Goal: Transaction & Acquisition: Purchase product/service

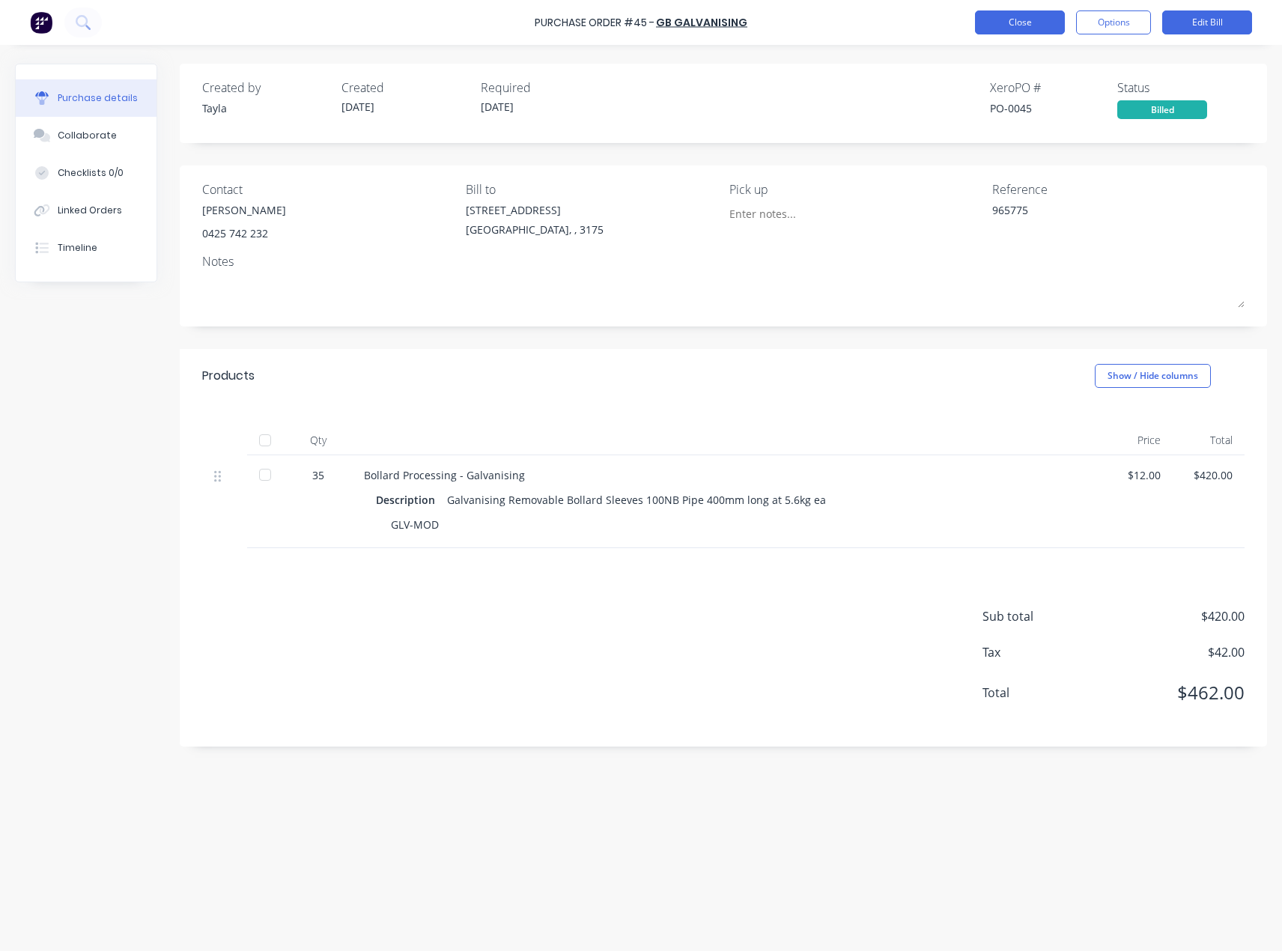
click at [994, 19] on button "Close" at bounding box center [1020, 22] width 90 height 24
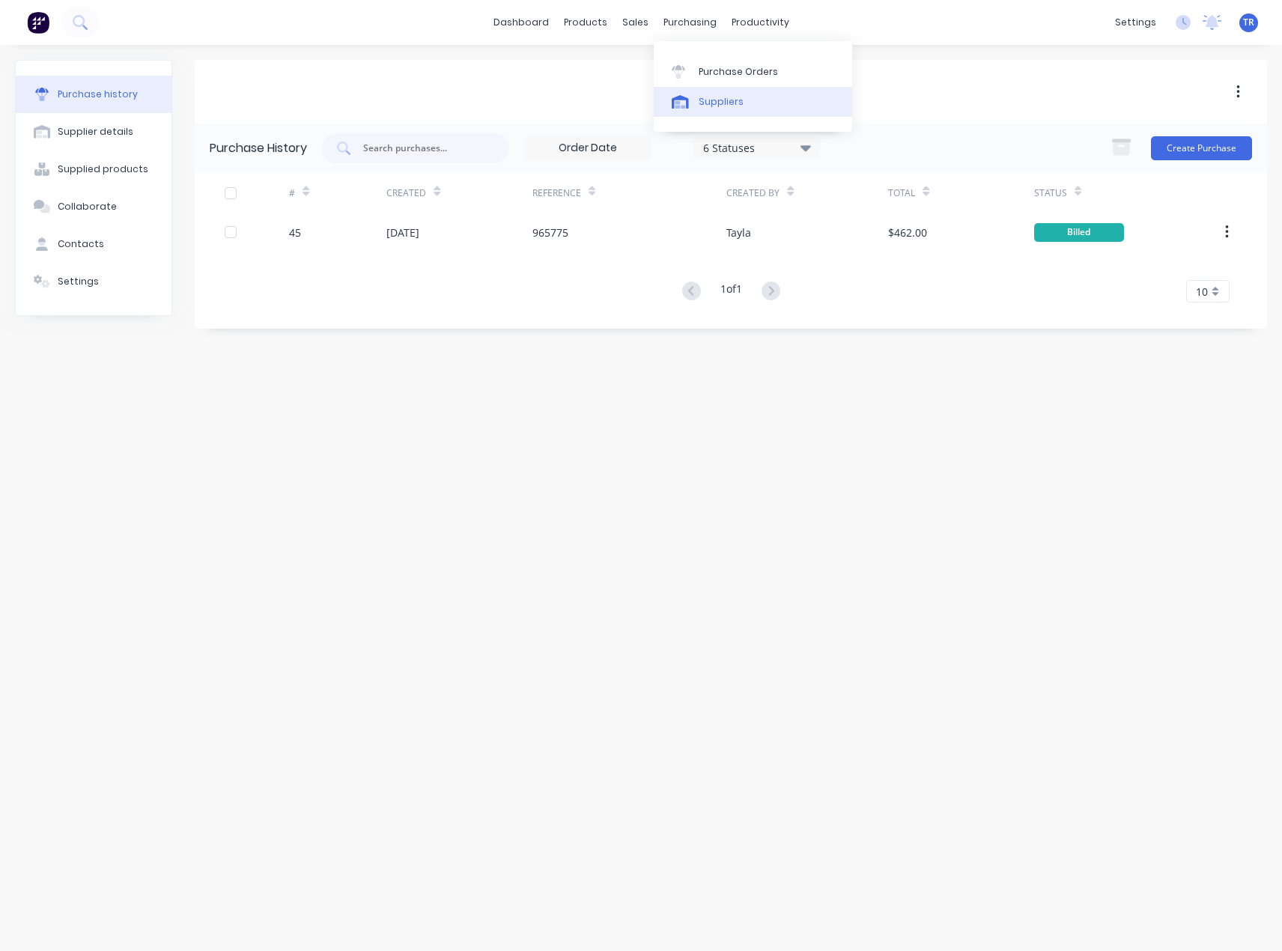
click at [684, 103] on icon at bounding box center [680, 101] width 17 height 13
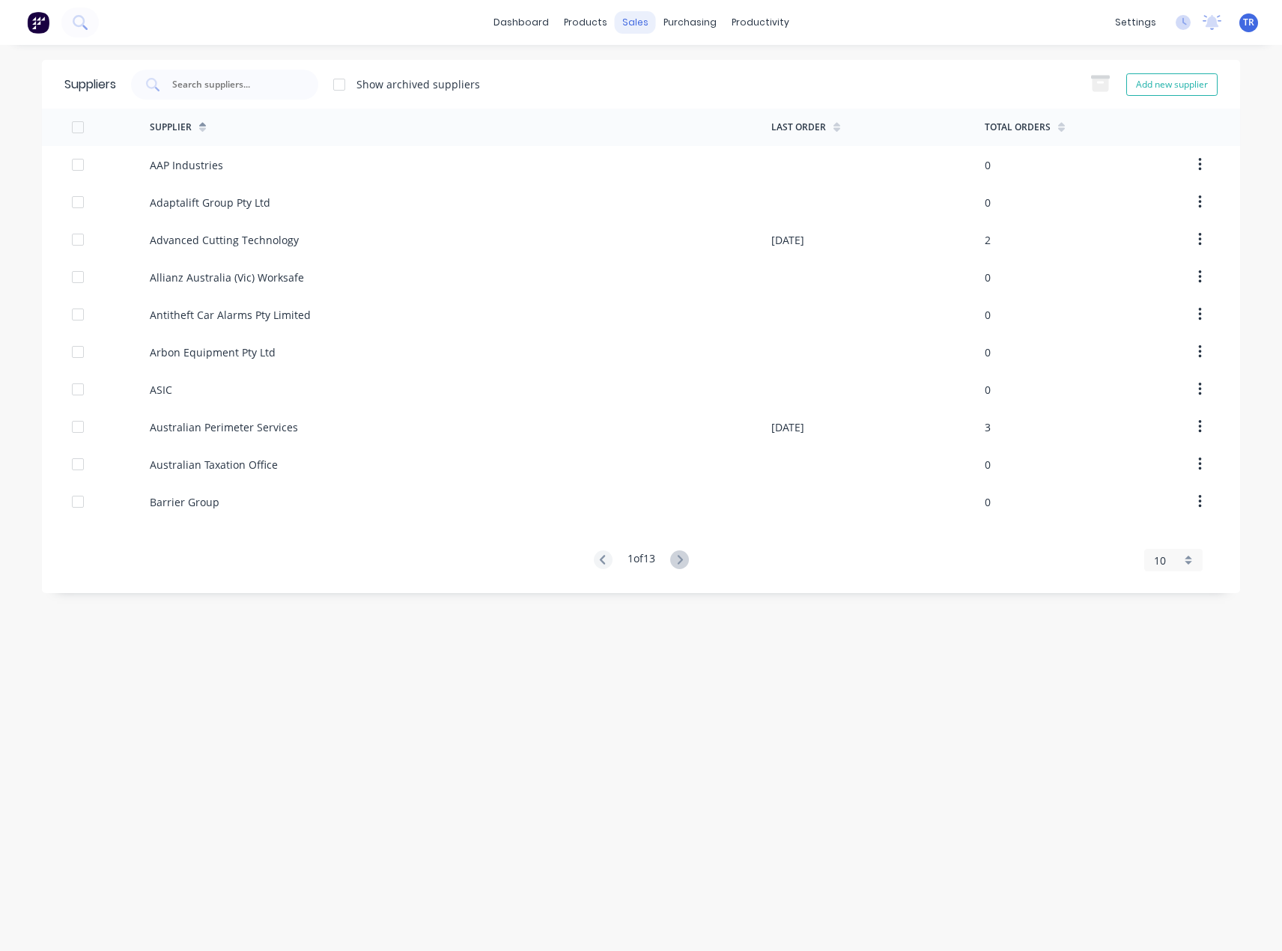
drag, startPoint x: 252, startPoint y: 161, endPoint x: 617, endPoint y: 20, distance: 390.9
click at [617, 20] on div "sales" at bounding box center [635, 22] width 41 height 22
click at [641, 68] on icon at bounding box center [639, 71] width 13 height 13
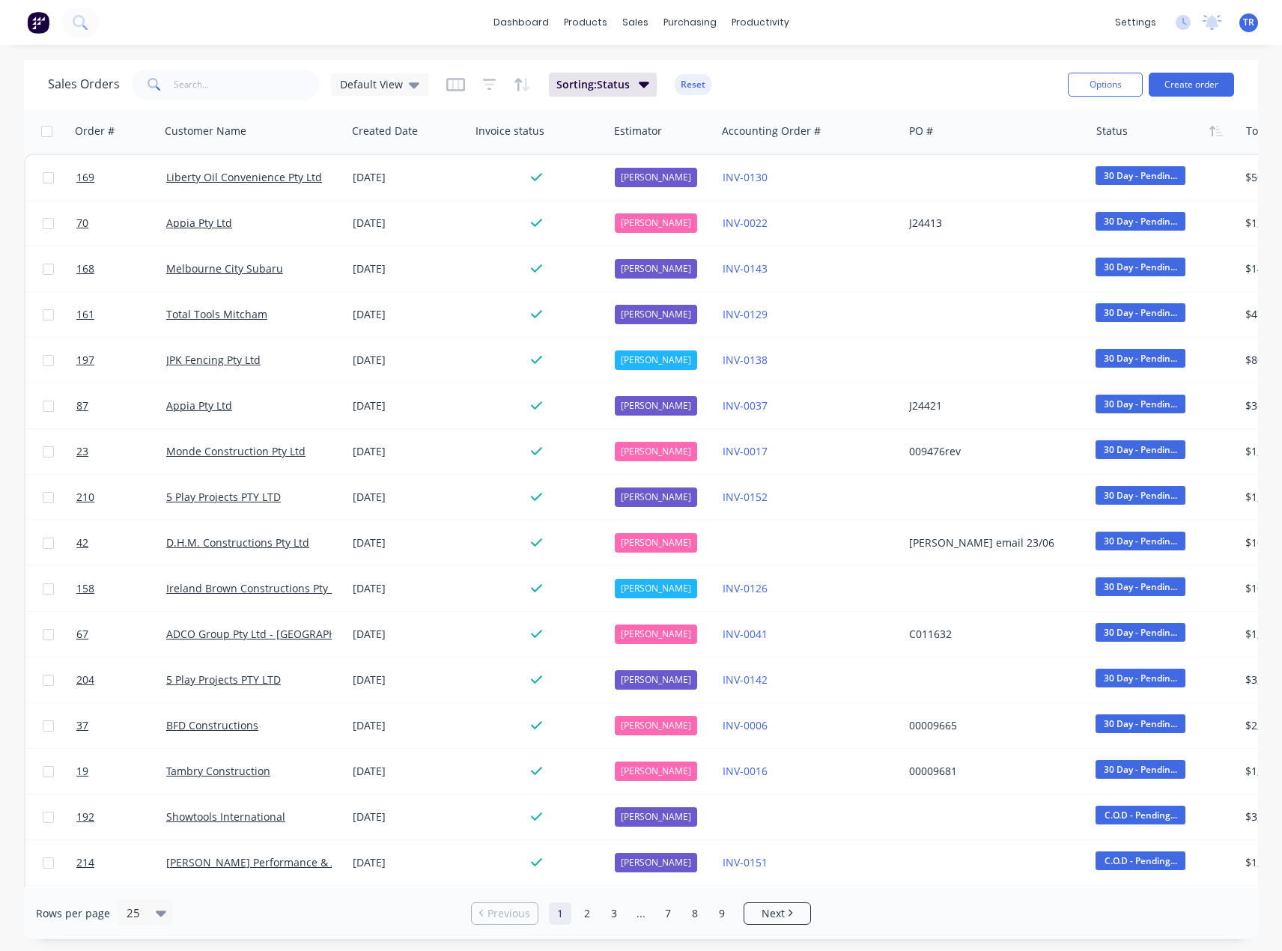
drag, startPoint x: 83, startPoint y: 175, endPoint x: 20, endPoint y: 122, distance: 82.4
click at [20, 122] on div "Sales Orders Default View Sorting: Status Reset Options Create order Order # Cu…" at bounding box center [641, 499] width 1282 height 879
click at [768, 65] on div "Workflow" at bounding box center [786, 71] width 45 height 13
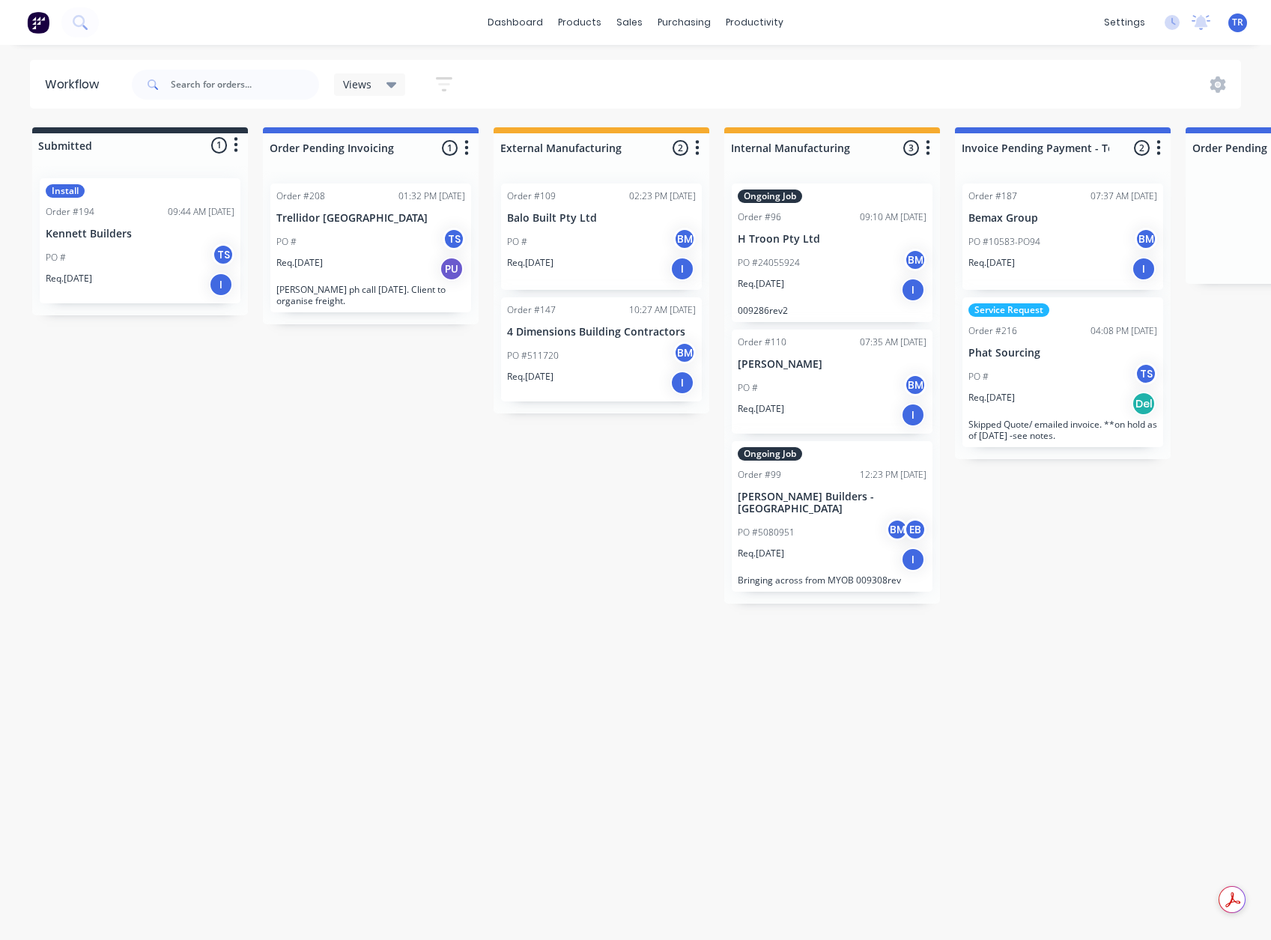
click at [127, 284] on div "Req. 07/08/25 I" at bounding box center [140, 284] width 189 height 25
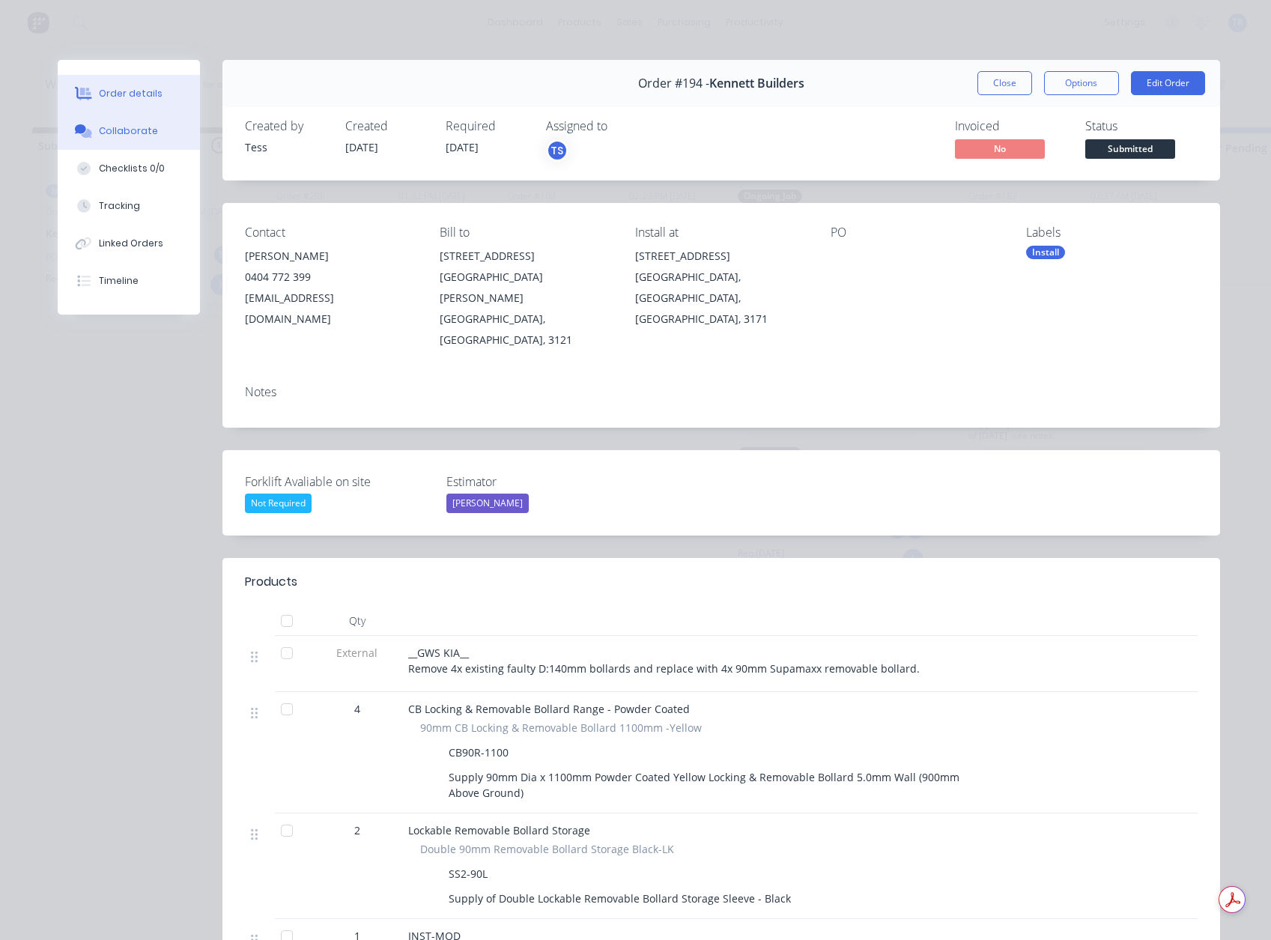
click at [143, 132] on div "Collaborate" at bounding box center [128, 130] width 59 height 13
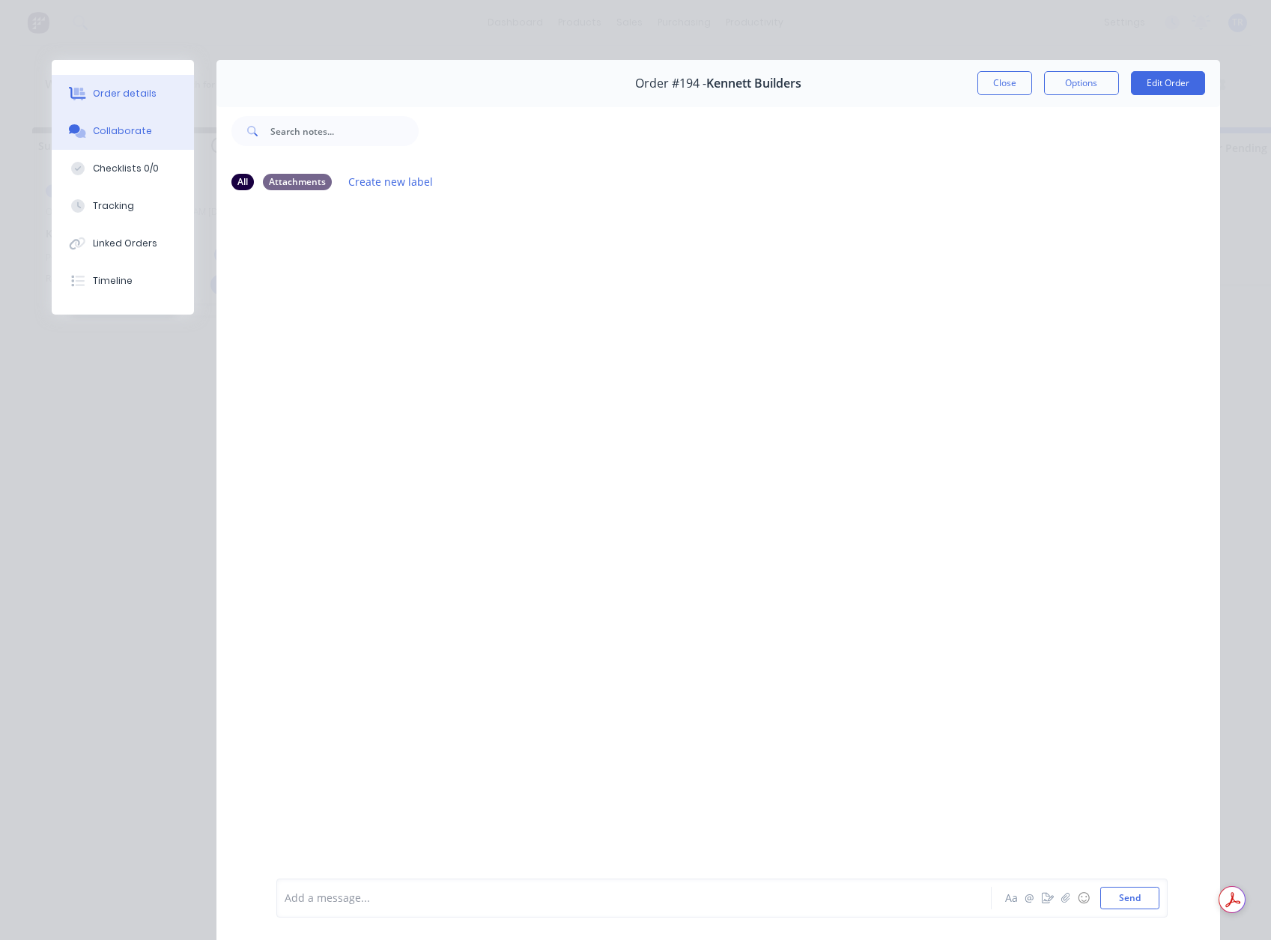
click at [118, 86] on button "Order details" at bounding box center [123, 93] width 142 height 37
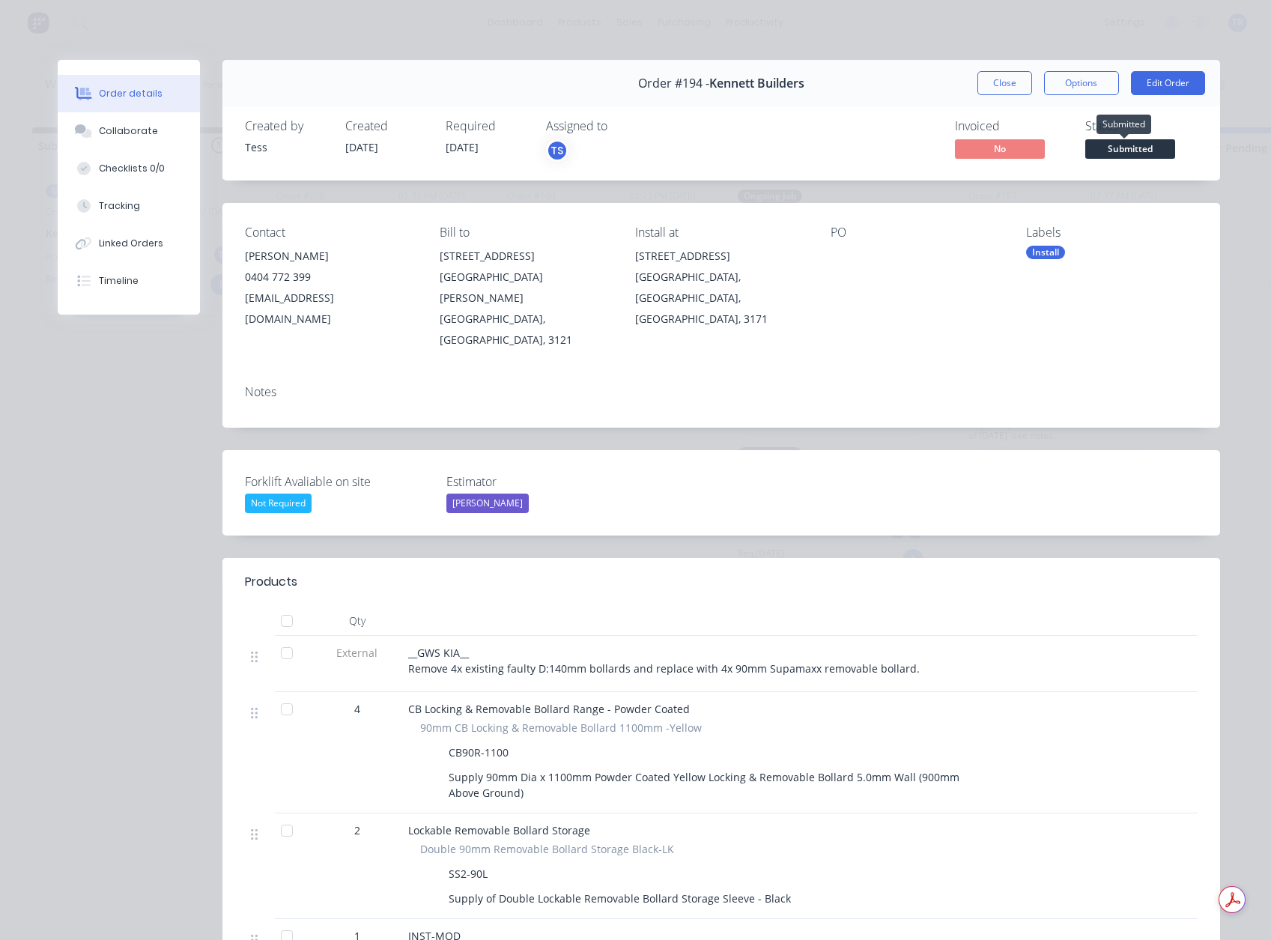
click at [1125, 145] on span "Submitted" at bounding box center [1130, 148] width 90 height 19
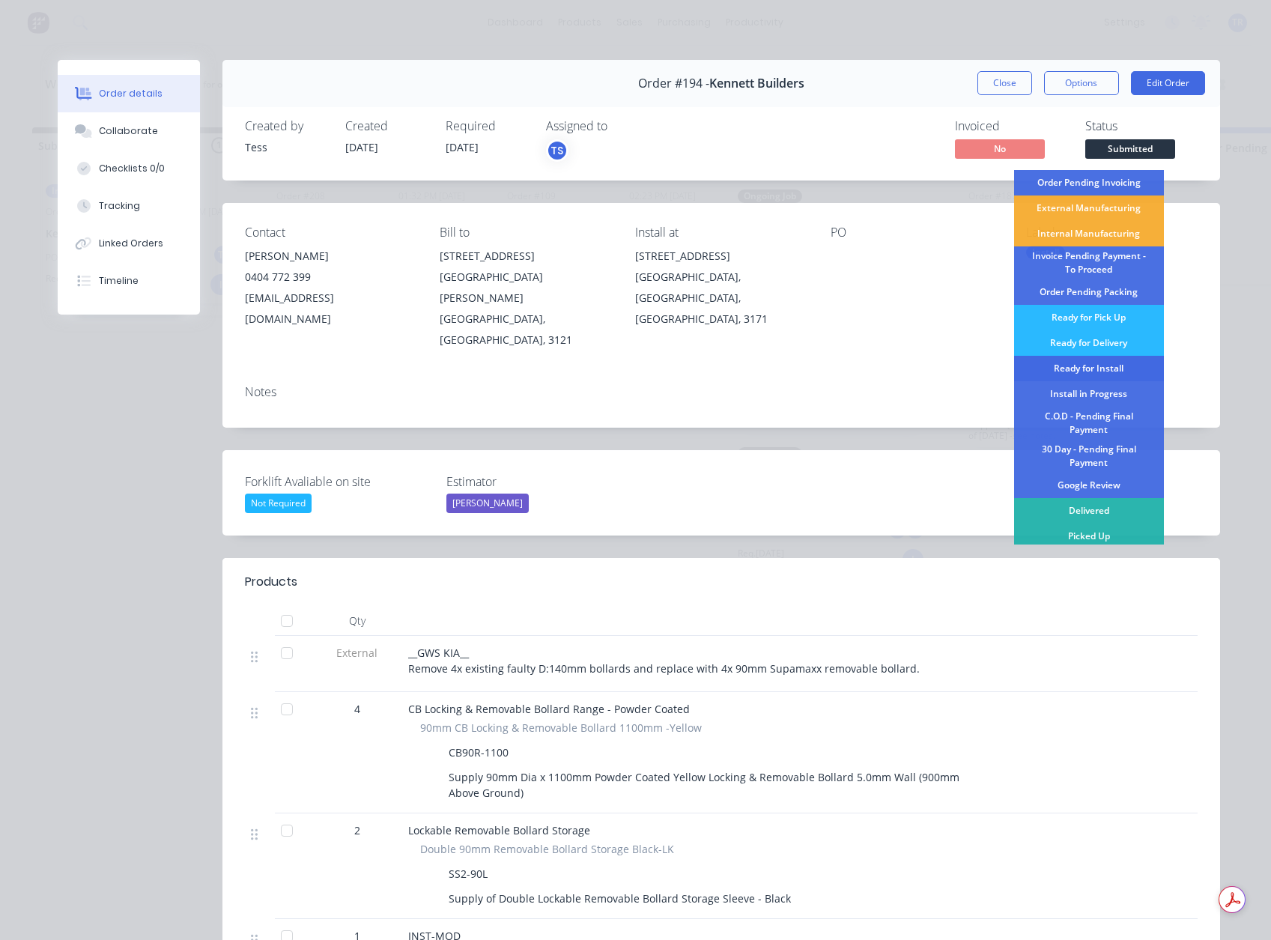
click at [1069, 372] on div "Ready for Install" at bounding box center [1089, 368] width 150 height 25
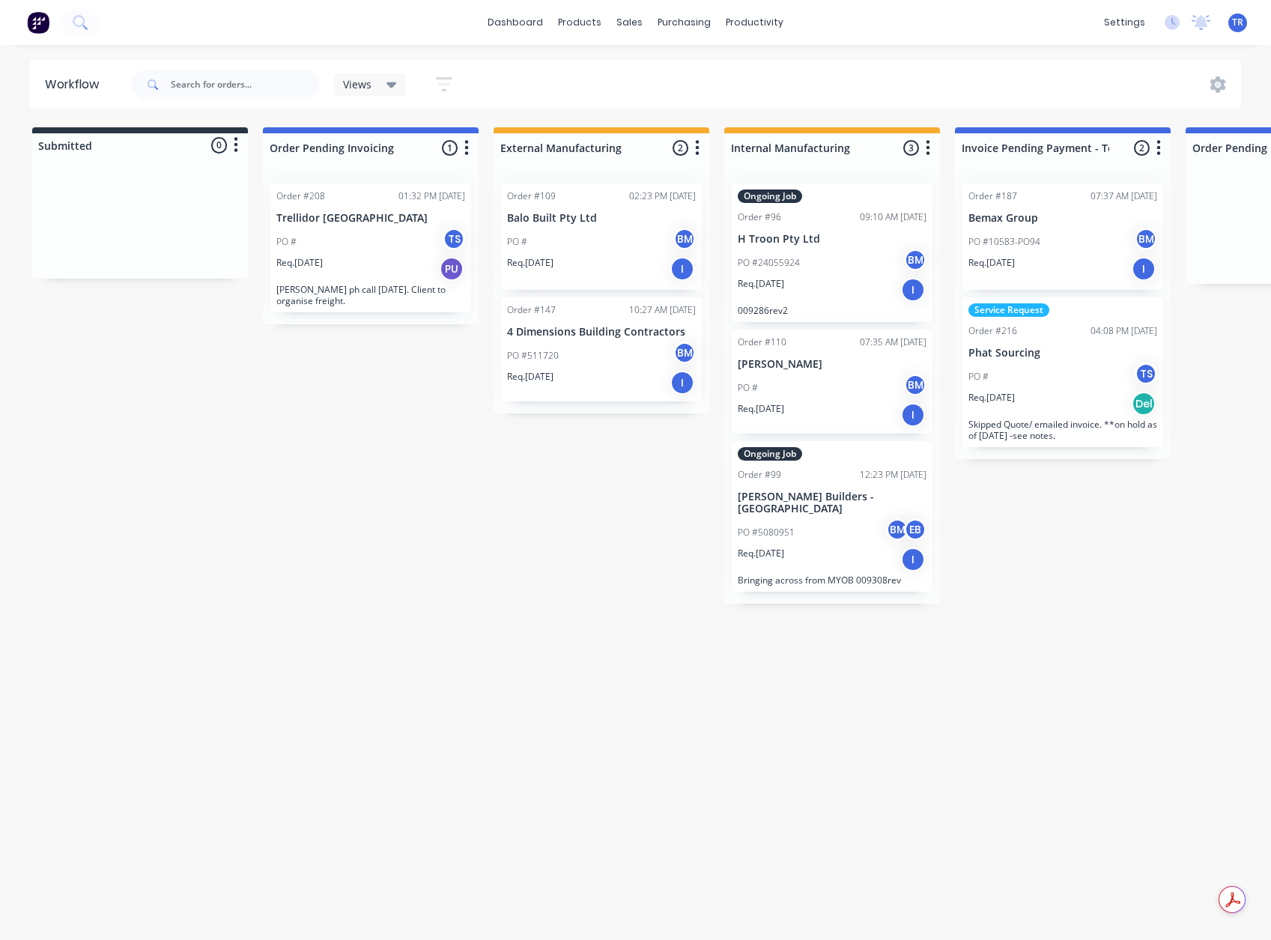
click at [421, 271] on div "Req. 11/08/25 PU" at bounding box center [370, 268] width 189 height 25
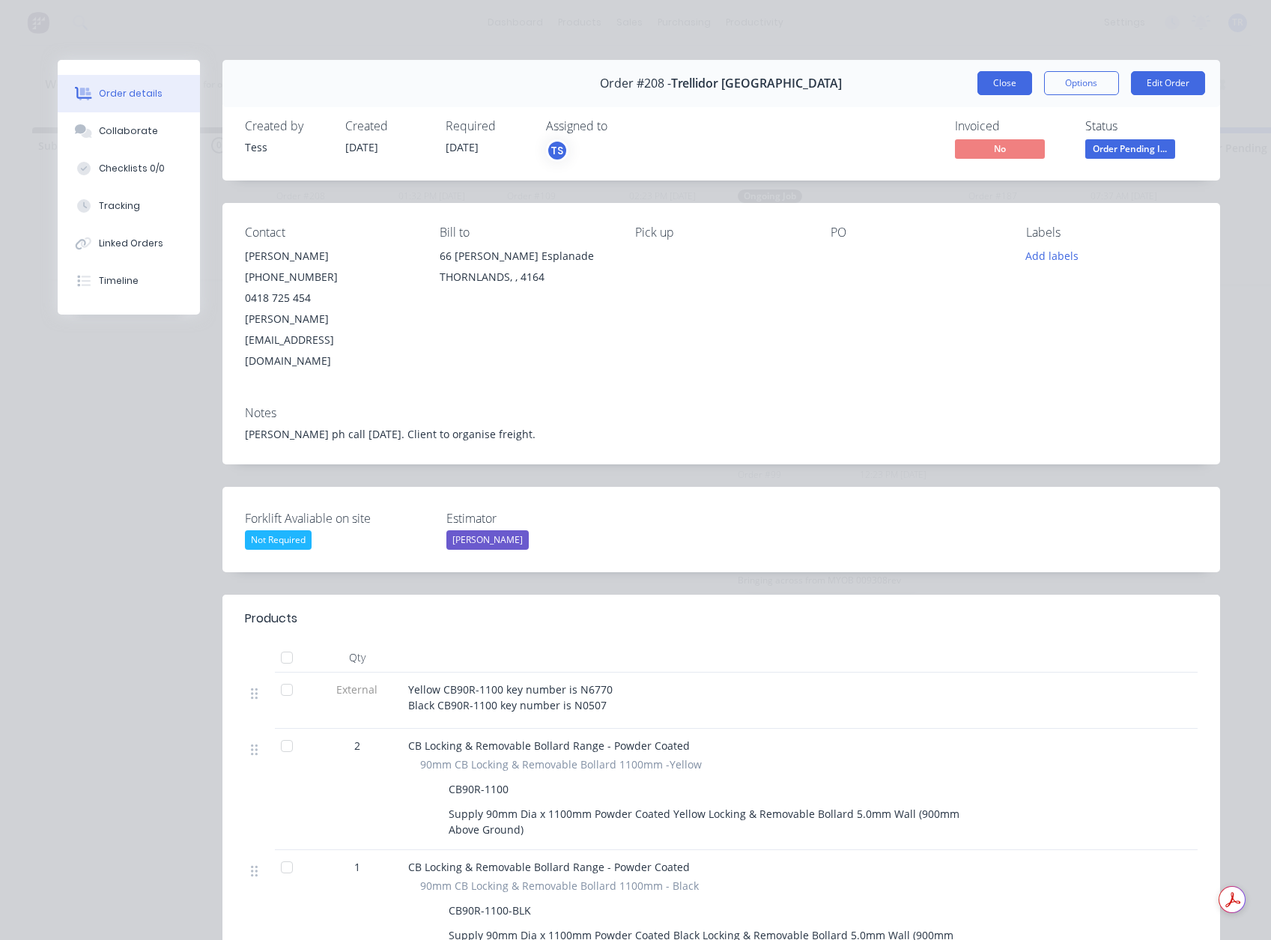
click at [988, 93] on button "Close" at bounding box center [1004, 83] width 55 height 24
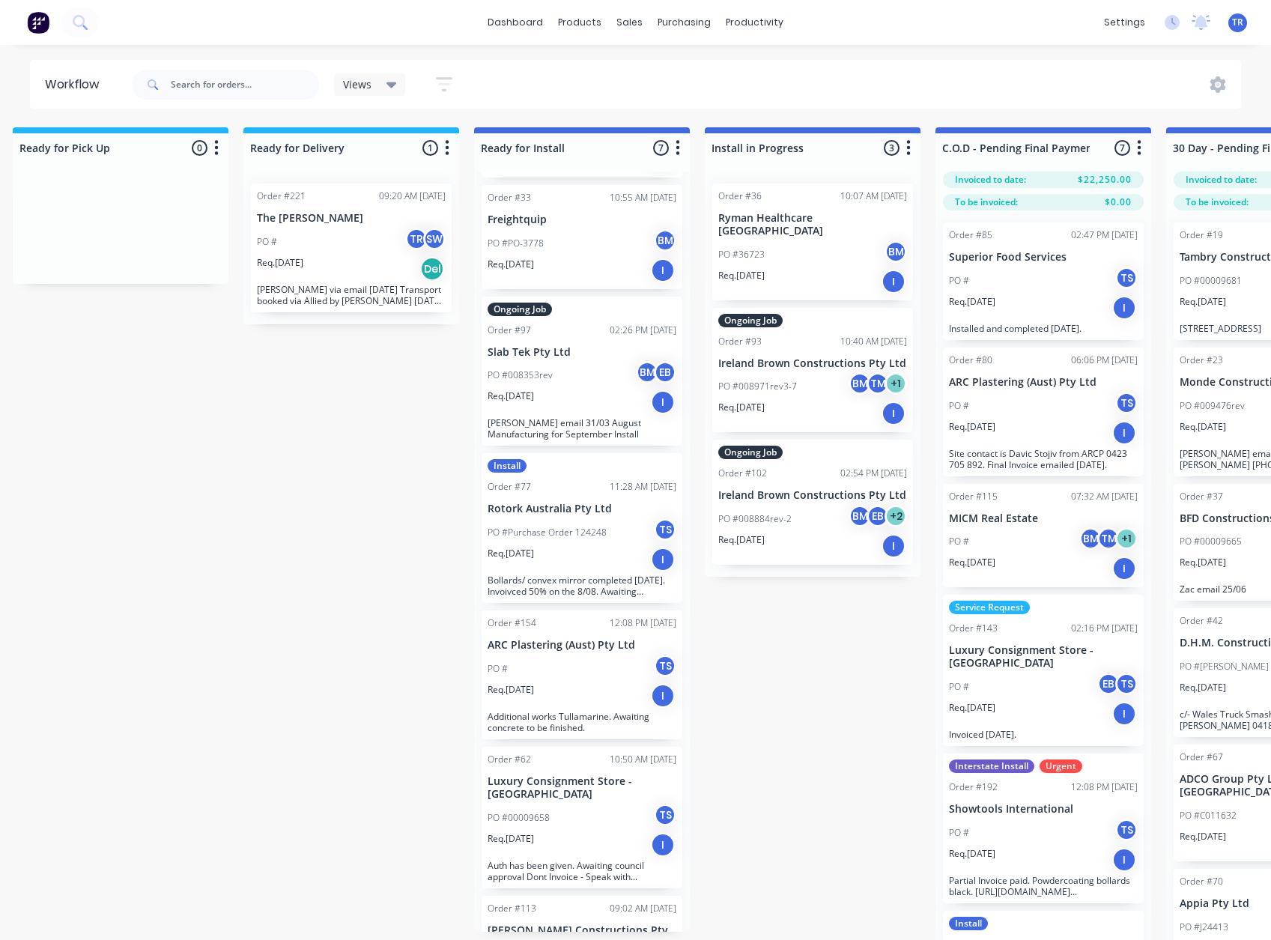
scroll to position [150, 0]
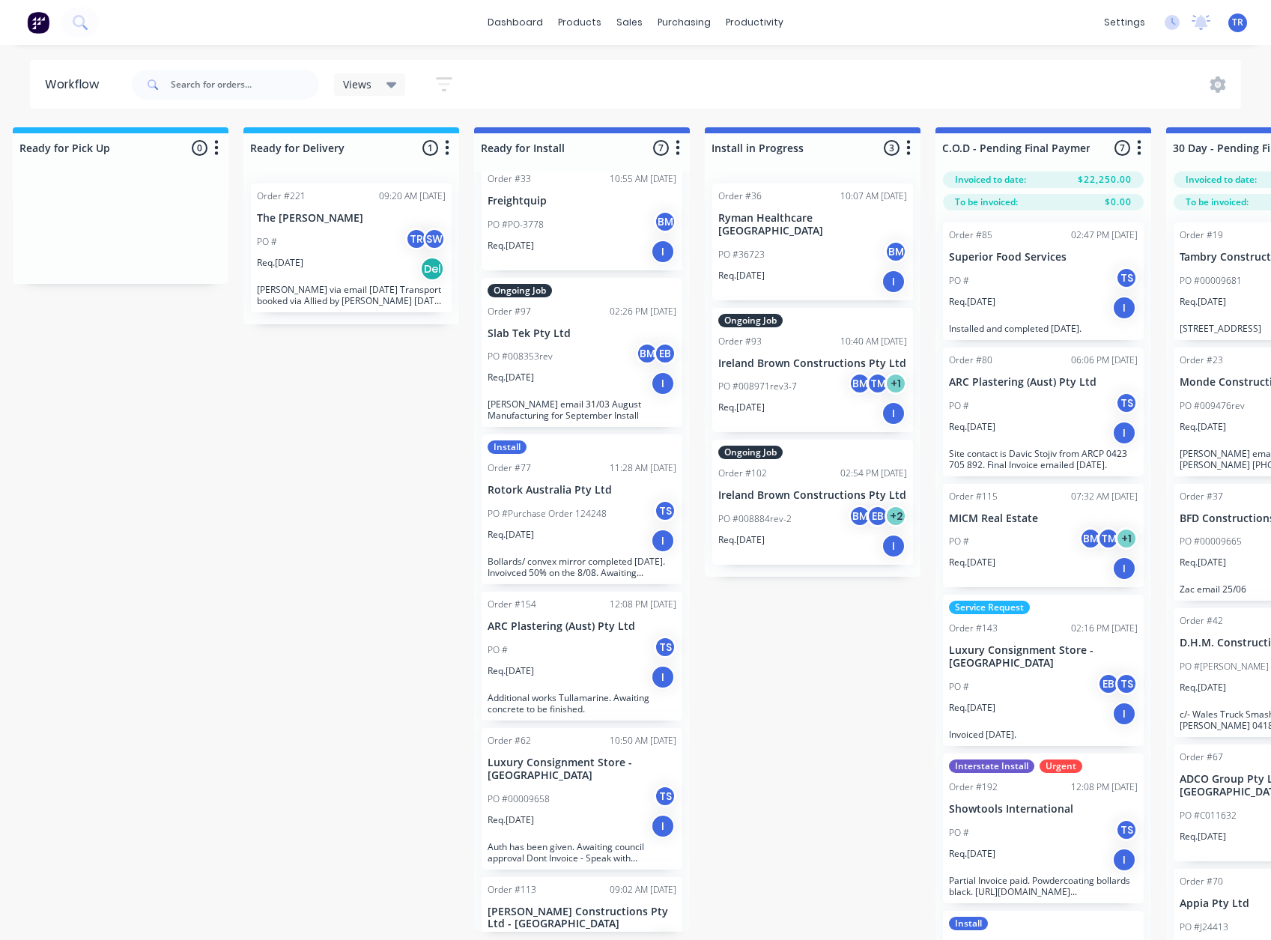
click at [400, 289] on p "Faye French via email 13/08/2025 Transport booked via Allied by Scott 15/08/25 …" at bounding box center [351, 295] width 189 height 22
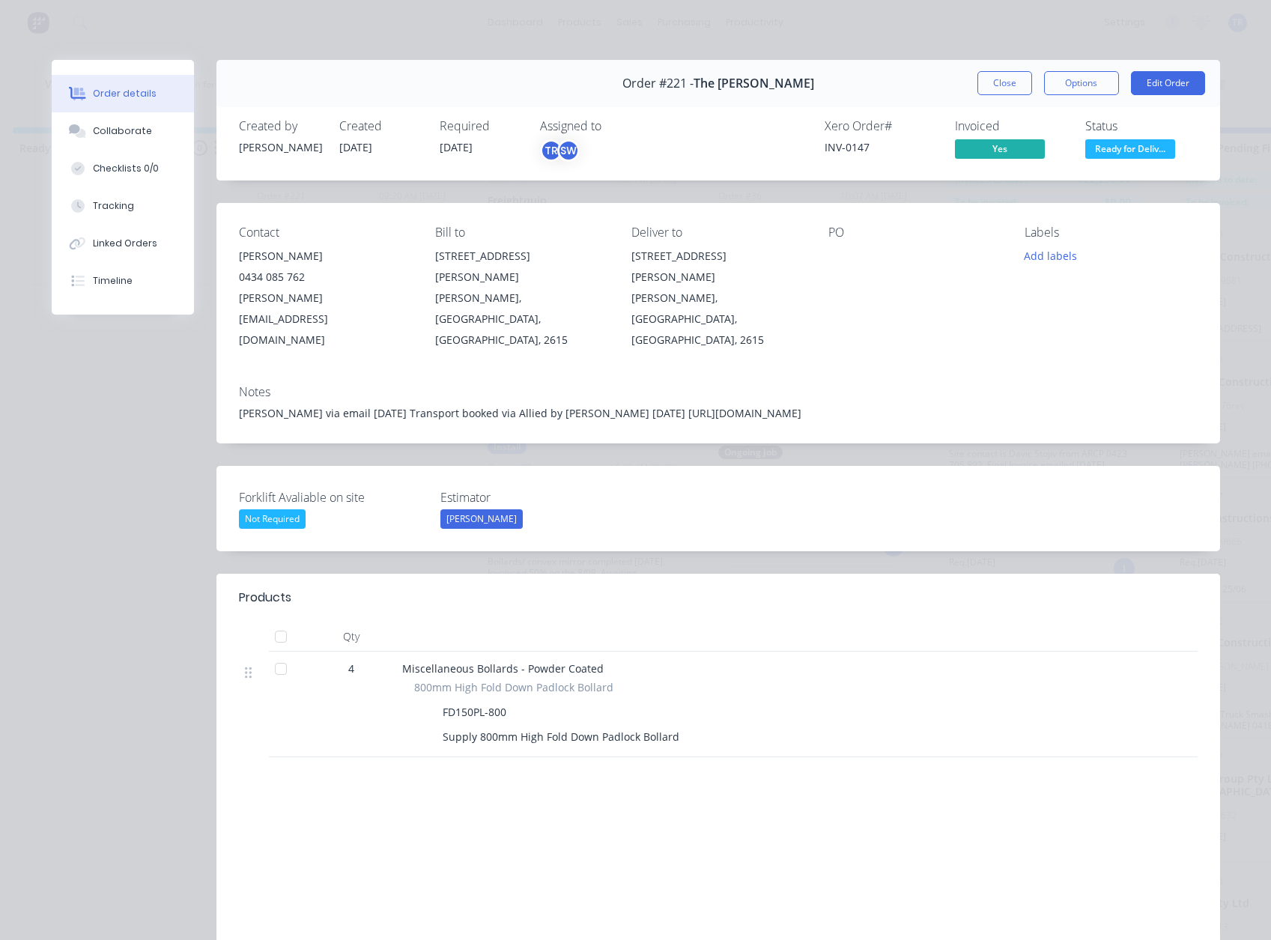
click at [619, 405] on div "Faye French via email 13/08/2025 Transport booked via Allied by Scott 15/08/25 …" at bounding box center [718, 413] width 959 height 16
drag, startPoint x: 621, startPoint y: 370, endPoint x: 1019, endPoint y: 382, distance: 398.6
click at [1019, 382] on div "Notes Faye French via email 13/08/2025 Transport booked via Allied by Scott 15/…" at bounding box center [717, 408] width 1003 height 70
click at [988, 91] on button "Close" at bounding box center [1004, 83] width 55 height 24
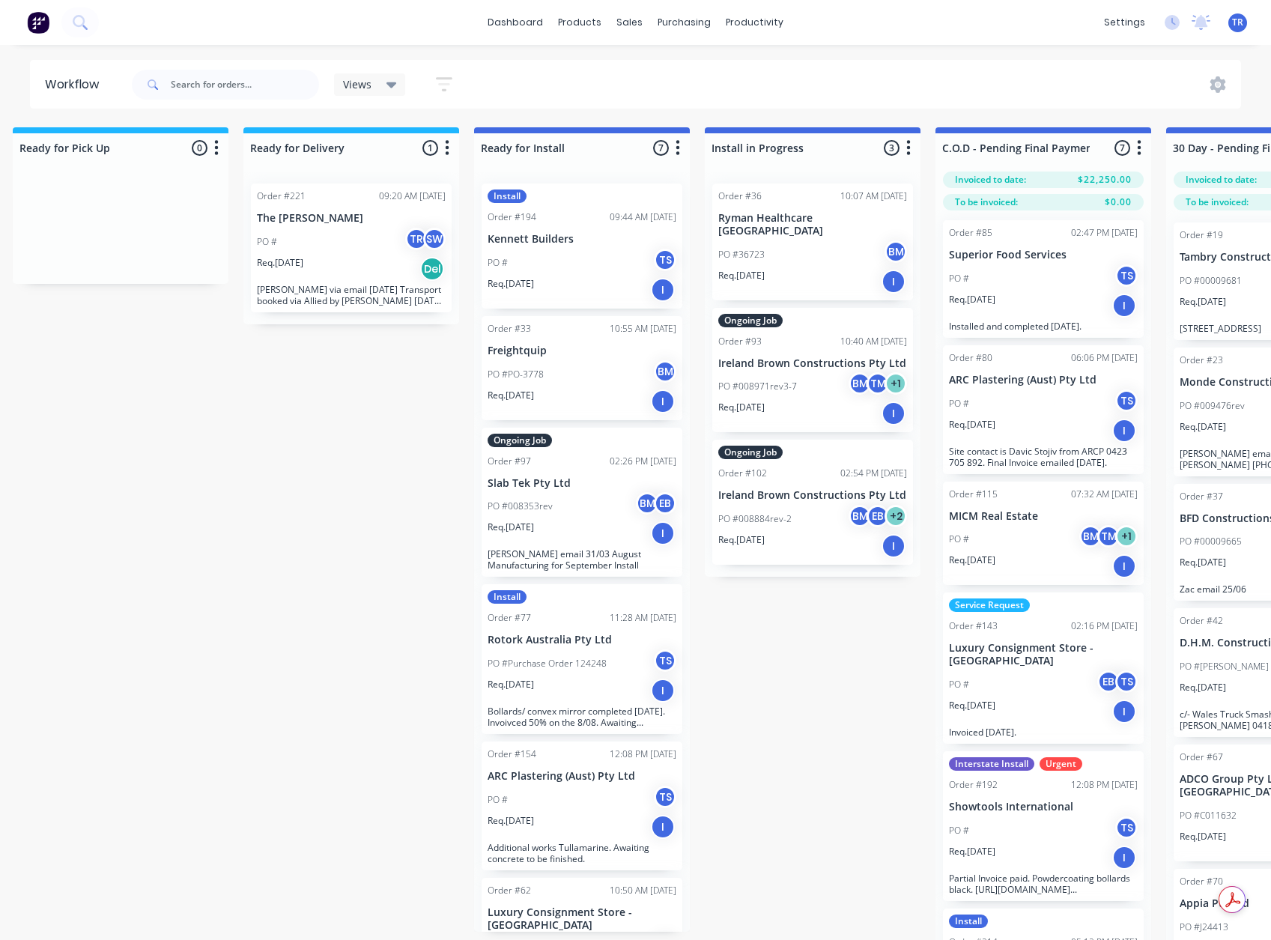
scroll to position [0, 0]
click at [539, 271] on div "PO # TS" at bounding box center [581, 263] width 189 height 28
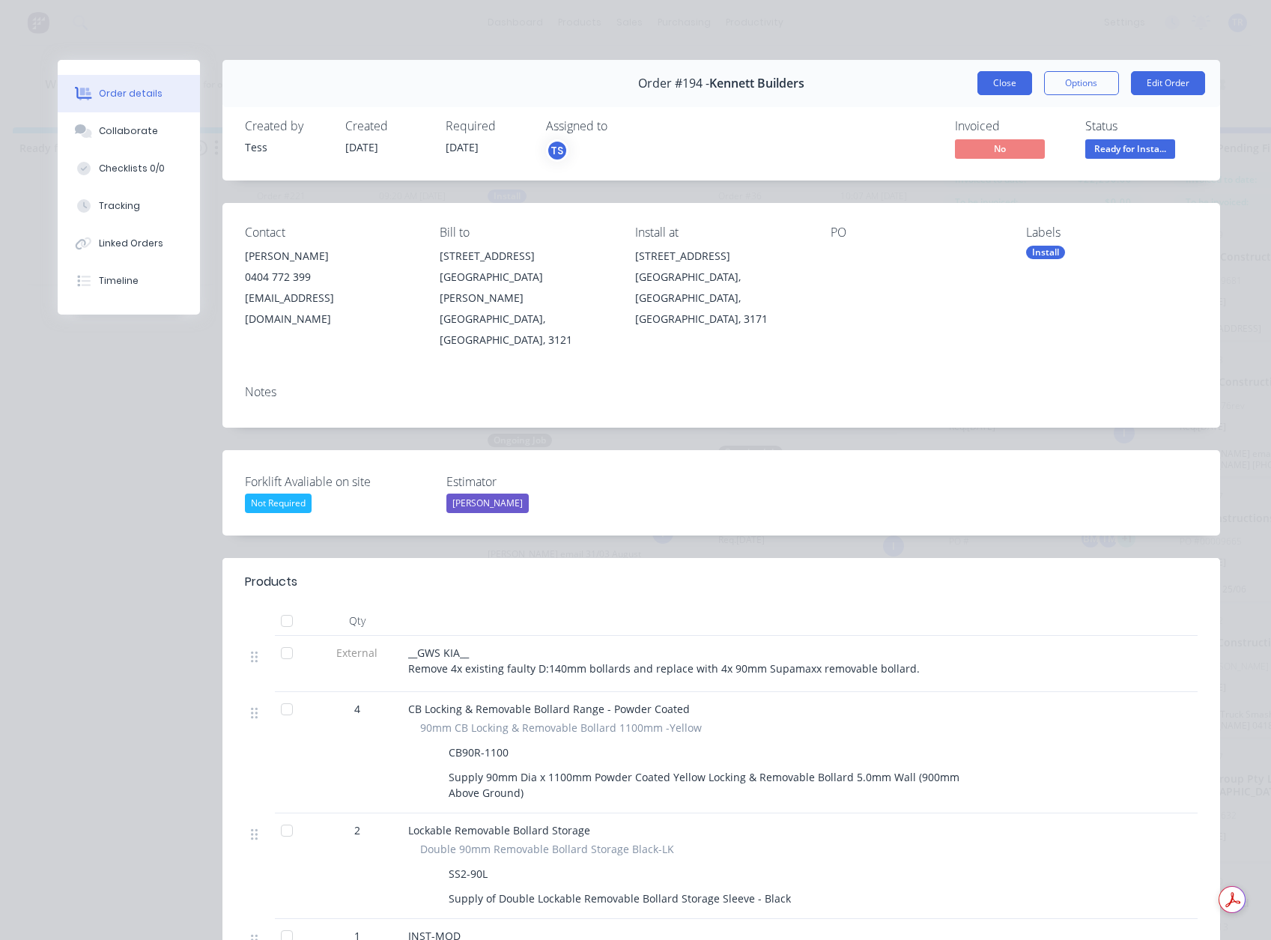
click at [1000, 85] on button "Close" at bounding box center [1004, 83] width 55 height 24
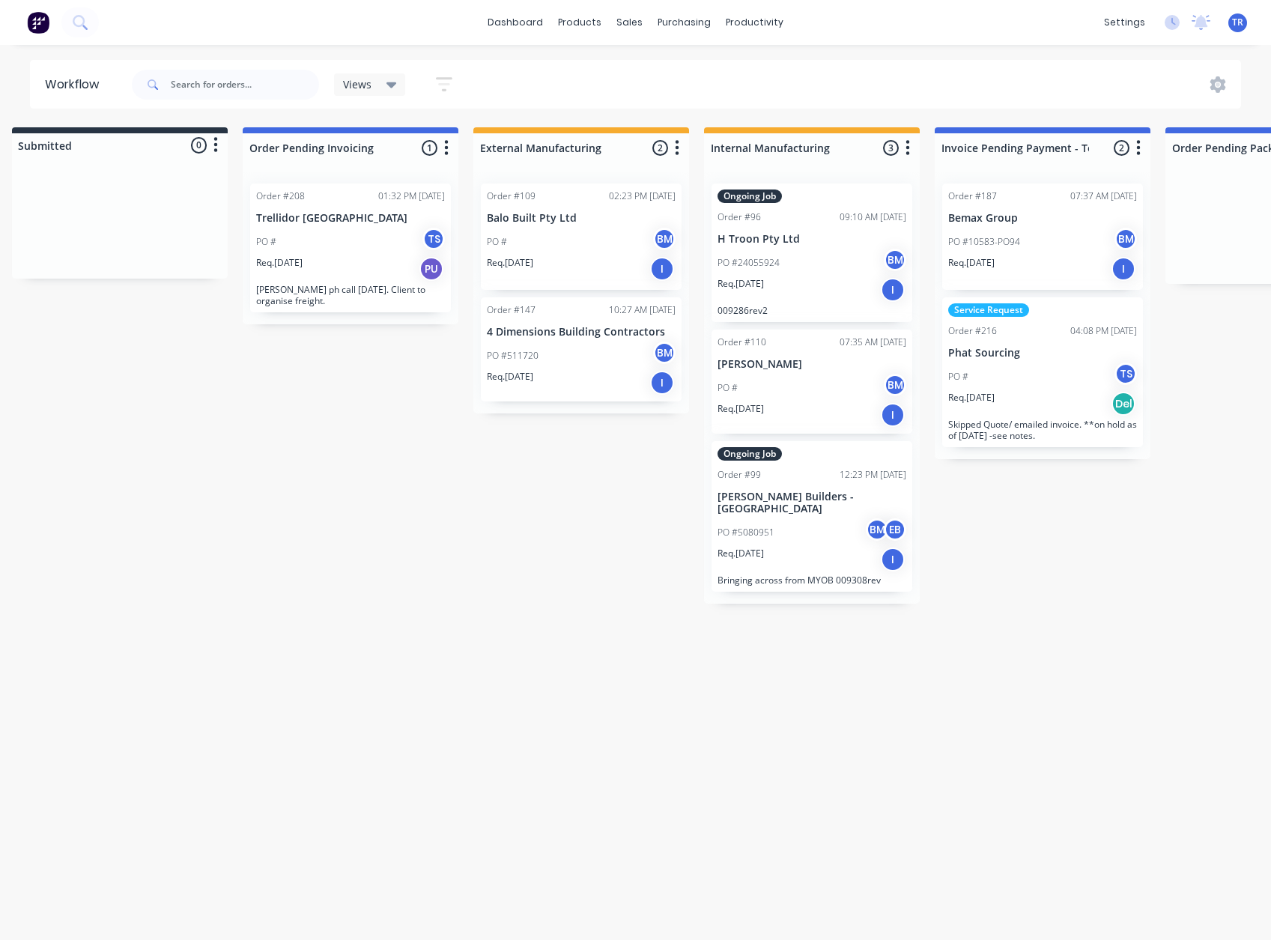
scroll to position [0, 21]
click at [1074, 212] on div "Order #187 07:37 AM 15/08/25 Bemax Group PO #10583-PO94 BM Req. 06/08/25 I" at bounding box center [1041, 236] width 201 height 106
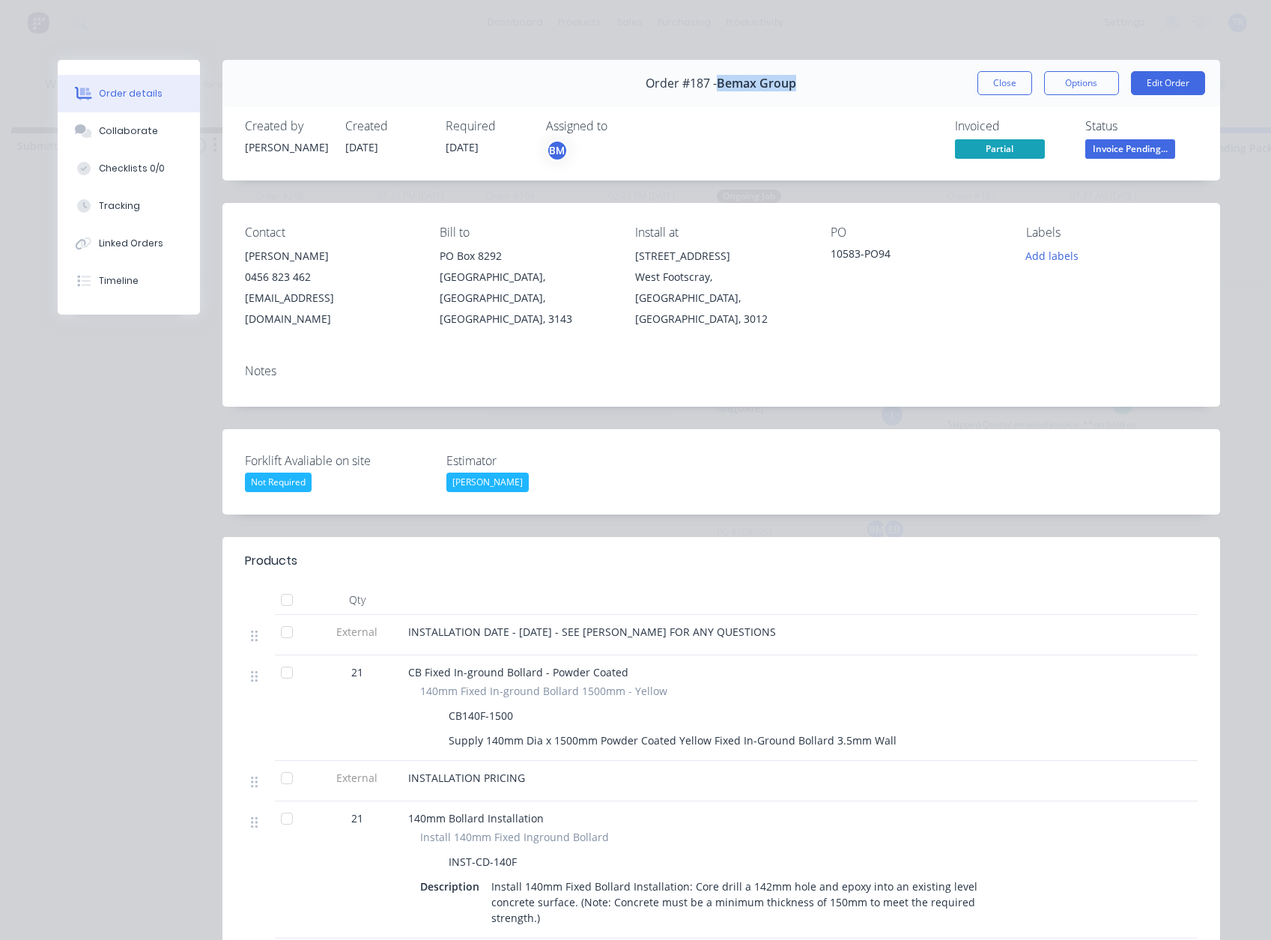
drag, startPoint x: 794, startPoint y: 91, endPoint x: 714, endPoint y: 85, distance: 80.3
click at [714, 85] on div "Order #187 - Bemax Group Close Options Edit Order" at bounding box center [720, 83] width 997 height 47
copy span "Bemax Group"
click at [129, 135] on div "Collaborate" at bounding box center [128, 130] width 59 height 13
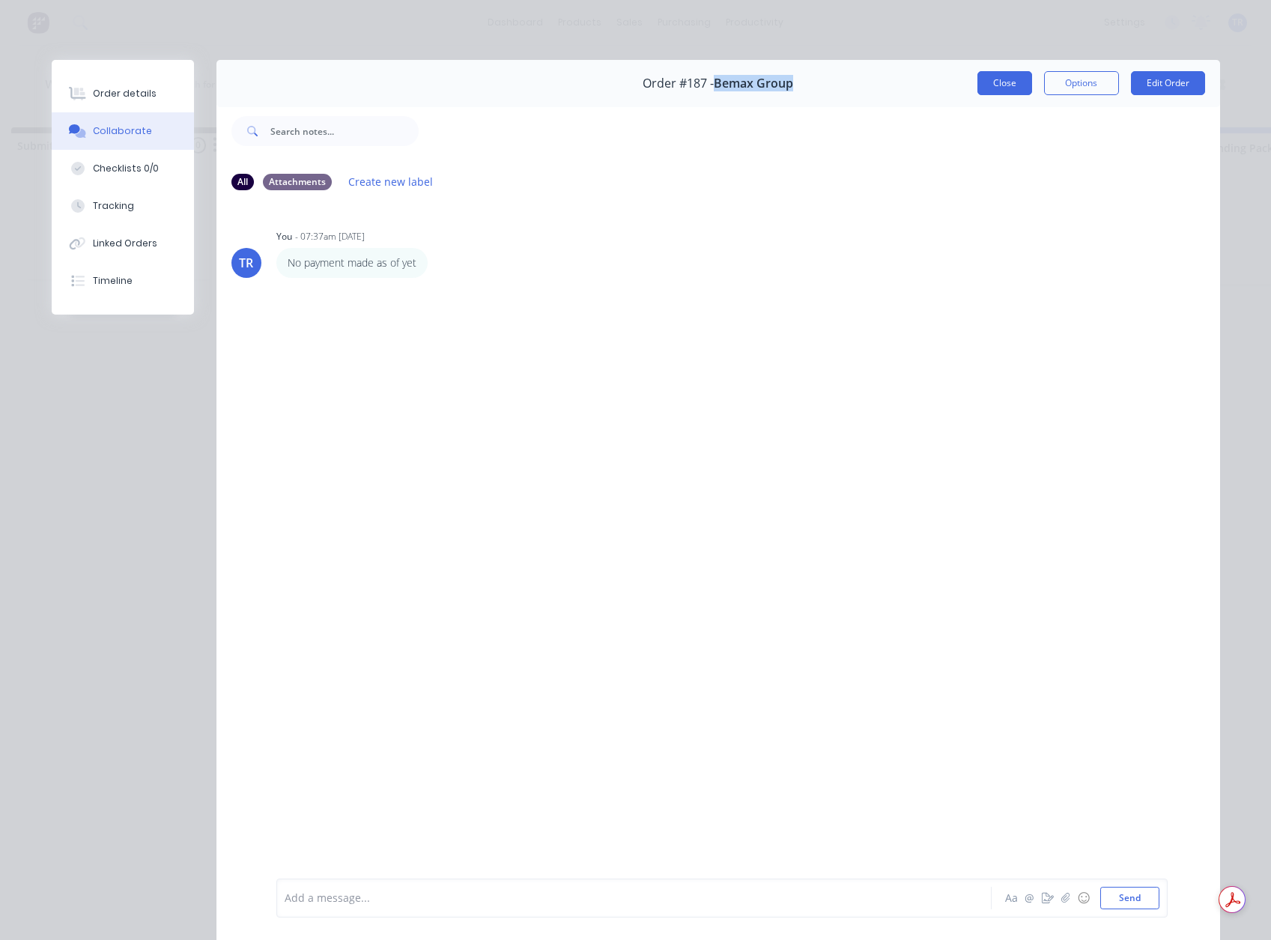
click at [1001, 83] on button "Close" at bounding box center [1004, 83] width 55 height 24
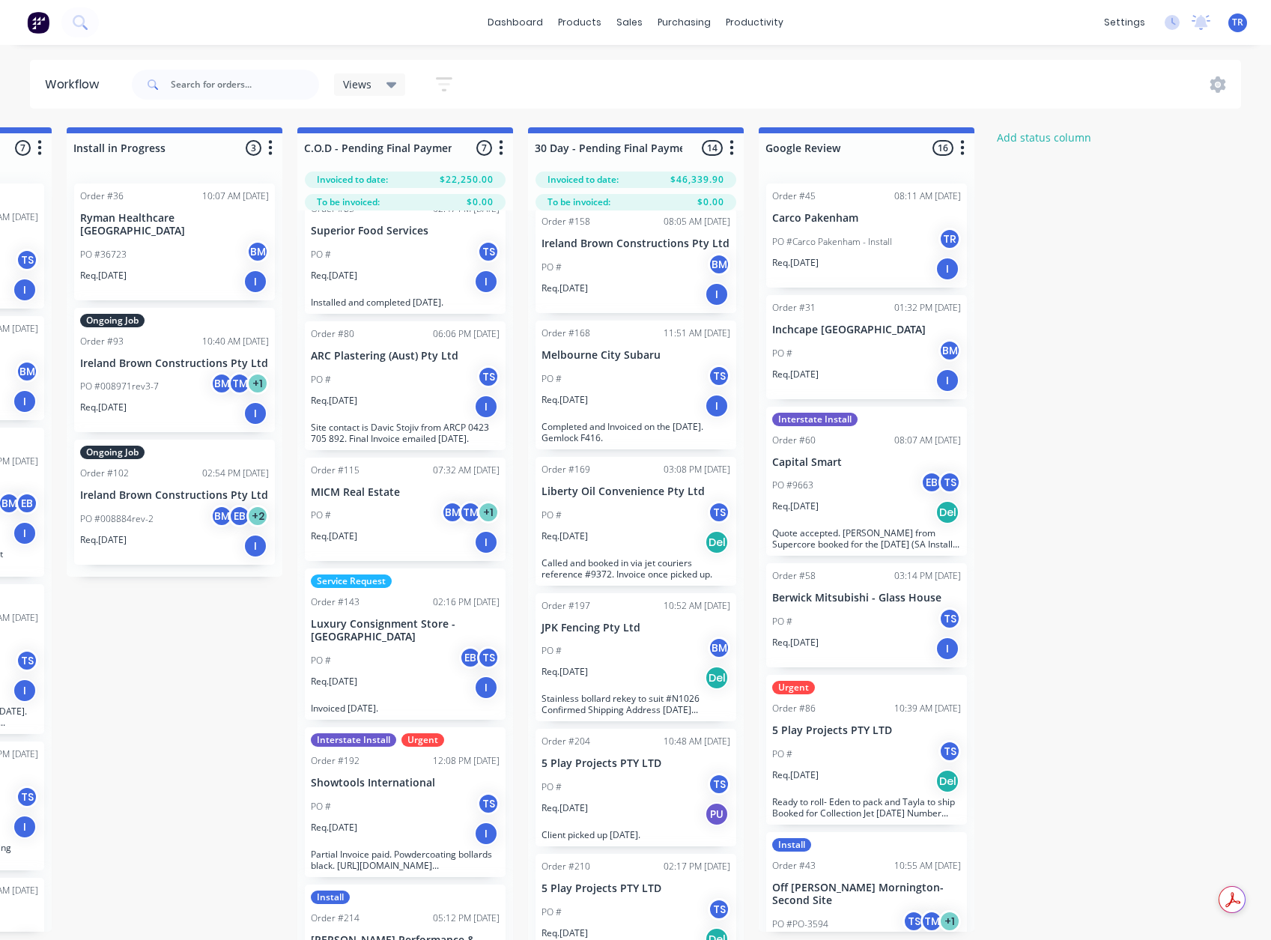
scroll to position [0, 0]
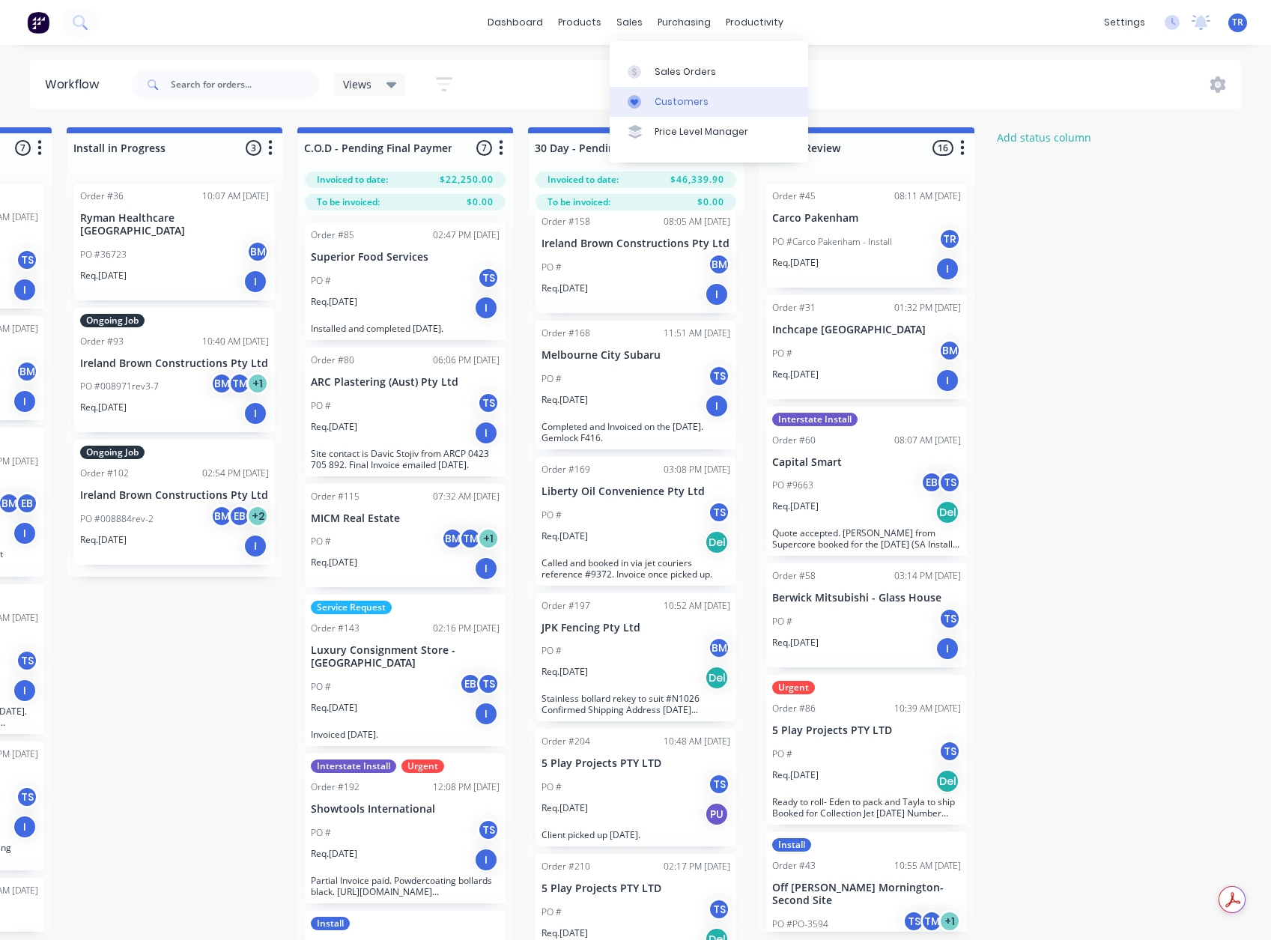
click at [645, 105] on div at bounding box center [639, 101] width 22 height 13
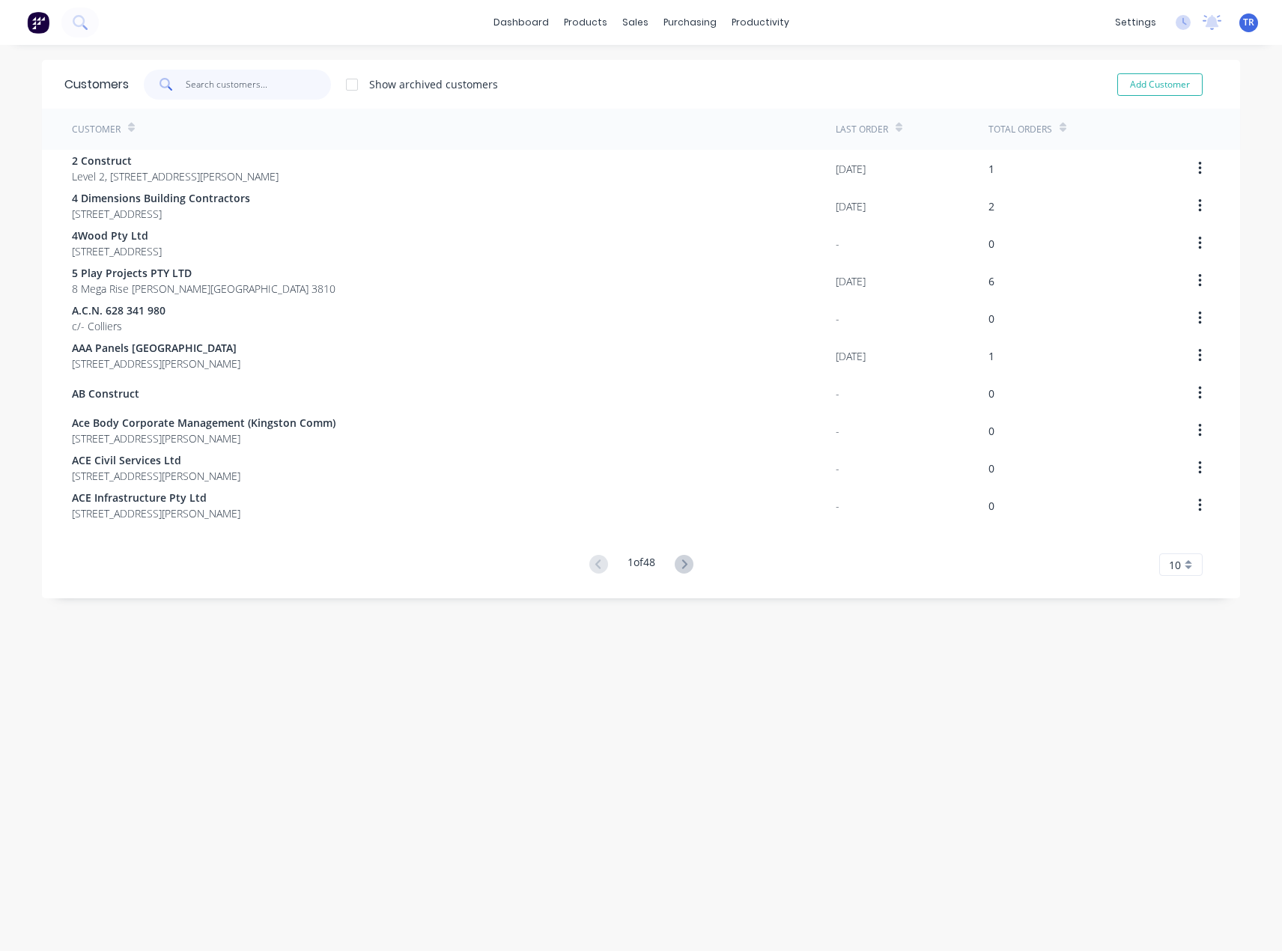
click at [198, 90] on input "text" at bounding box center [259, 85] width 146 height 30
type input "v"
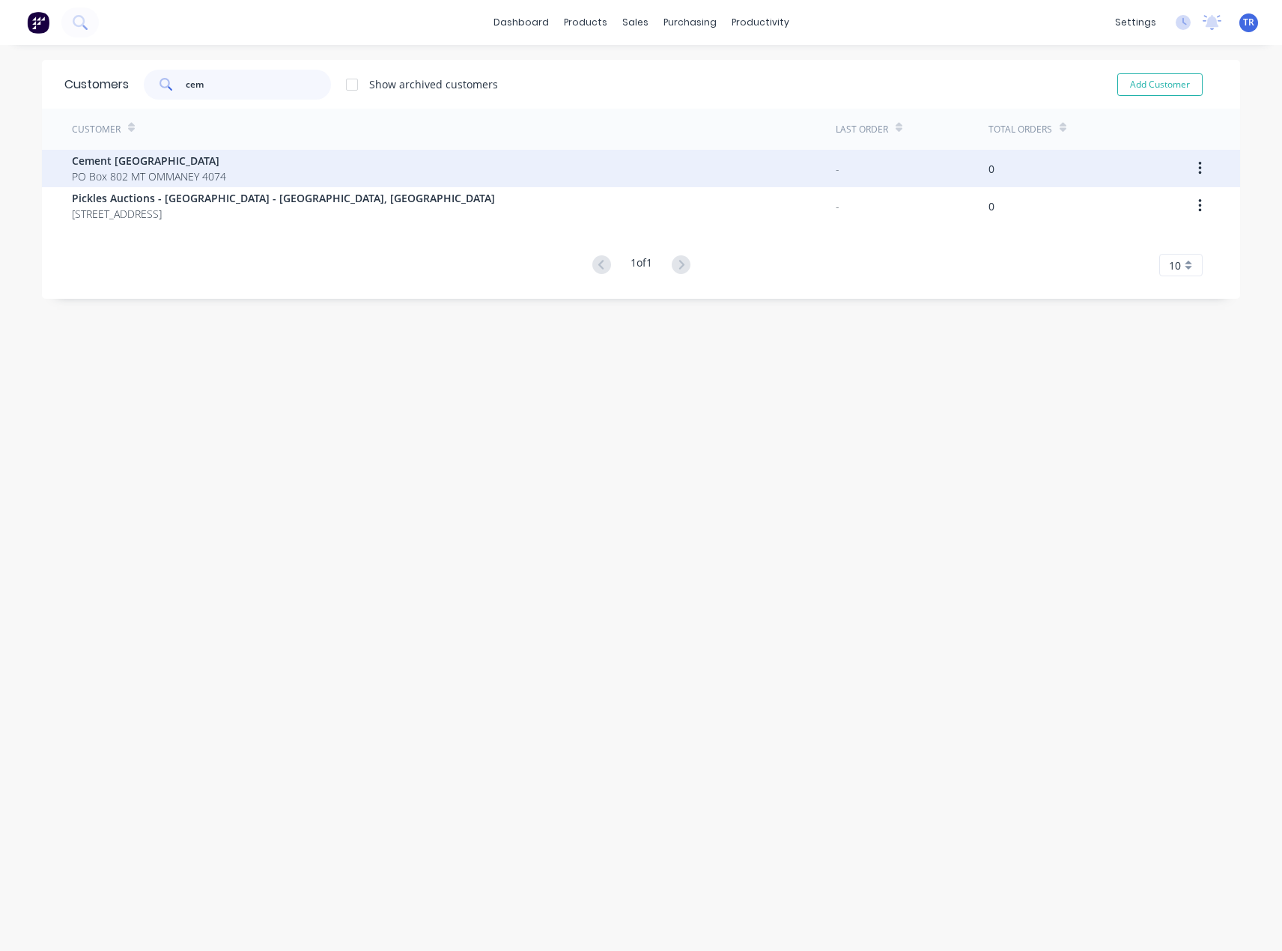
type input "cem"
click at [223, 155] on div "Cement Australia PO Box 802 MT OMMANEY 4074" at bounding box center [454, 168] width 764 height 37
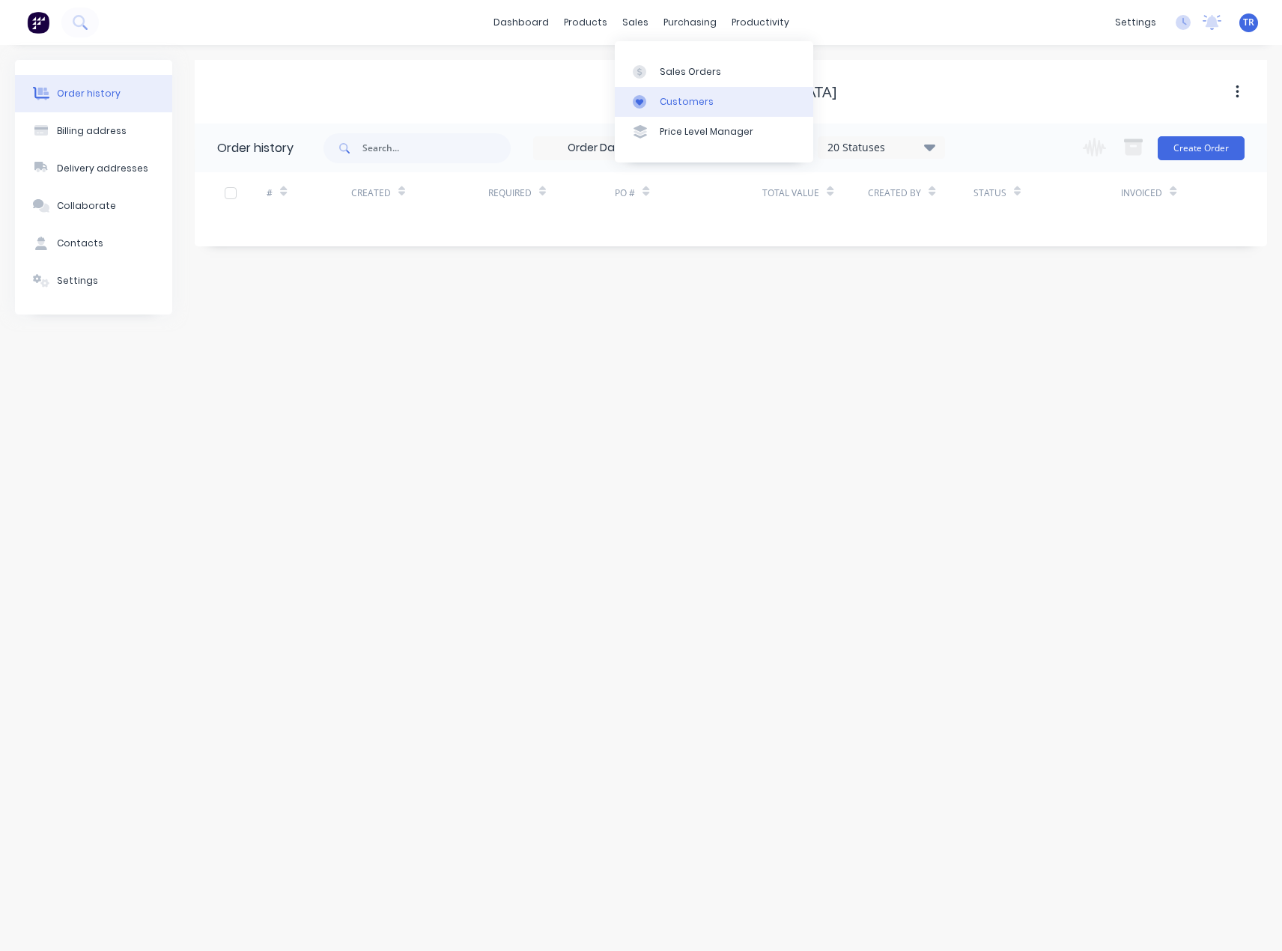
click at [637, 100] on icon at bounding box center [639, 102] width 7 height 7
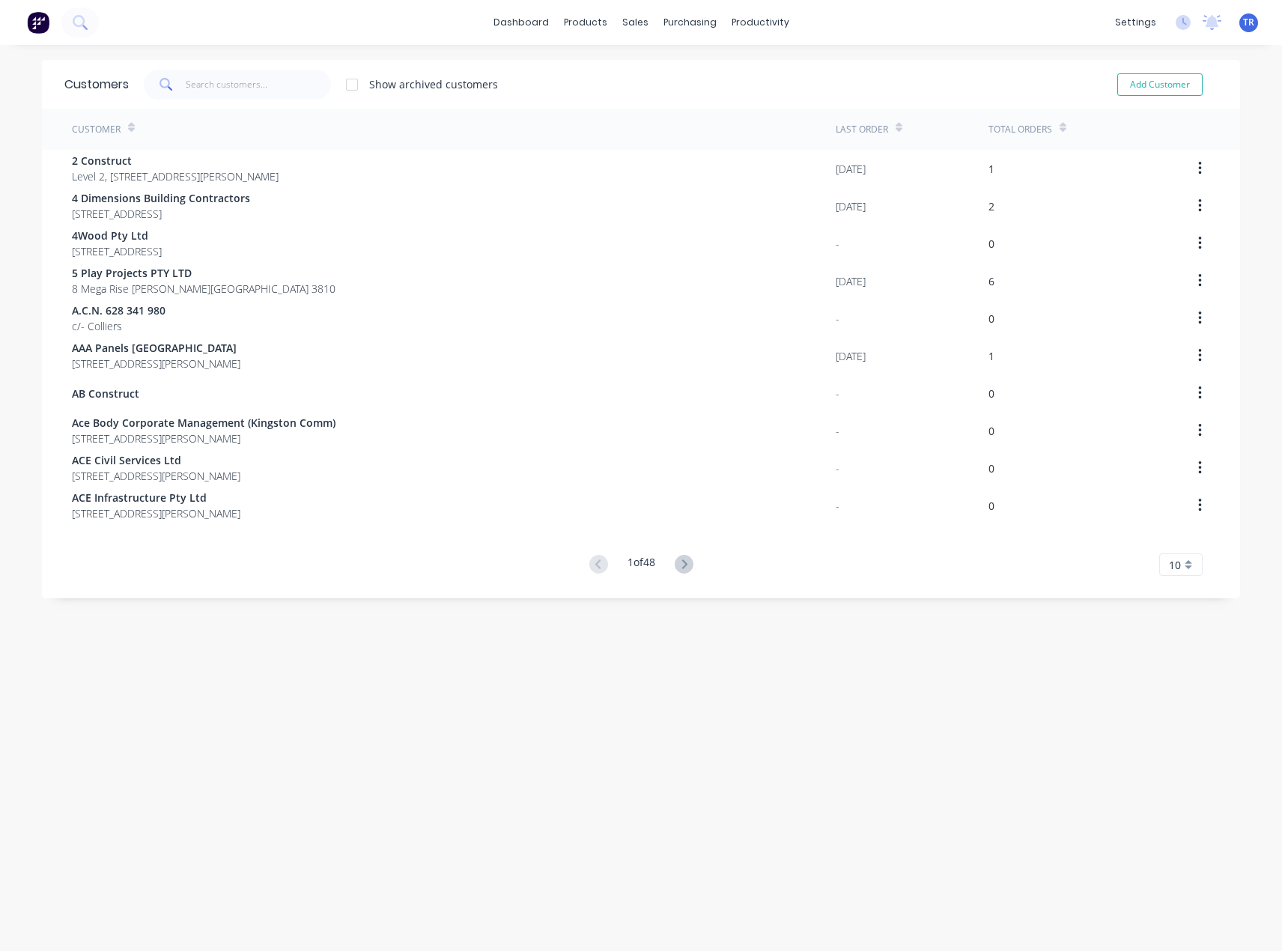
click at [191, 105] on div "Customers Show archived customers Add Customer" at bounding box center [641, 84] width 1198 height 49
click at [206, 78] on input "text" at bounding box center [259, 85] width 146 height 30
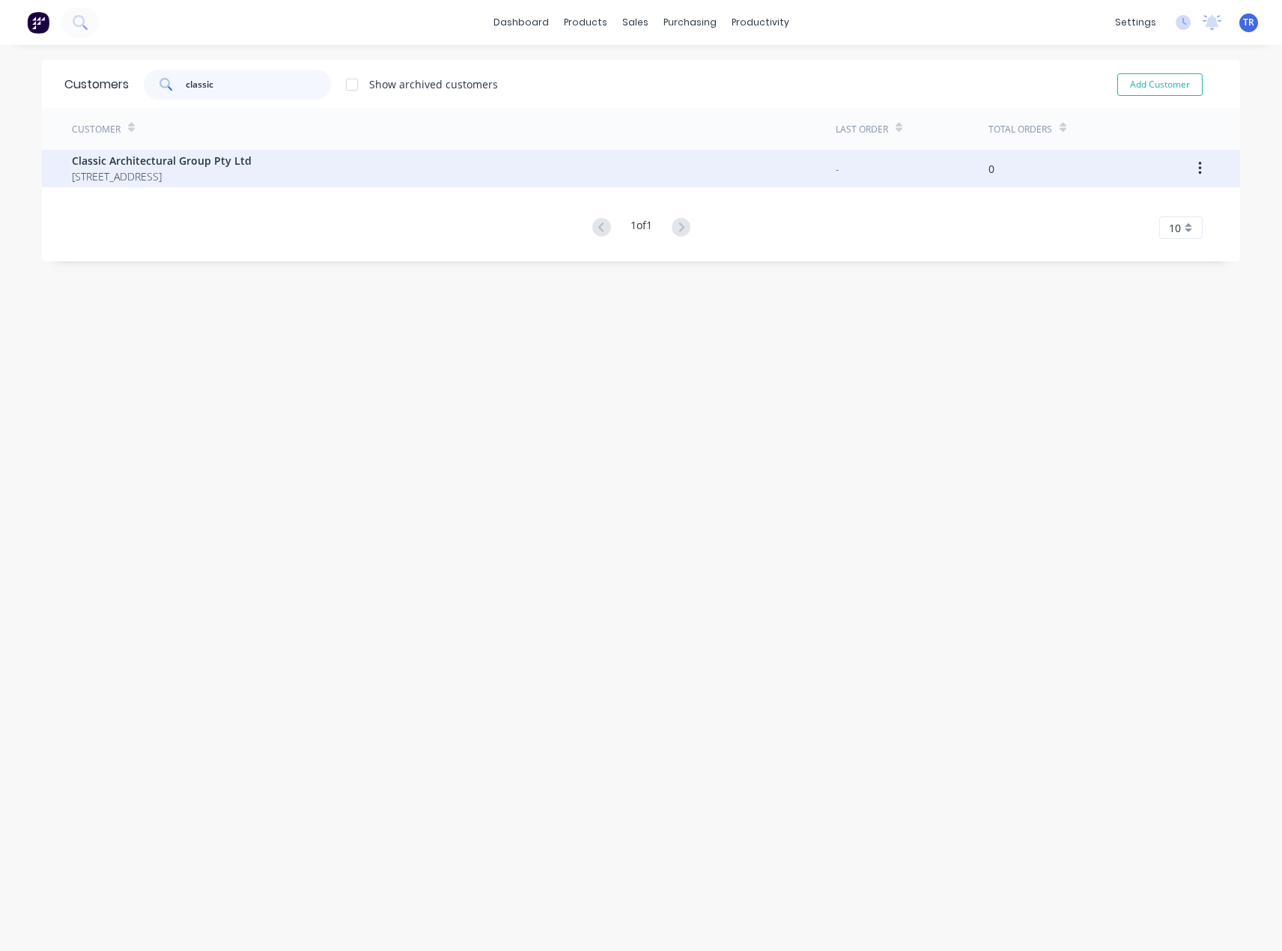
type input "classic"
click at [192, 165] on span "Classic Architectural Group Pty Ltd" at bounding box center [162, 161] width 180 height 16
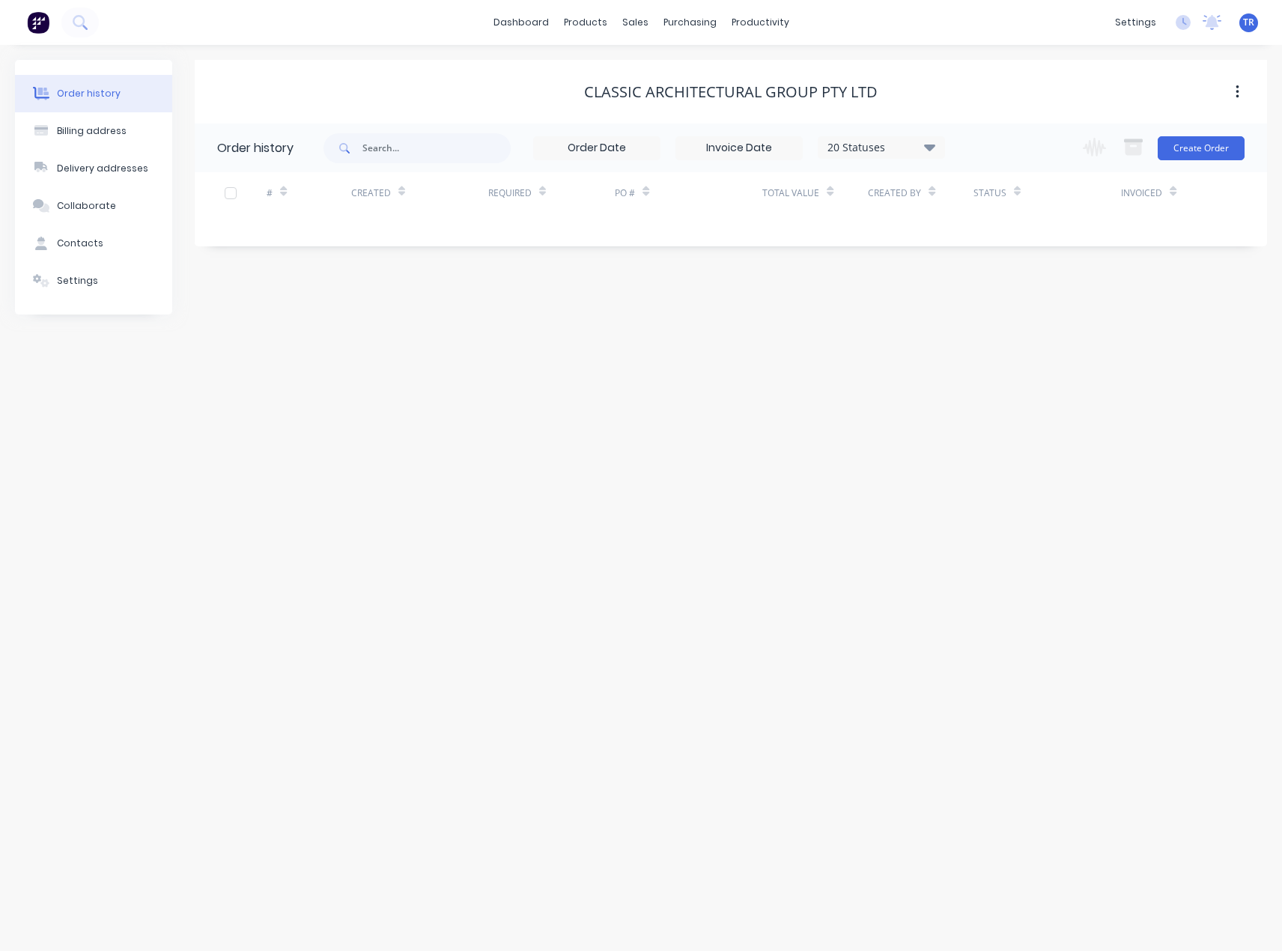
click at [899, 301] on div "Classic Architectural Group Pty Ltd Order history 20 Statuses Invoice Status In…" at bounding box center [731, 187] width 1072 height 255
click at [742, 71] on icon at bounding box center [743, 71] width 13 height 13
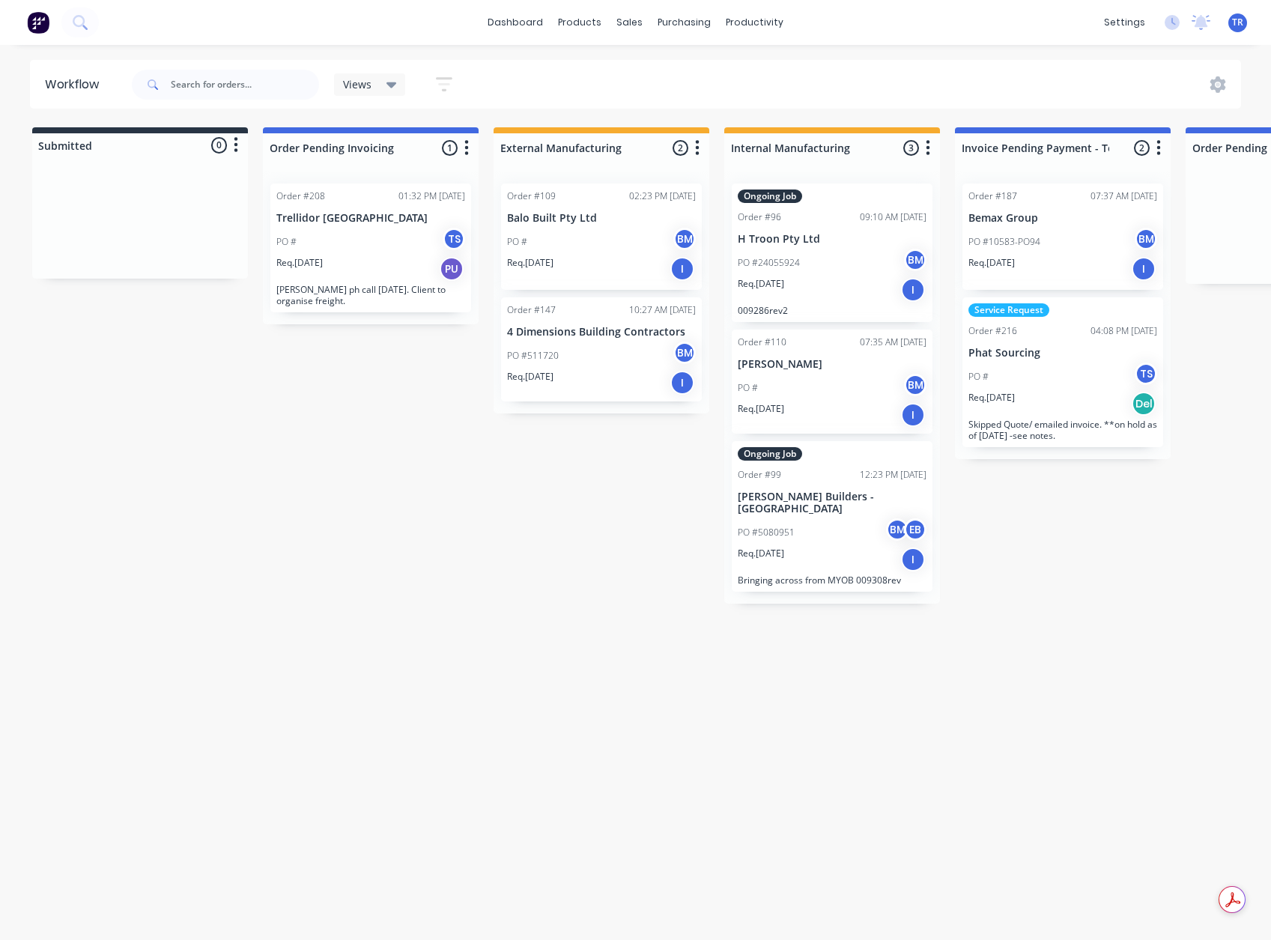
click at [311, 222] on p "Trellidor [GEOGRAPHIC_DATA]" at bounding box center [370, 218] width 189 height 13
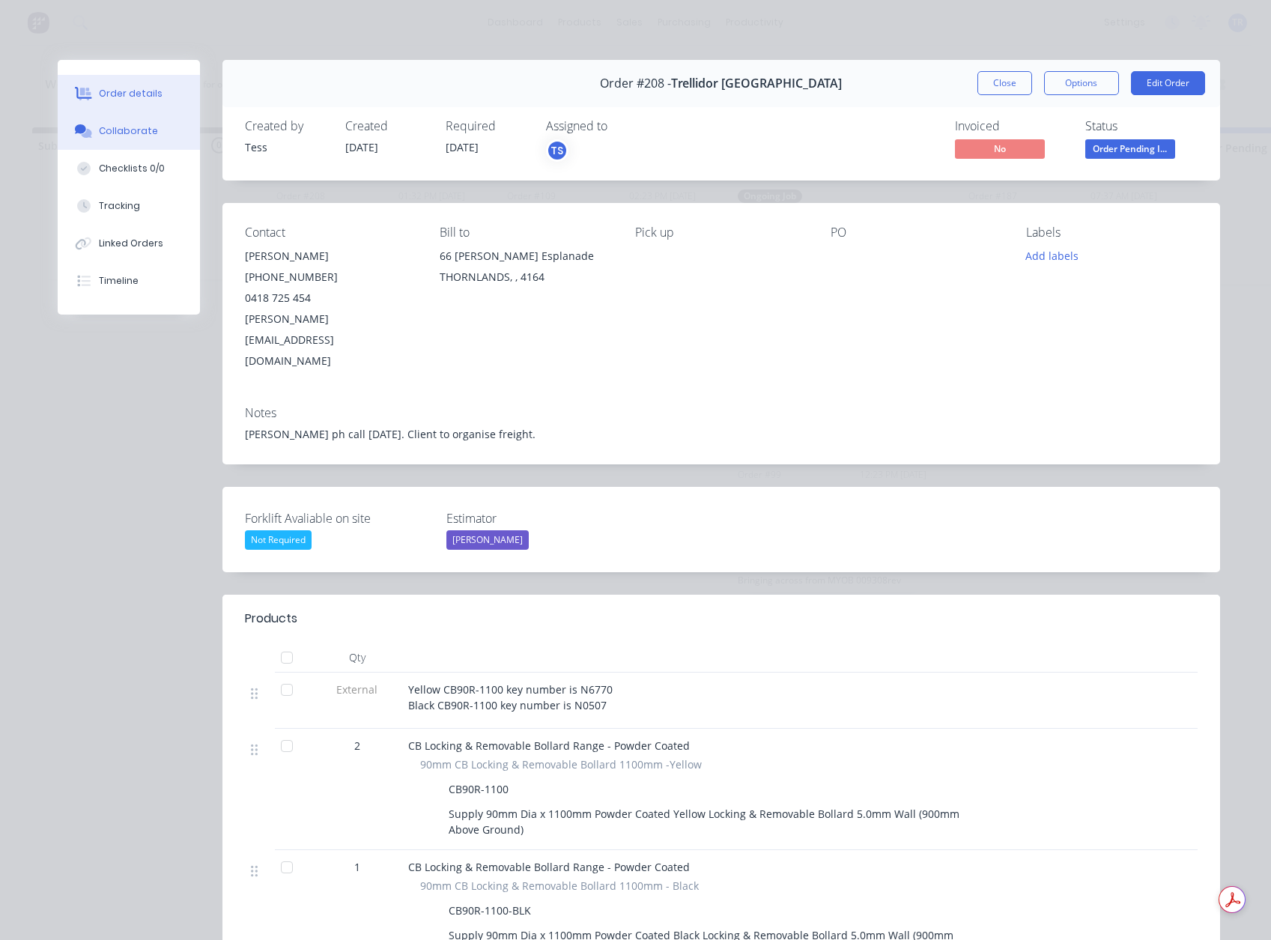
click at [154, 137] on button "Collaborate" at bounding box center [129, 130] width 142 height 37
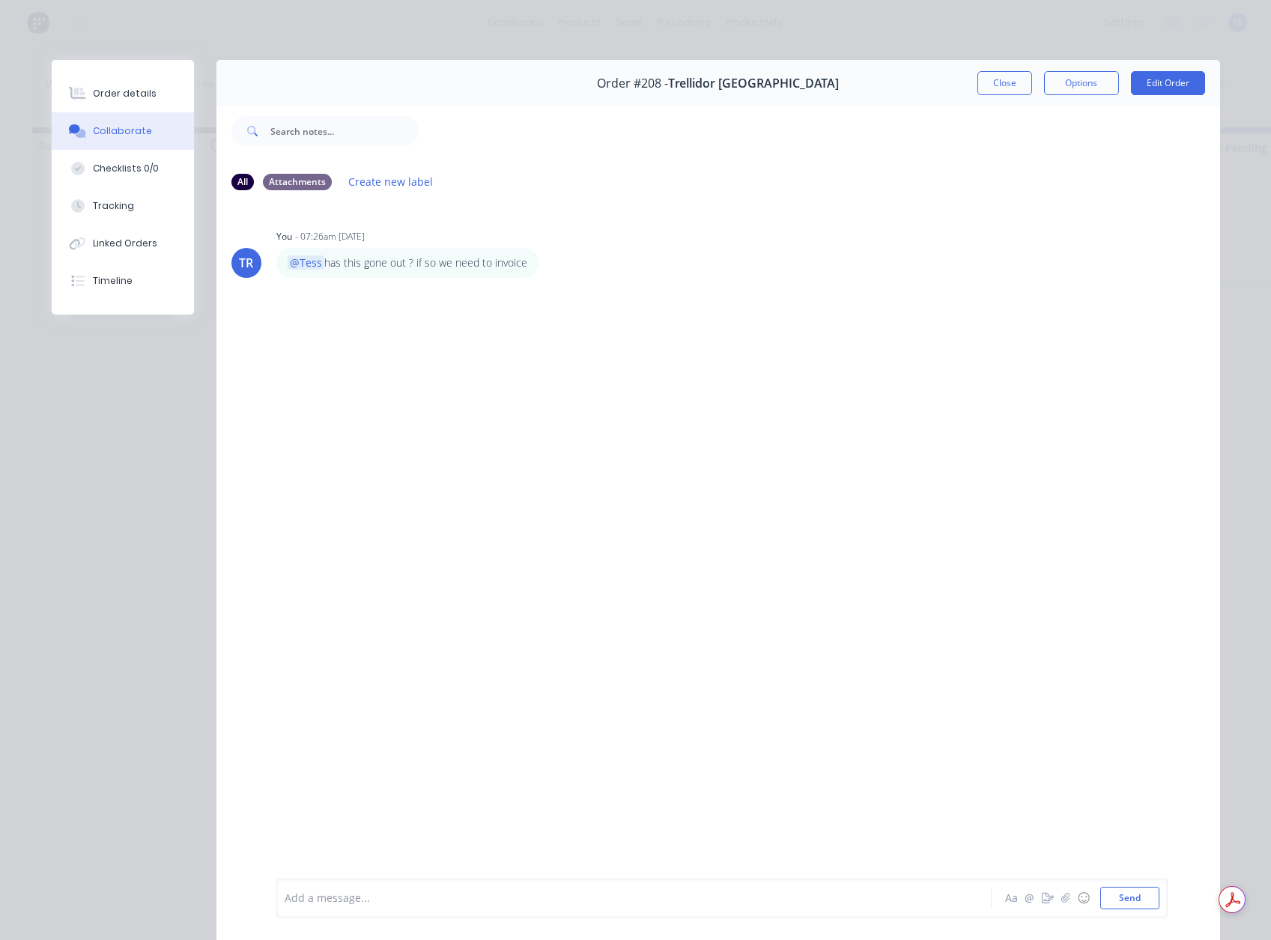
click at [385, 906] on div "Add a message..." at bounding box center [613, 898] width 656 height 22
click at [985, 88] on button "Close" at bounding box center [1004, 83] width 55 height 24
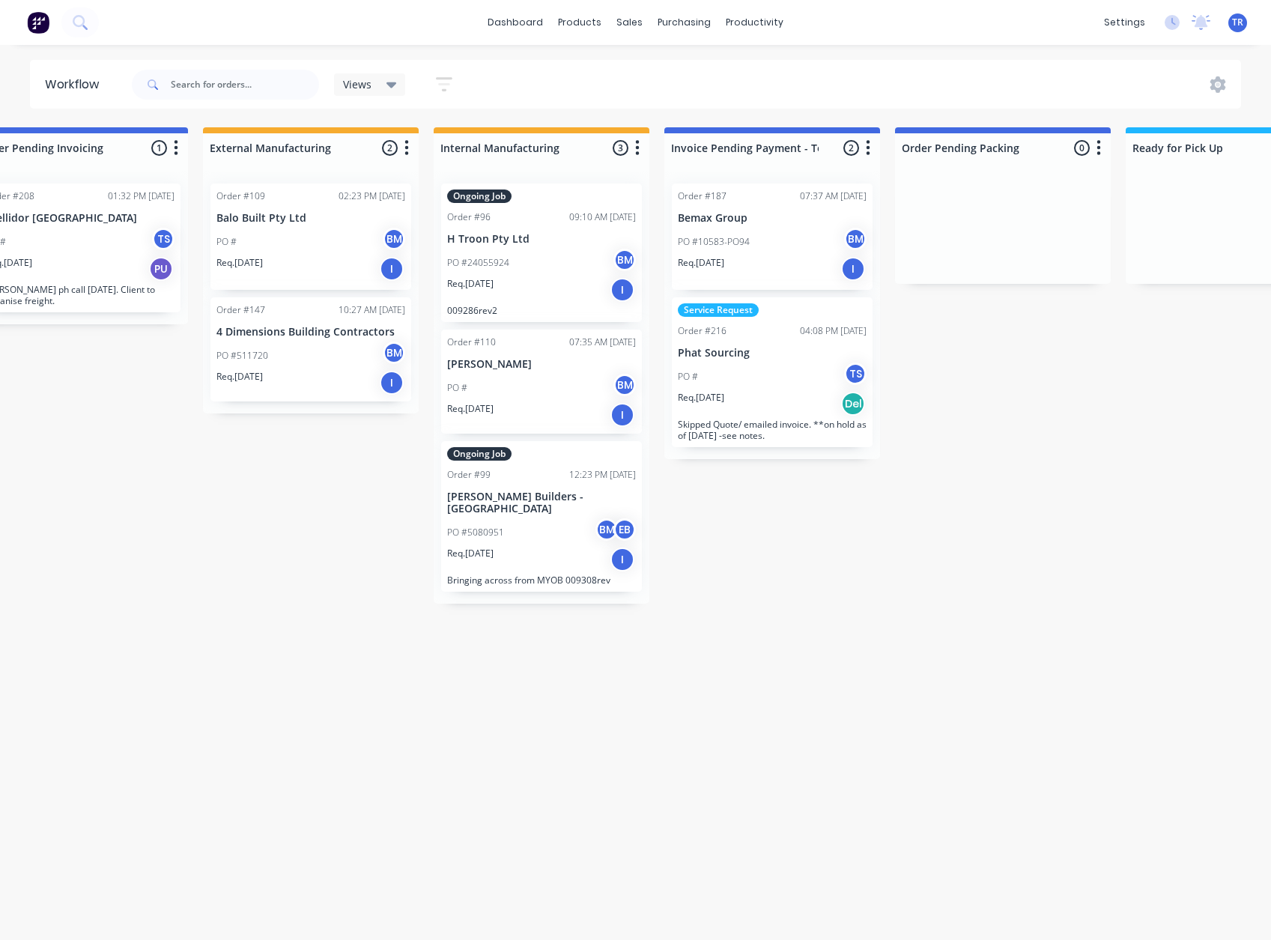
scroll to position [0, 374]
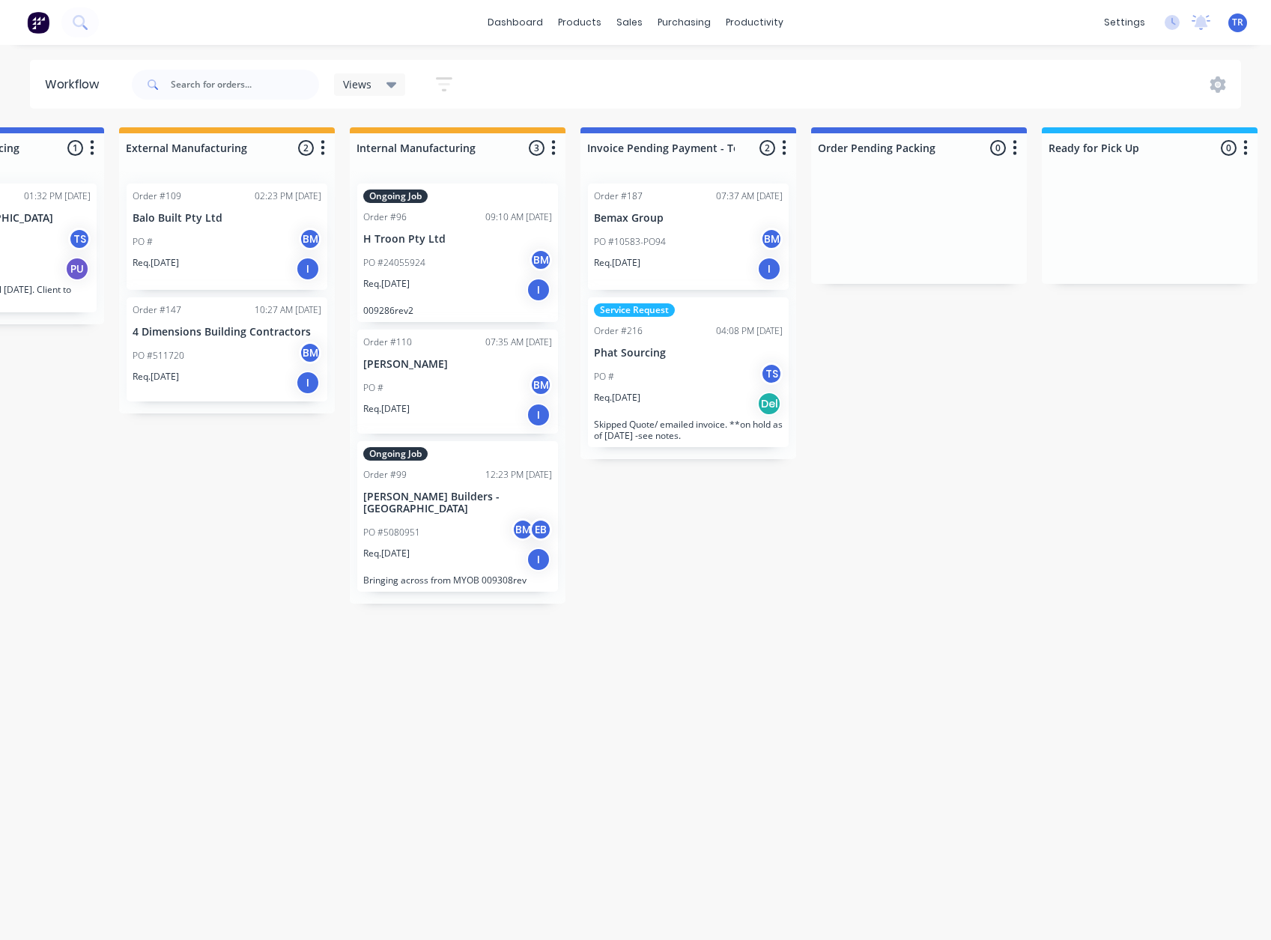
click at [709, 371] on div "PO # TS" at bounding box center [688, 376] width 189 height 28
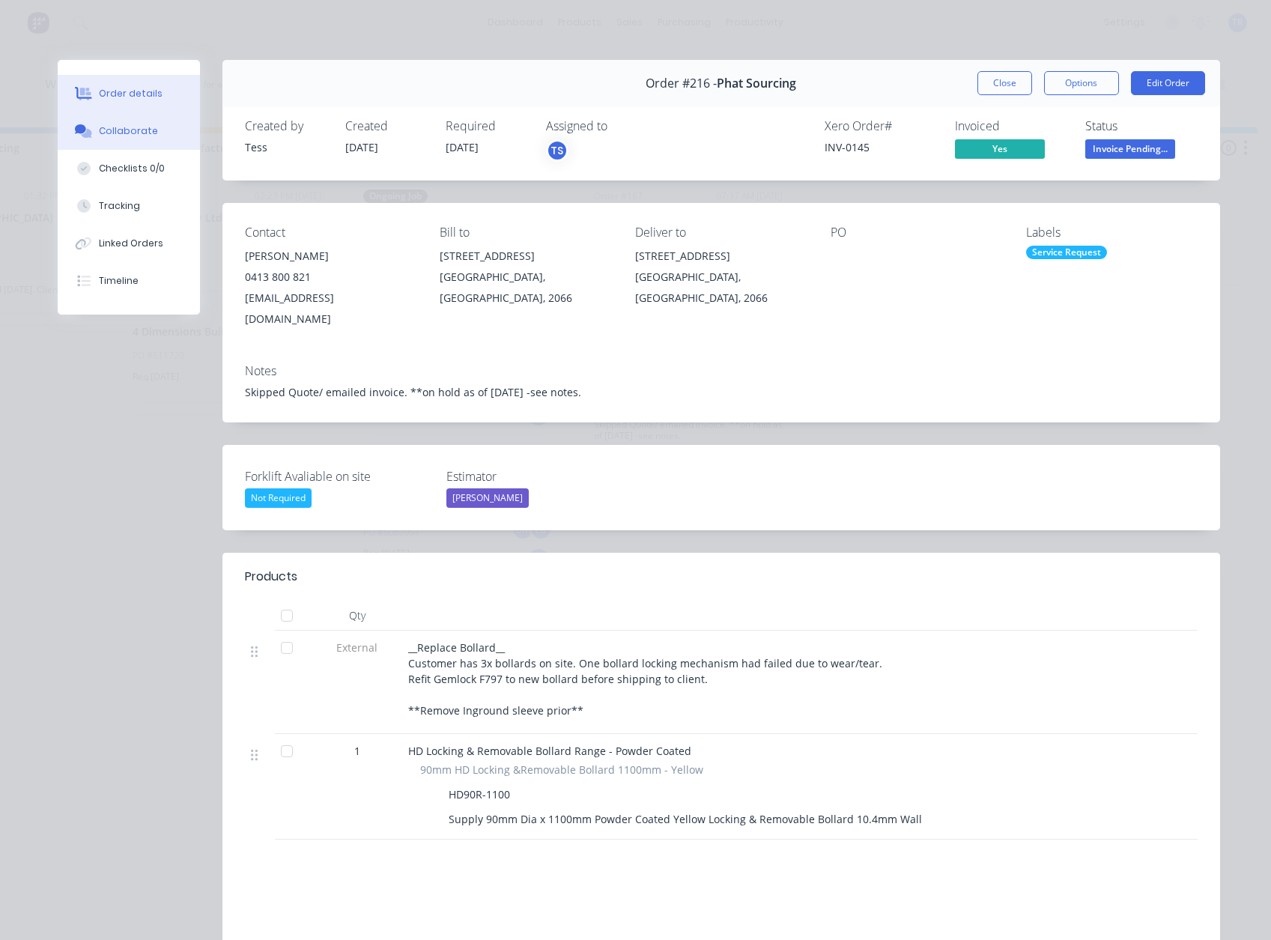
click at [122, 119] on button "Collaborate" at bounding box center [129, 130] width 142 height 37
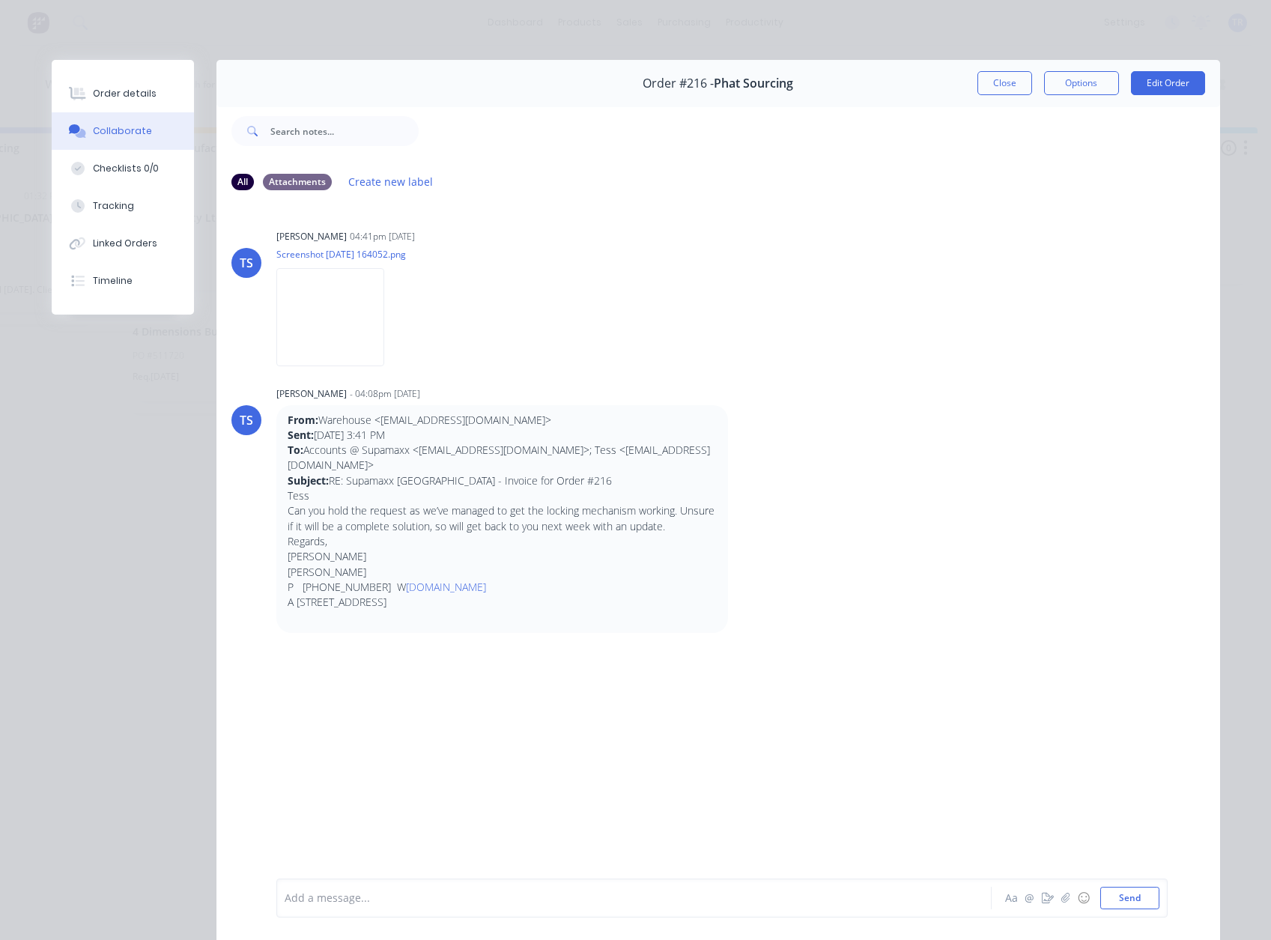
click at [970, 91] on div "Order #216 - Phat Sourcing Close Options Edit Order" at bounding box center [717, 83] width 1003 height 47
drag, startPoint x: 988, startPoint y: 82, endPoint x: 1006, endPoint y: 92, distance: 21.1
click at [988, 82] on button "Close" at bounding box center [1004, 83] width 55 height 24
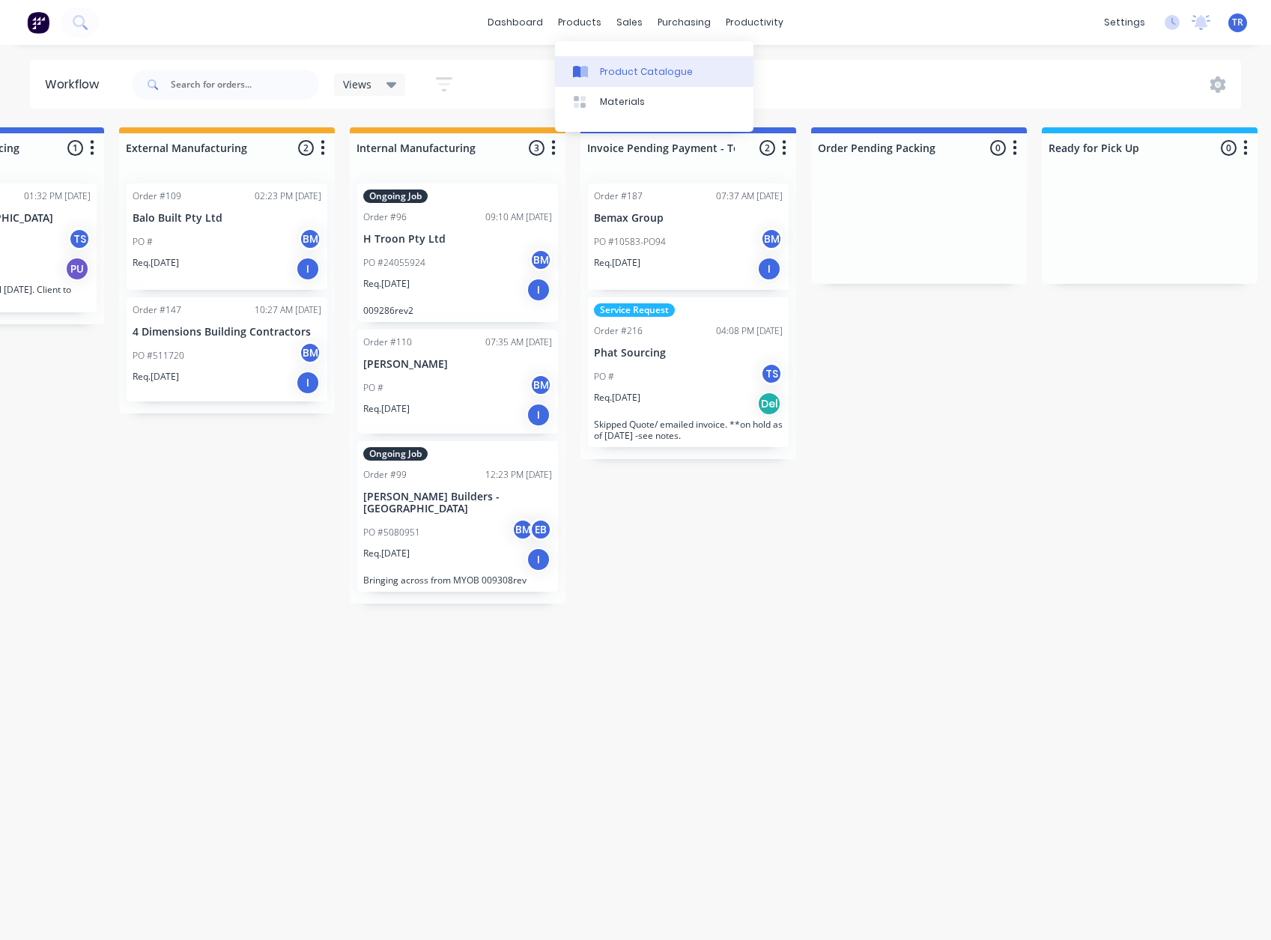
click at [593, 73] on div at bounding box center [584, 71] width 22 height 13
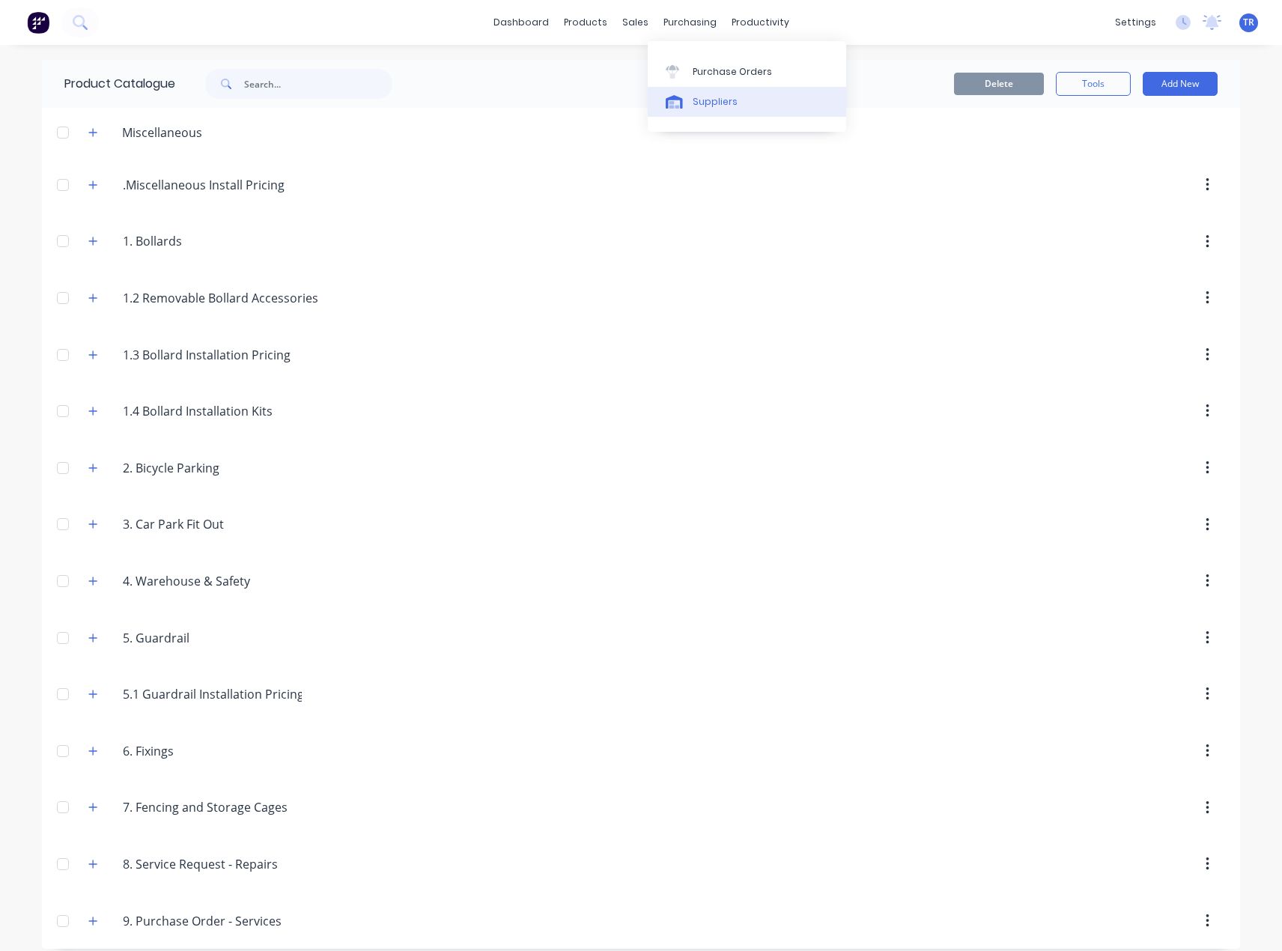
click at [684, 100] on div at bounding box center [677, 101] width 22 height 13
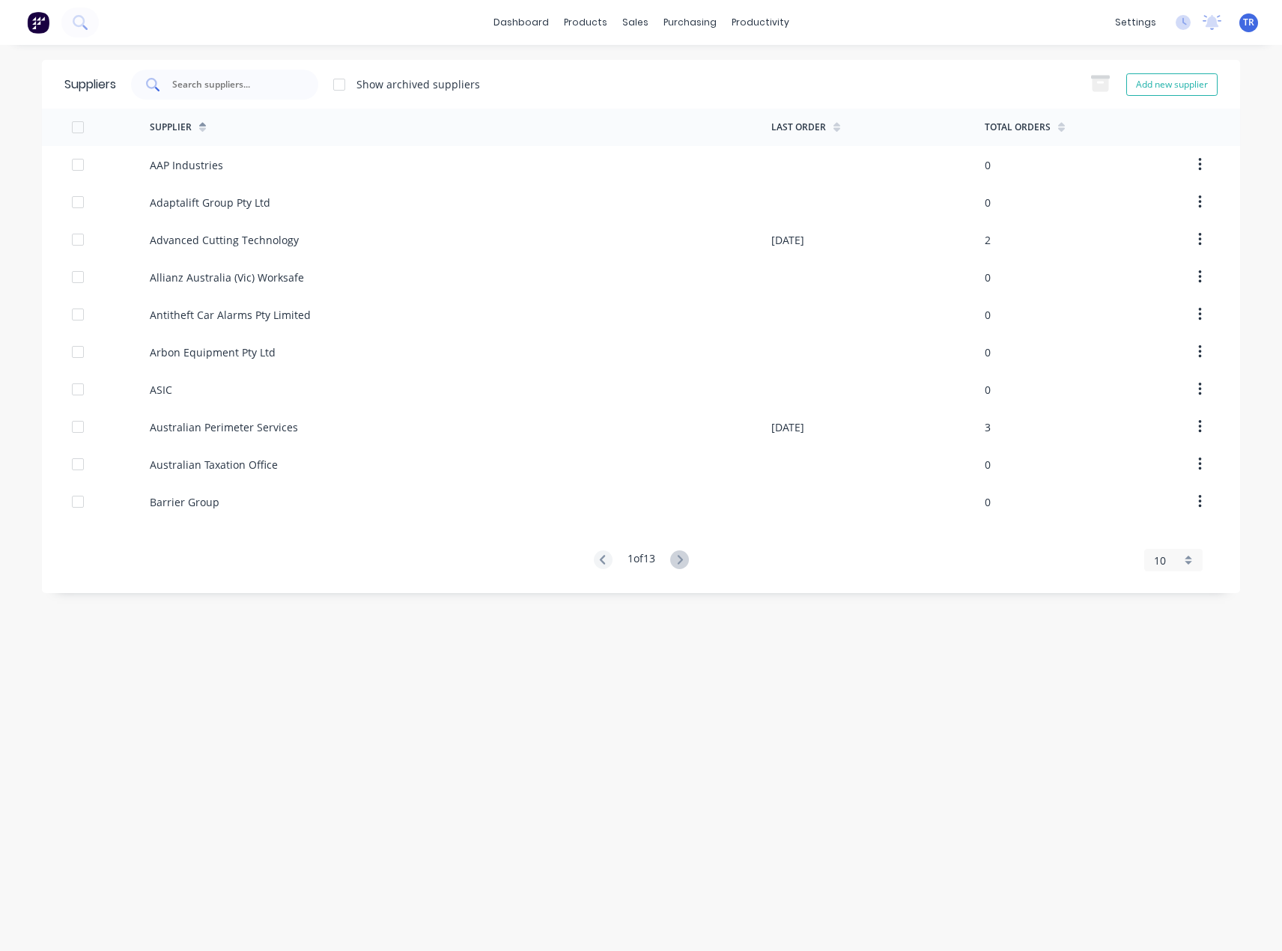
click at [275, 72] on div at bounding box center [224, 85] width 187 height 30
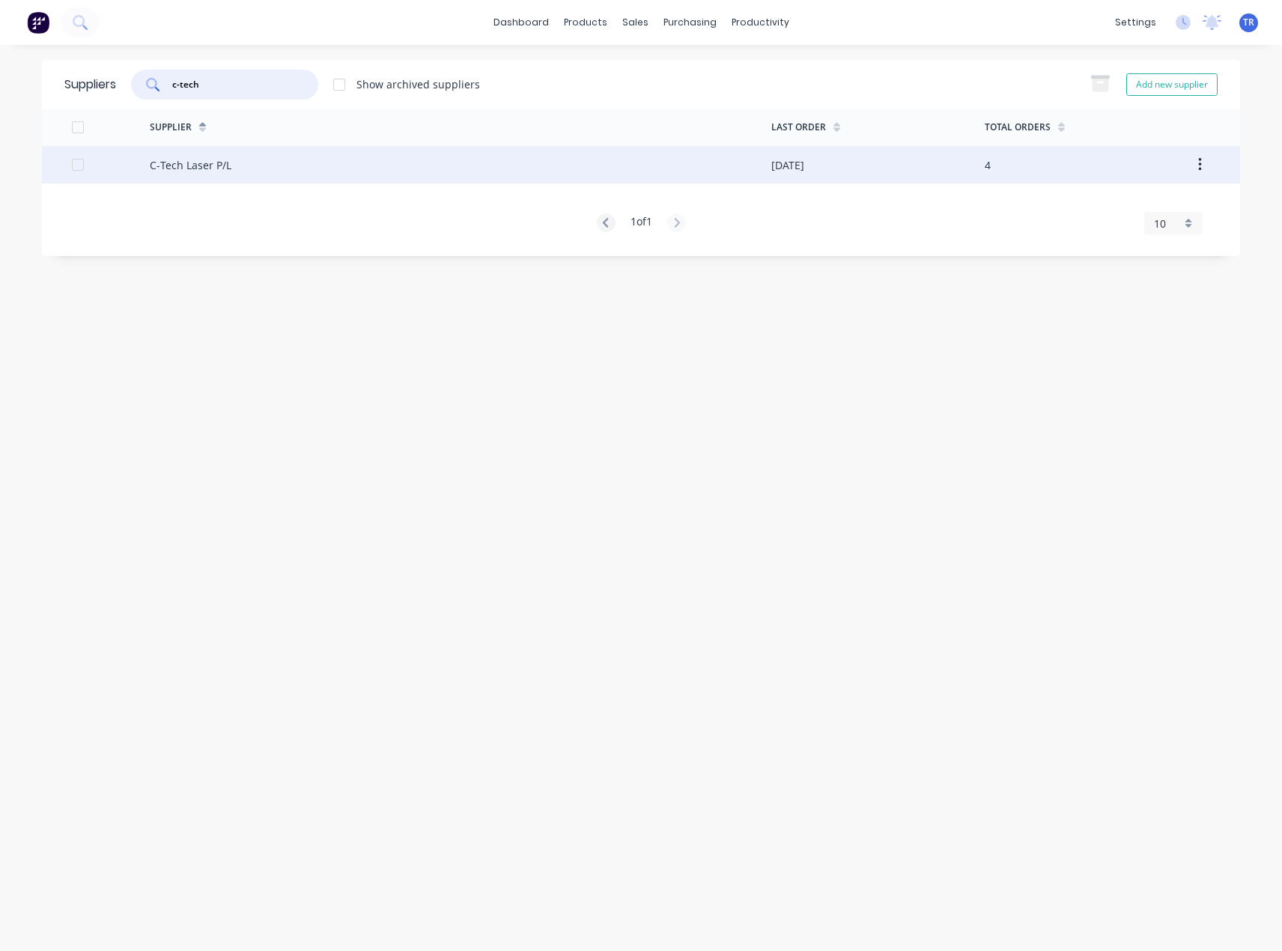
type input "c-tech"
click at [311, 168] on div "C-Tech Laser P/L" at bounding box center [461, 164] width 622 height 37
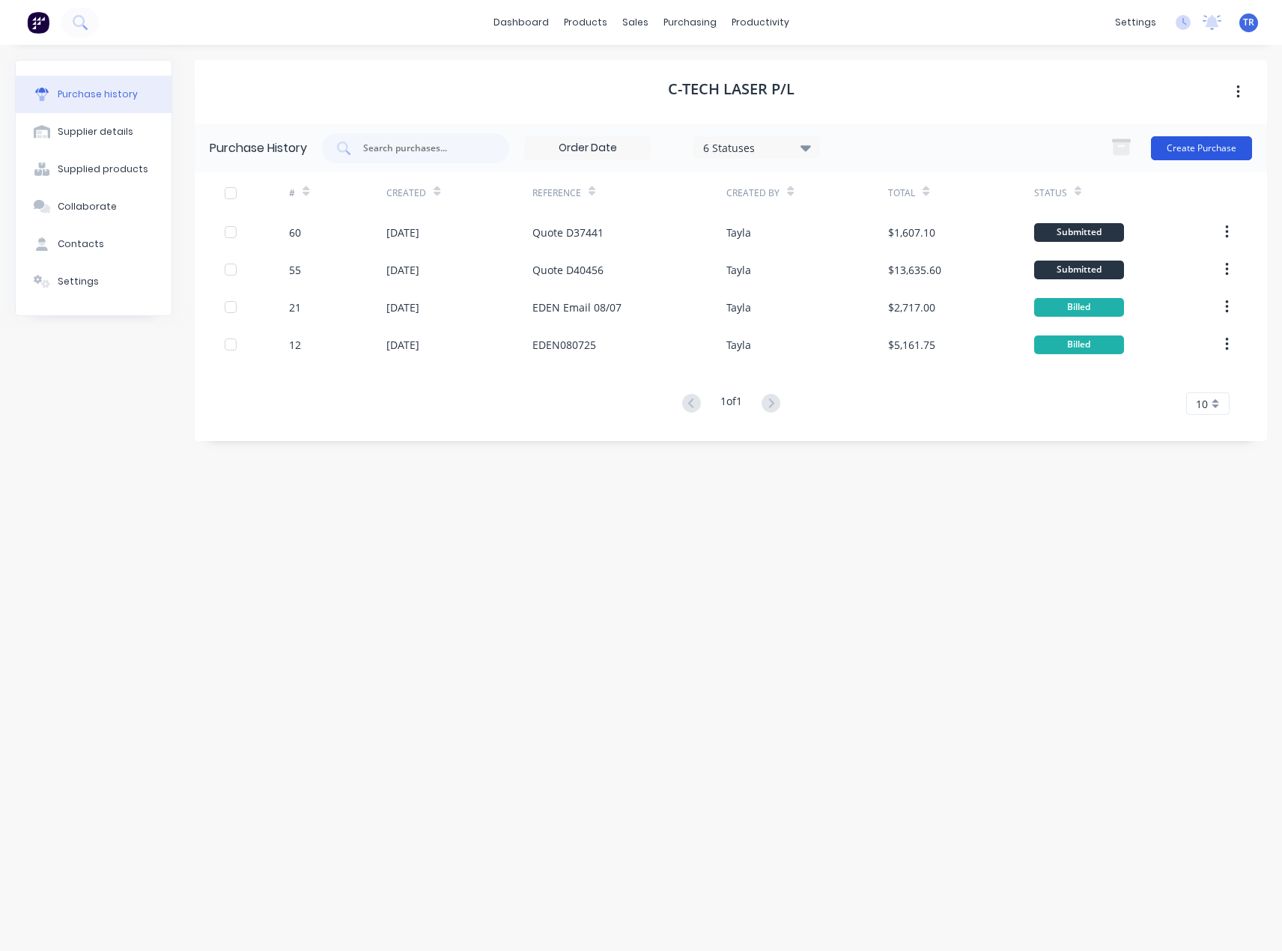
click at [1206, 152] on button "Create Purchase" at bounding box center [1201, 148] width 101 height 24
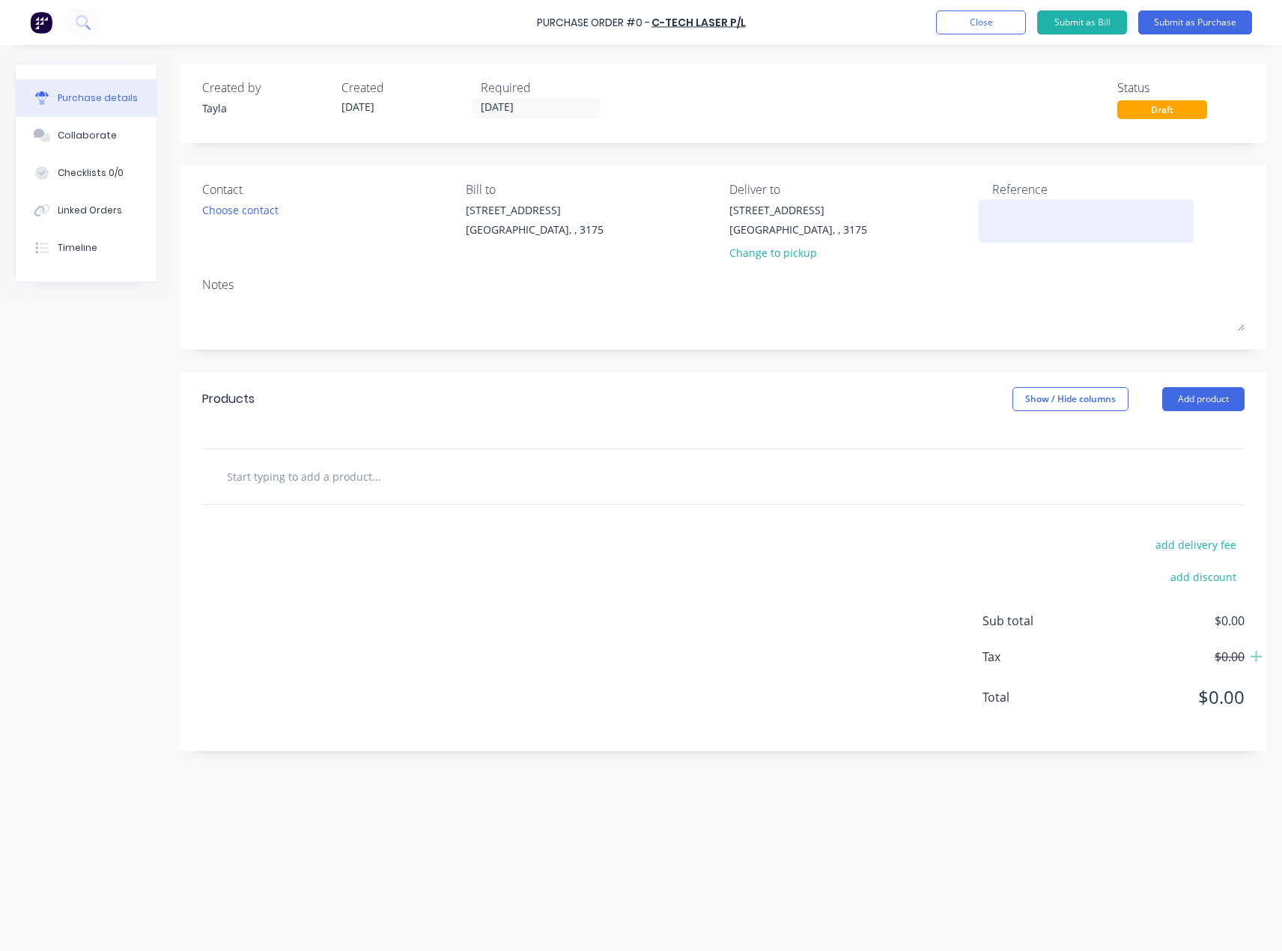
click at [1079, 213] on textarea at bounding box center [1085, 219] width 187 height 34
type textarea "EDEN"
click at [246, 214] on div "Choose contact" at bounding box center [240, 210] width 76 height 16
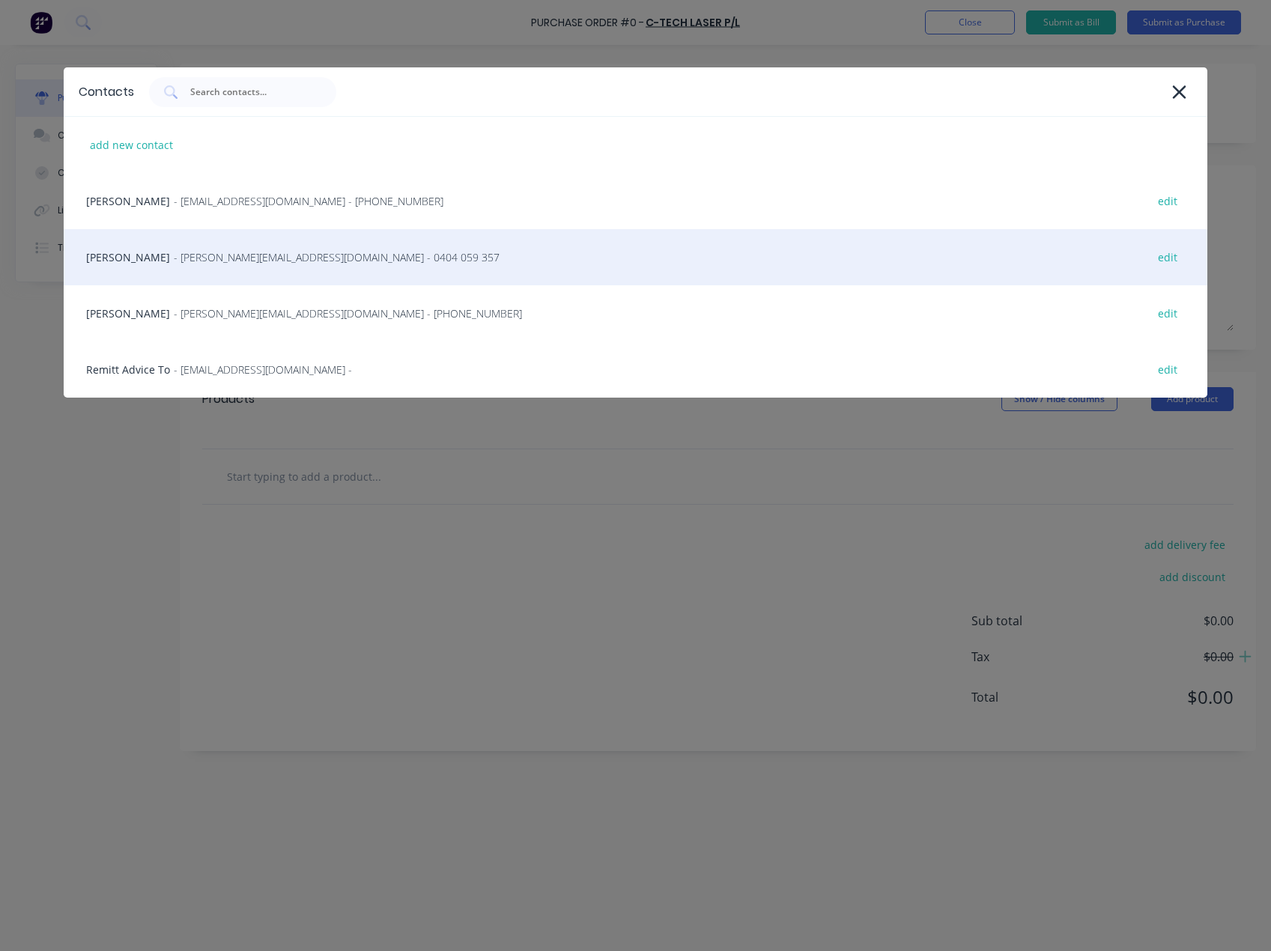
click at [235, 269] on div "Liem - liem@ctechlaser.com.au - 0404 059 357 edit" at bounding box center [635, 257] width 1143 height 56
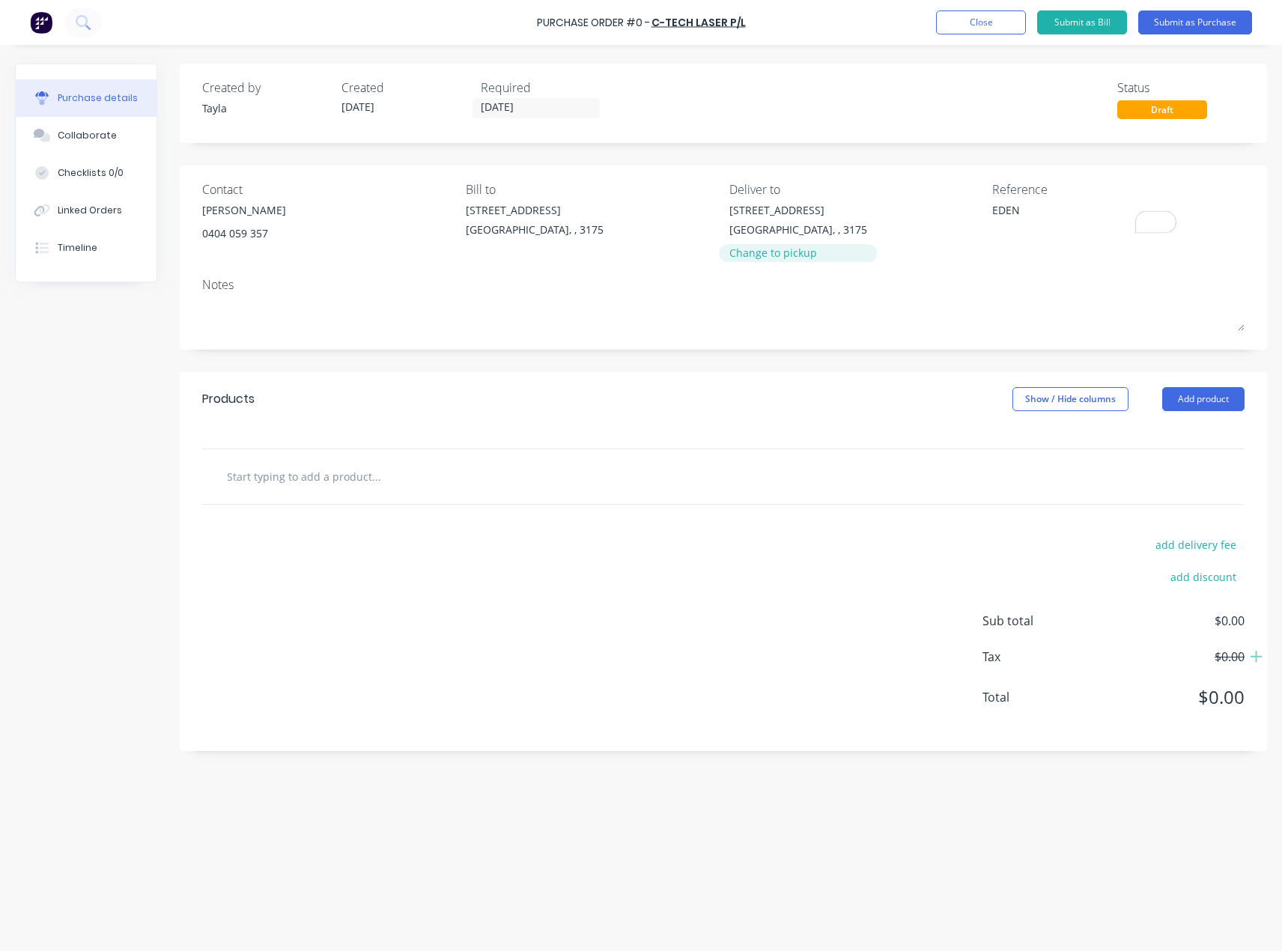
click at [759, 251] on div "Change to pickup" at bounding box center [798, 253] width 138 height 16
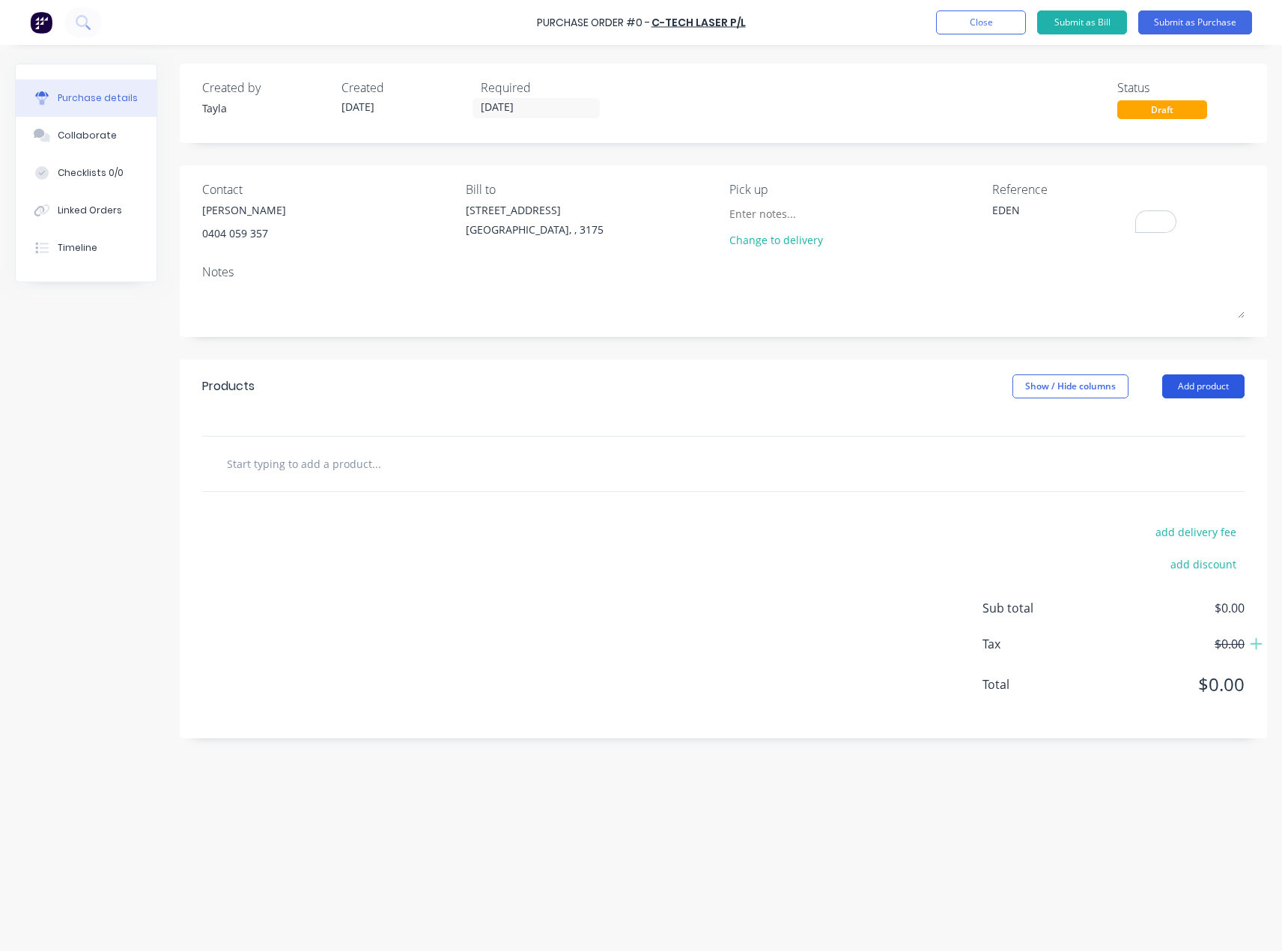
click at [1173, 384] on button "Add product" at bounding box center [1203, 386] width 82 height 24
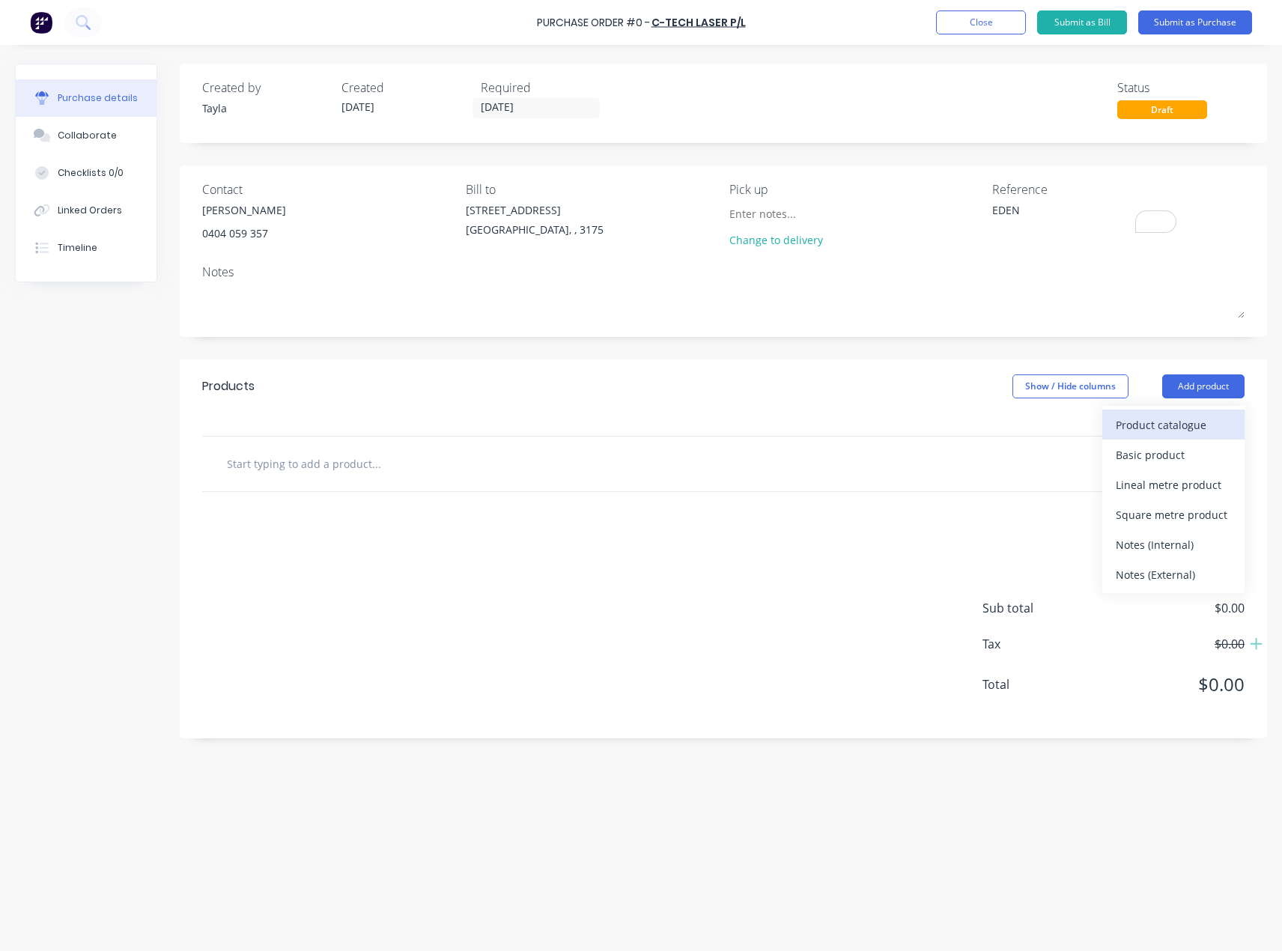
click at [1127, 427] on div "Product catalogue" at bounding box center [1173, 425] width 115 height 22
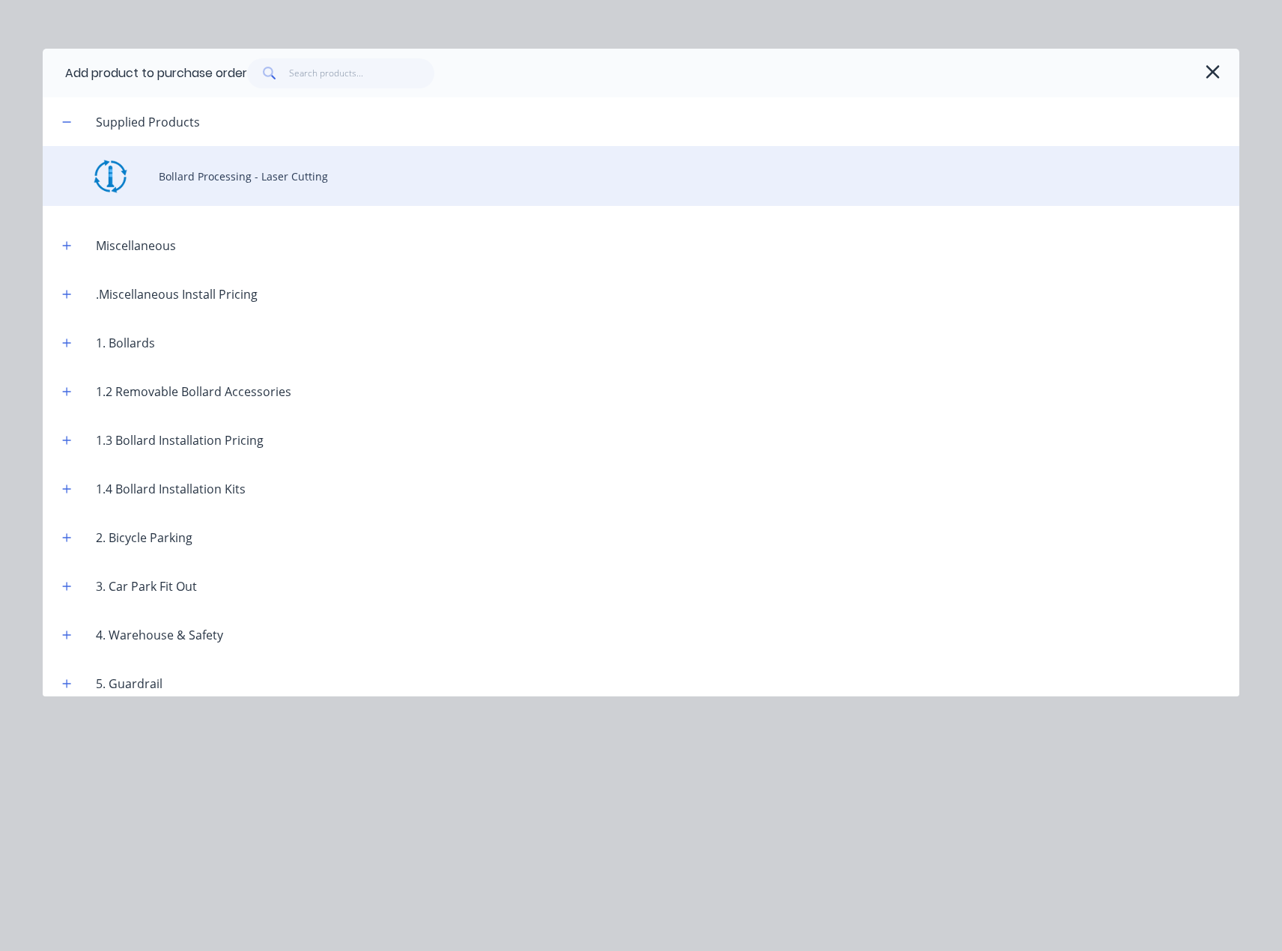
click at [226, 170] on div "Bollard Processing - Laser Cutting" at bounding box center [641, 176] width 1197 height 60
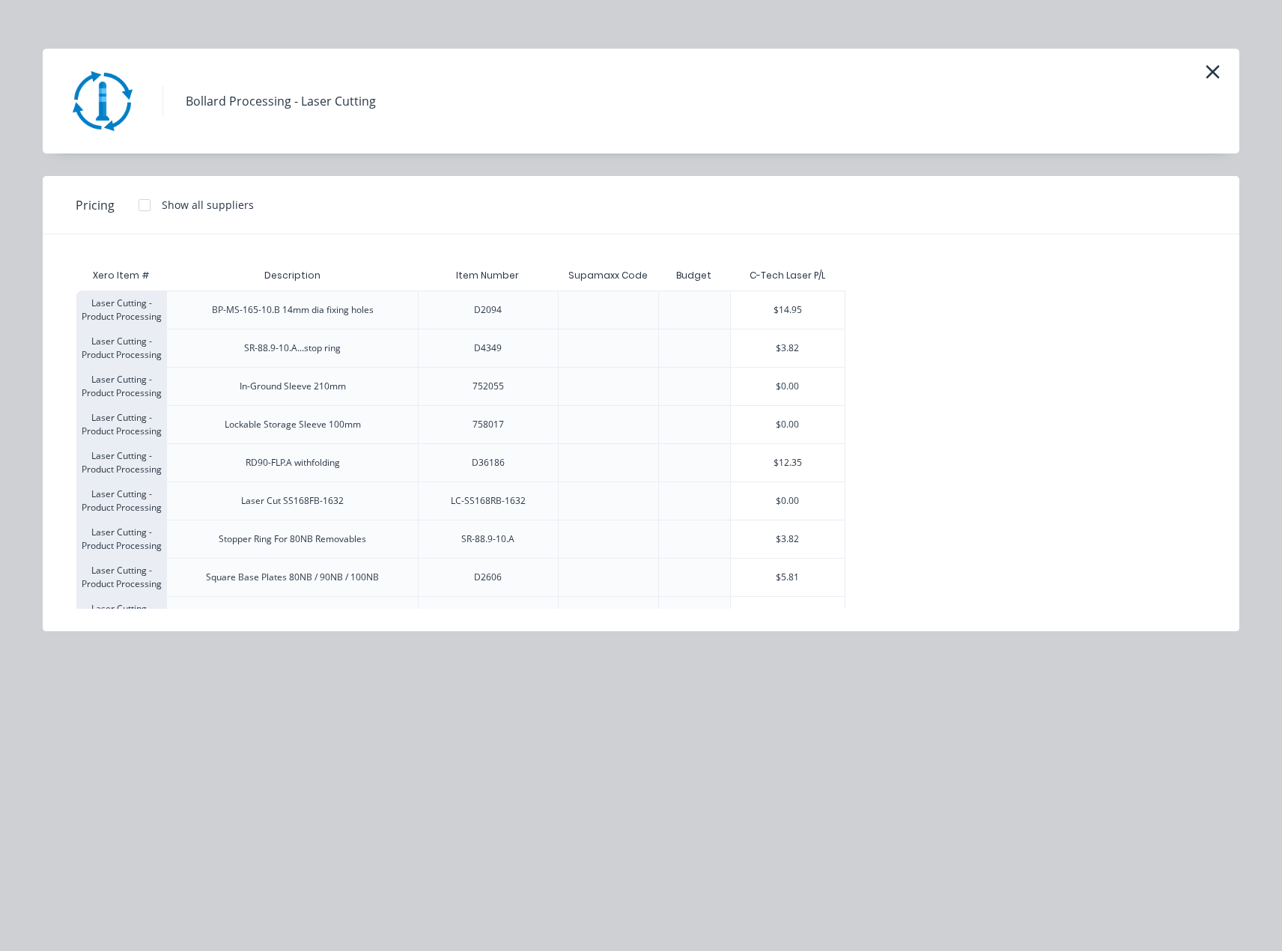
click at [697, 124] on div "Bollard Processing - Laser Cutting" at bounding box center [641, 101] width 1197 height 105
click at [1212, 79] on icon "button" at bounding box center [1213, 71] width 16 height 21
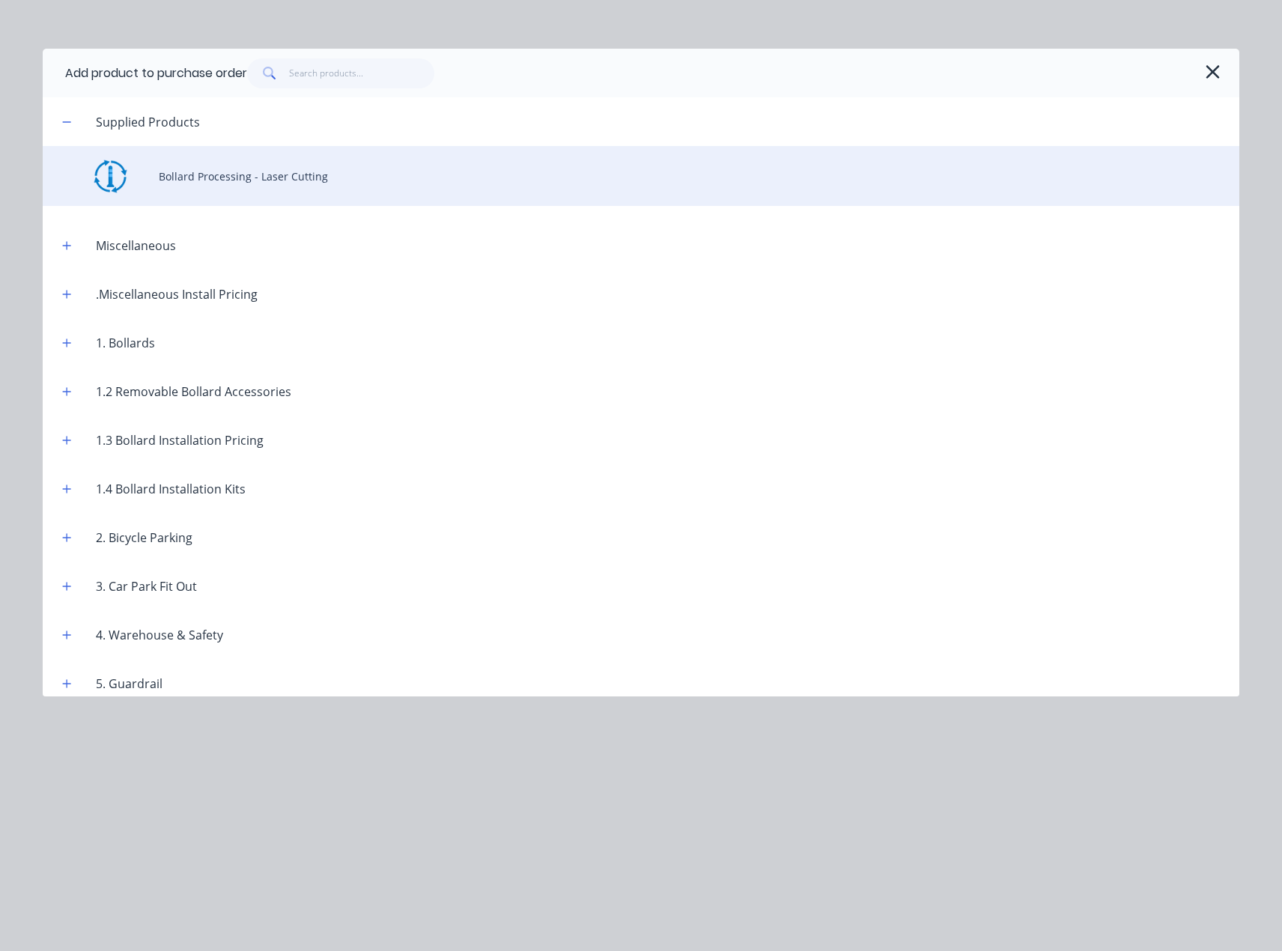
click at [293, 183] on div "Bollard Processing - Laser Cutting" at bounding box center [641, 176] width 1197 height 60
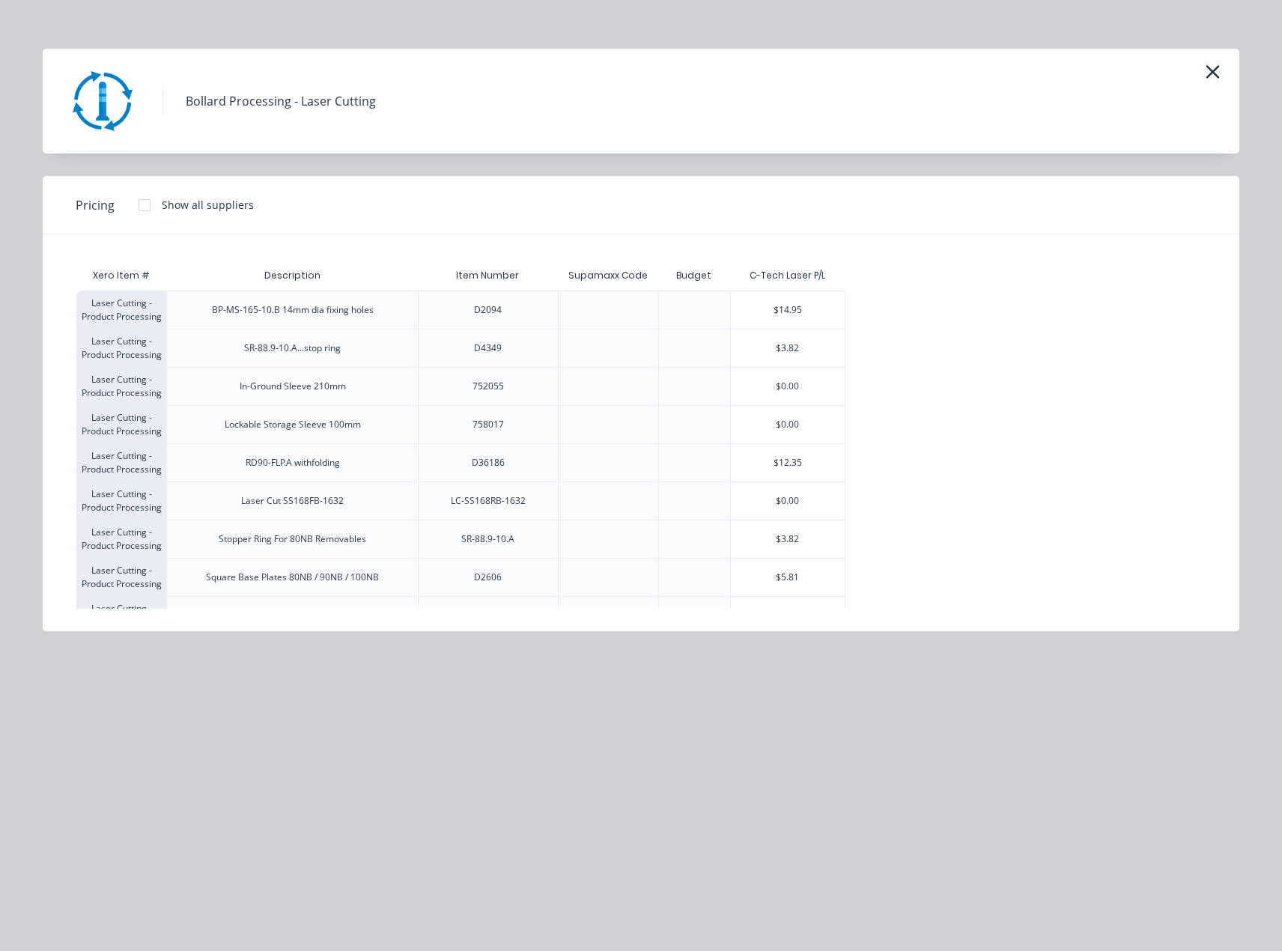
scroll to position [408, 0]
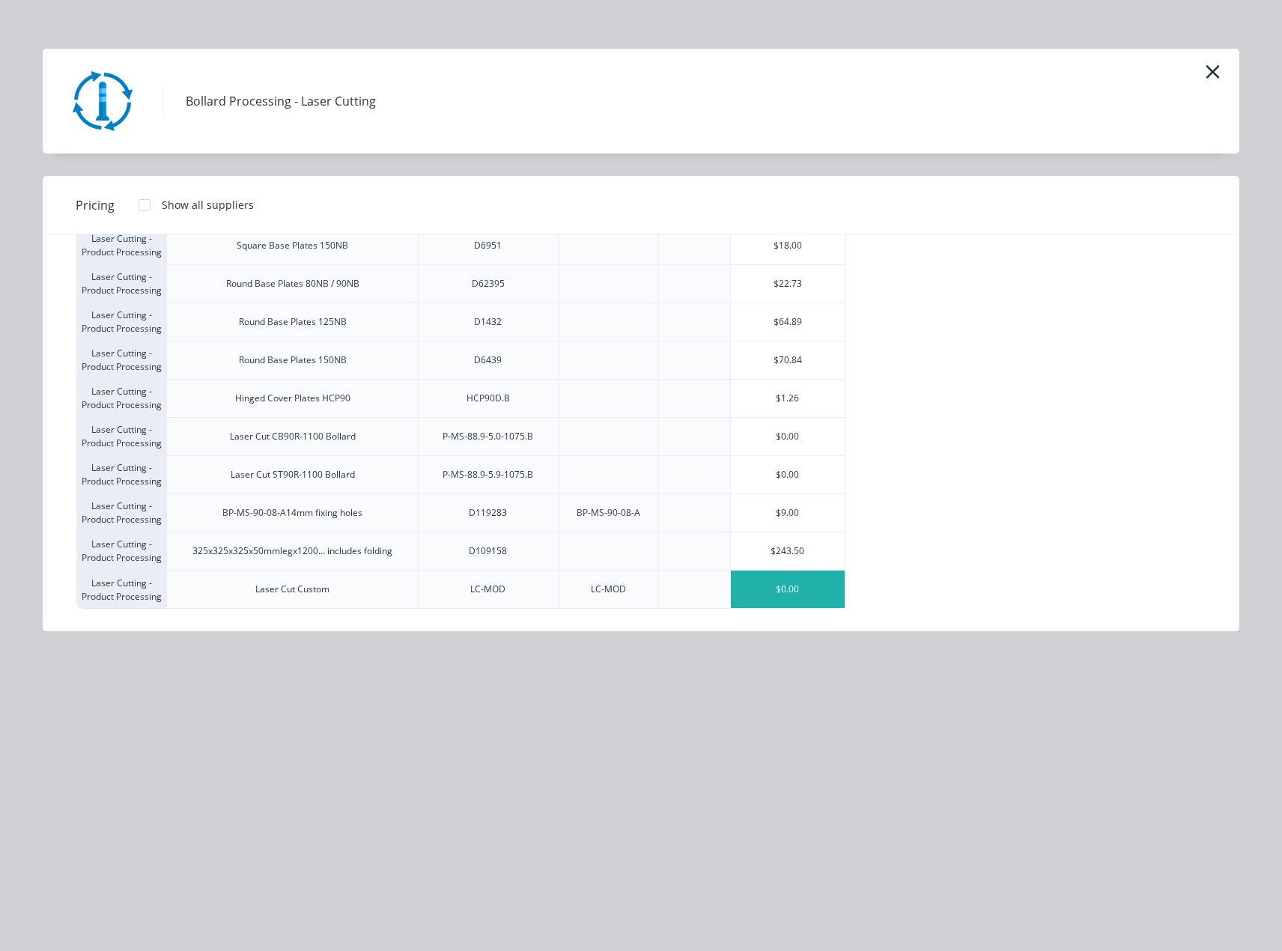
click at [756, 593] on div "$0.00" at bounding box center [788, 589] width 114 height 37
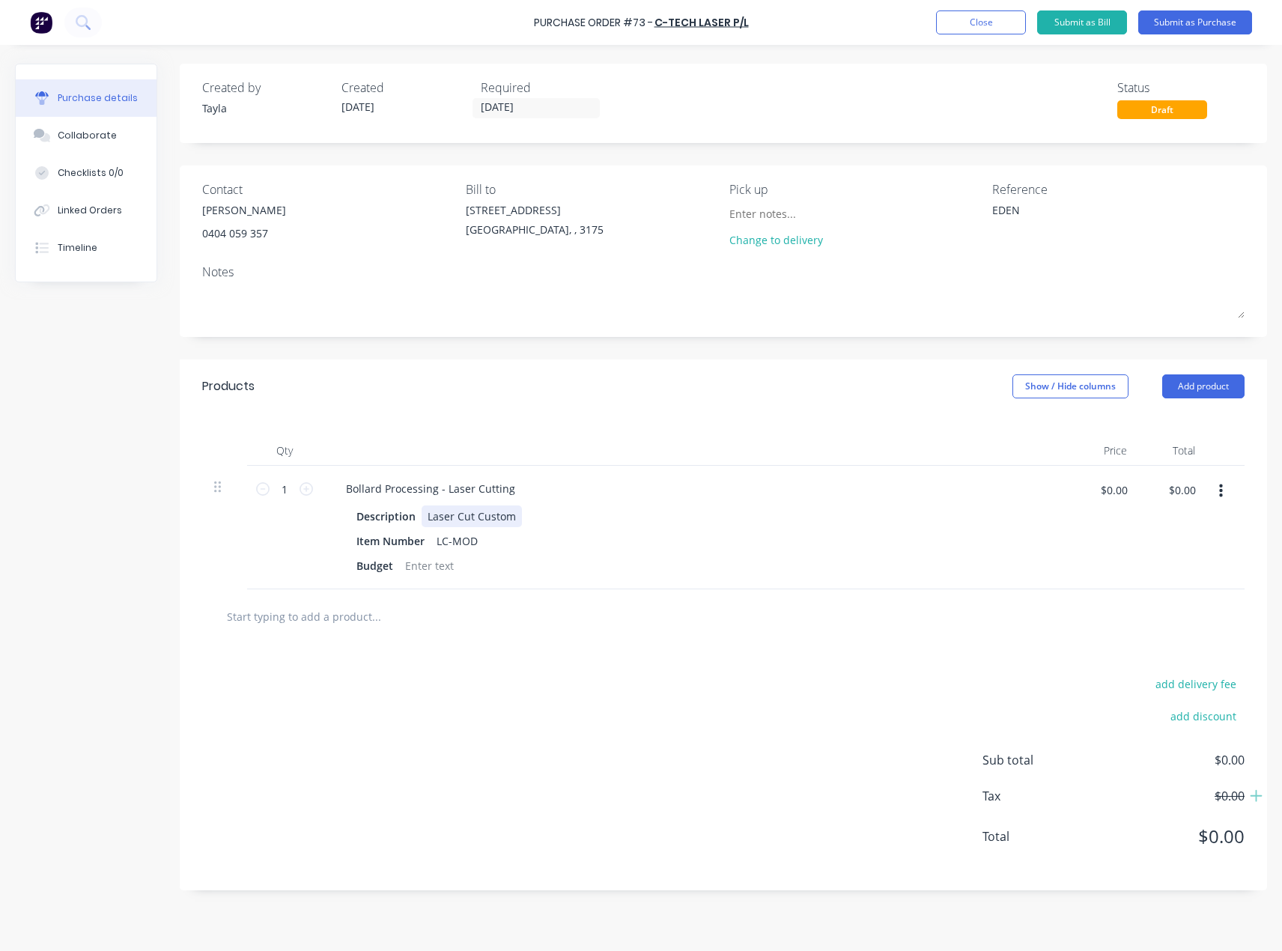
click at [490, 517] on div "Laser Cut Custom" at bounding box center [472, 516] width 100 height 22
paste div
click at [380, 564] on div "Budget" at bounding box center [374, 566] width 49 height 22
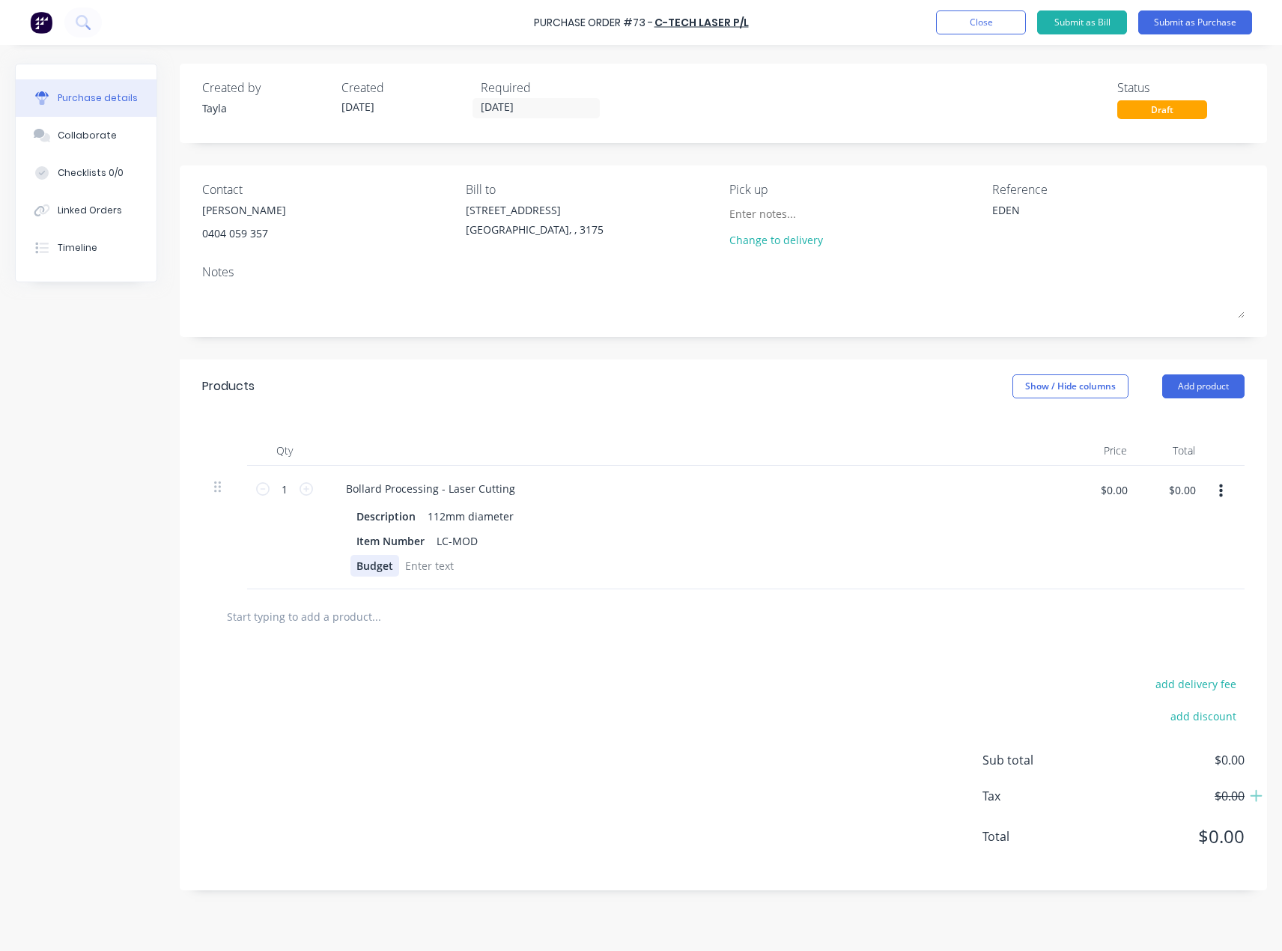
click at [380, 564] on div "Budget" at bounding box center [374, 566] width 49 height 22
click at [380, 567] on div "Budget" at bounding box center [374, 566] width 49 height 22
click at [396, 612] on input "text" at bounding box center [376, 616] width 300 height 30
click at [462, 535] on div "LC-MOD" at bounding box center [457, 541] width 53 height 22
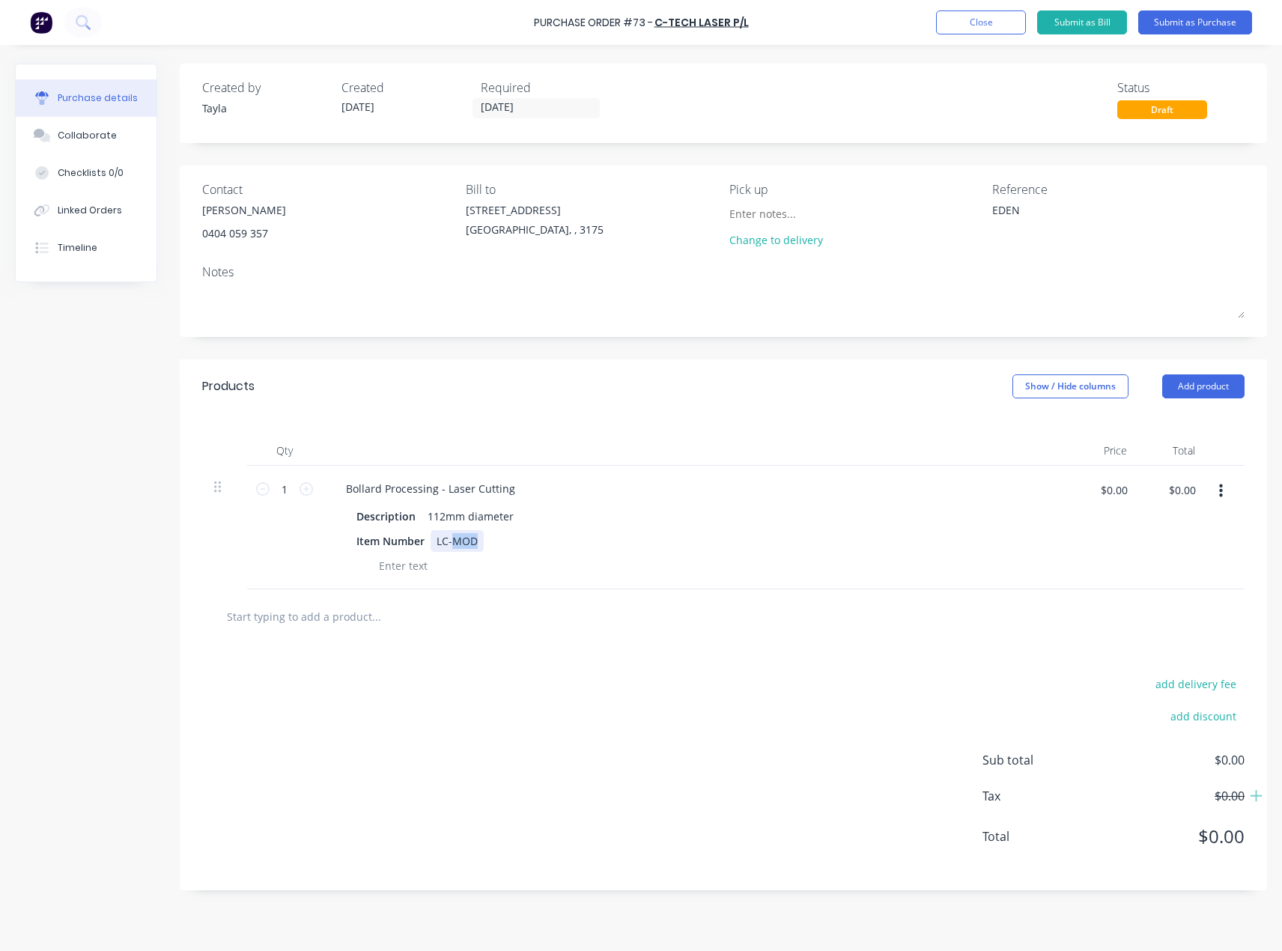
paste div
click at [462, 536] on div "LC-D119630" at bounding box center [466, 541] width 71 height 22
click at [494, 598] on div at bounding box center [723, 616] width 1042 height 55
click at [473, 542] on div "D119630" at bounding box center [458, 541] width 55 height 22
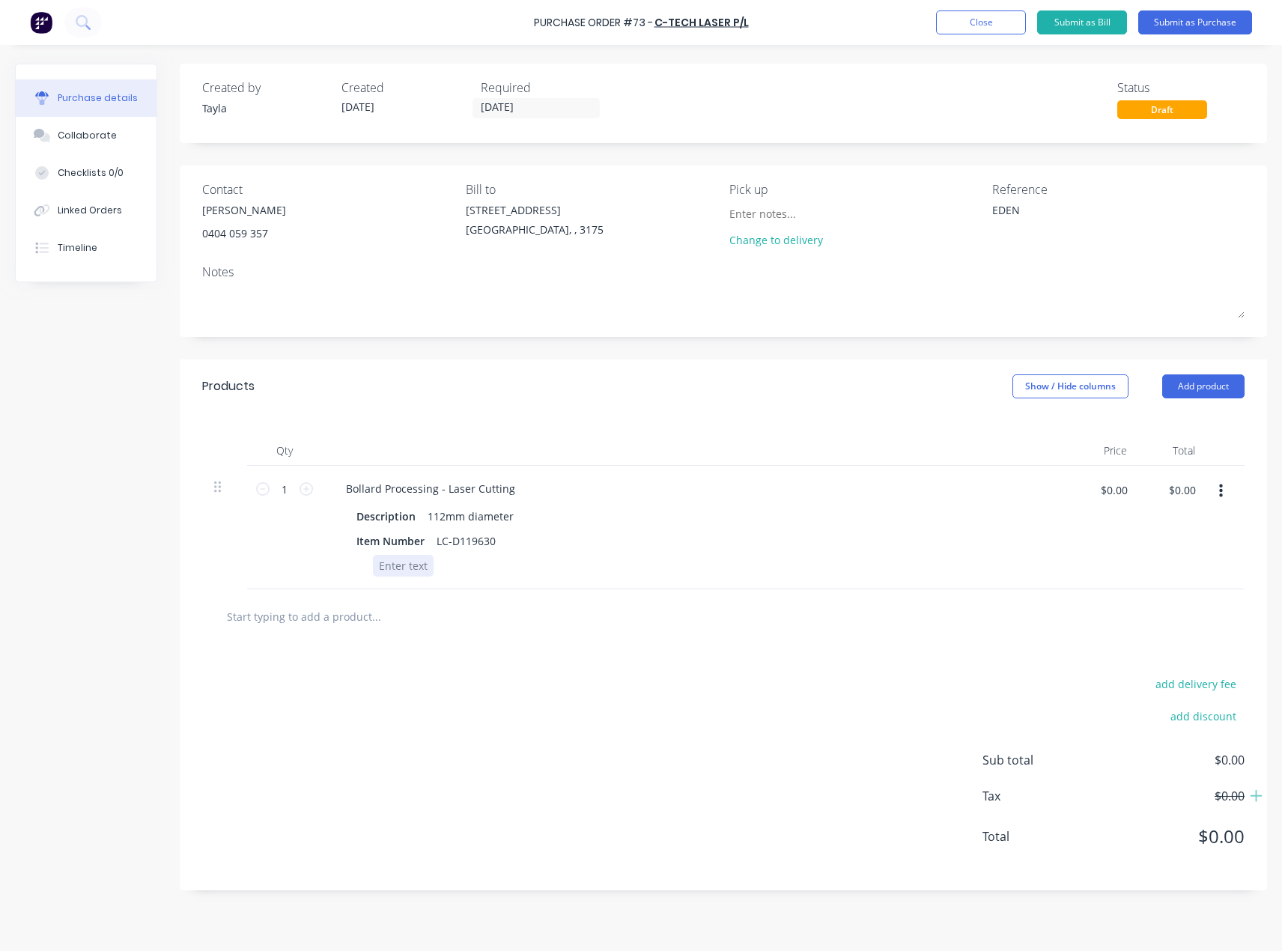
click at [492, 583] on div "Bollard Processing - Laser Cutting Description 112mm diameter Item Number LC-D1…" at bounding box center [696, 528] width 749 height 124
click at [496, 584] on div "Bollard Processing - Laser Cutting Description 112mm diameter Item Number LC-MOD" at bounding box center [696, 528] width 749 height 124
drag, startPoint x: 490, startPoint y: 516, endPoint x: 514, endPoint y: 524, distance: 25.3
click at [493, 517] on div "112mm diameter" at bounding box center [471, 516] width 98 height 22
click at [514, 524] on div "112mm diameter" at bounding box center [471, 516] width 98 height 22
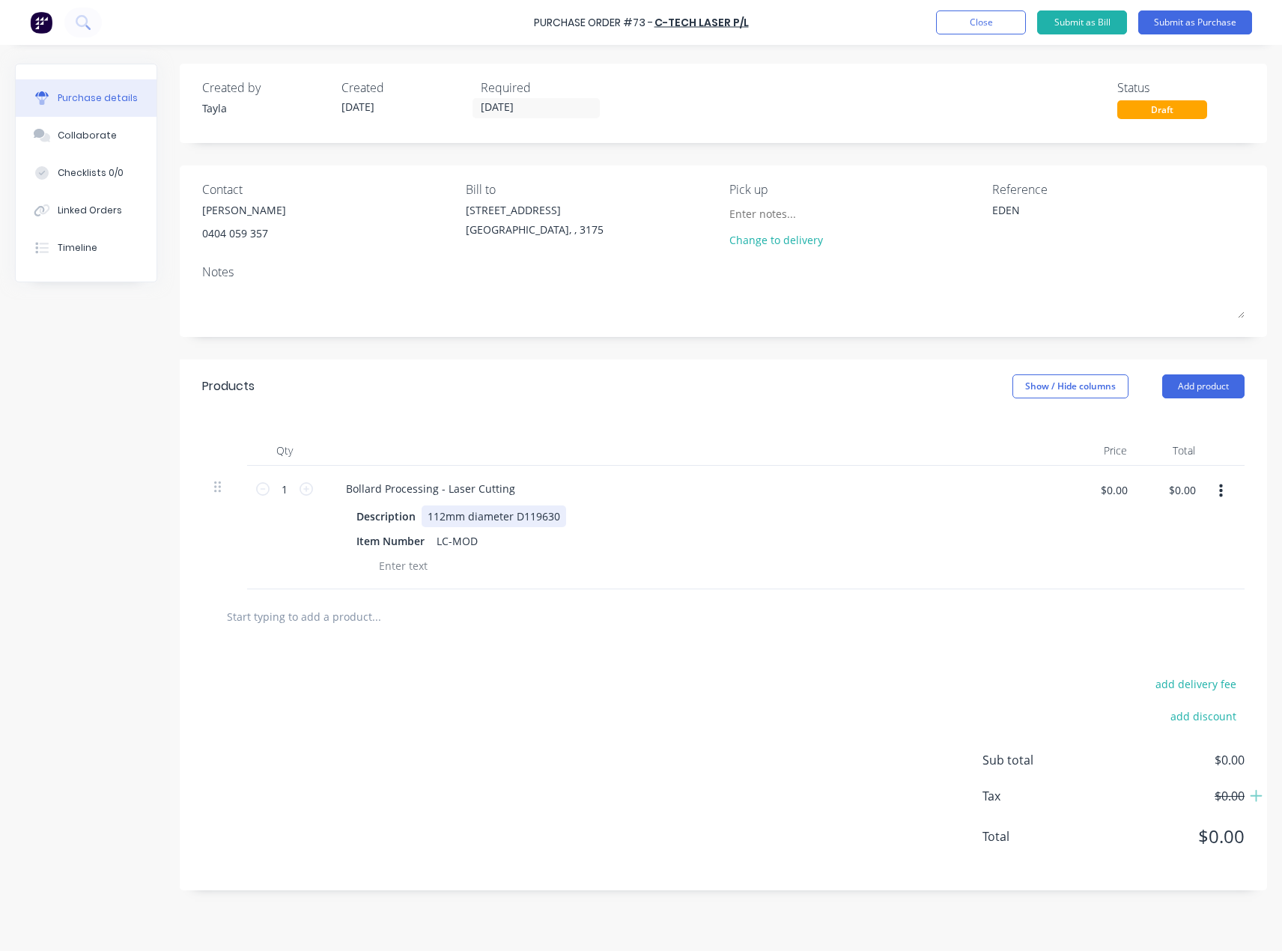
click at [513, 518] on div "112mm diameter D119630" at bounding box center [494, 516] width 145 height 22
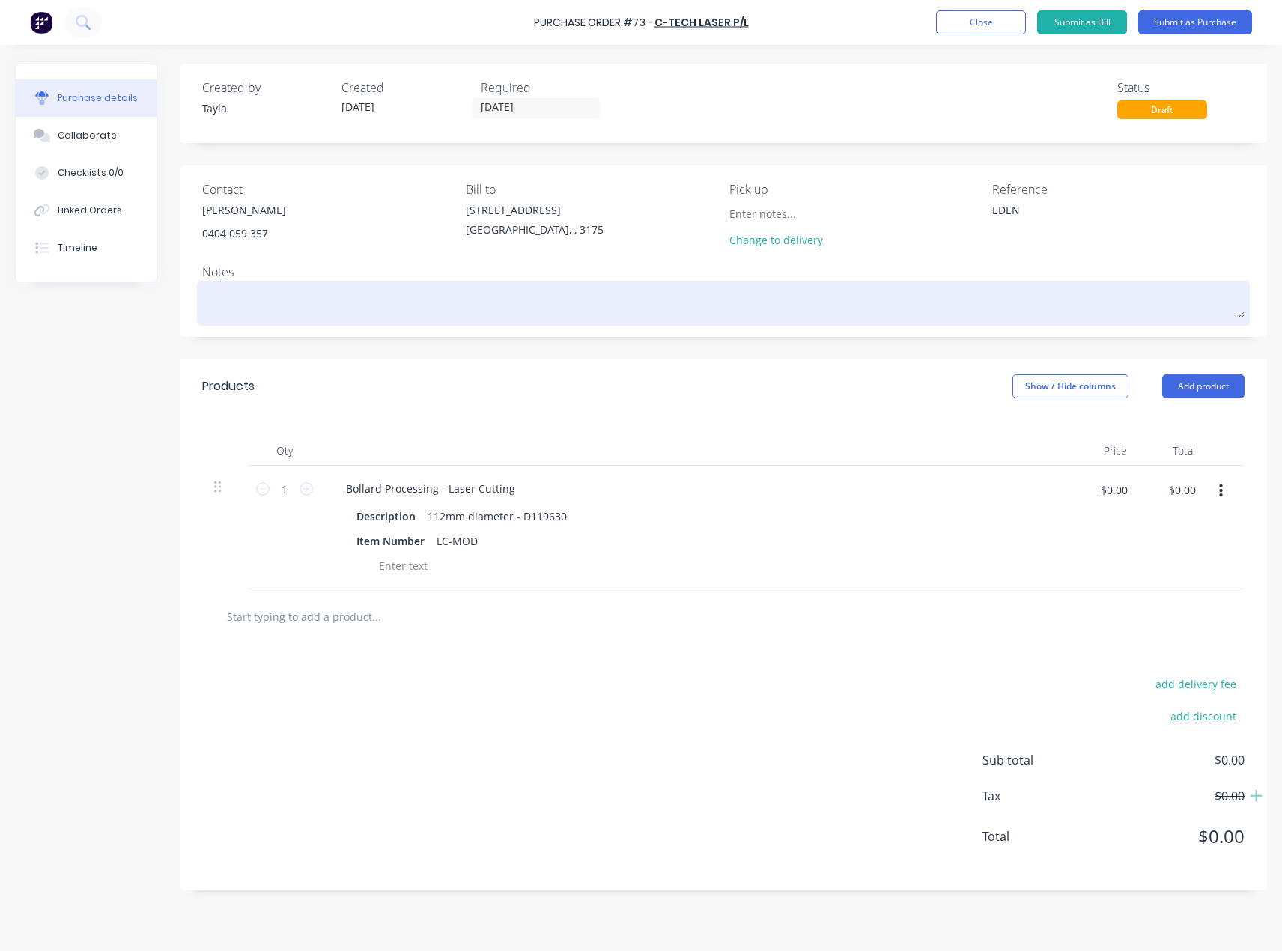
click at [312, 292] on textarea at bounding box center [723, 302] width 1042 height 34
type textarea "e"
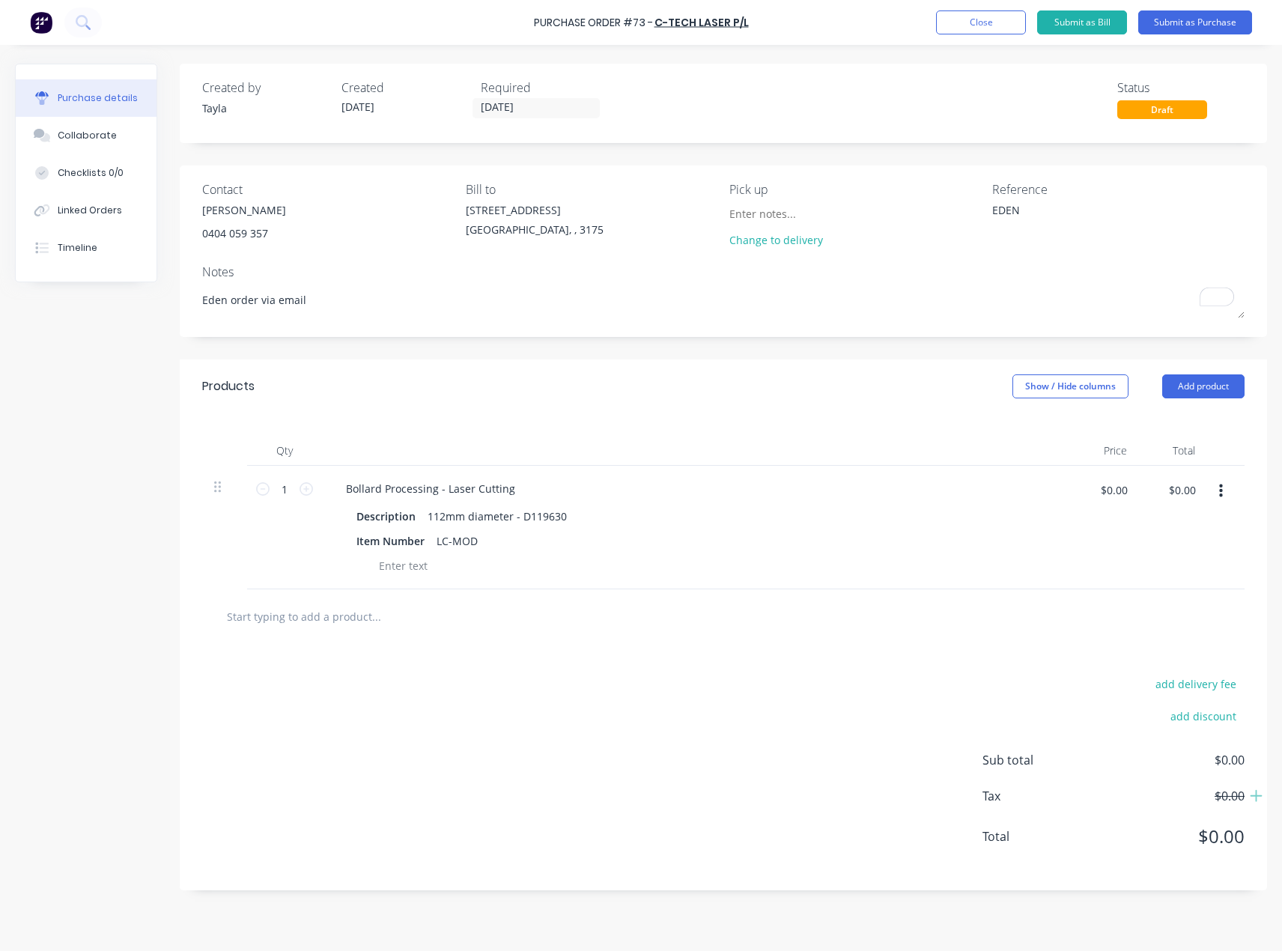
type textarea "Eden order via email"
click at [1006, 211] on textarea "EDEN" at bounding box center [1085, 219] width 187 height 34
paste textarea "180825"
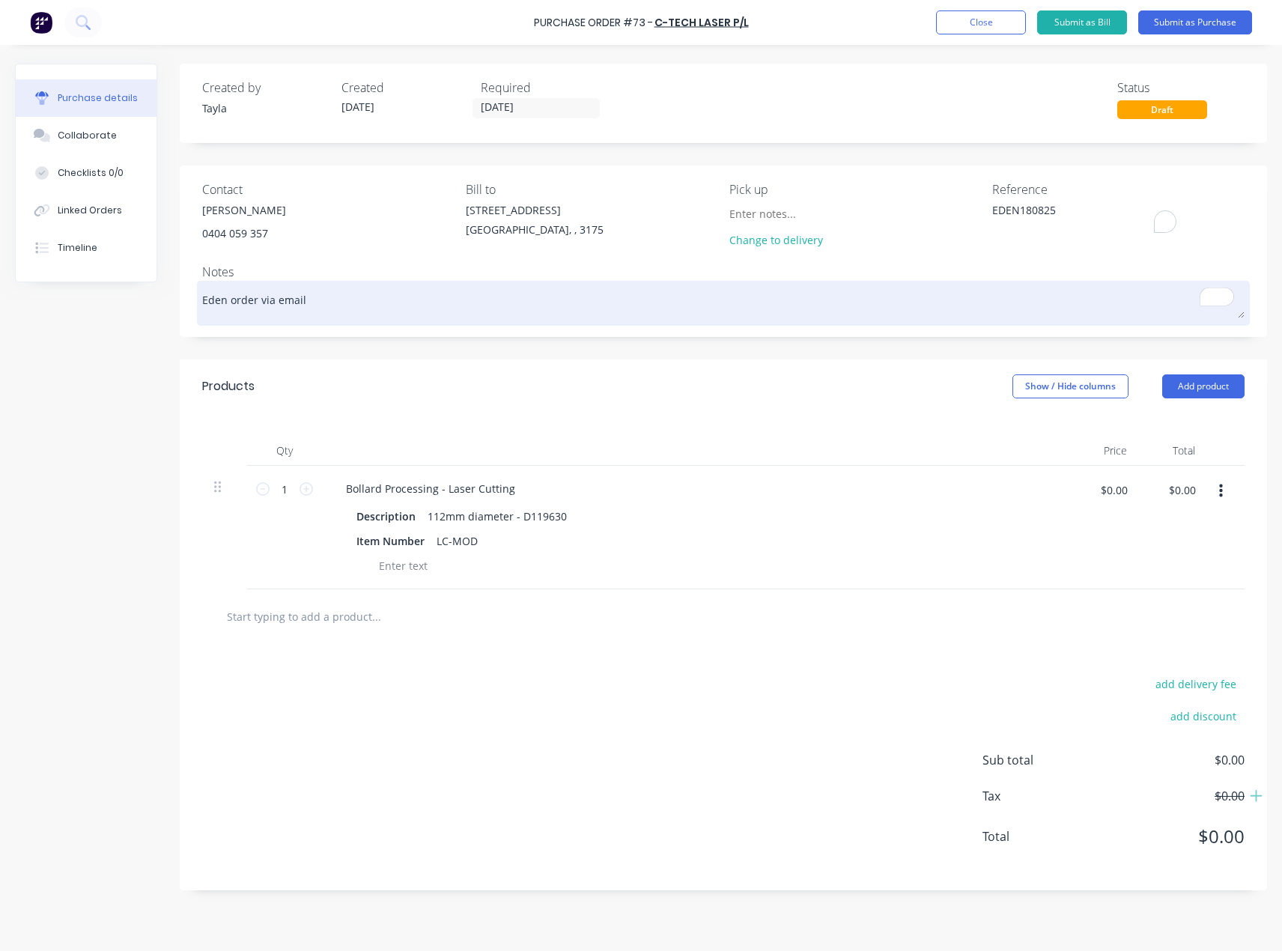
type textarea "EDEN180825"
click at [1009, 298] on textarea "Eden order via email" at bounding box center [723, 302] width 1042 height 34
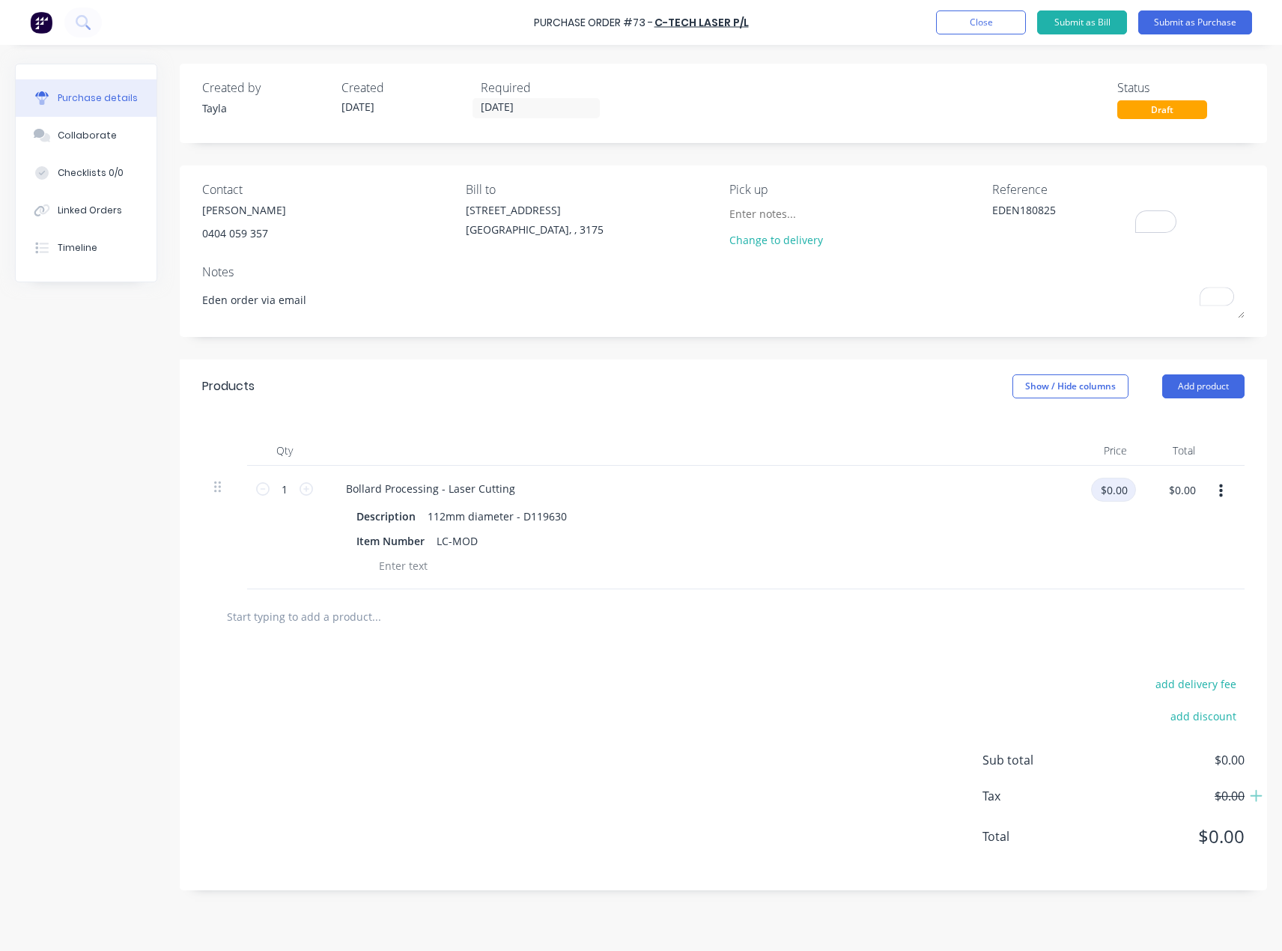
click at [1126, 491] on input "$0.00" at bounding box center [1113, 490] width 45 height 24
paste input "1.86"
type input "$1.86"
click at [1091, 561] on div "$1.86 1.86" at bounding box center [1105, 528] width 68 height 124
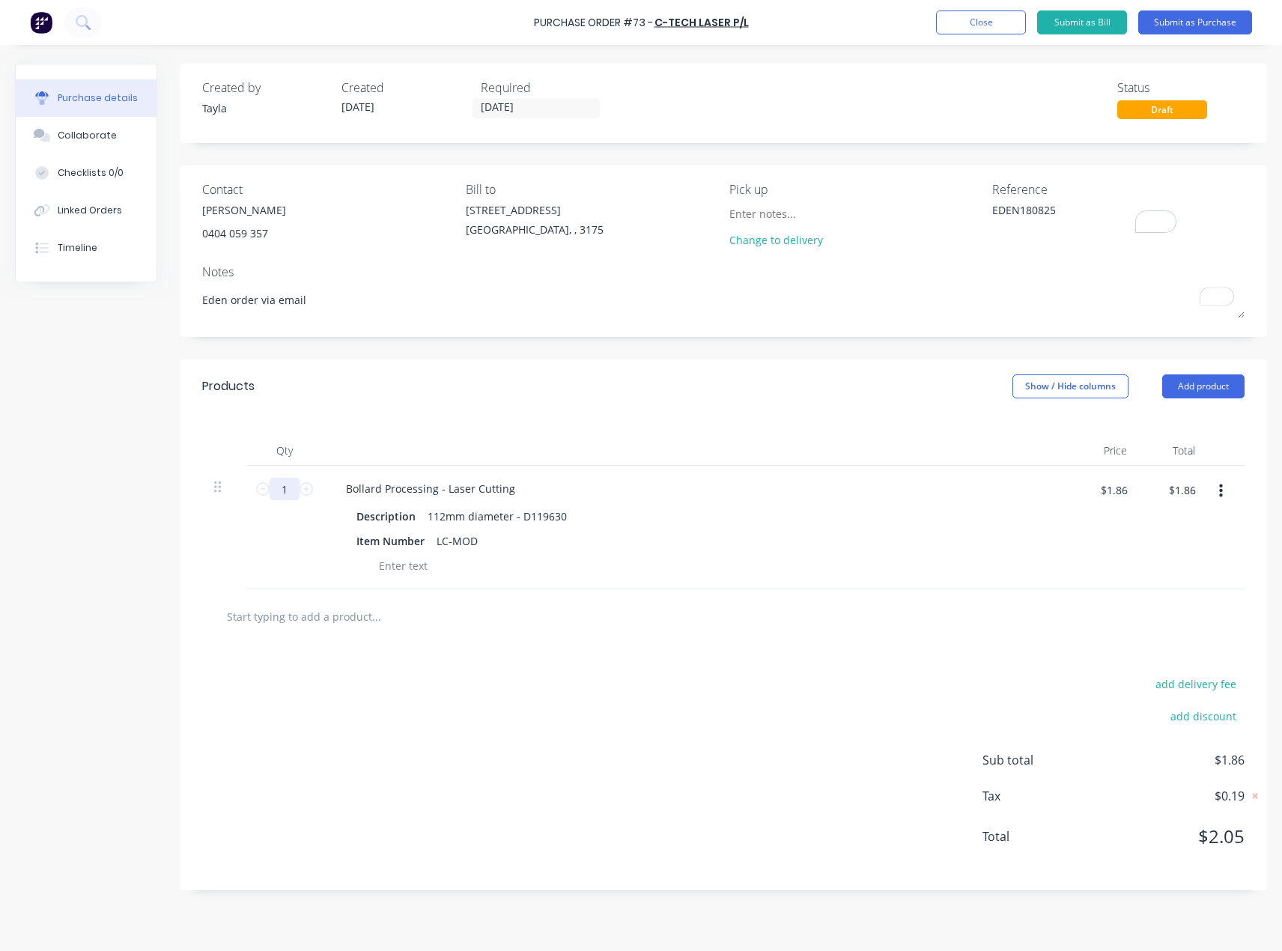
click at [276, 489] on input "1" at bounding box center [285, 489] width 30 height 22
type input "5"
type input "$9.30"
type input "50"
type input "$93.00"
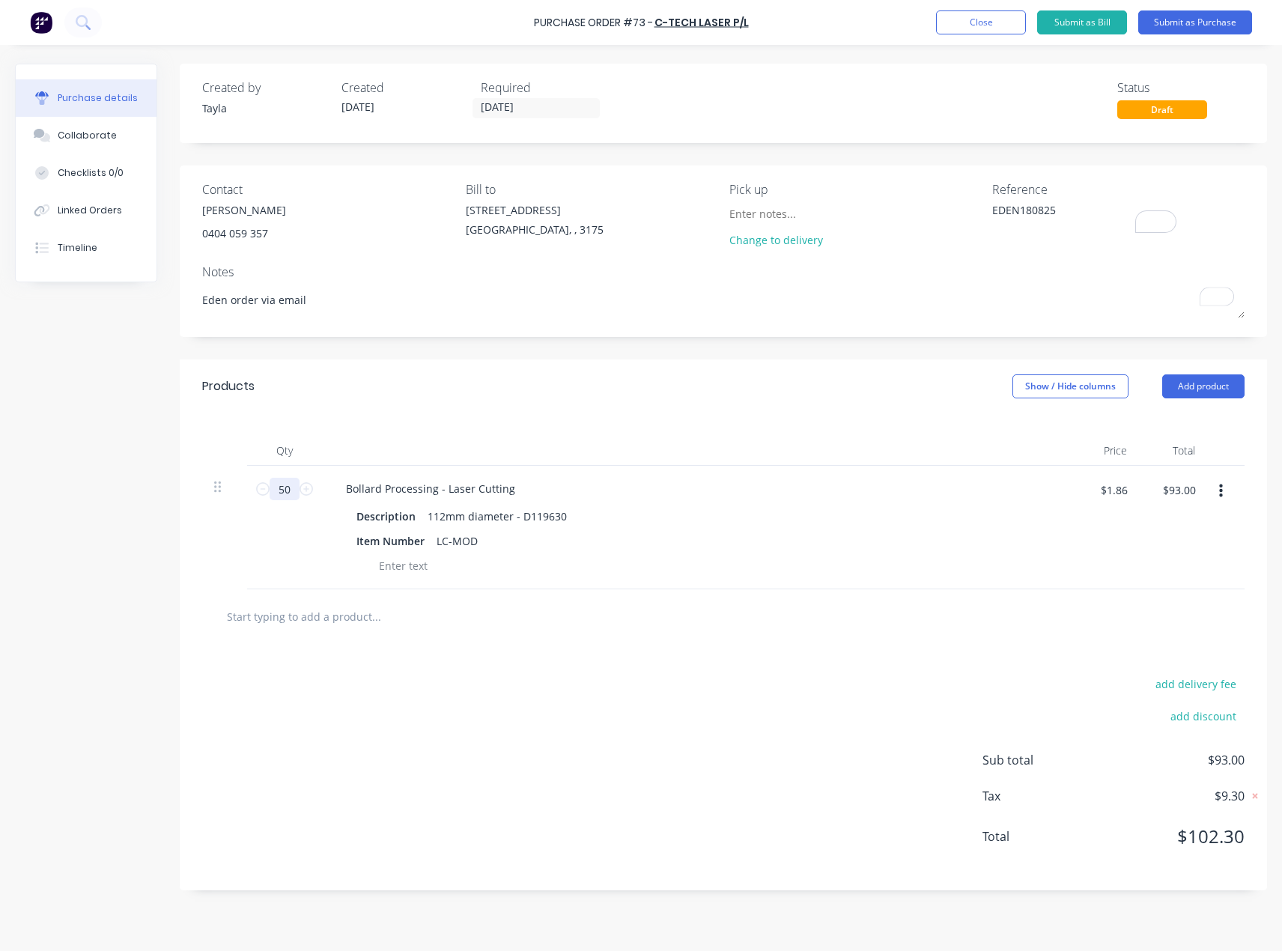
type input "50"
click at [511, 601] on input "text" at bounding box center [376, 616] width 300 height 30
click at [1196, 28] on button "Submit as Purchase" at bounding box center [1195, 22] width 114 height 24
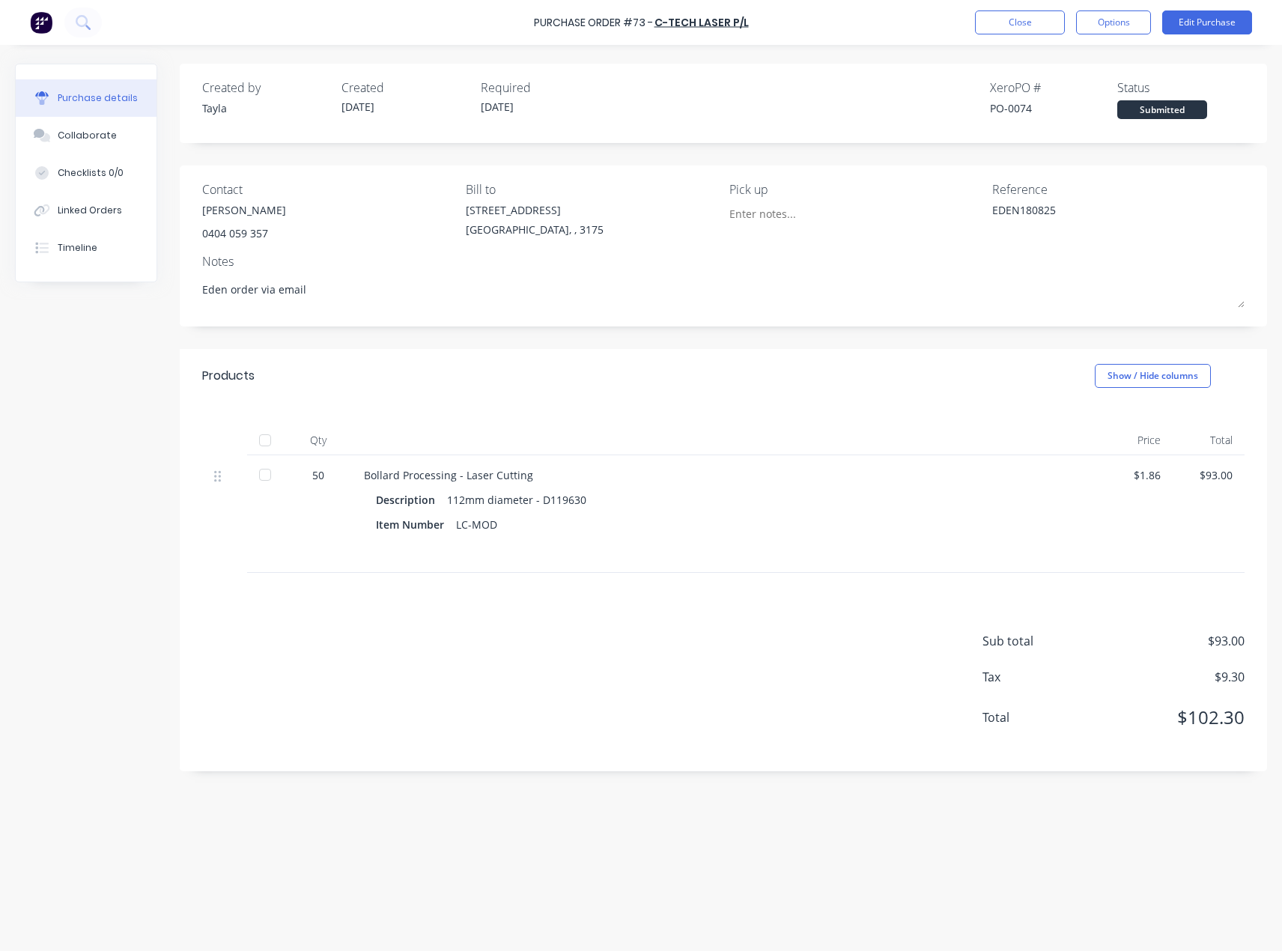
click at [1120, 34] on div "Purchase Order #73 - C-Tech Laser P/L Close Options Edit Purchase" at bounding box center [641, 22] width 1282 height 45
click at [1099, 25] on button "Options" at bounding box center [1113, 22] width 75 height 24
click at [1091, 65] on div "Print / Email" at bounding box center [1079, 61] width 115 height 22
click at [1082, 94] on div "With pricing" at bounding box center [1079, 91] width 115 height 22
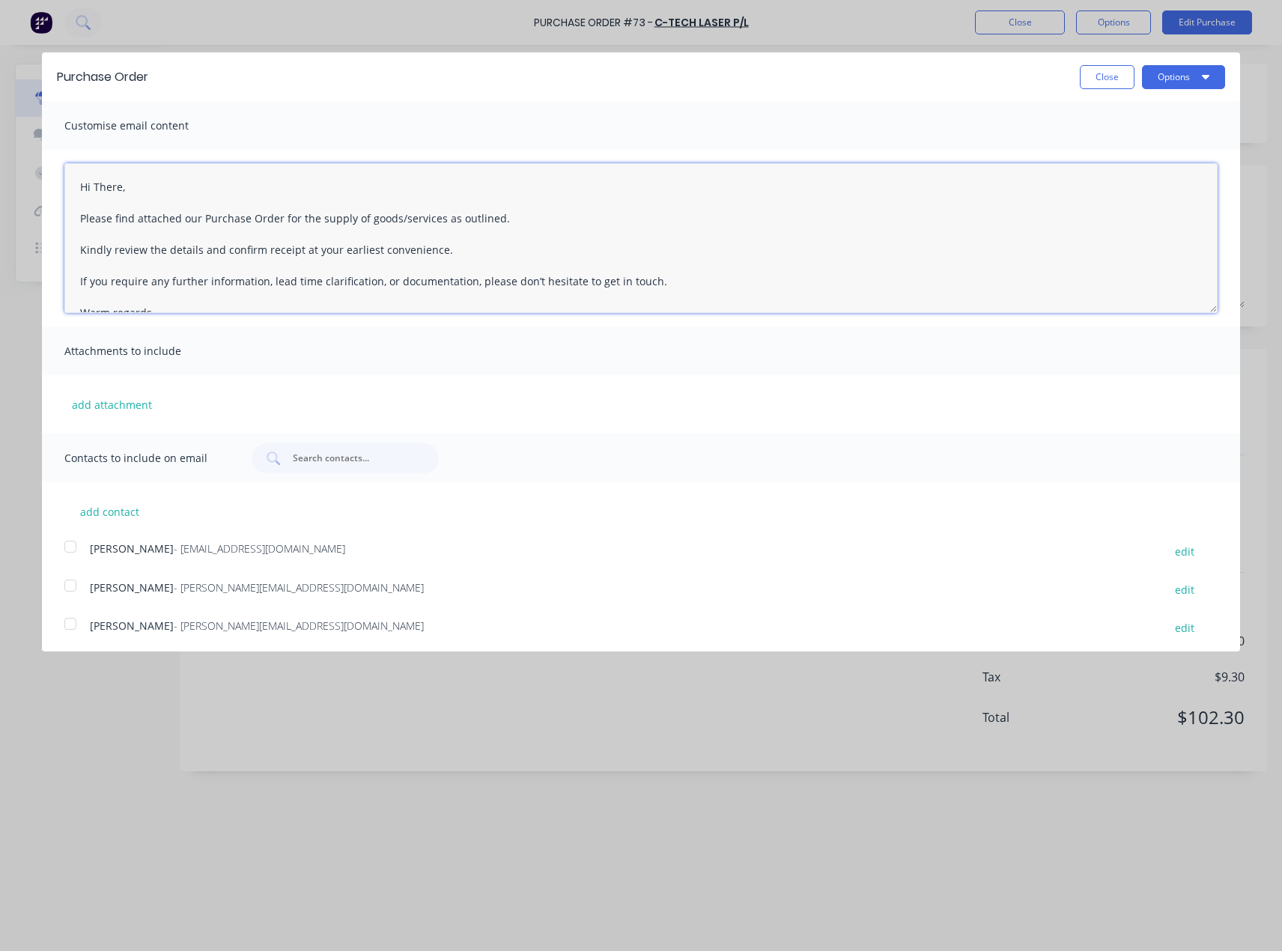
click at [106, 192] on textarea "Hi There, Please find attached our Purchase Order for the supply of goods/servi…" at bounding box center [640, 238] width 1153 height 150
type textarea "Hi Liem, Please find attached our Purchase Order for the supply of goods/servic…"
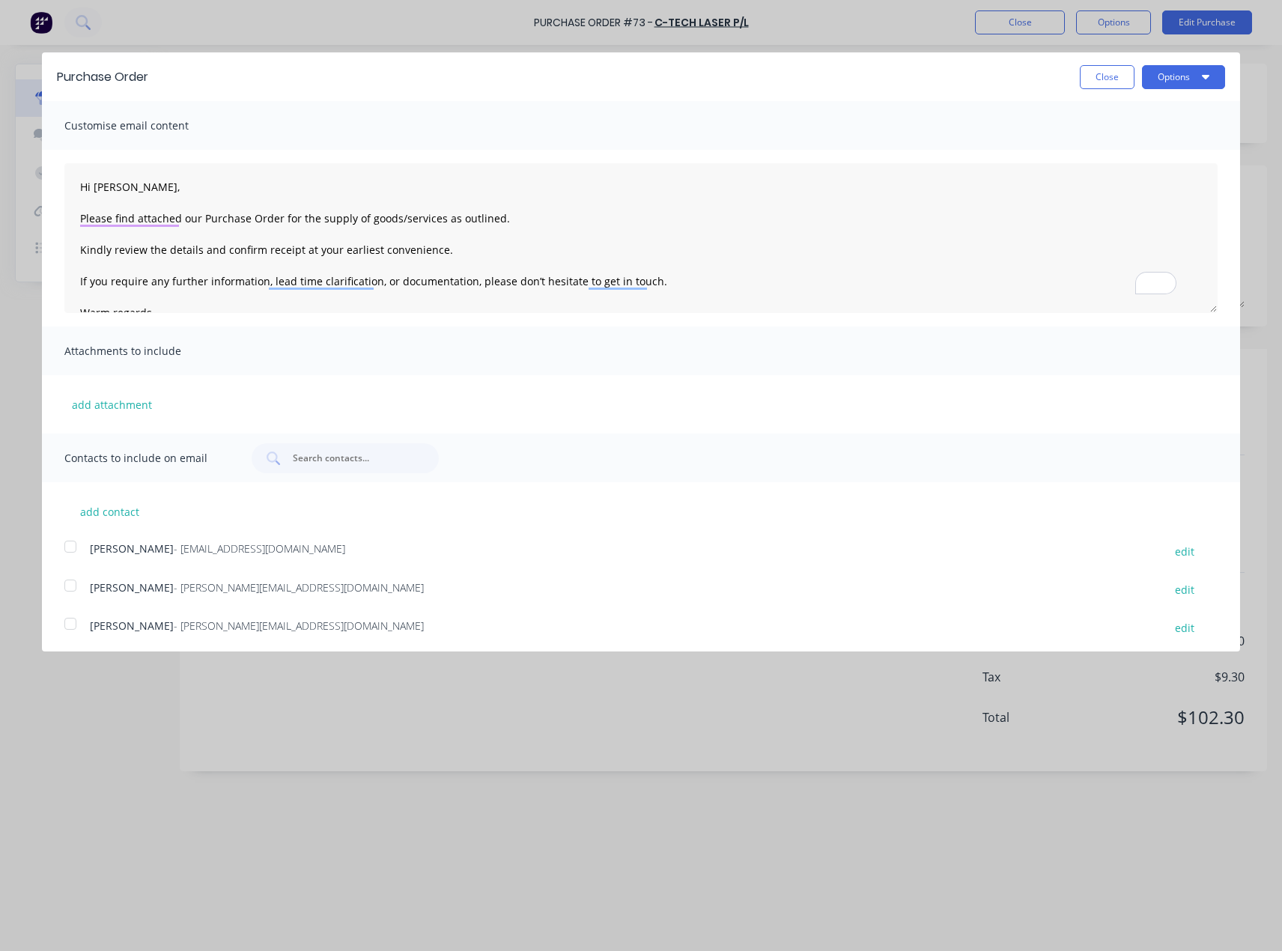
click at [177, 591] on span "- liem@ctechlaser.com.au" at bounding box center [299, 587] width 250 height 14
click at [1186, 72] on button "Options" at bounding box center [1183, 77] width 83 height 24
click at [1118, 141] on div "Email" at bounding box center [1153, 145] width 115 height 22
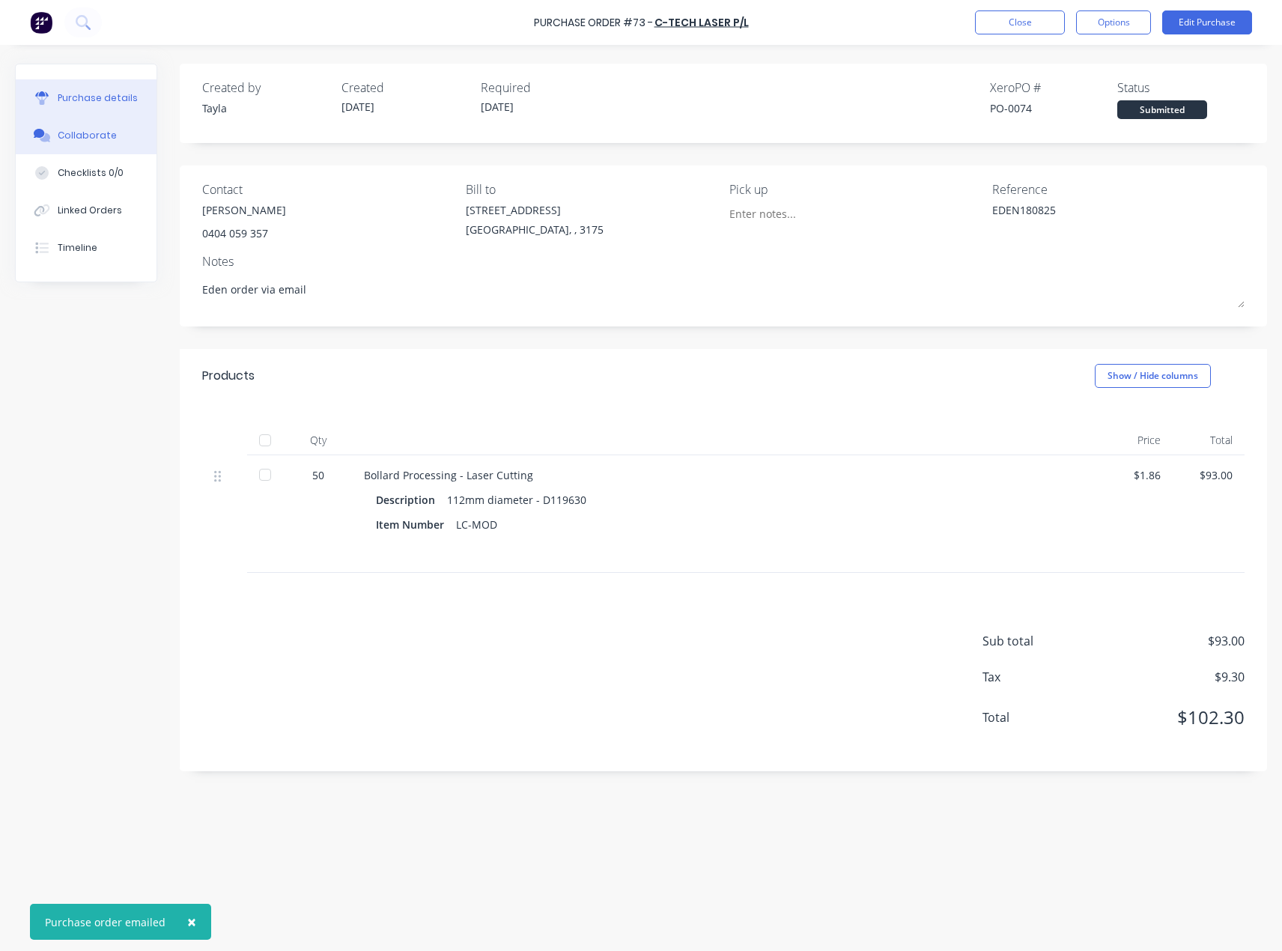
click at [68, 126] on button "Collaborate" at bounding box center [86, 135] width 141 height 37
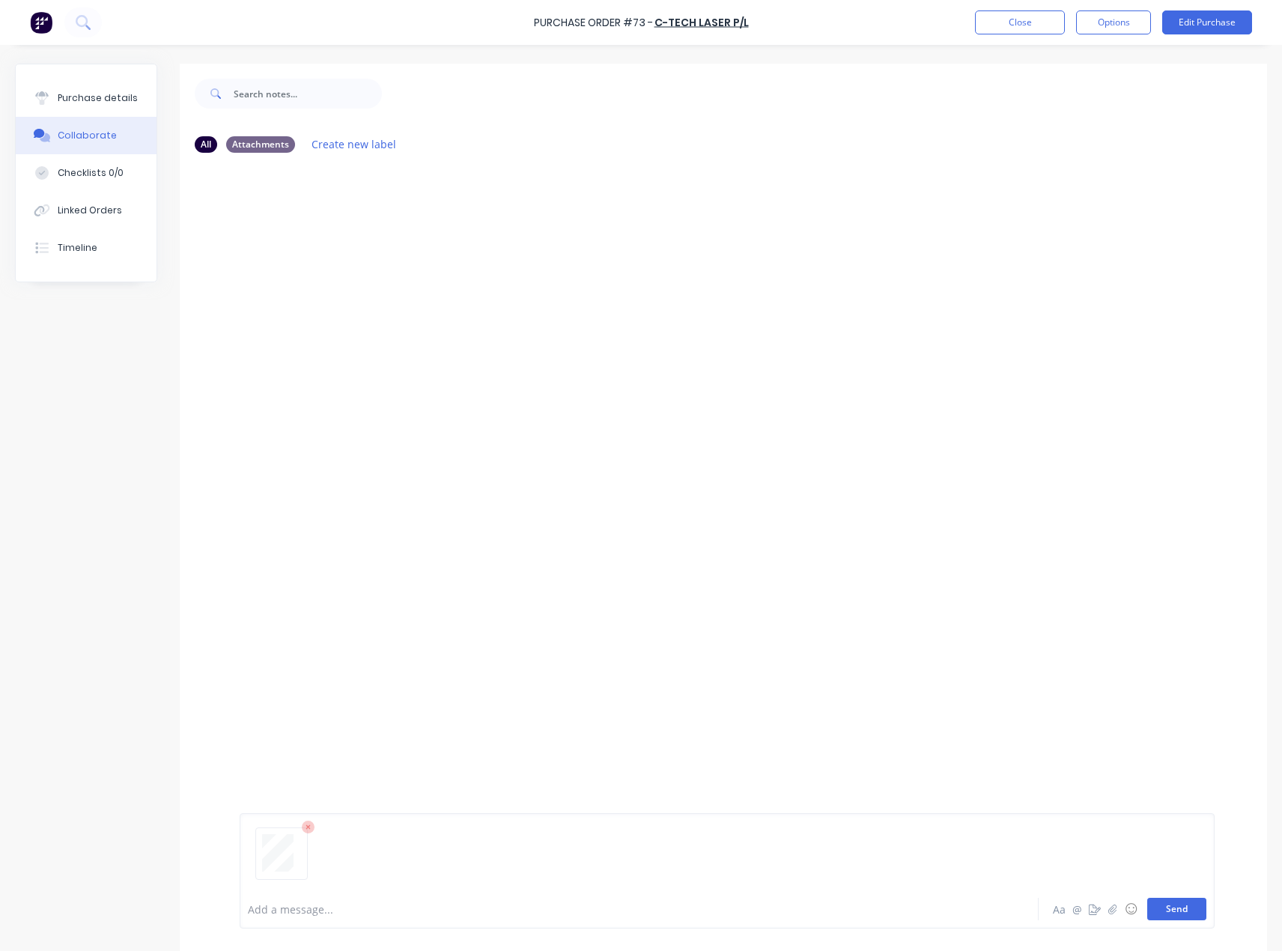
click at [1181, 911] on button "Send" at bounding box center [1176, 909] width 59 height 22
click at [995, 29] on button "Close" at bounding box center [1020, 22] width 90 height 24
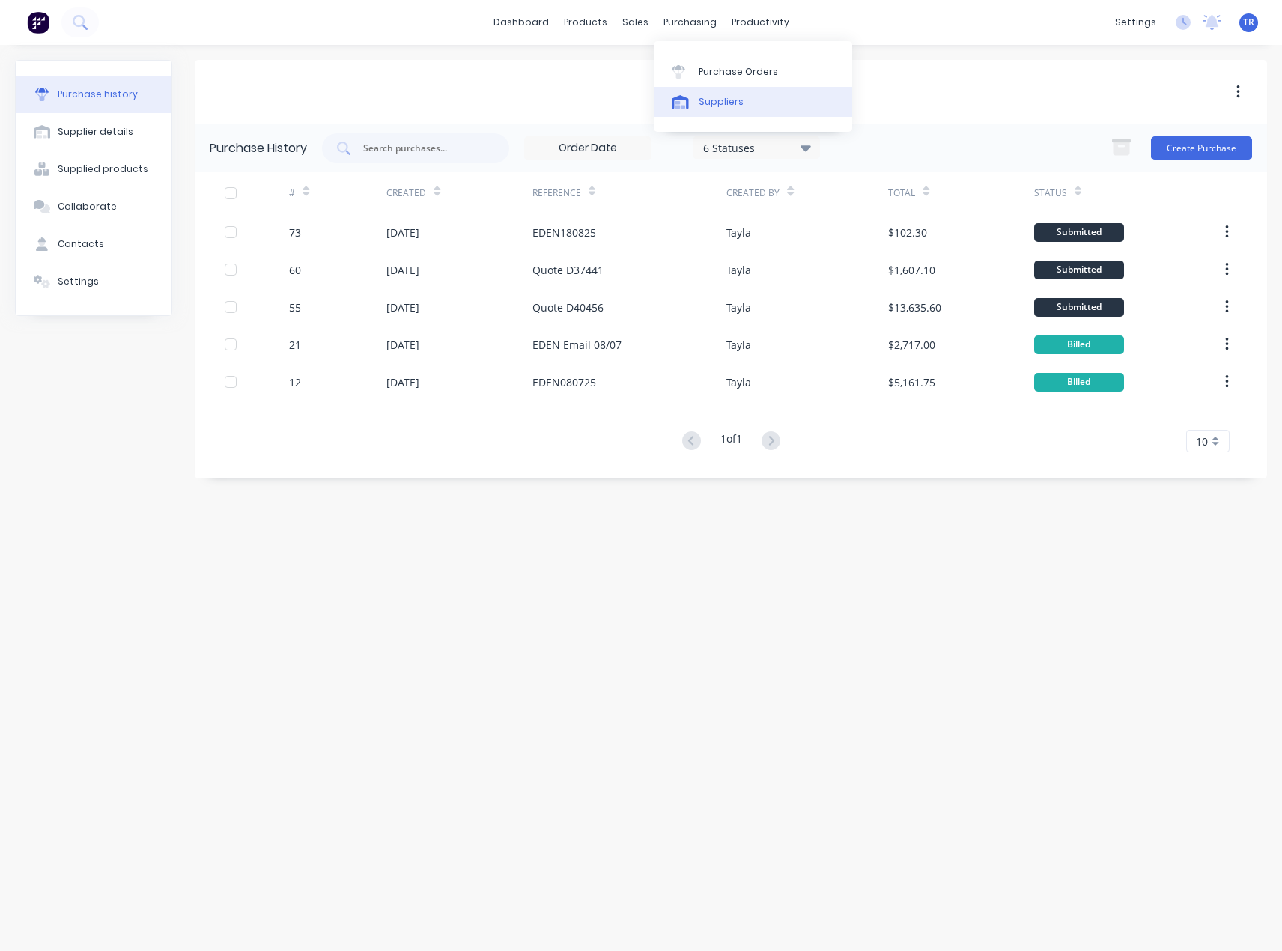
click at [720, 106] on div "Suppliers" at bounding box center [721, 101] width 45 height 13
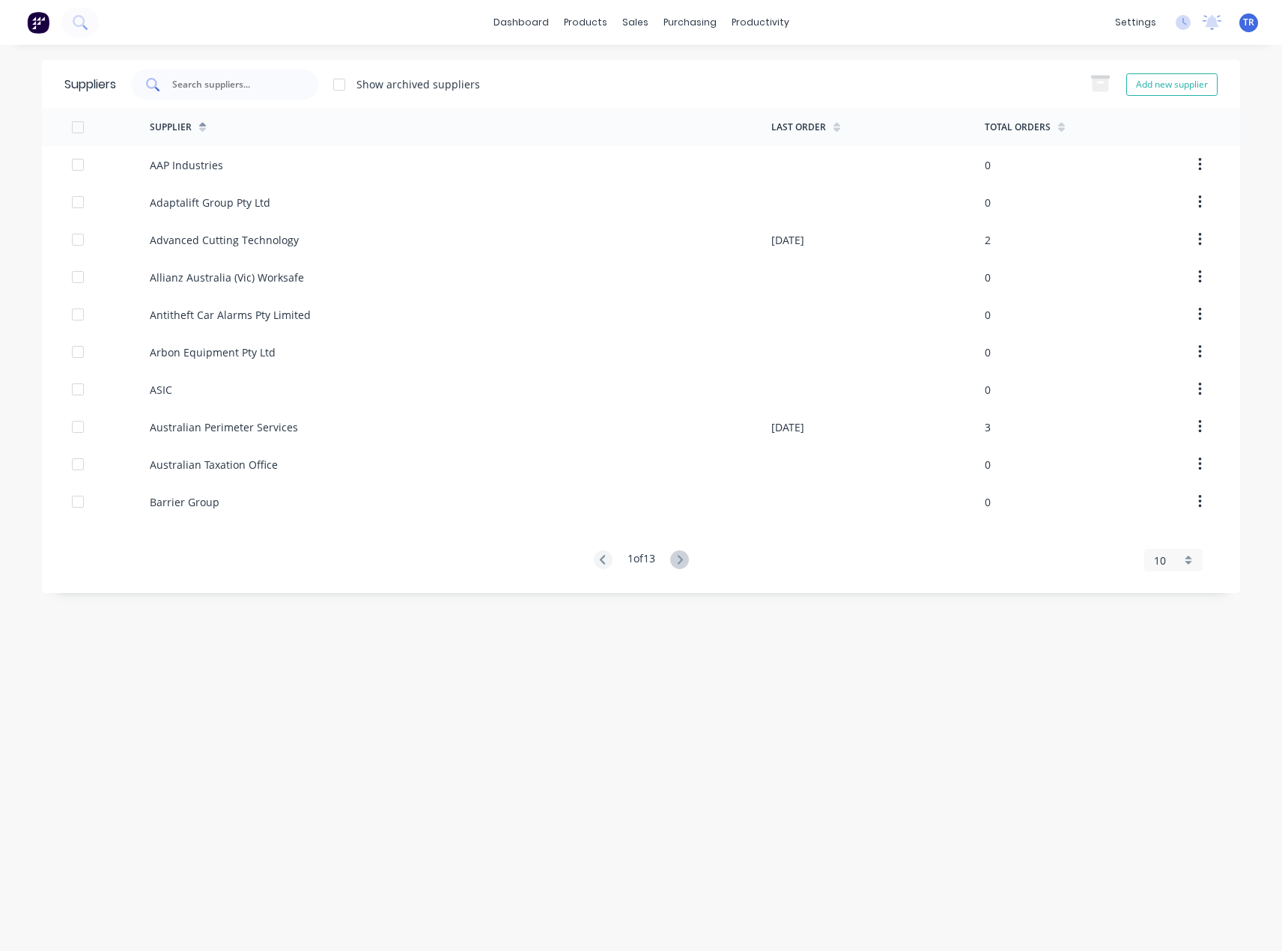
click at [237, 77] on input "text" at bounding box center [233, 84] width 124 height 15
click at [613, 64] on link "Product Catalogue" at bounding box center [659, 71] width 198 height 30
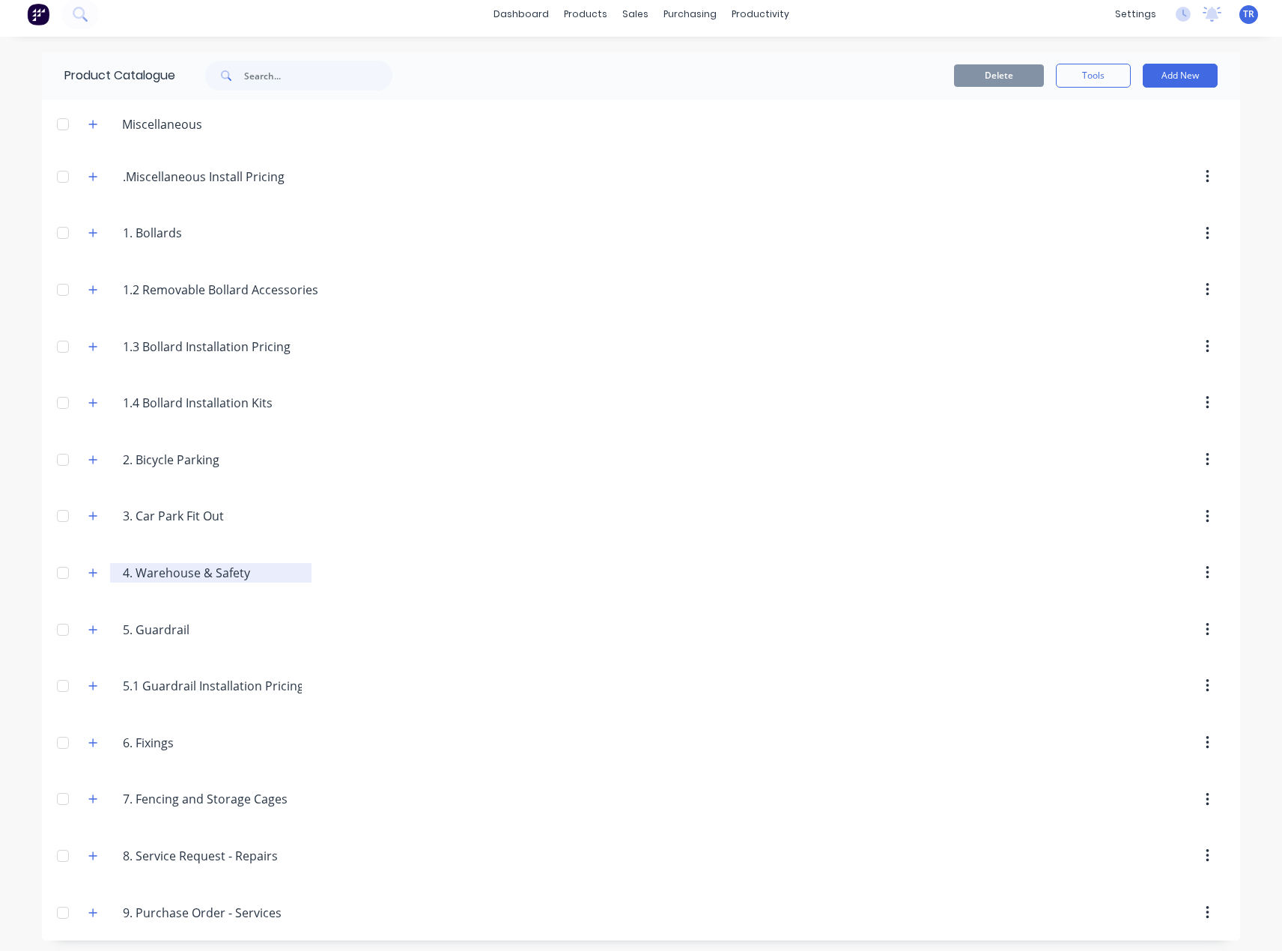
scroll to position [13, 0]
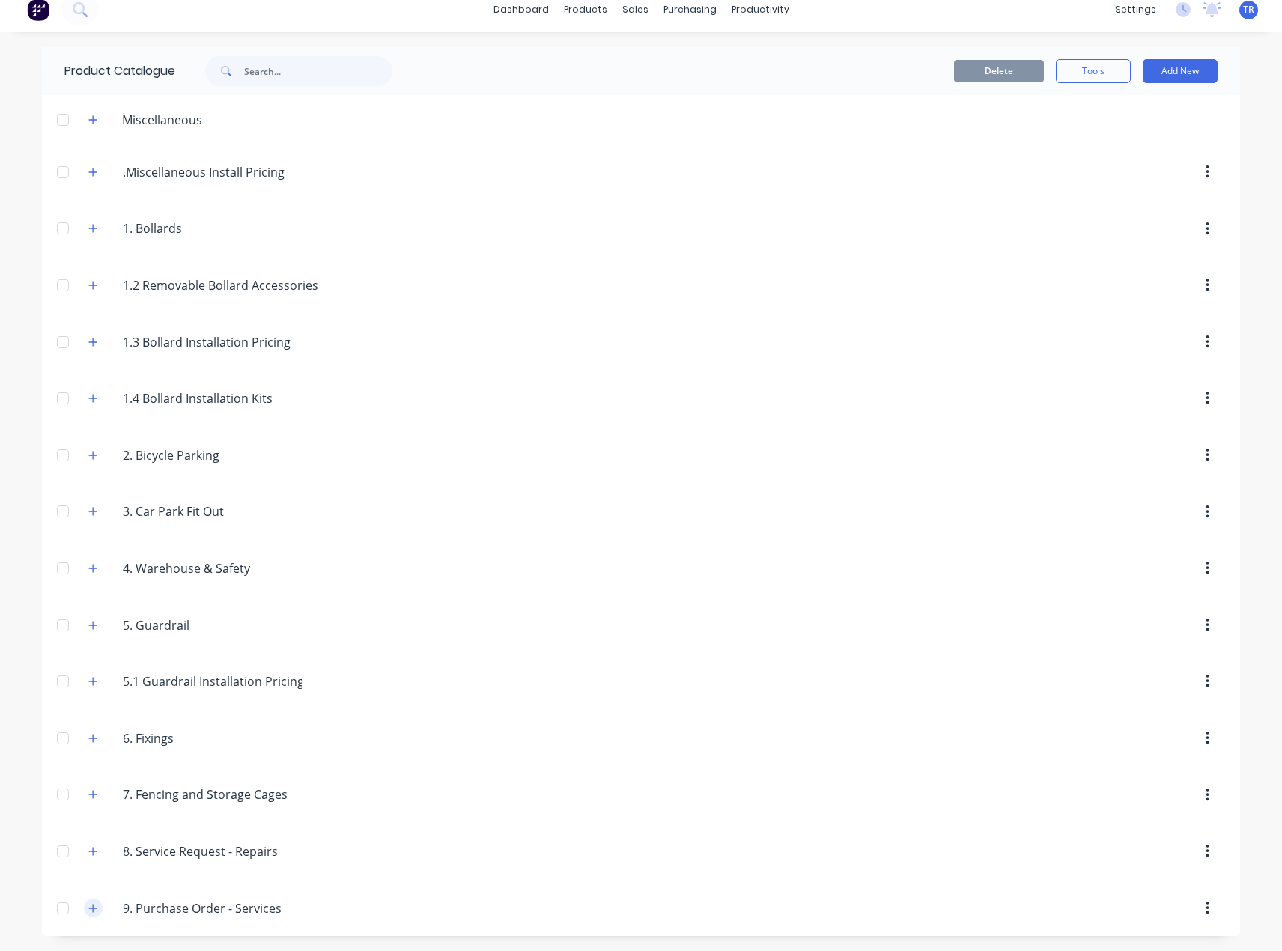
click at [89, 911] on icon "button" at bounding box center [92, 908] width 9 height 10
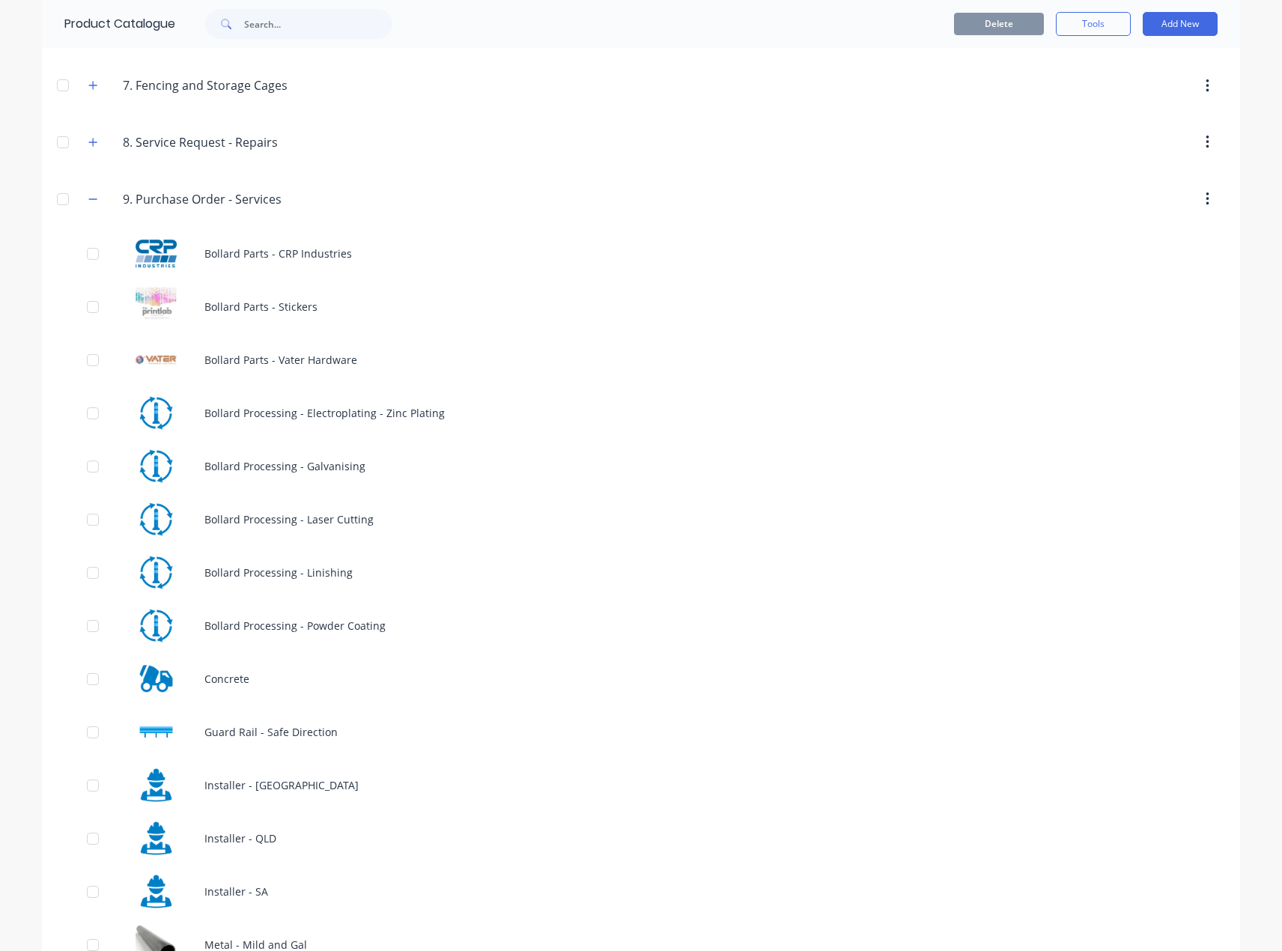
scroll to position [810, 0]
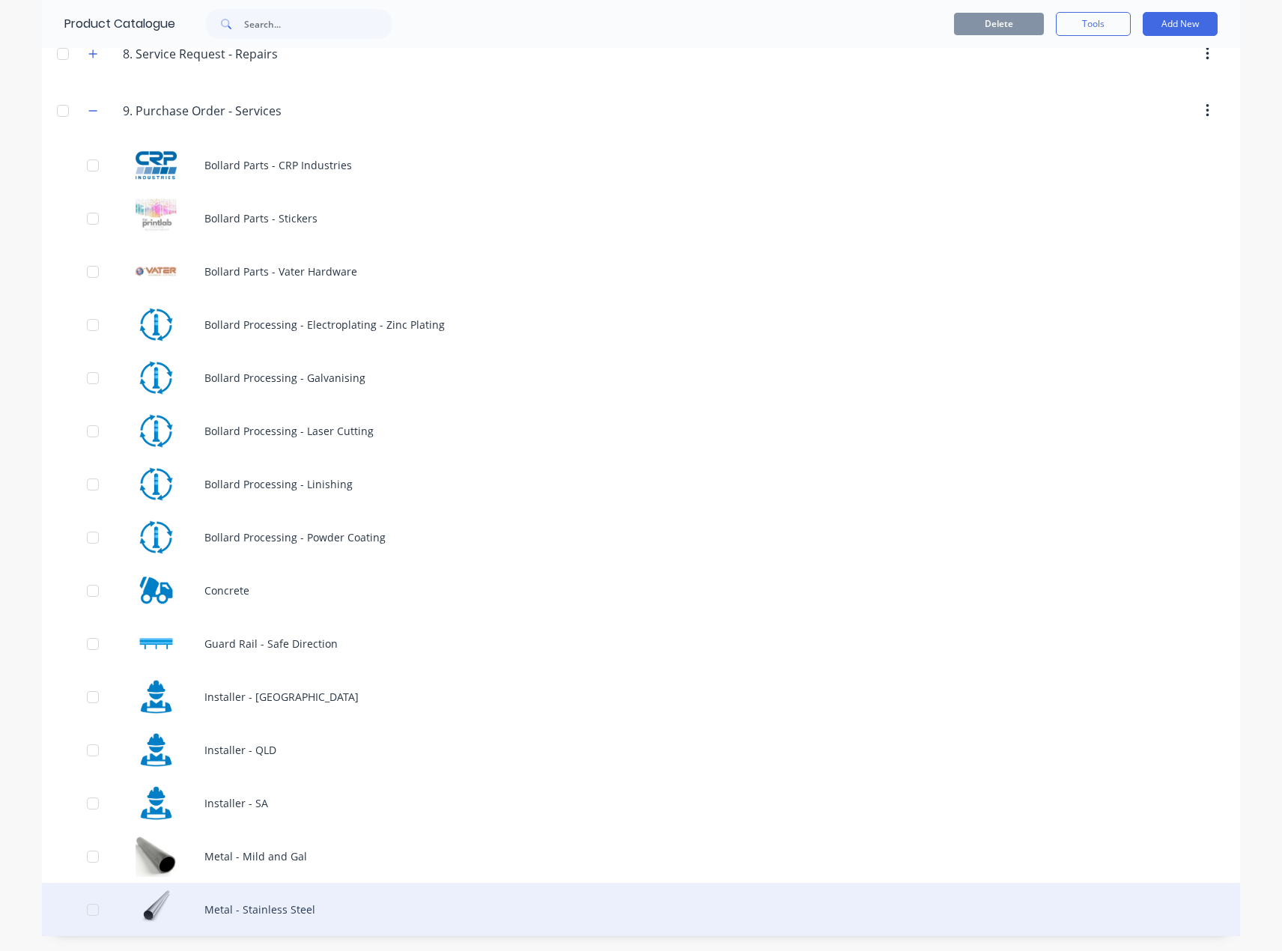
click at [251, 911] on div "Metal - Stainless Steel" at bounding box center [641, 909] width 1198 height 53
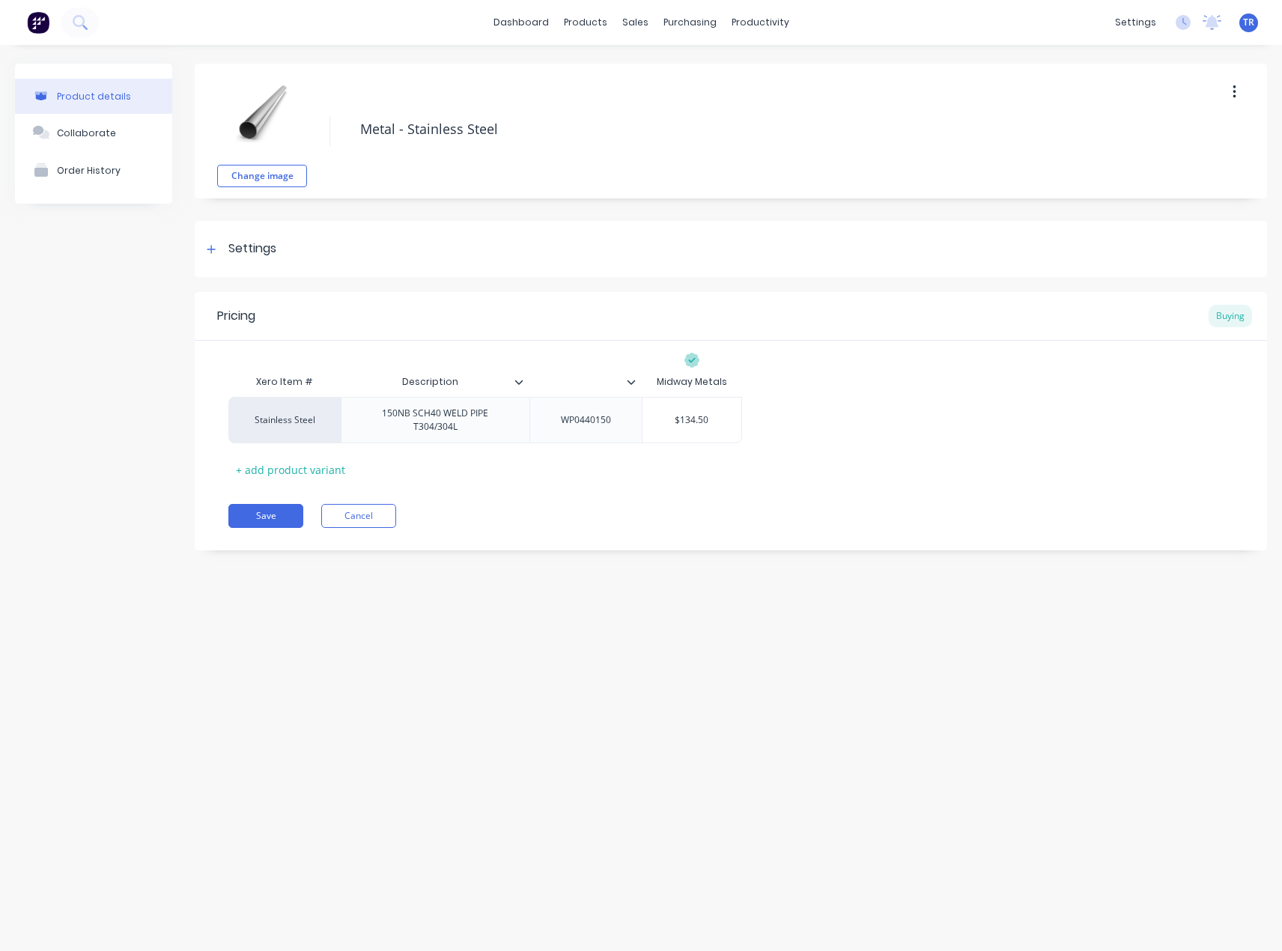
click at [318, 475] on div "Pricing Buying Xero Item # Description Midway Metals Stainless Steel 150NB SCH4…" at bounding box center [731, 421] width 1072 height 258
click at [310, 462] on div "+ add product variant" at bounding box center [290, 469] width 124 height 23
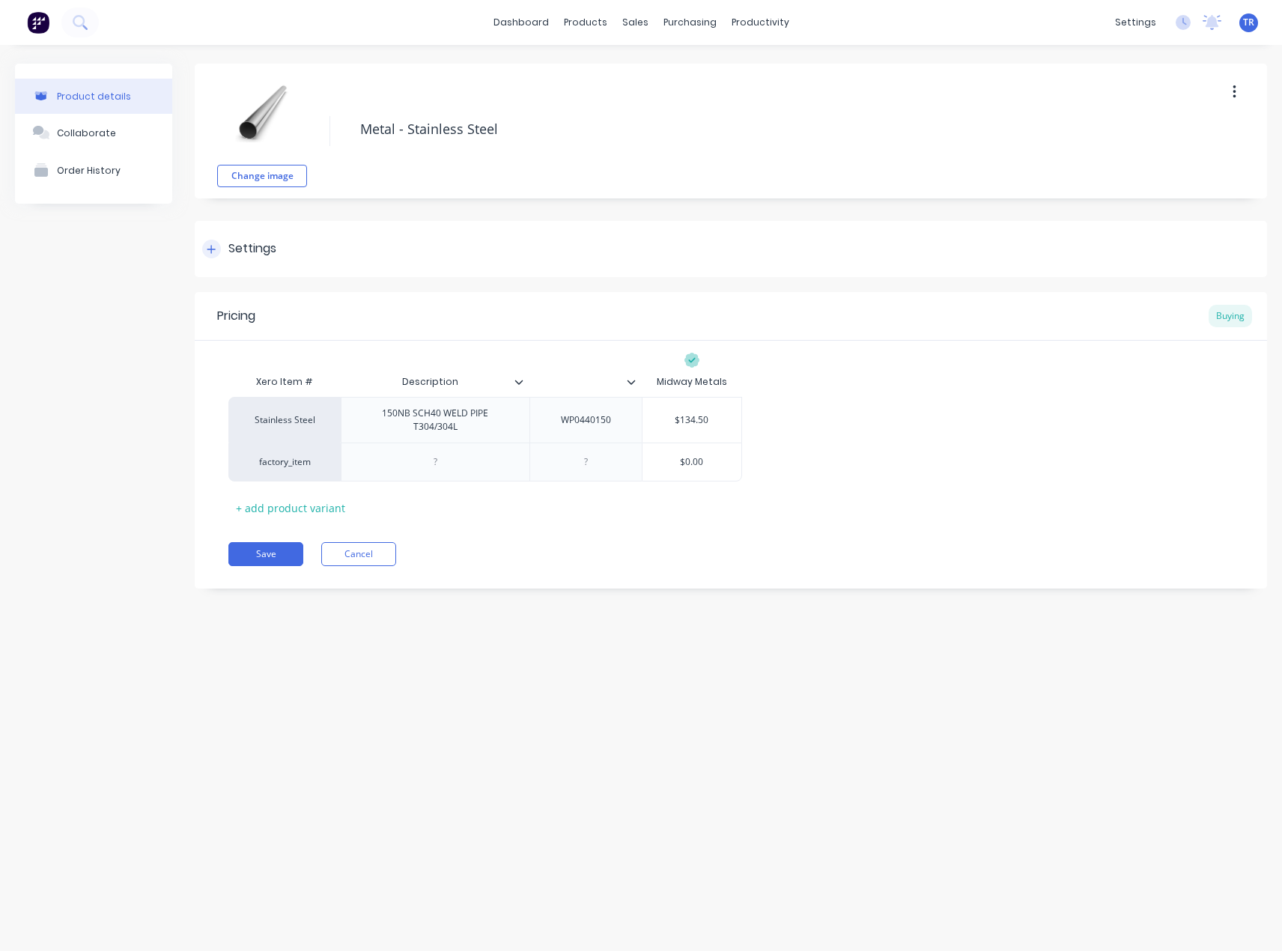
click at [427, 225] on div "Settings" at bounding box center [731, 249] width 1072 height 56
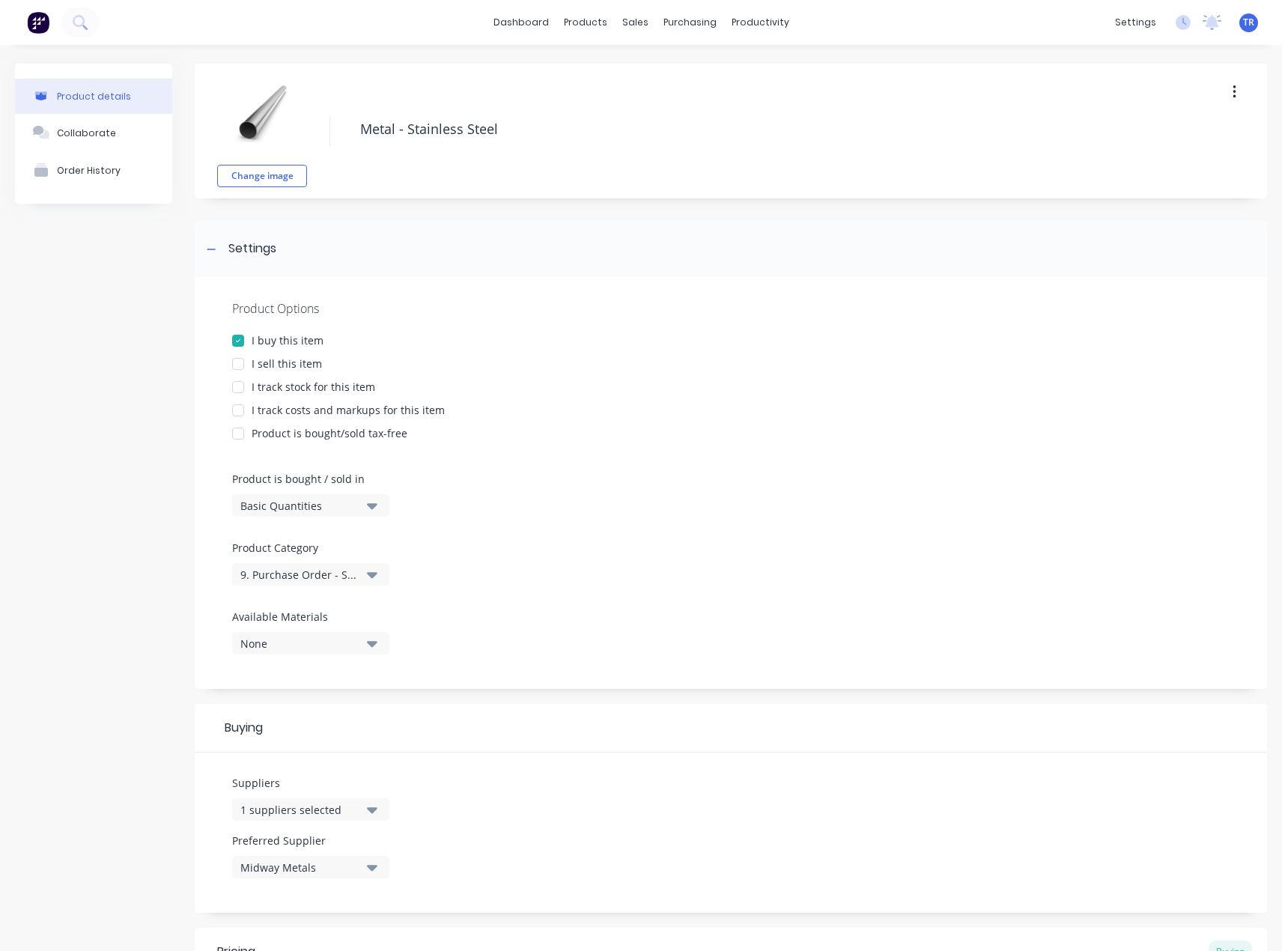
click at [354, 815] on div "1 suppliers selected" at bounding box center [300, 810] width 120 height 16
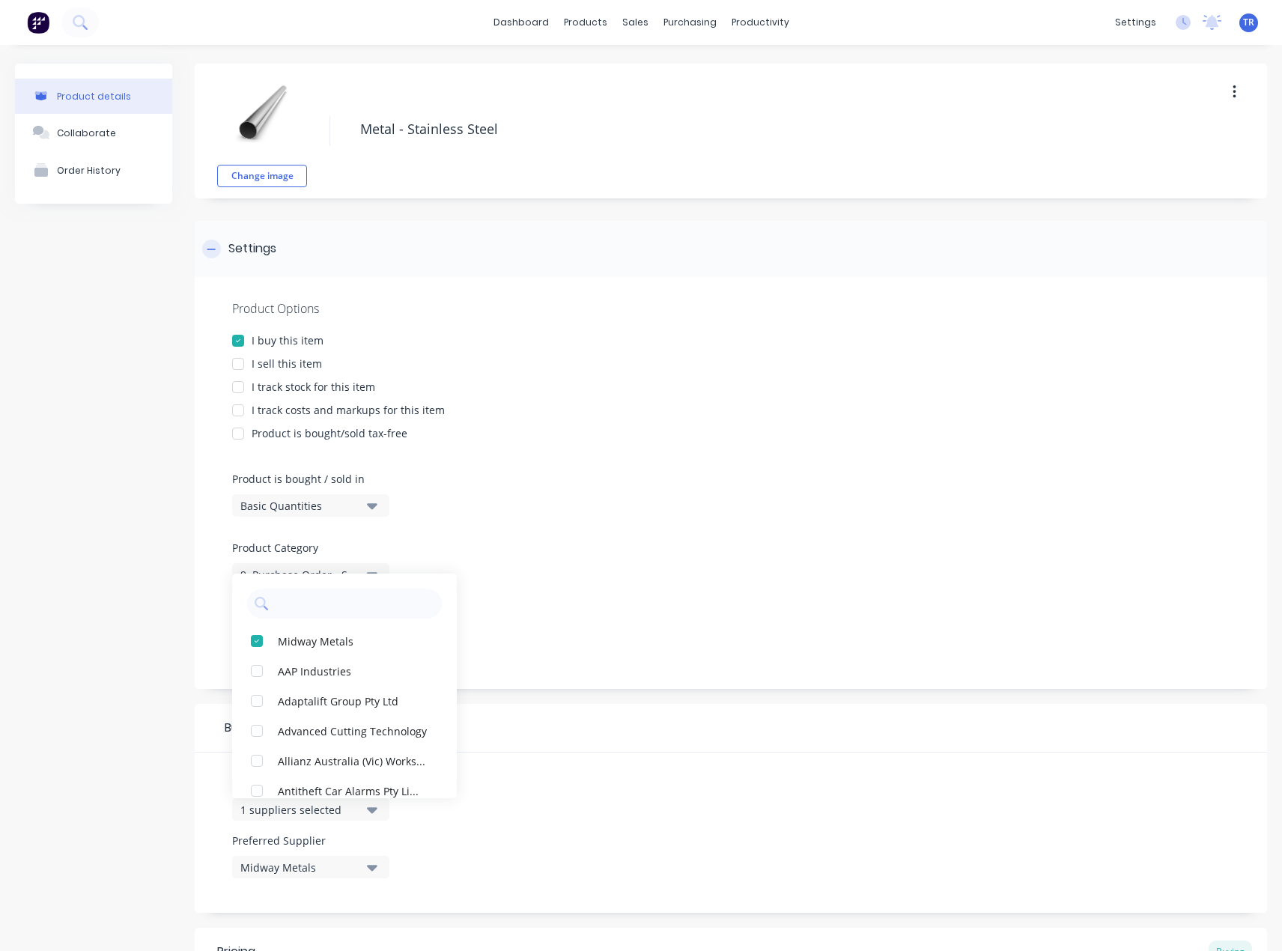
click at [560, 249] on div "Settings" at bounding box center [731, 249] width 1072 height 56
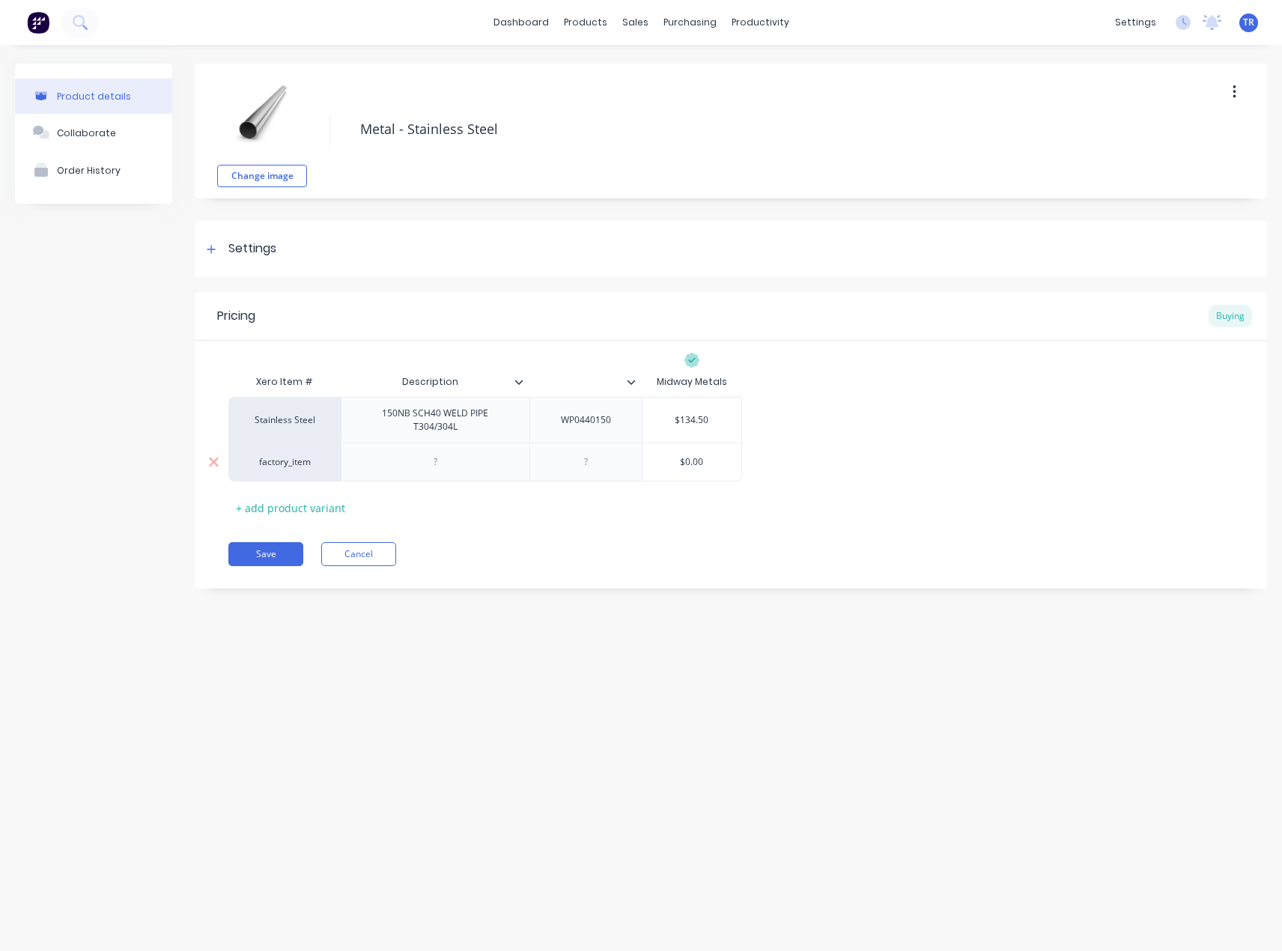
click at [443, 453] on div at bounding box center [435, 461] width 75 height 19
paste div
click at [579, 457] on div at bounding box center [585, 461] width 75 height 19
paste div
click at [294, 471] on div "factory_item" at bounding box center [284, 462] width 112 height 39
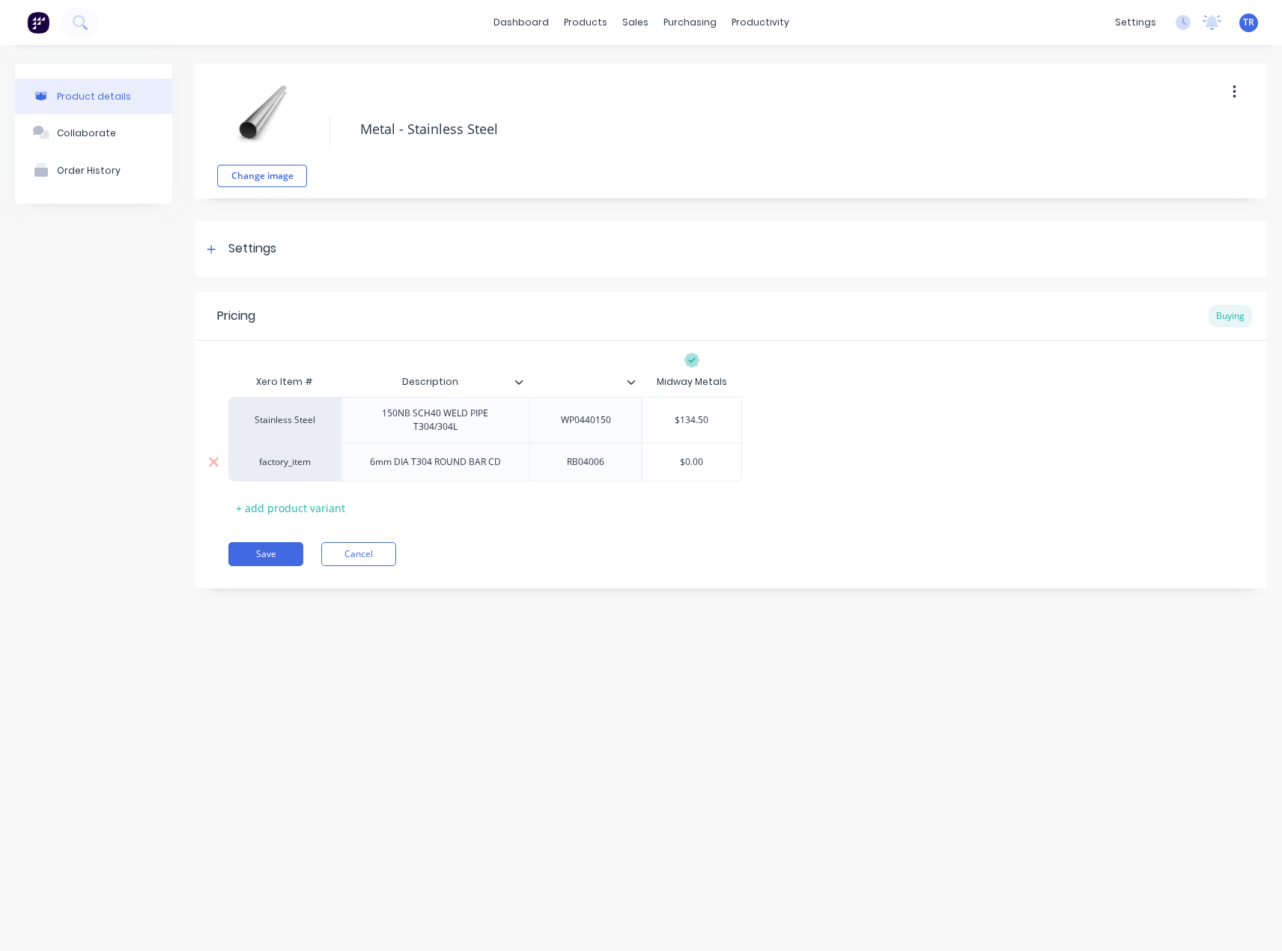
click at [287, 461] on div "factory_item" at bounding box center [284, 461] width 82 height 13
click at [274, 460] on div "factory_item" at bounding box center [284, 461] width 82 height 13
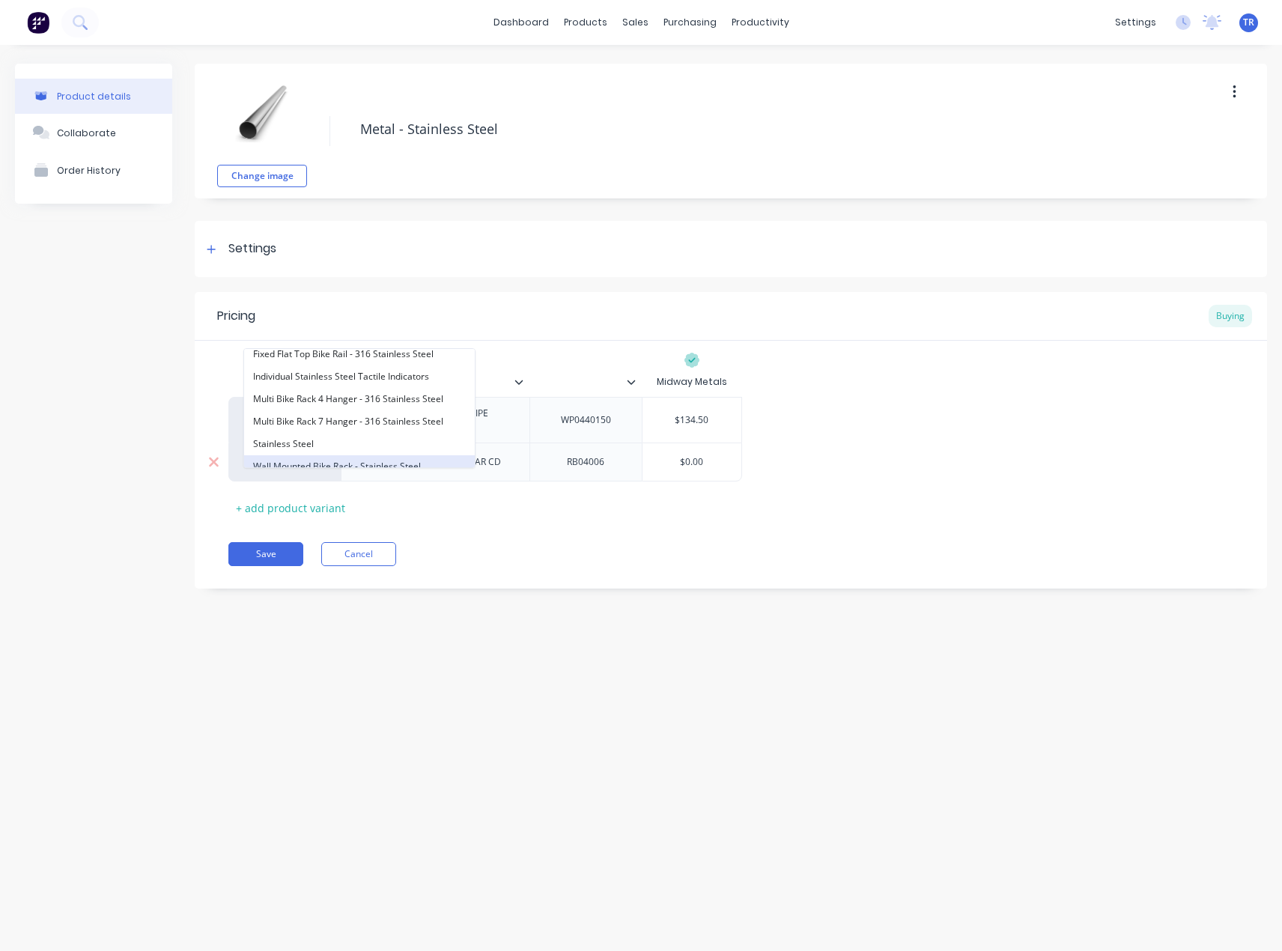
scroll to position [376, 0]
type input "d"
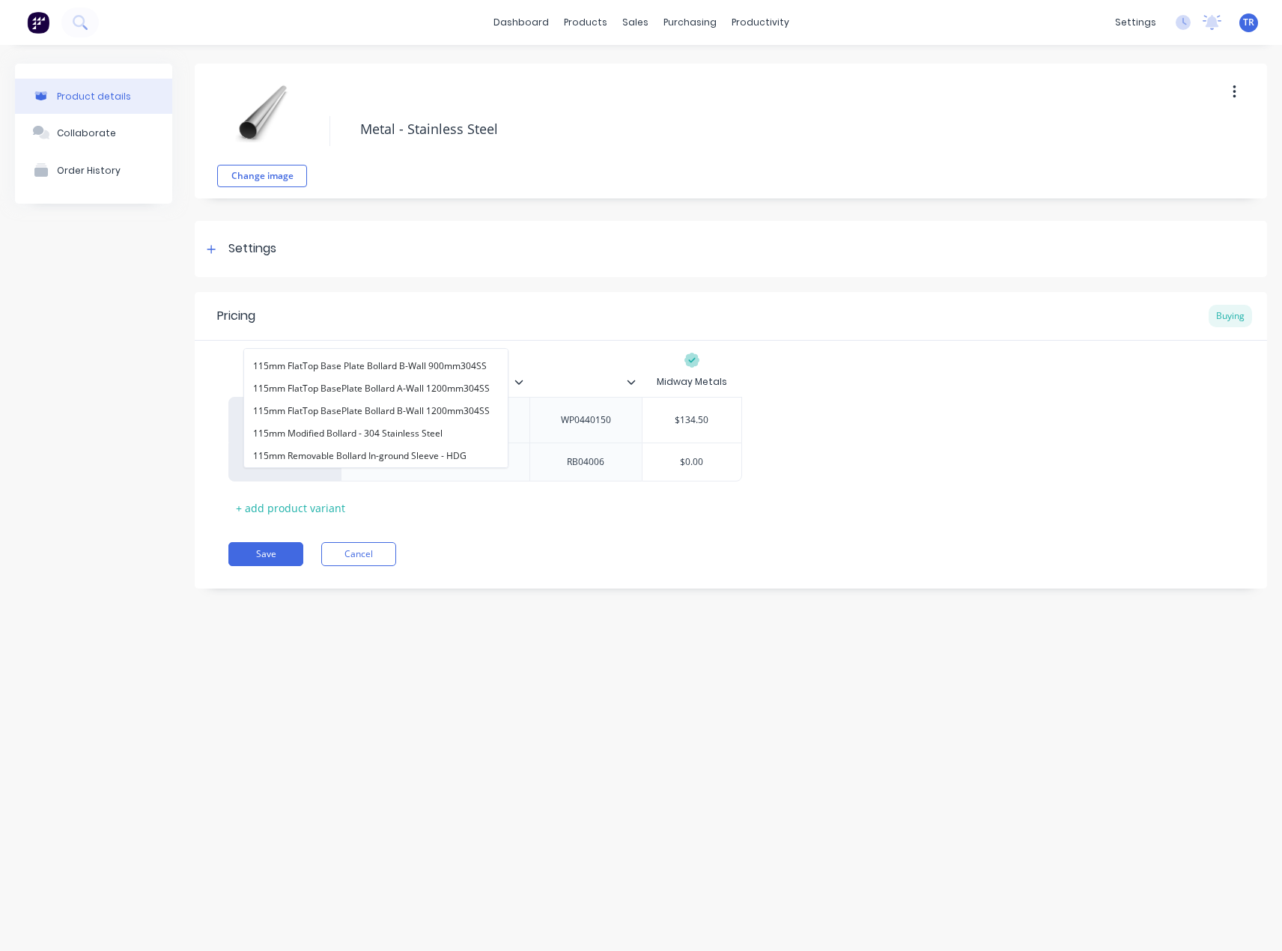
click at [368, 479] on div "Xero Item # Description Midway Metals Stainless Steel 150NB SCH40 WELD PIPE T30…" at bounding box center [730, 443] width 1005 height 153
click at [269, 455] on div "factory_item" at bounding box center [284, 461] width 82 height 13
type input "Stainless Steel"
click at [359, 428] on button "Stainless Steel" at bounding box center [359, 433] width 231 height 22
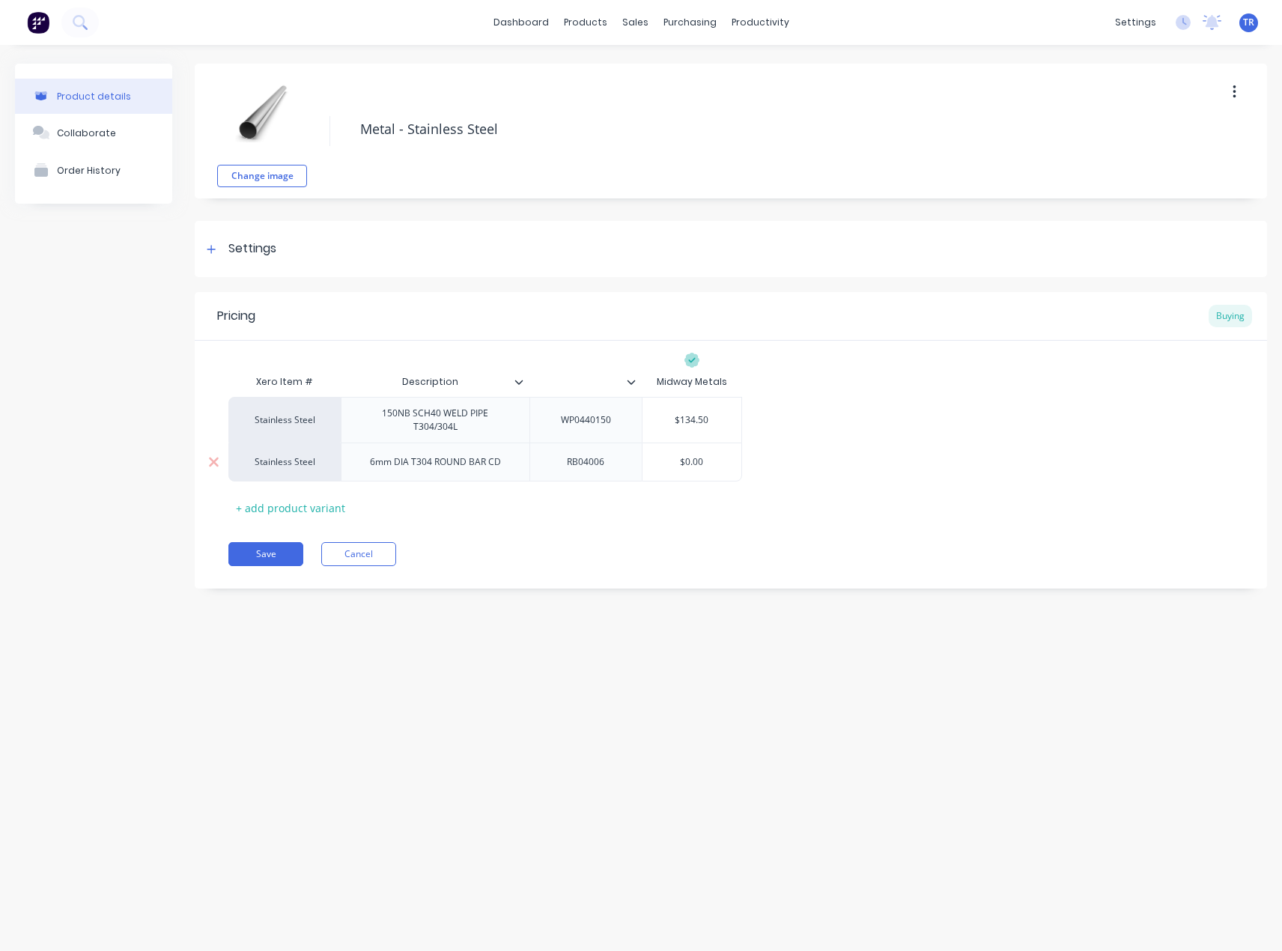
click at [490, 458] on div "6mm DIA T304 ROUND BAR CD" at bounding box center [435, 461] width 155 height 19
click at [309, 497] on div "+ add product variant" at bounding box center [290, 507] width 124 height 23
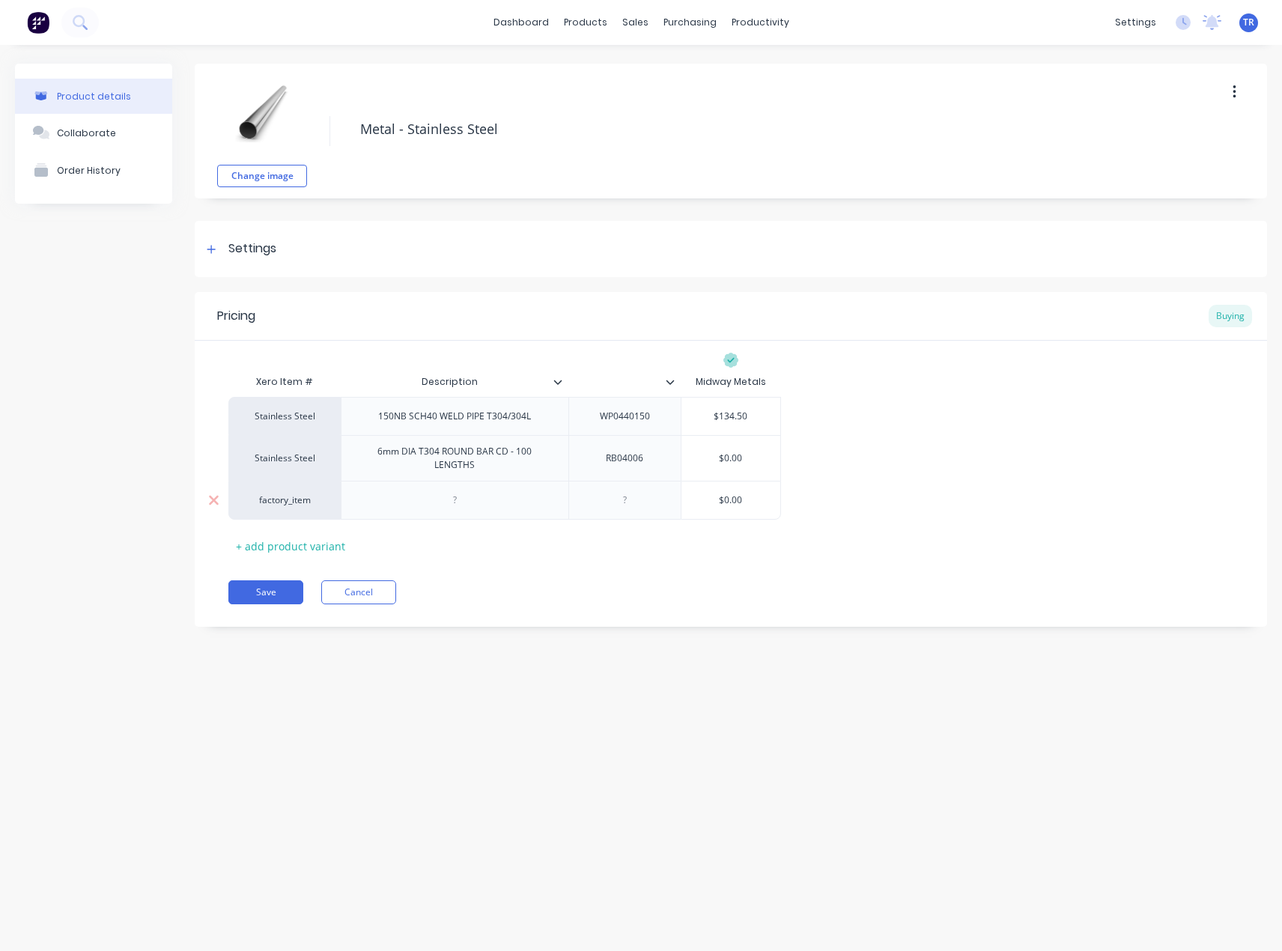
click at [315, 501] on div "factory_item" at bounding box center [284, 499] width 82 height 13
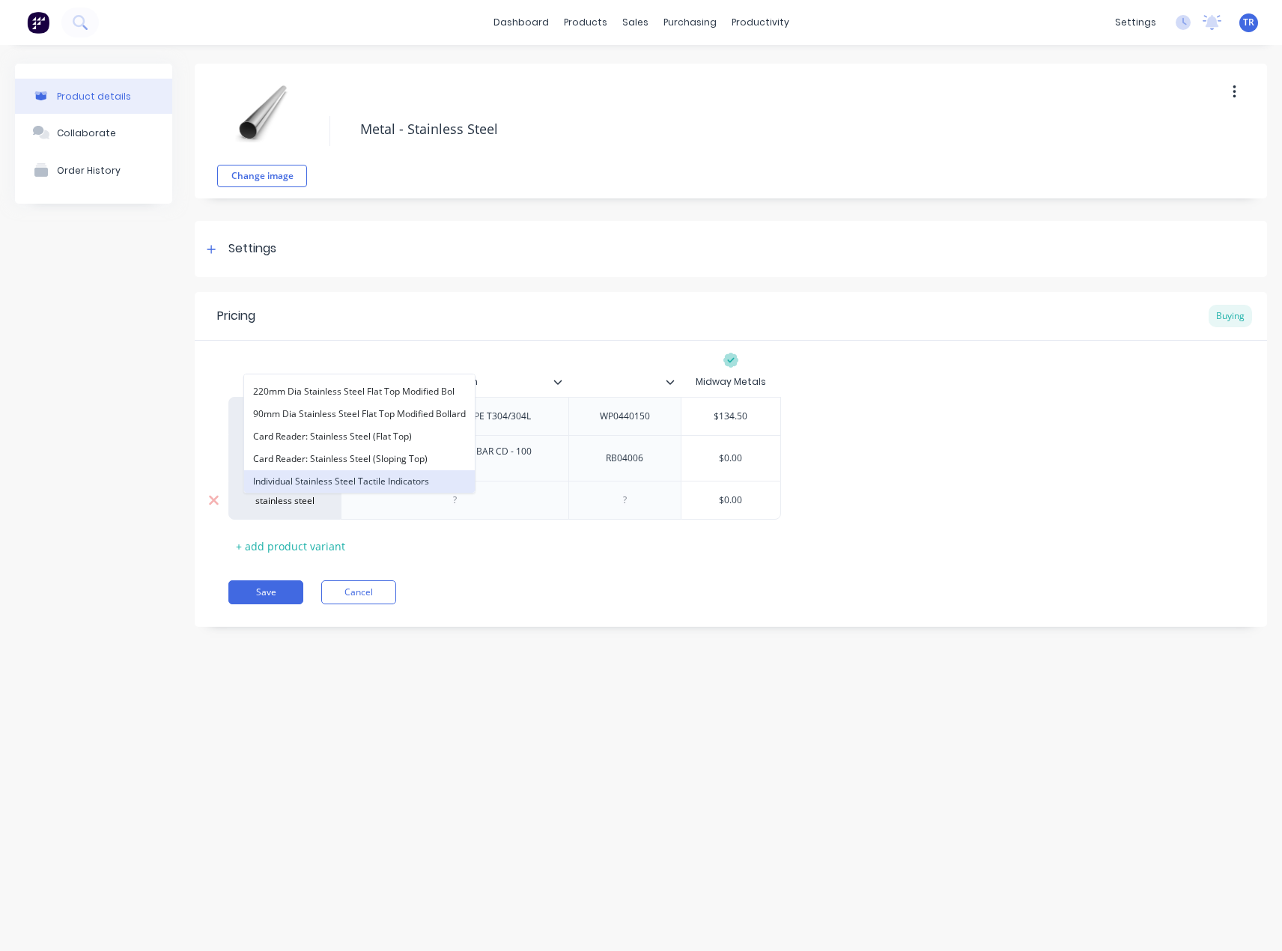
scroll to position [0, 0]
type input "s"
type input "Stainless Steel"
click at [349, 450] on button "Stainless Steel" at bounding box center [359, 459] width 231 height 22
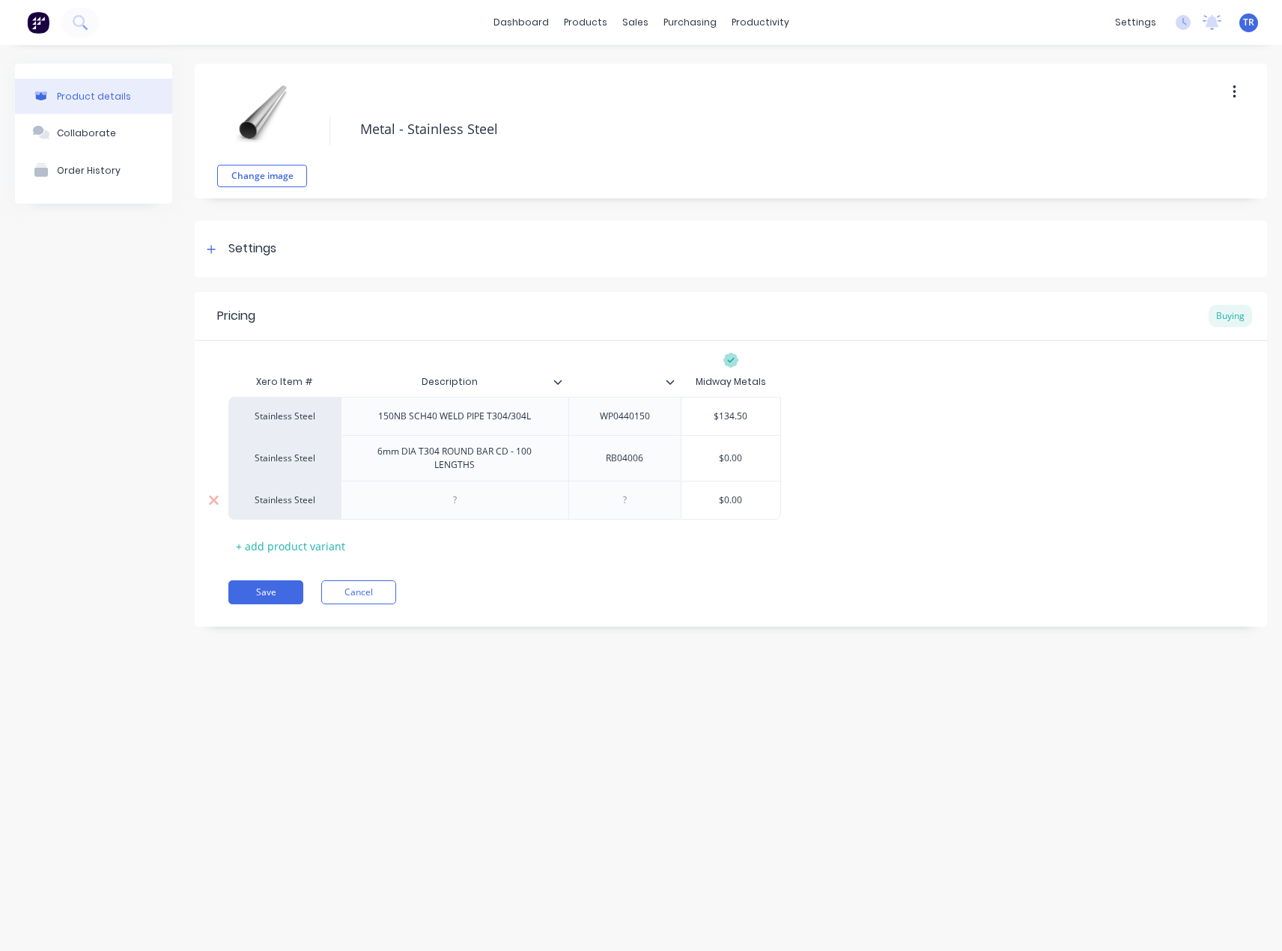
click at [428, 502] on div at bounding box center [454, 499] width 75 height 19
paste div
click at [632, 502] on div at bounding box center [624, 503] width 75 height 19
paste div
click at [279, 544] on div "+ add product variant" at bounding box center [290, 553] width 124 height 23
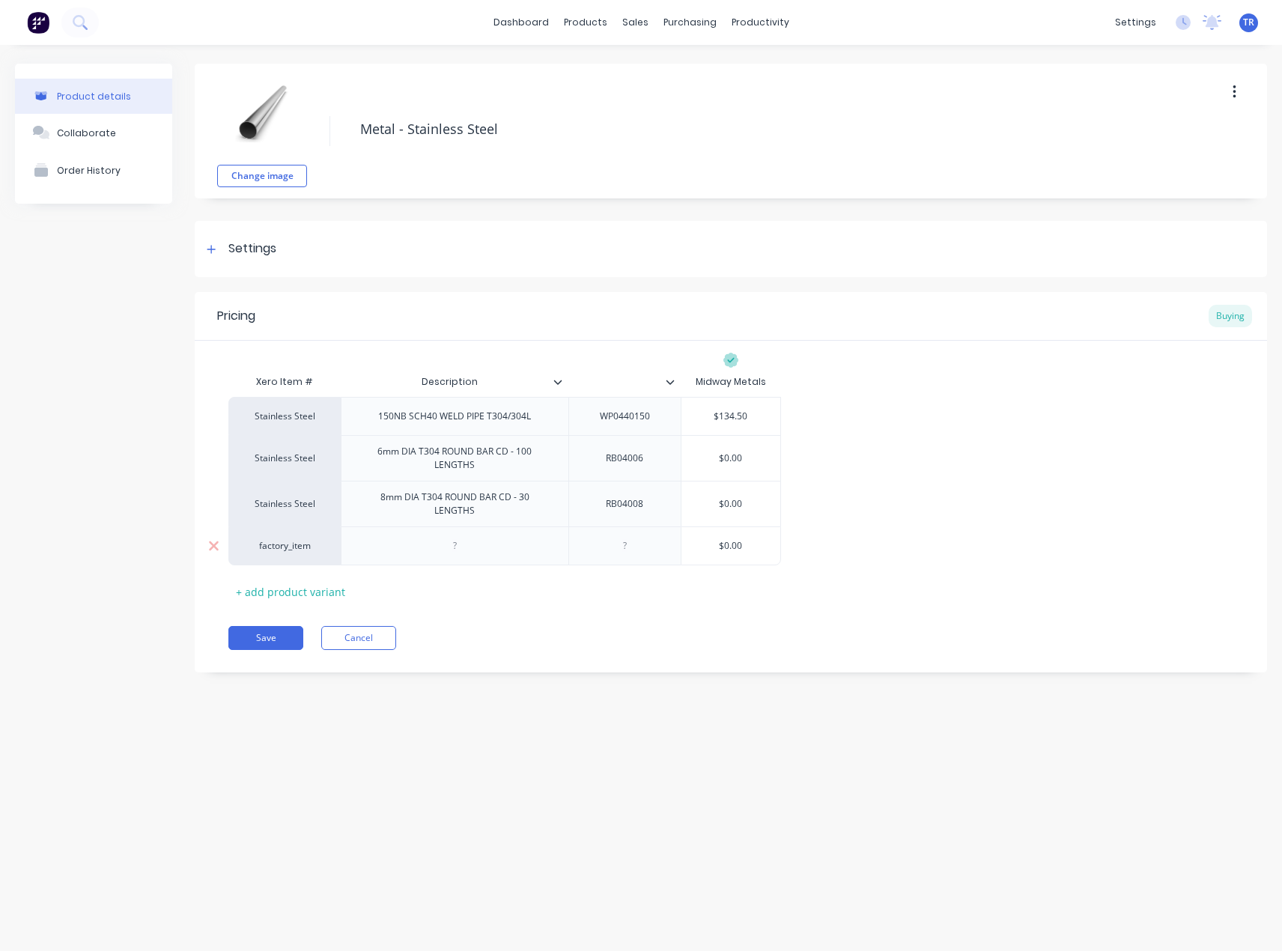
click at [476, 541] on div at bounding box center [454, 545] width 75 height 19
paste div
click at [611, 540] on div at bounding box center [624, 549] width 75 height 19
paste div
click at [273, 555] on div "factory_item" at bounding box center [284, 549] width 112 height 46
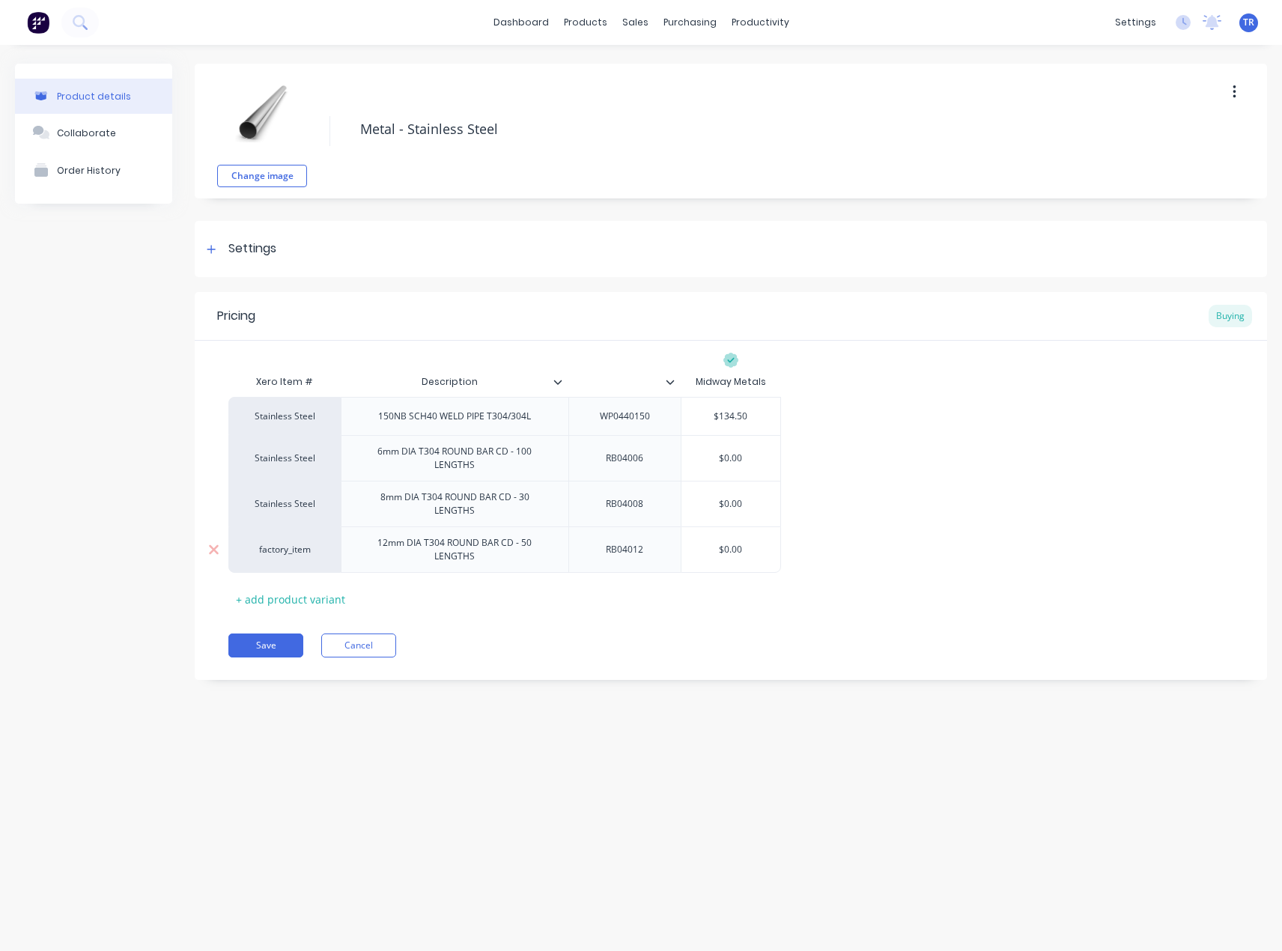
click at [285, 534] on div "factory_item" at bounding box center [284, 549] width 112 height 46
click at [279, 543] on div "factory_item" at bounding box center [284, 549] width 82 height 13
click at [282, 543] on div "factory_item" at bounding box center [284, 549] width 82 height 13
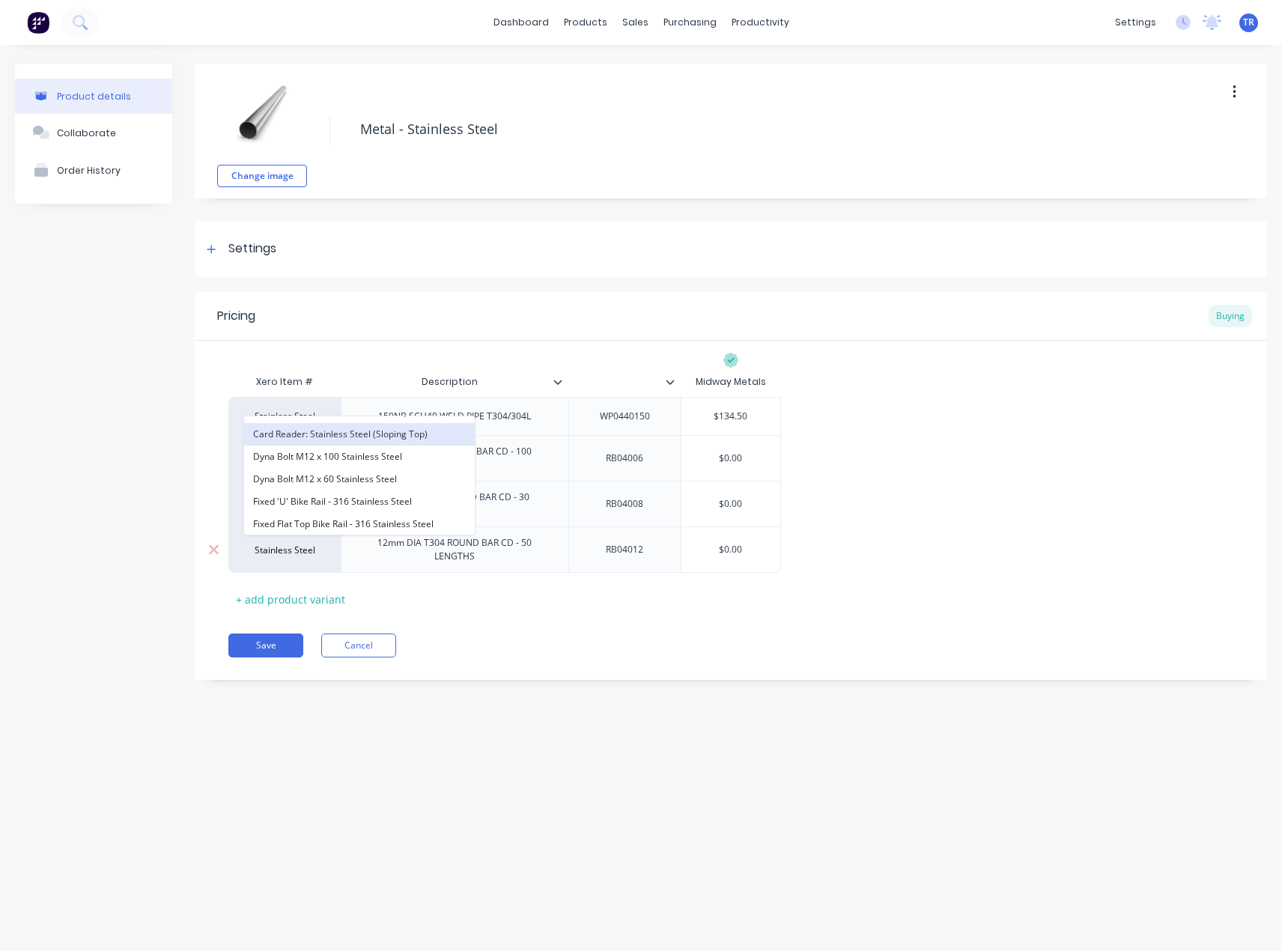
scroll to position [374, 0]
type input "Stainless Steel"
click at [365, 505] on button "Stainless Steel" at bounding box center [359, 502] width 231 height 22
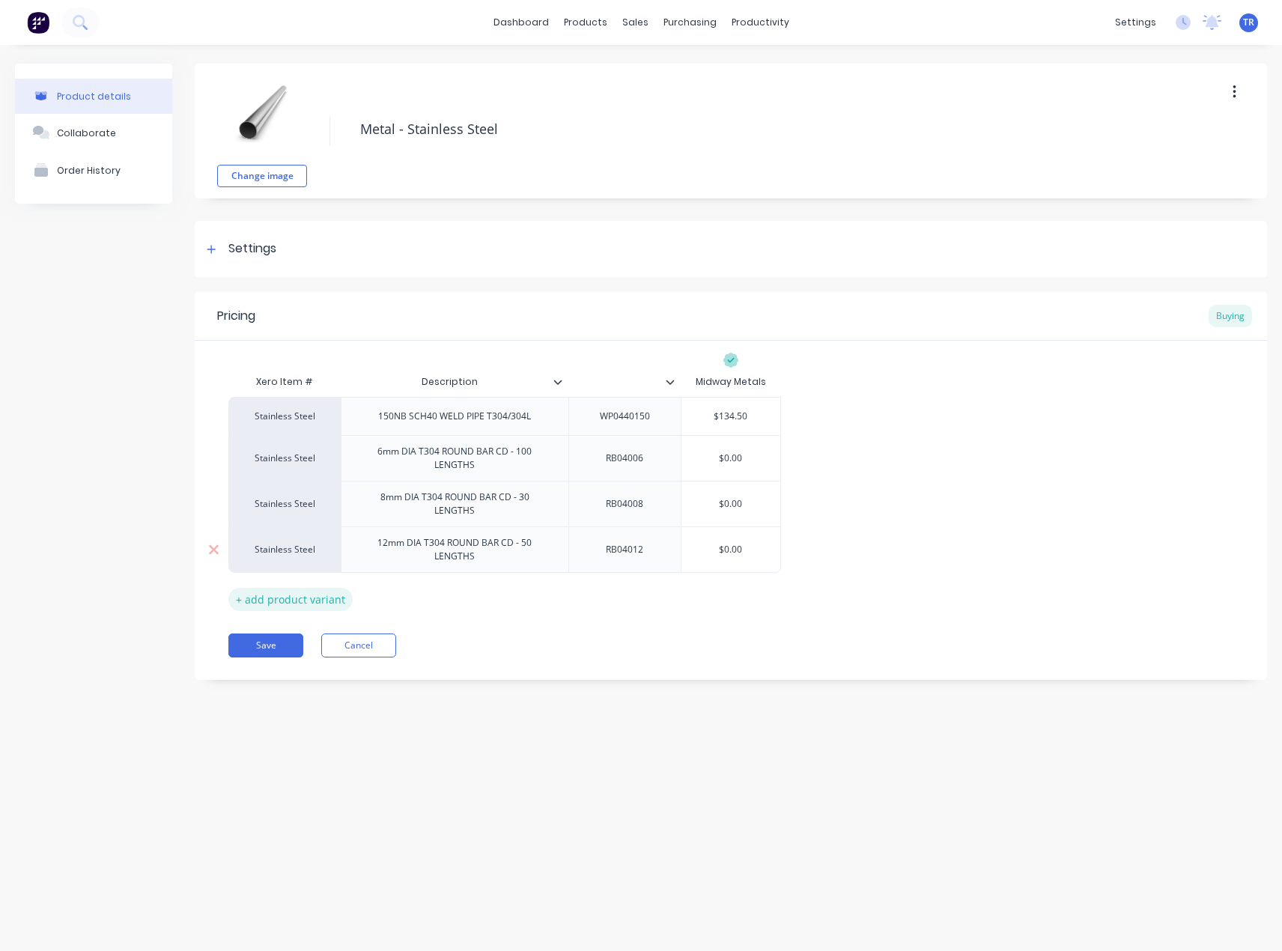
click at [318, 595] on div "+ add product variant" at bounding box center [290, 599] width 124 height 23
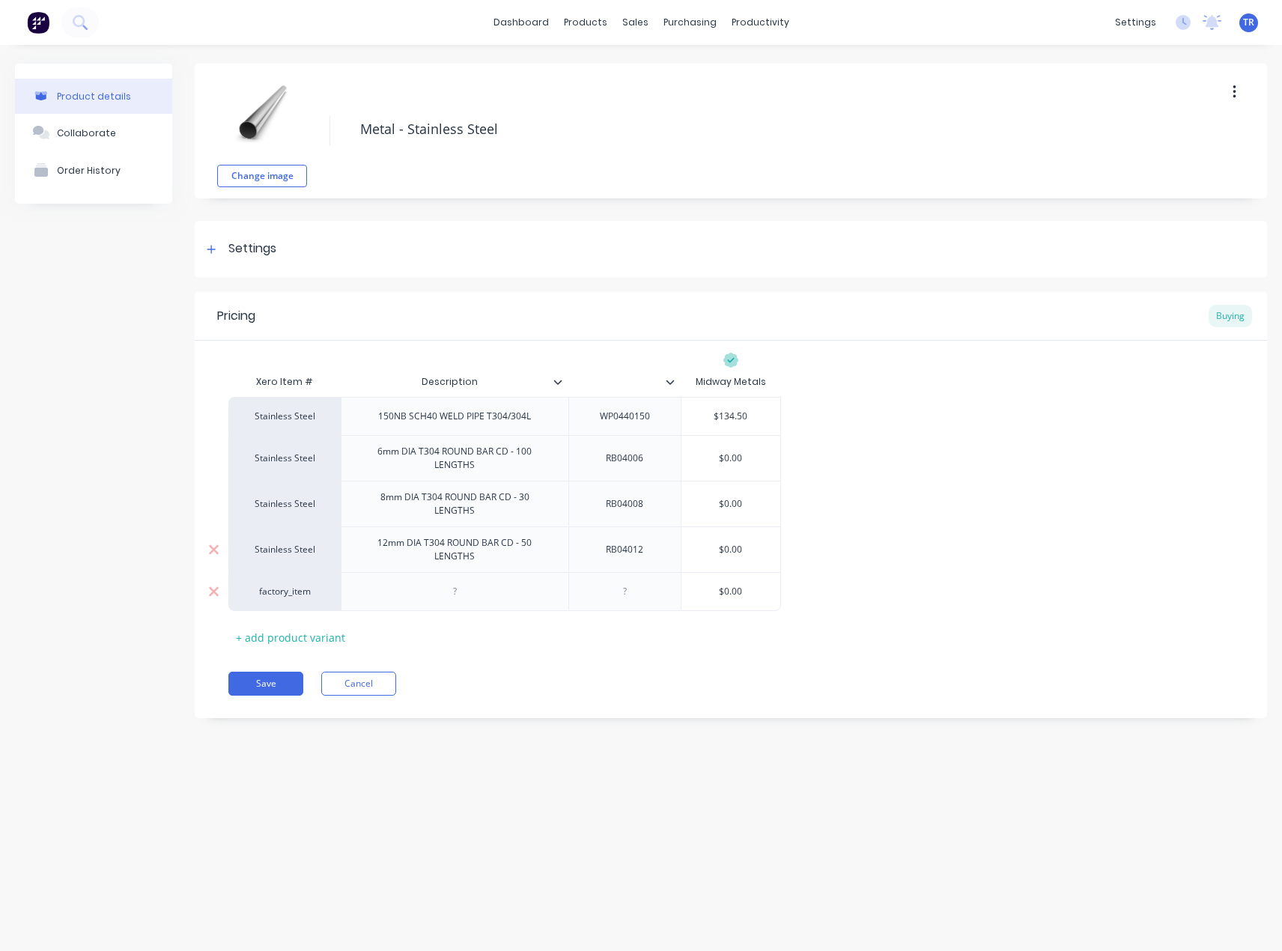
click at [629, 587] on div at bounding box center [624, 591] width 75 height 19
paste div
click at [482, 582] on div at bounding box center [454, 591] width 75 height 19
paste div
click at [261, 591] on div "factory_item" at bounding box center [284, 595] width 82 height 13
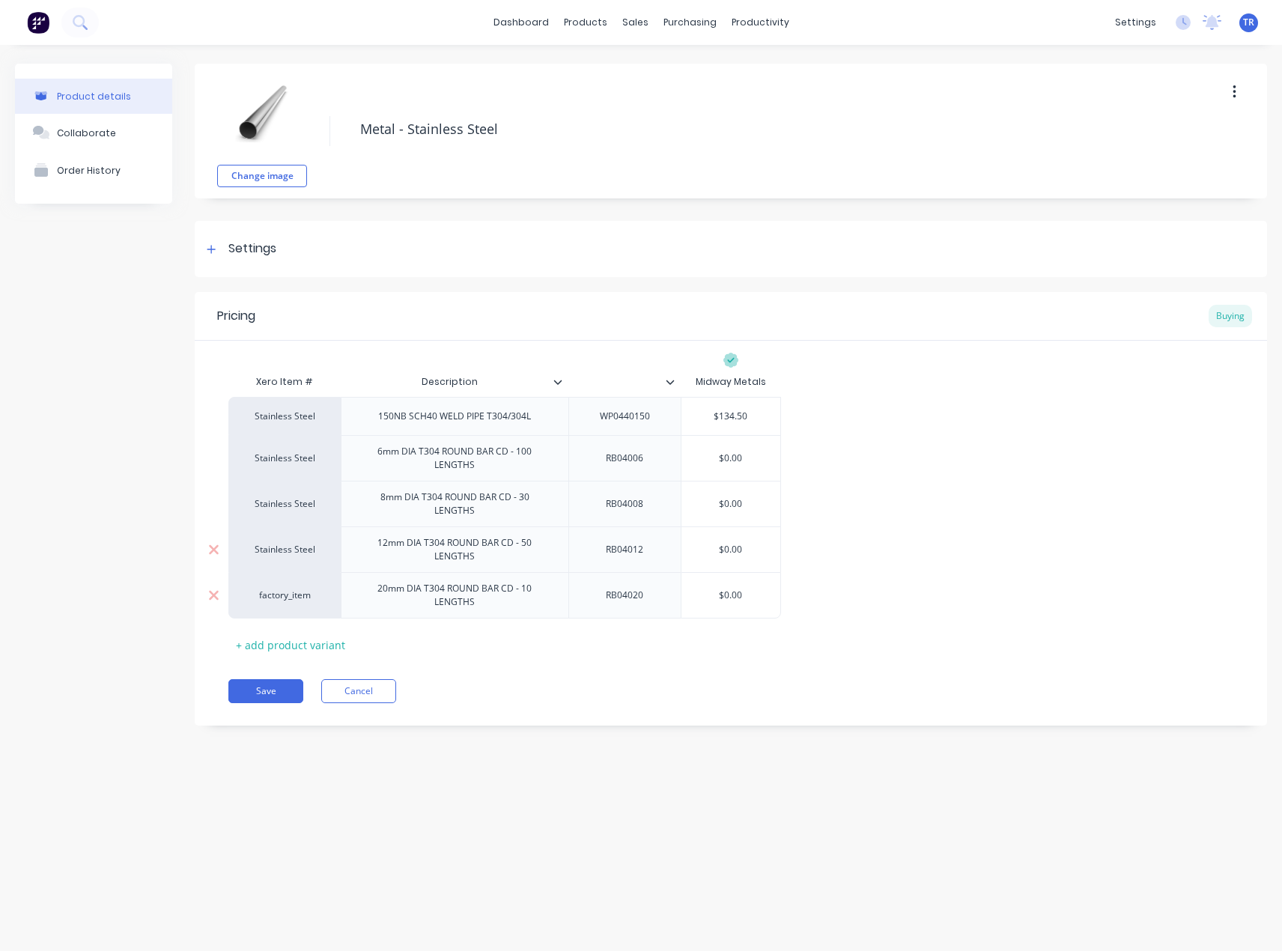
click at [261, 591] on div "factory_item" at bounding box center [284, 595] width 82 height 13
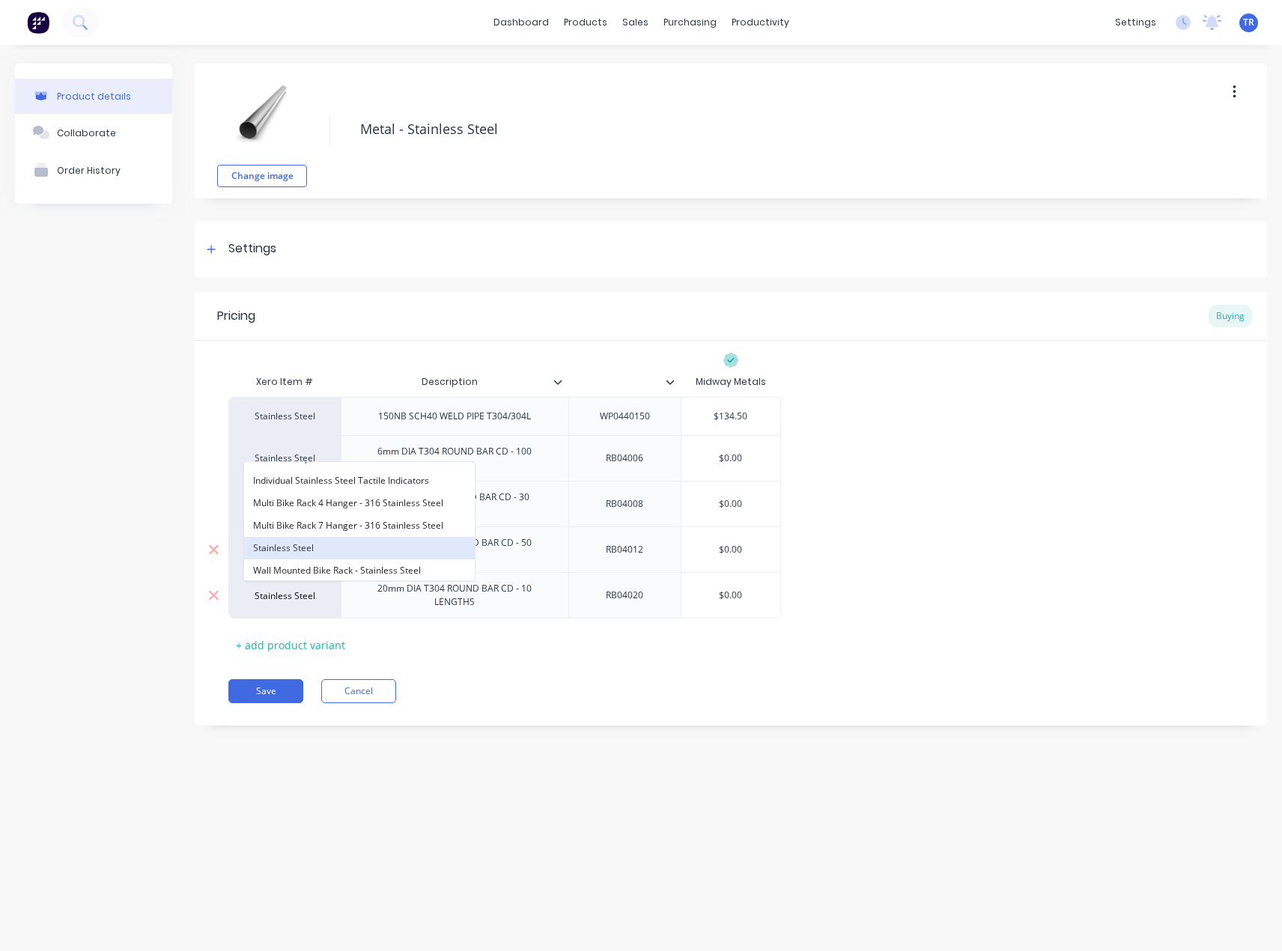
type input "Stainless Steel"
click at [379, 555] on button "Stainless Steel" at bounding box center [359, 548] width 231 height 22
click at [720, 454] on input "$0.00" at bounding box center [731, 458] width 100 height 13
click at [731, 457] on input "1.40.00" at bounding box center [731, 458] width 100 height 13
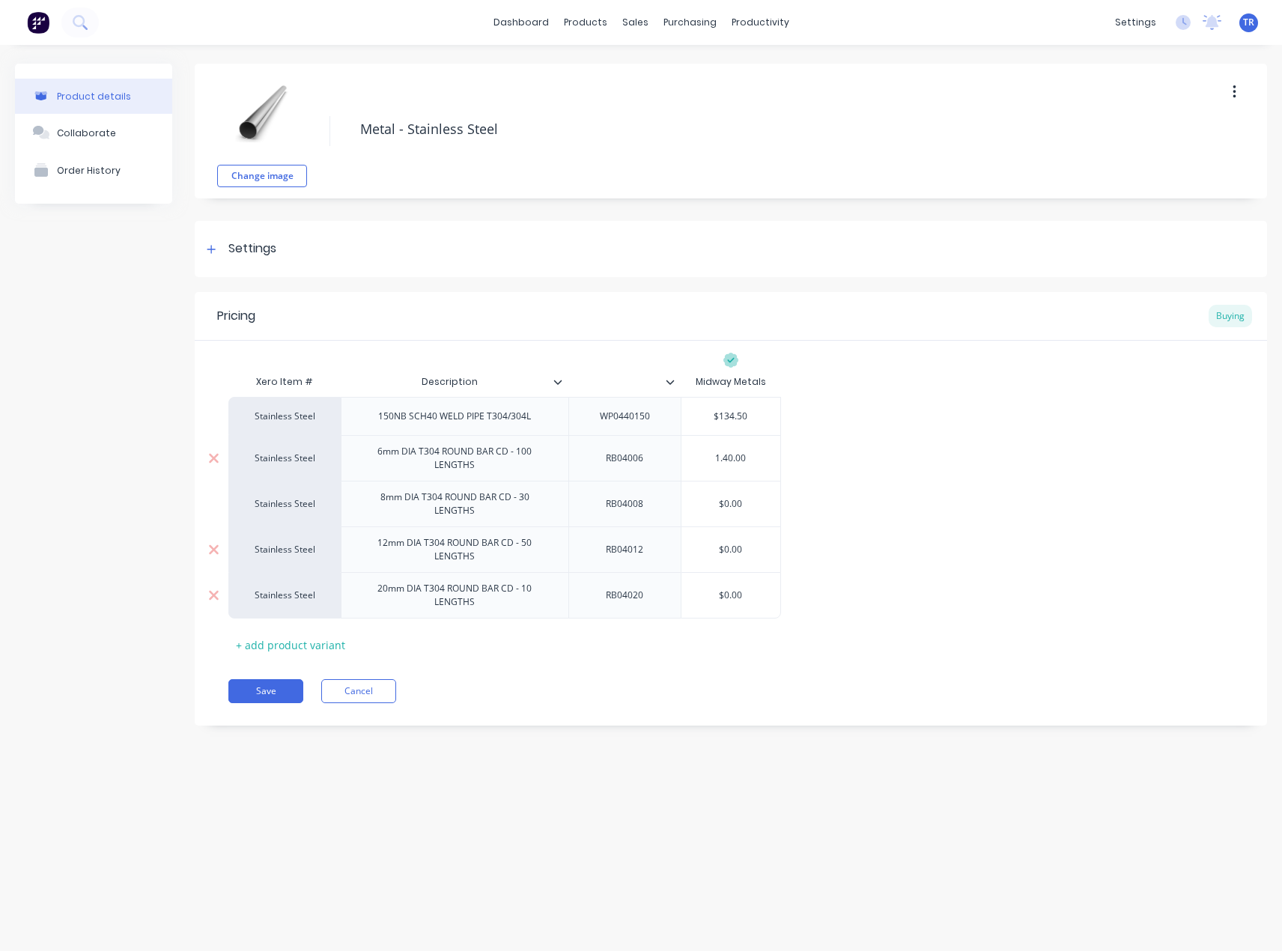
click at [731, 457] on input "1.40.00" at bounding box center [731, 458] width 100 height 13
type input "1.4"
click at [730, 501] on input "$0.00" at bounding box center [731, 503] width 100 height 13
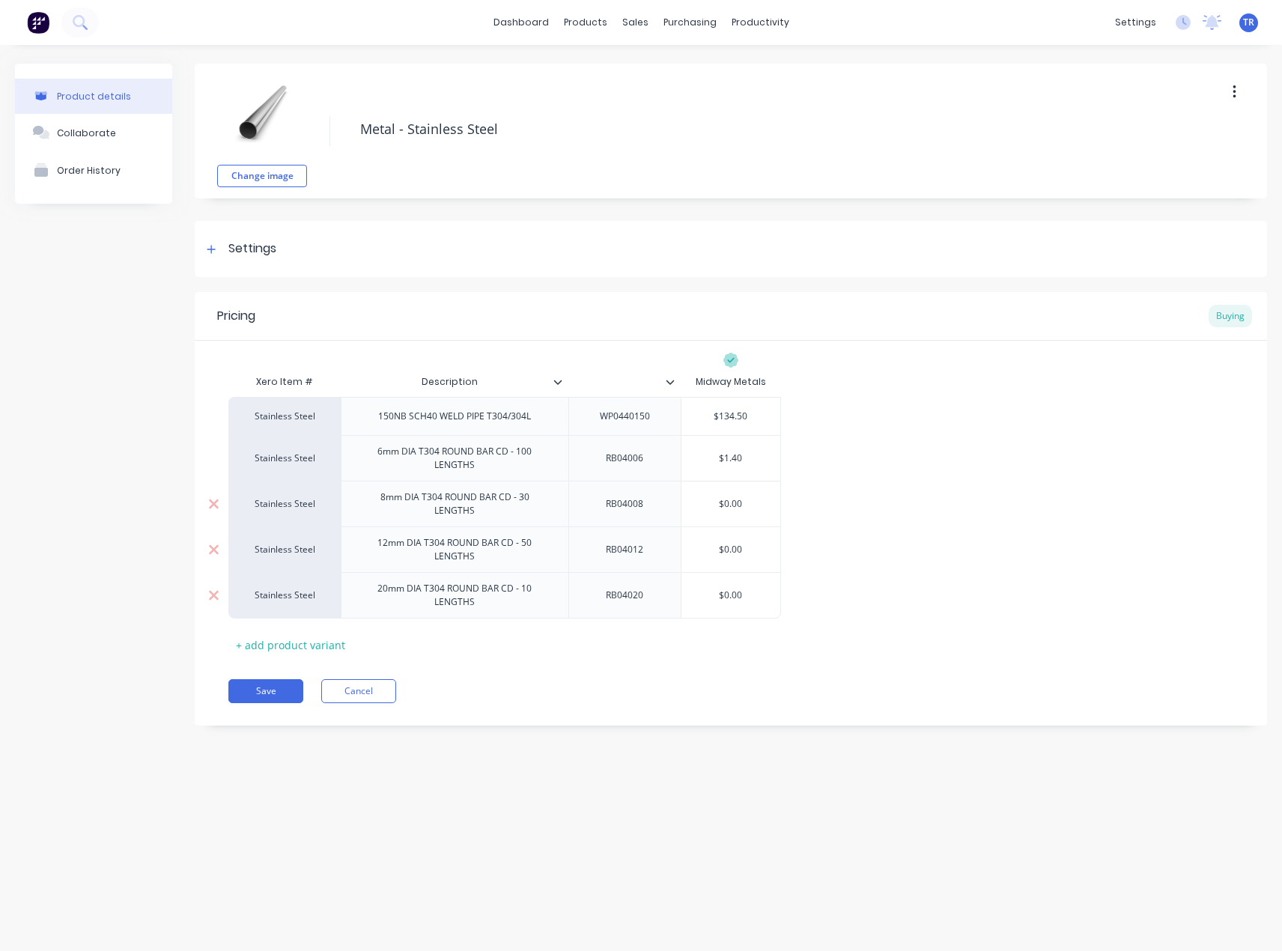
click at [730, 501] on input "$0.00" at bounding box center [731, 503] width 100 height 13
type input "2.4"
click at [741, 543] on input "$0.00" at bounding box center [731, 549] width 100 height 13
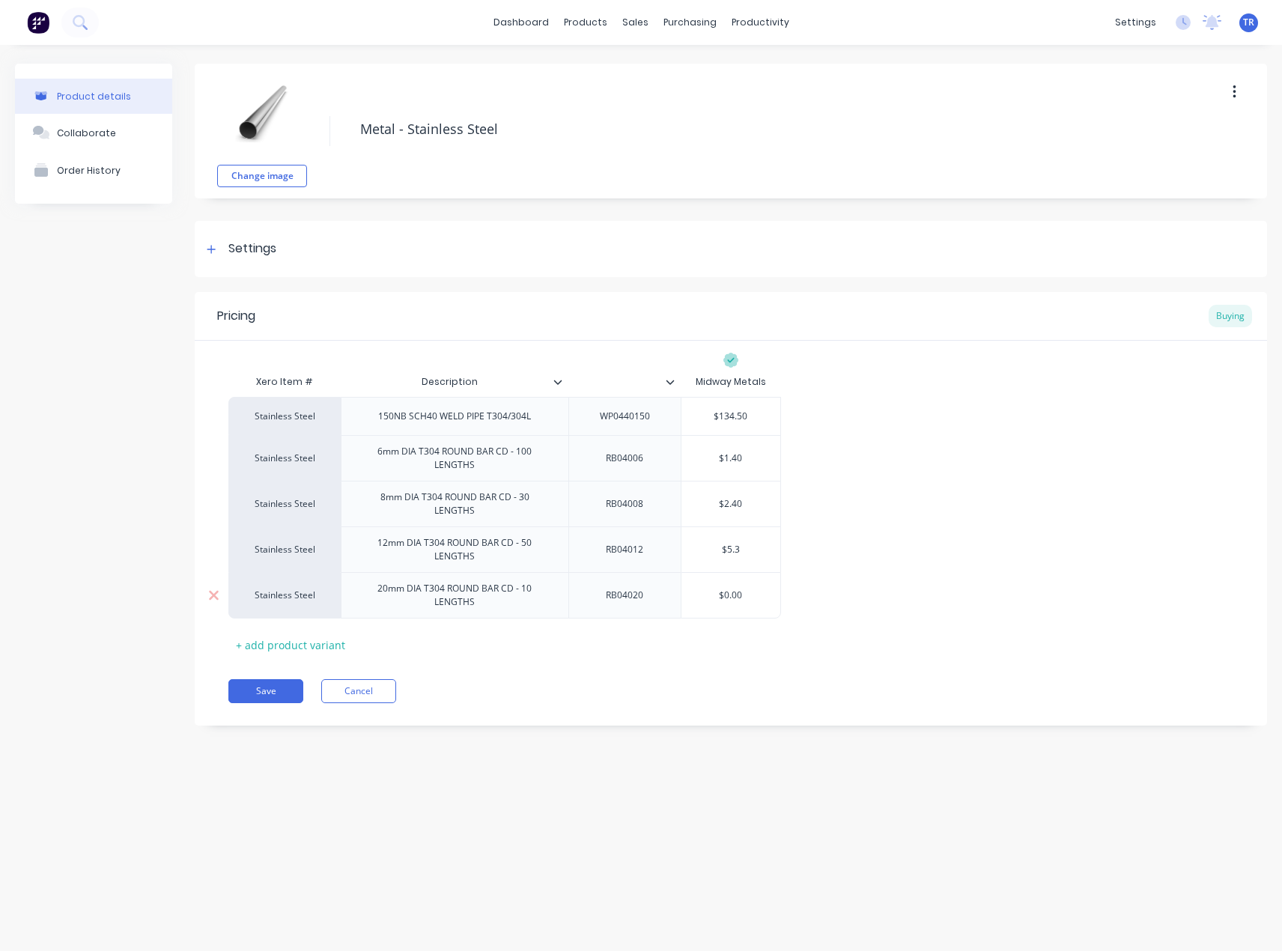
click at [729, 597] on div "$0.00" at bounding box center [731, 595] width 100 height 37
type input "$5.3"
click at [729, 597] on div "$0.00" at bounding box center [731, 595] width 100 height 37
click at [740, 589] on input "$0.00" at bounding box center [731, 595] width 100 height 13
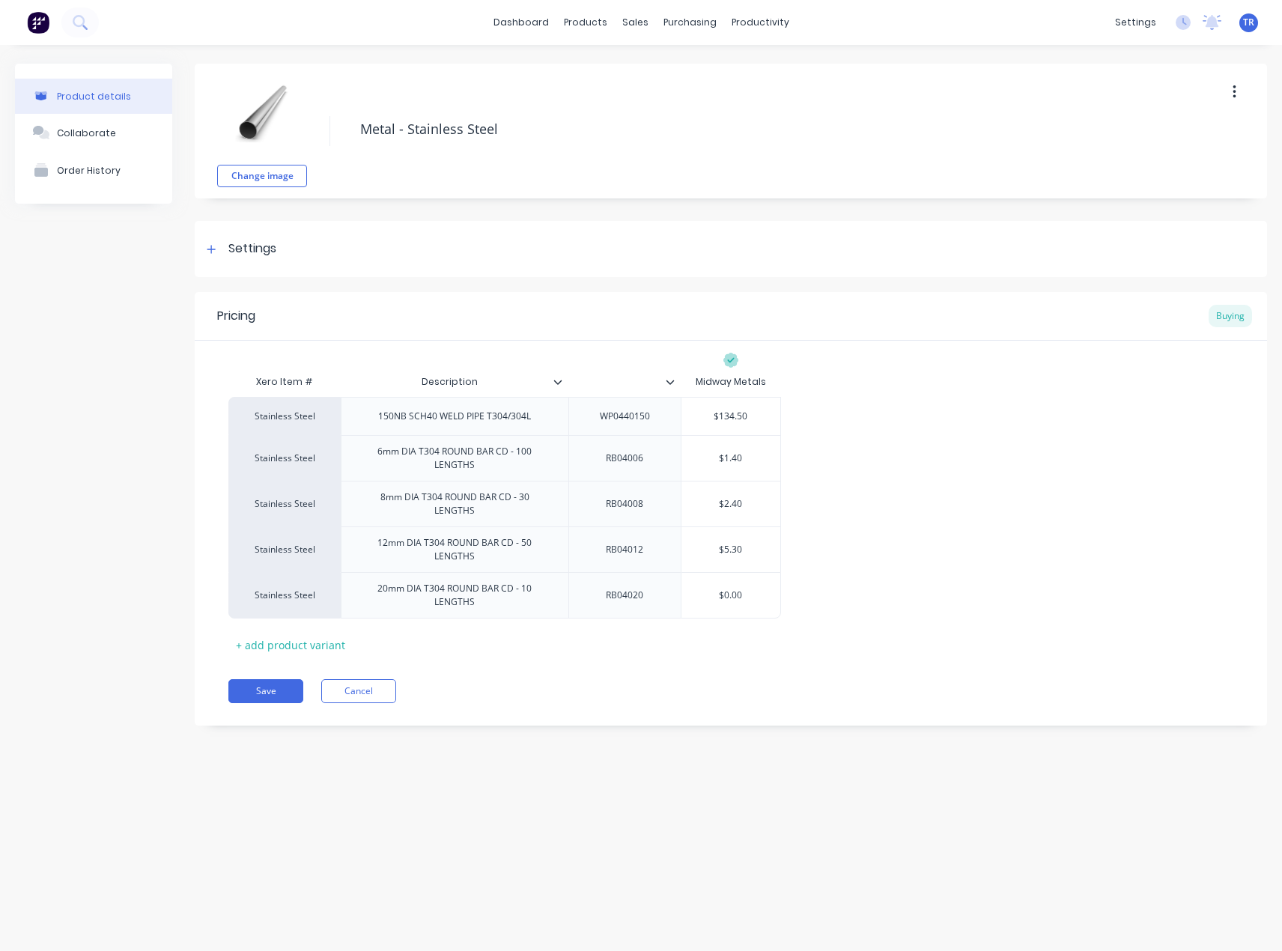
click at [865, 607] on div "Stainless Steel 150NB SCH40 WELD PIPE T304/304L WP0440150 $134.50 Stainless Ste…" at bounding box center [730, 508] width 1005 height 222
click at [735, 589] on input "$0.00" at bounding box center [731, 595] width 100 height 13
type input "$16"
click at [741, 620] on div "Xero Item # Description Midway Metals Stainless Steel 150NB SCH40 WELD PIPE T30…" at bounding box center [730, 512] width 1005 height 290
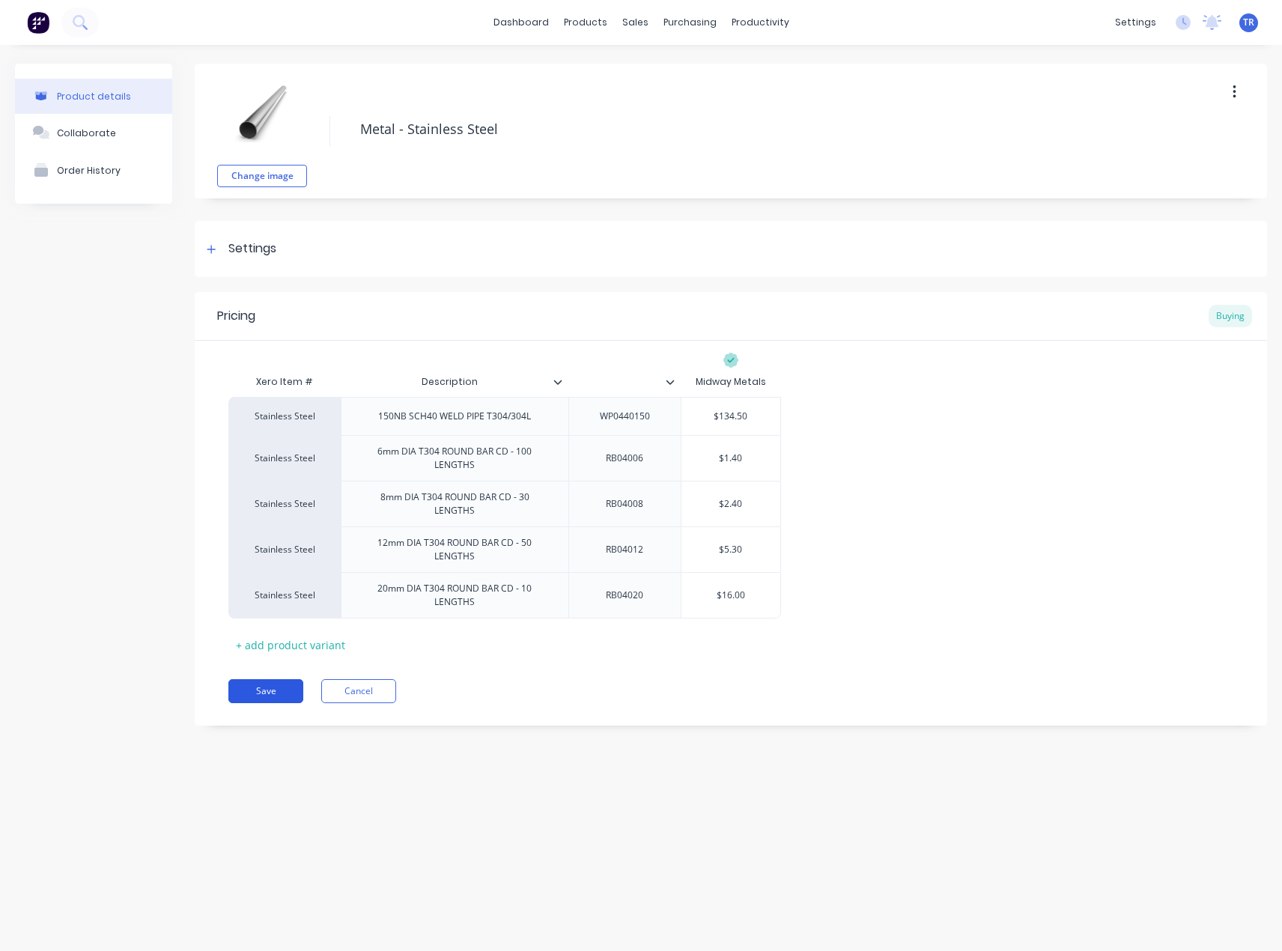
click at [283, 679] on button "Save" at bounding box center [265, 691] width 75 height 24
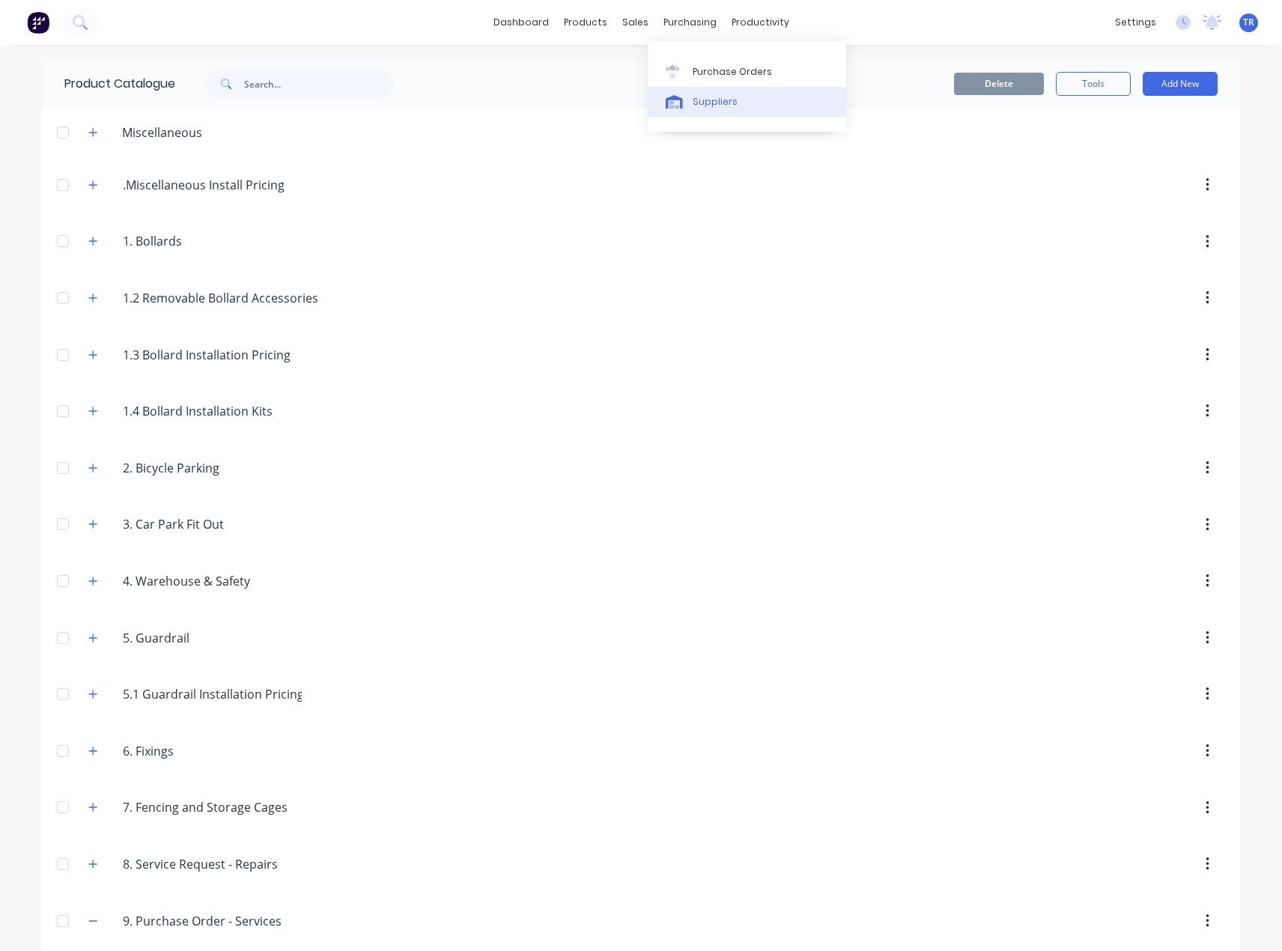
click at [682, 97] on icon at bounding box center [674, 101] width 17 height 13
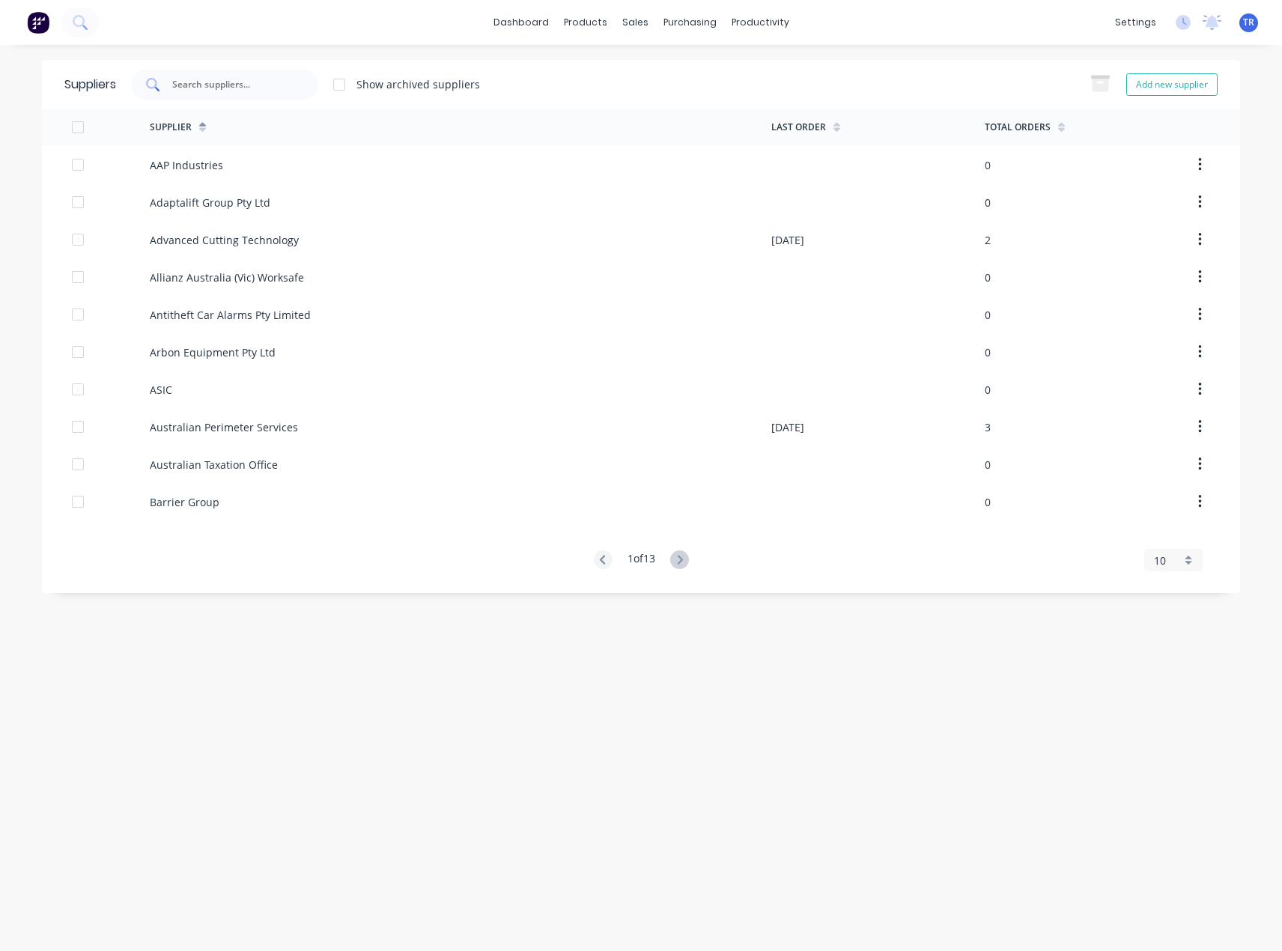
click at [229, 86] on input "text" at bounding box center [233, 84] width 124 height 15
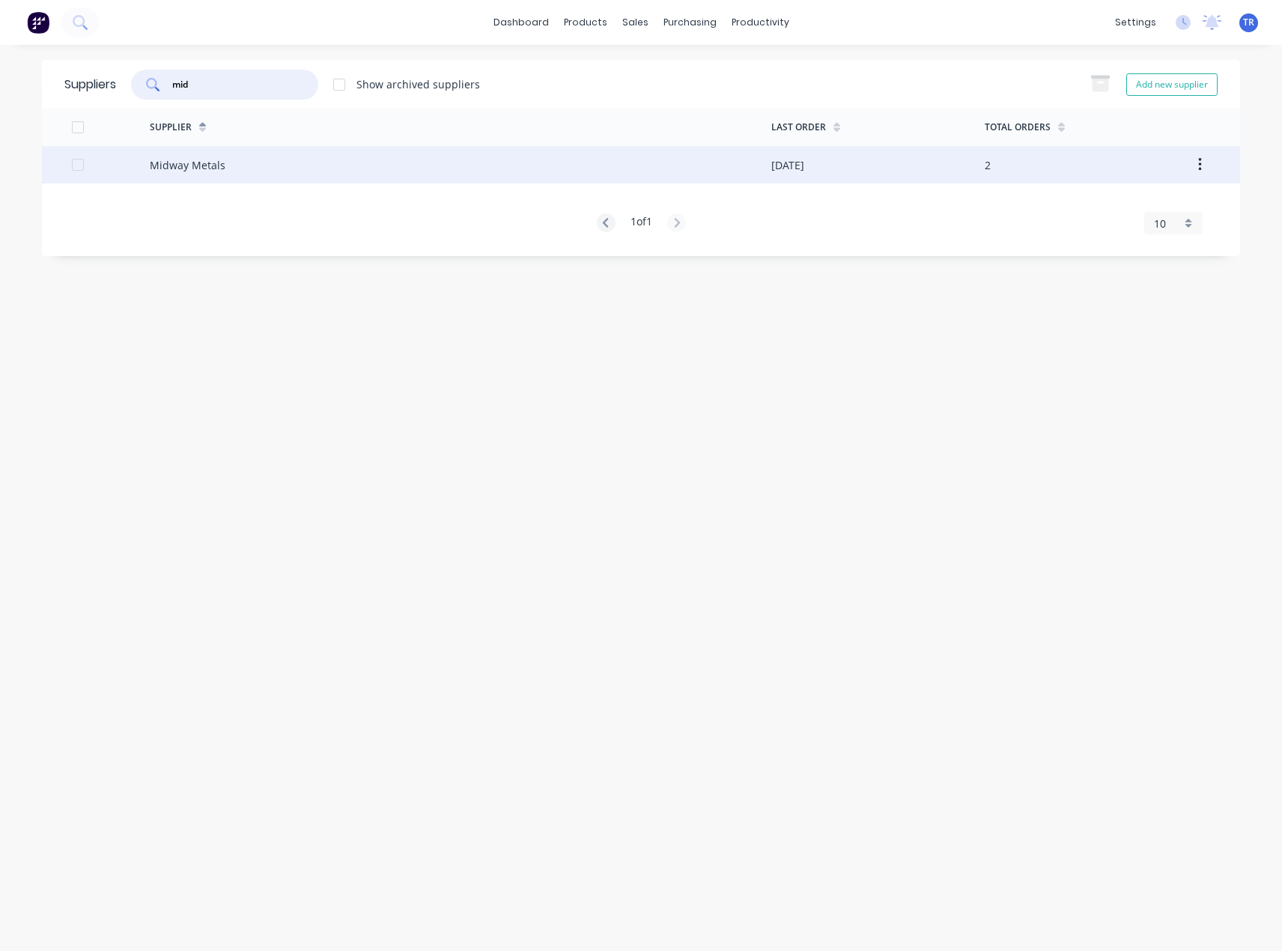
type input "mid"
click at [276, 173] on div "Midway Metals" at bounding box center [461, 164] width 622 height 37
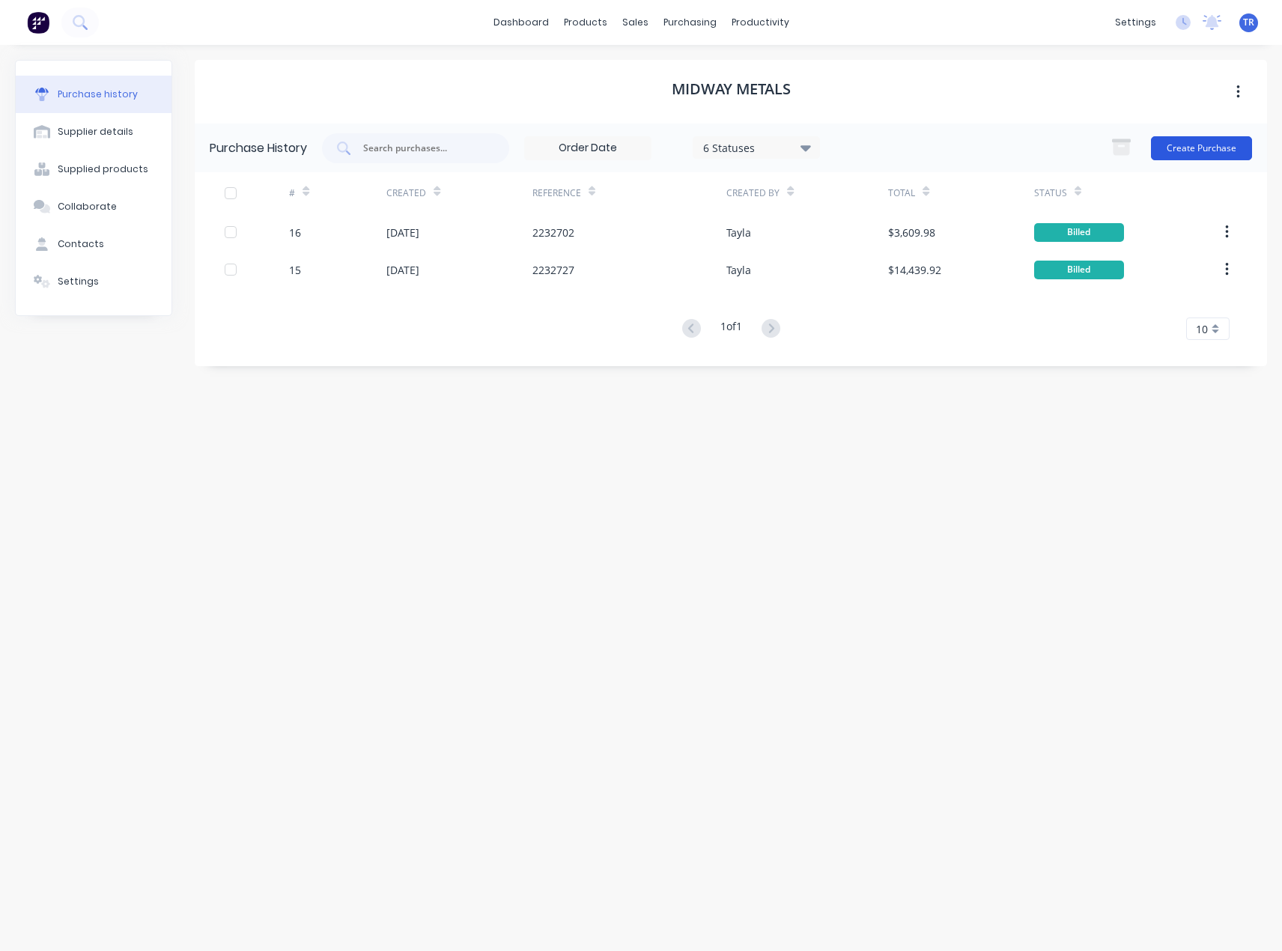
click at [1171, 139] on button "Create Purchase" at bounding box center [1201, 148] width 101 height 24
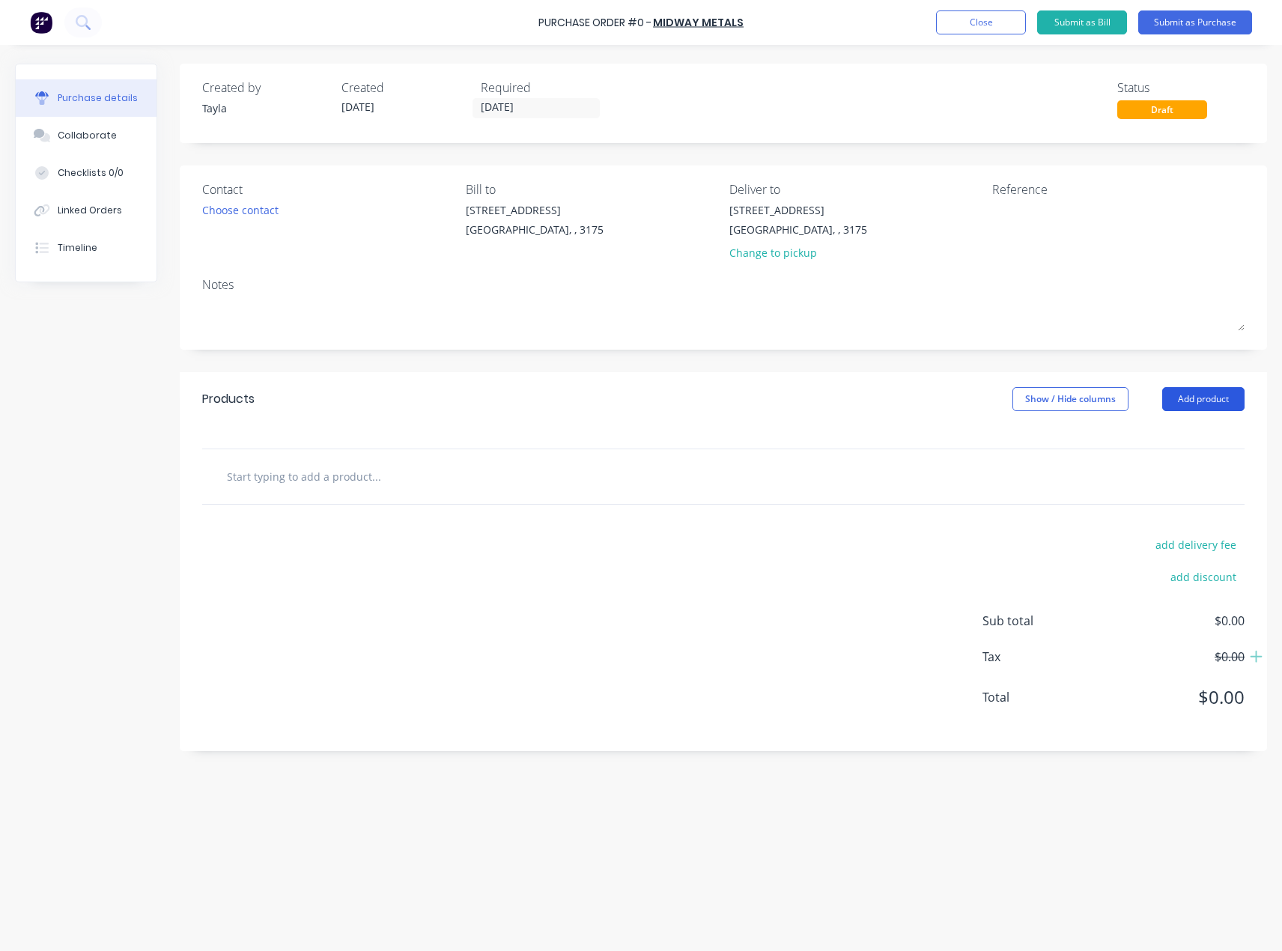
drag, startPoint x: 1163, startPoint y: 381, endPoint x: 1192, endPoint y: 401, distance: 35.1
click at [1163, 381] on div "Products Show / Hide columns Add product" at bounding box center [723, 399] width 1087 height 54
click at [1024, 209] on textarea "To enrich screen reader interactions, please activate Accessibility in Grammarl…" at bounding box center [1085, 219] width 187 height 34
type textarea "E"
click at [1052, 214] on textarea "To enrich screen reader interactions, please activate Accessibility in Grammarl…" at bounding box center [1085, 219] width 187 height 34
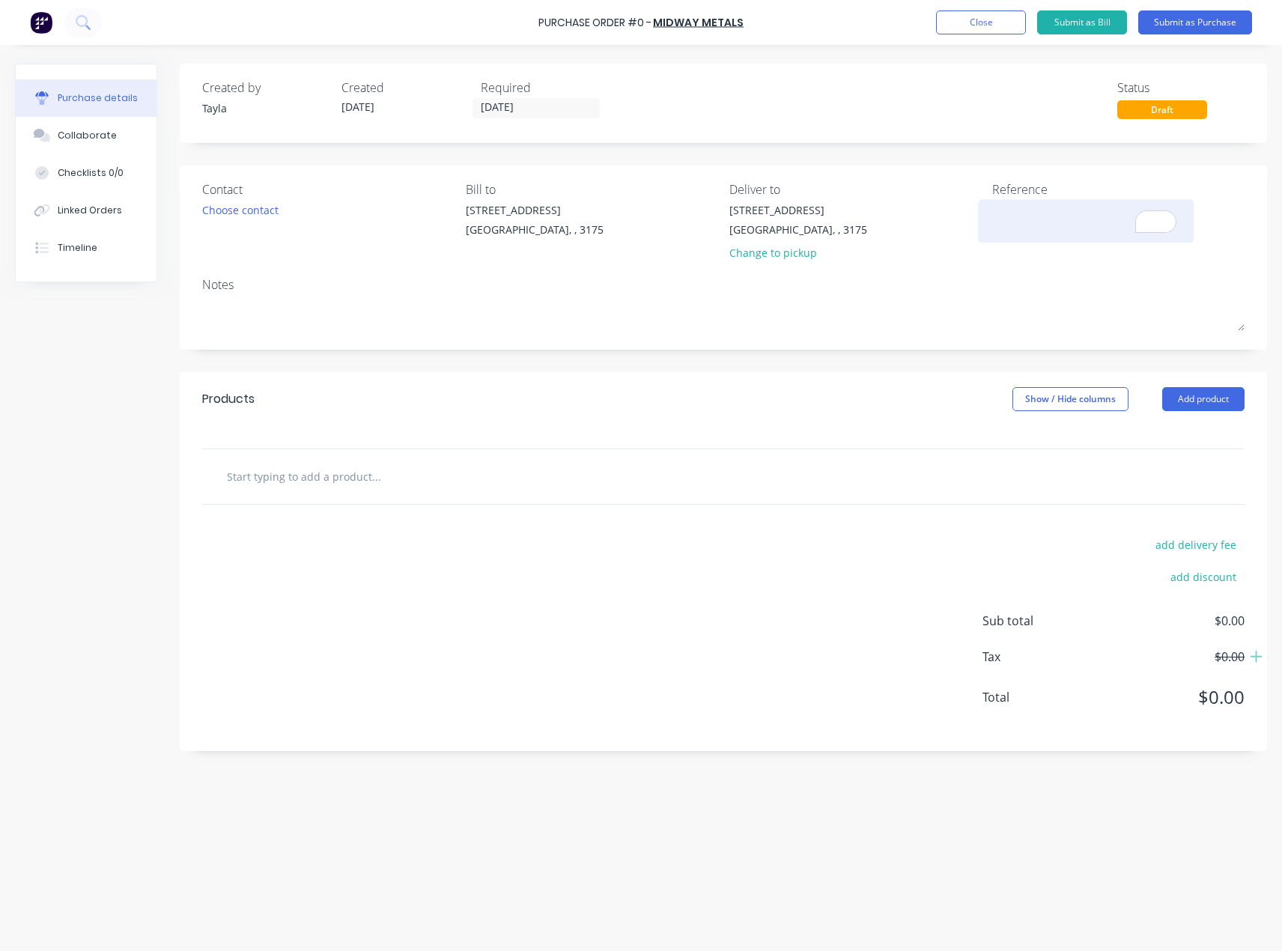
paste textarea "737,956"
type textarea "737,956"
click at [1003, 261] on div "Reference 737,956" at bounding box center [1118, 224] width 252 height 88
click at [233, 213] on div "Choose contact" at bounding box center [240, 210] width 76 height 16
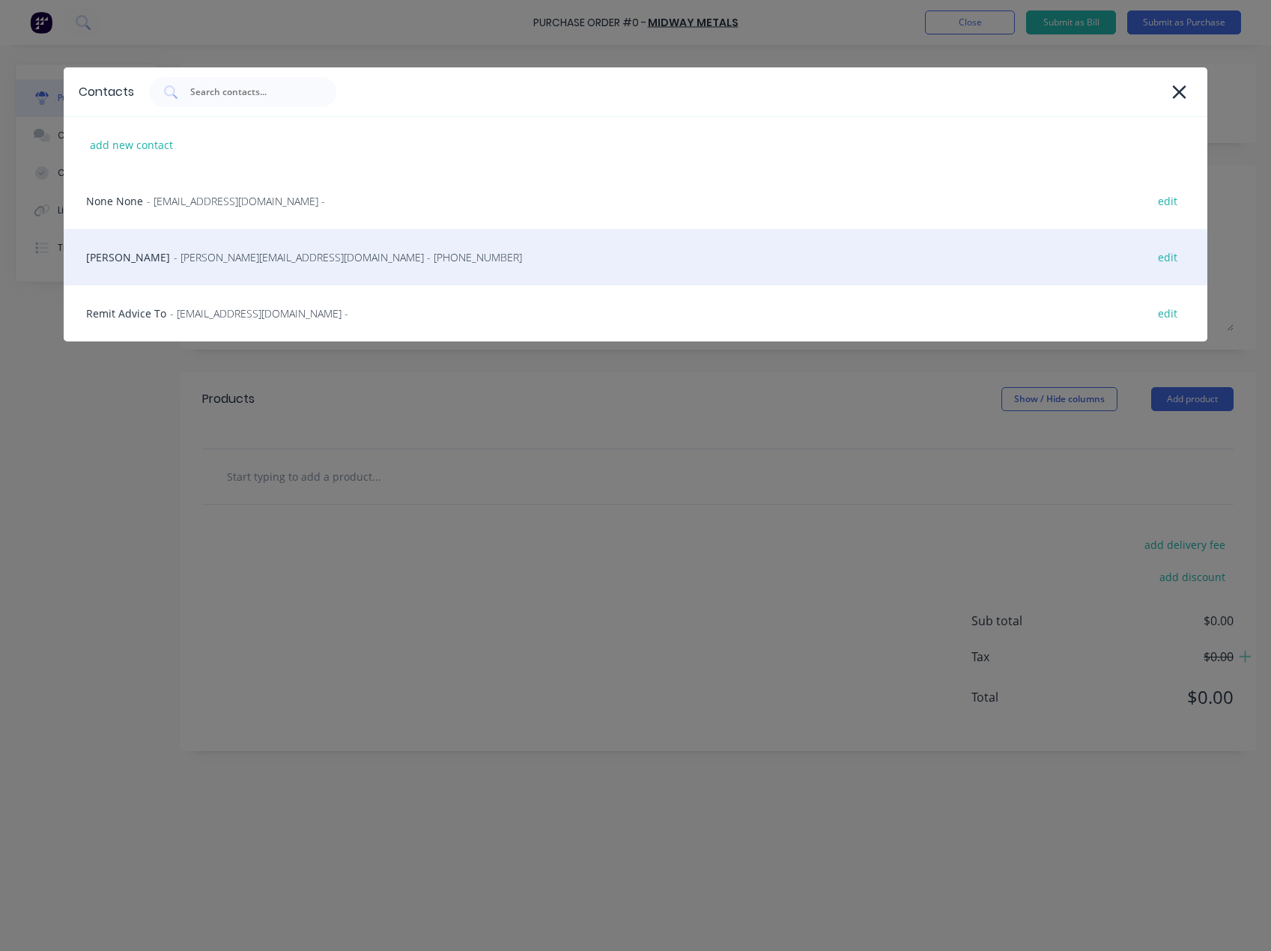
click at [261, 275] on div "Omar - omare@midwaymetals.com.au - (03) 9791 5111 edit" at bounding box center [635, 257] width 1143 height 56
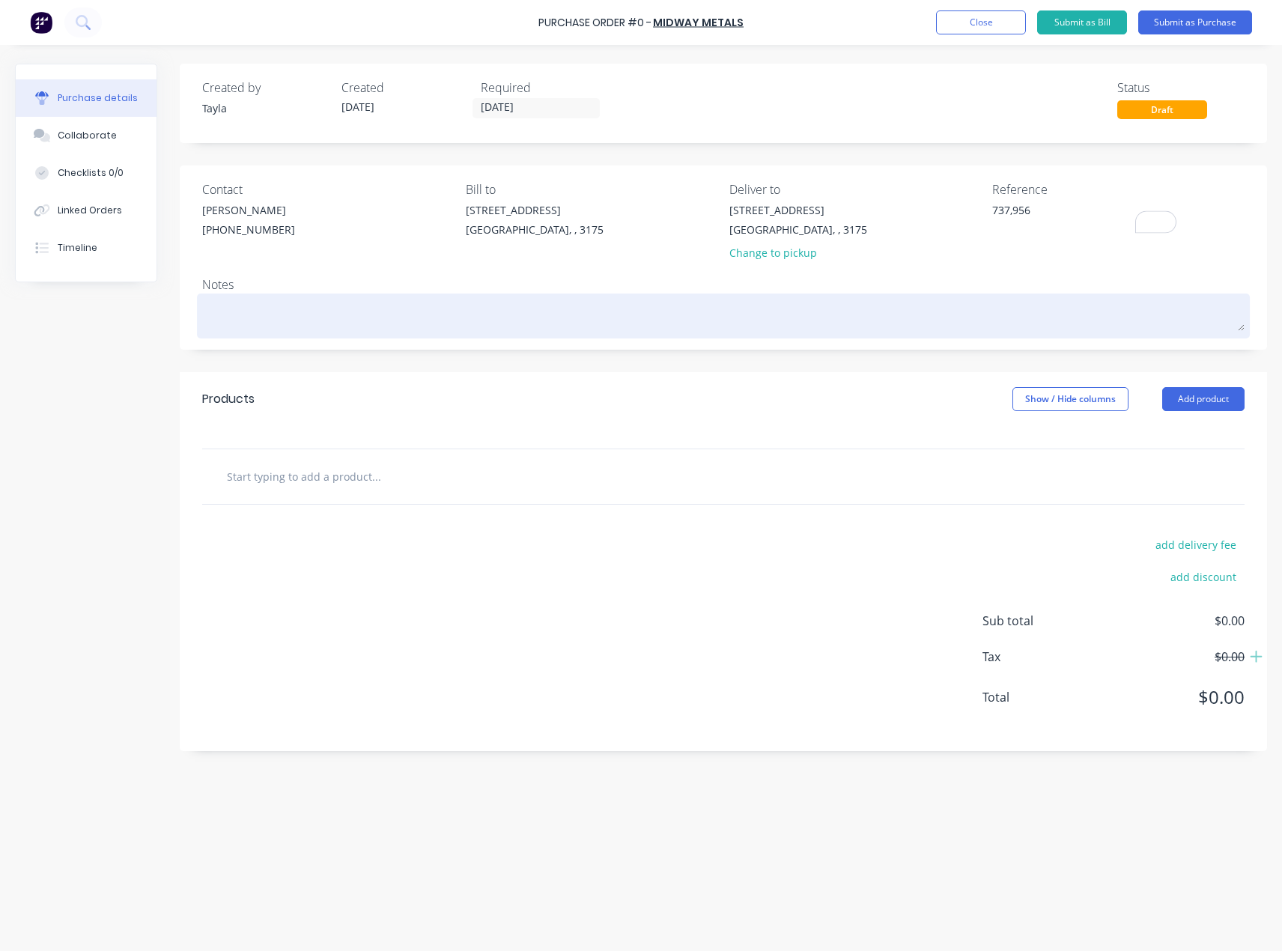
click at [452, 309] on textarea at bounding box center [723, 314] width 1042 height 34
paste textarea "737,956"
click at [407, 326] on textarea "Eden Email Pickup 18/08/2025 -" at bounding box center [723, 314] width 1042 height 34
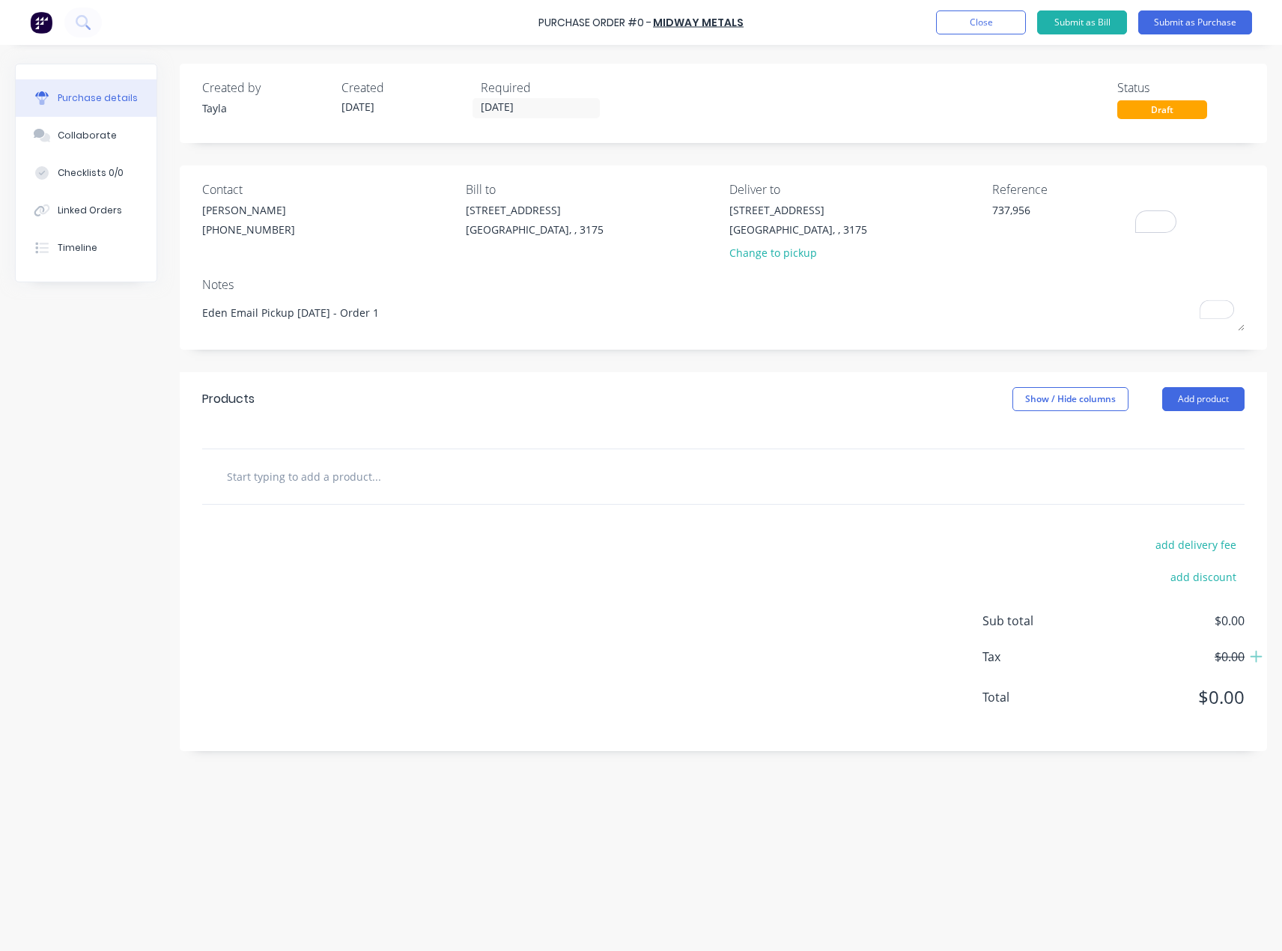
type textarea "Eden Email Pickup 18/08/2025 - Order 1"
click at [615, 373] on div "Products Show / Hide columns Add product" at bounding box center [723, 399] width 1087 height 54
click at [1193, 394] on button "Add product" at bounding box center [1203, 399] width 82 height 24
drag, startPoint x: 1140, startPoint y: 422, endPoint x: 1140, endPoint y: 431, distance: 9.7
click at [1140, 428] on div "Product catalogue Basic product Lineal metre product Square metre product Notes…" at bounding box center [1173, 512] width 142 height 187
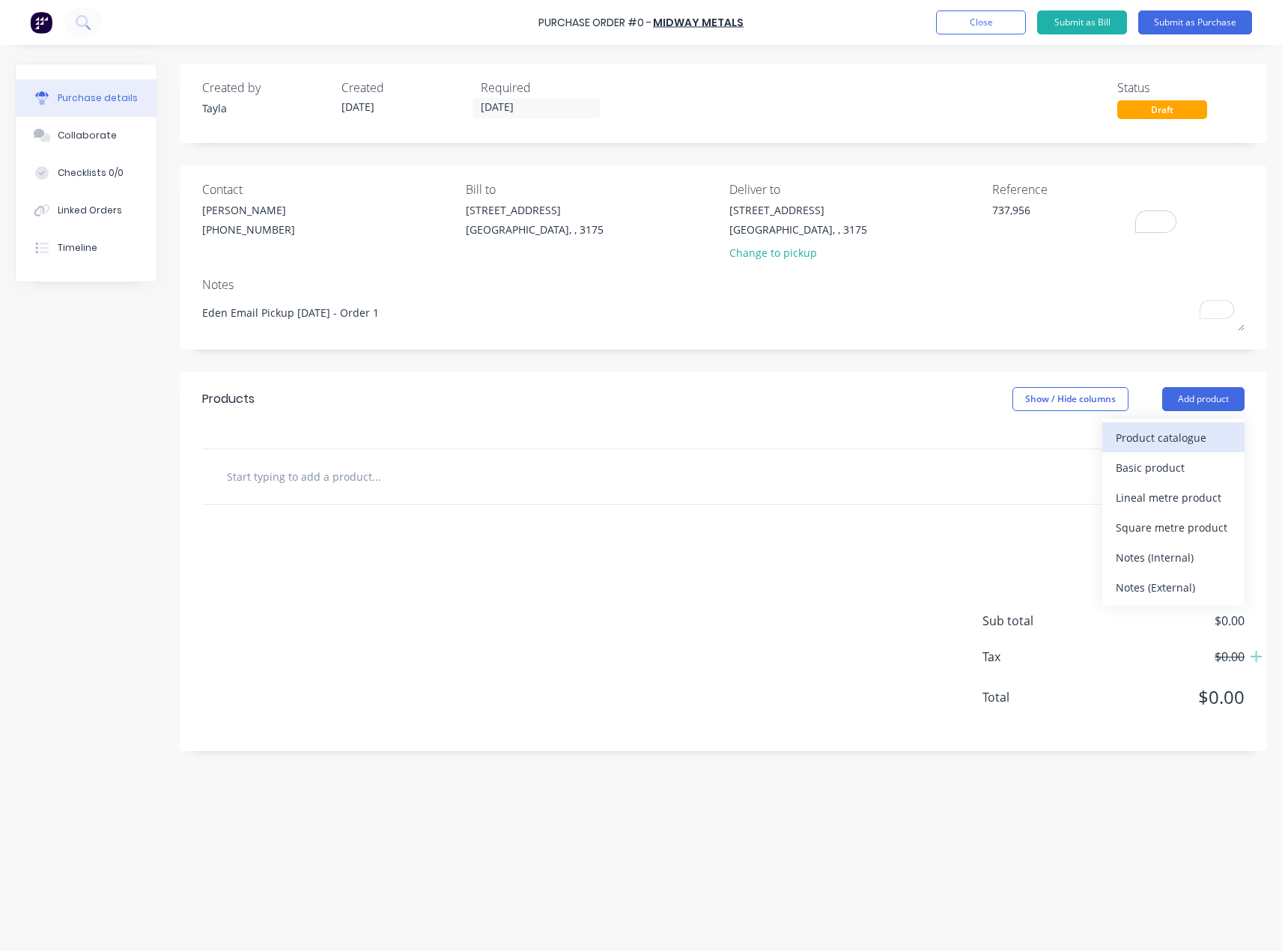
click at [1140, 432] on div "Product catalogue" at bounding box center [1173, 438] width 115 height 22
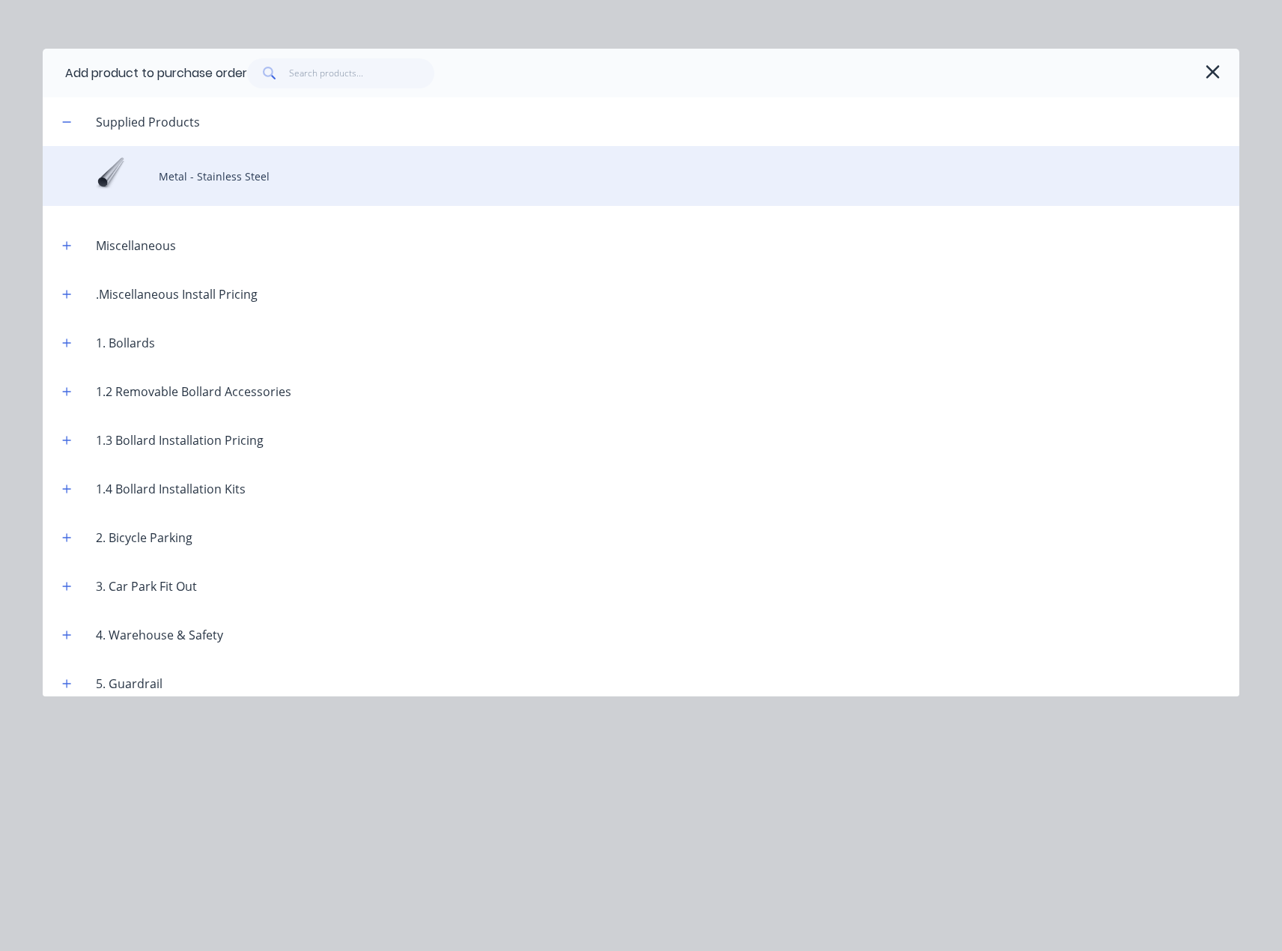
click at [290, 172] on div "Metal - Stainless Steel" at bounding box center [641, 176] width 1197 height 60
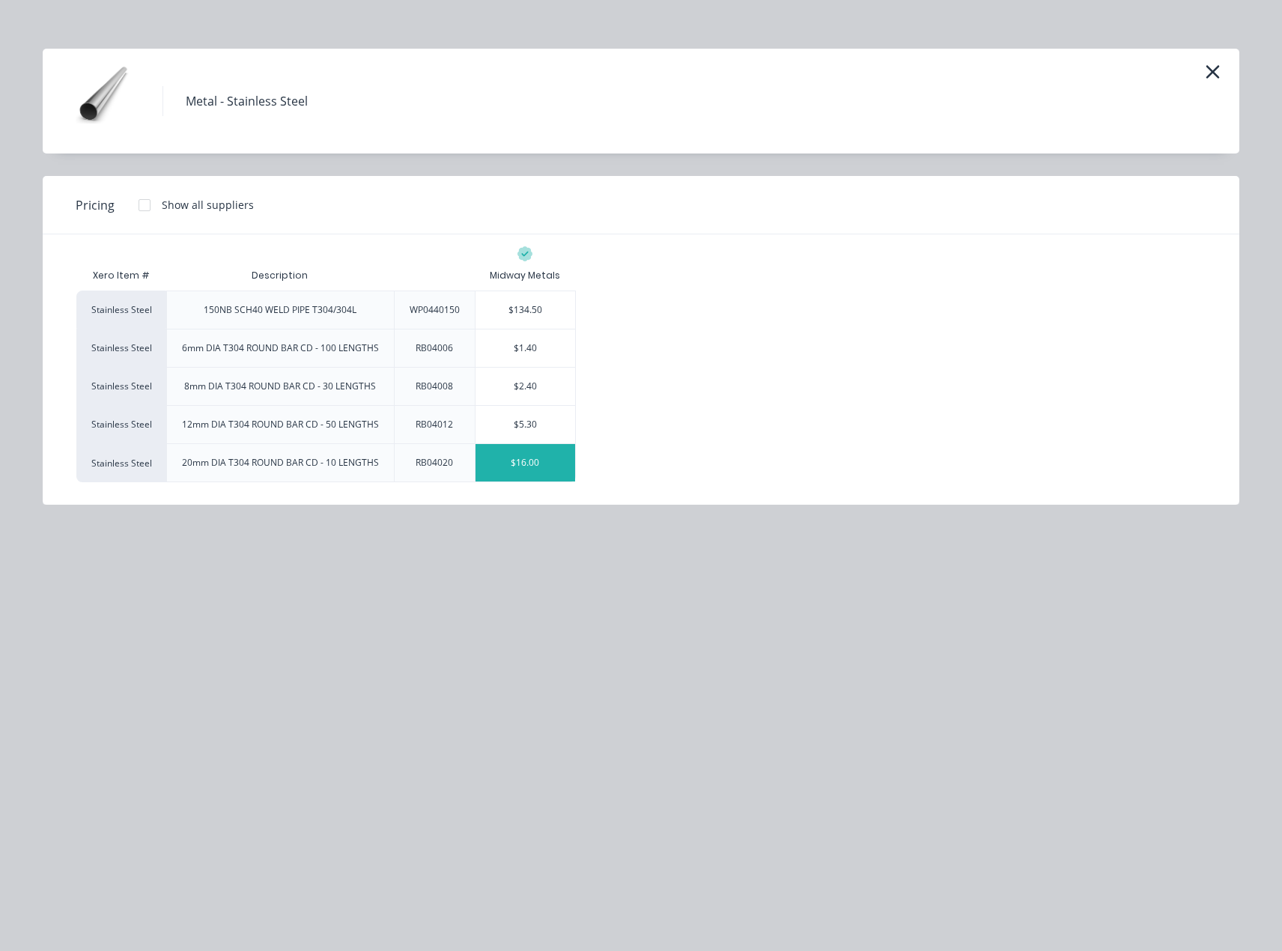
click at [526, 471] on div "$16.00" at bounding box center [526, 462] width 100 height 37
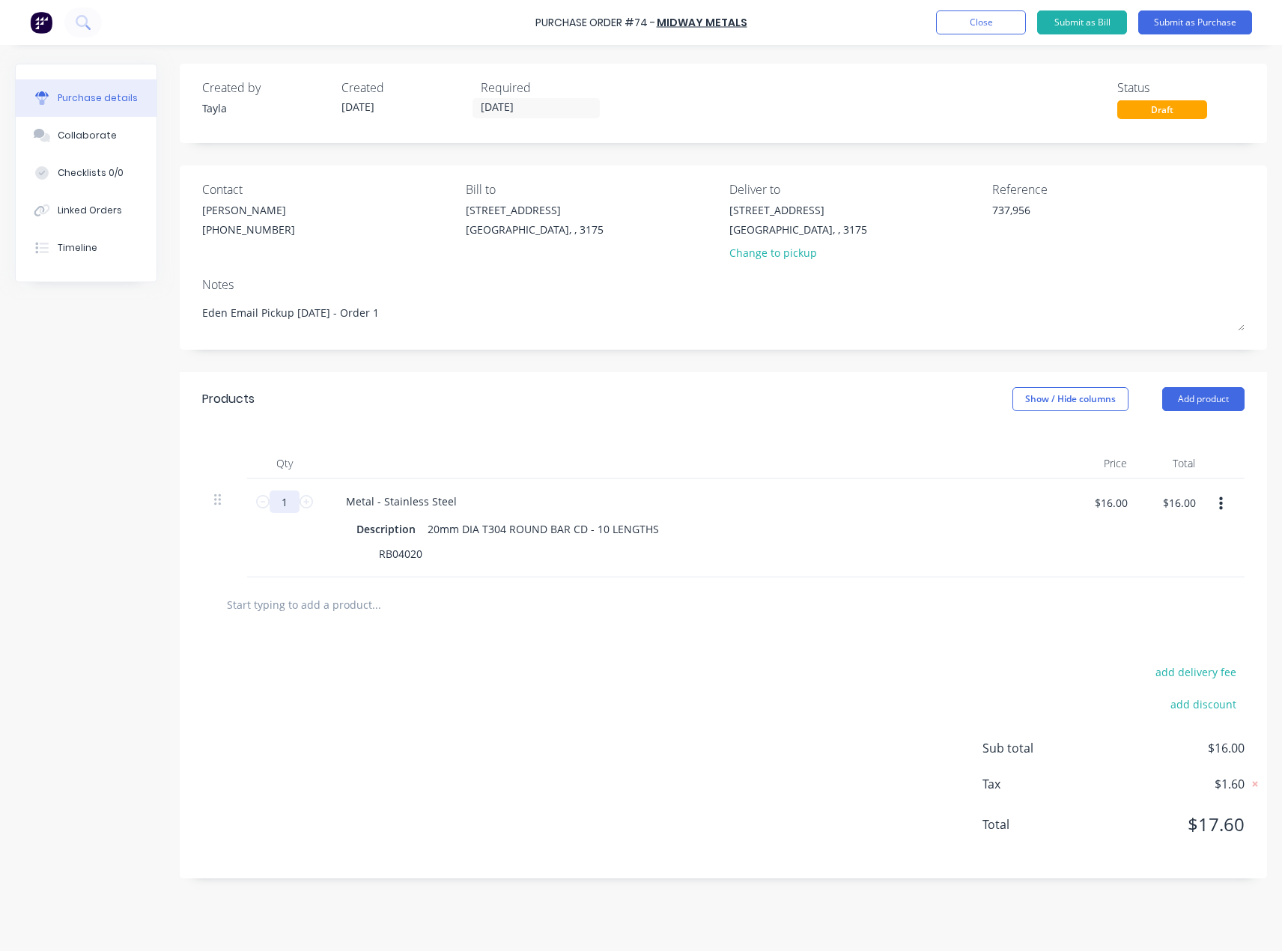
click at [288, 501] on input "1" at bounding box center [285, 501] width 30 height 22
type input "4"
type input "$64.00"
type input "40"
type input "$640.00"
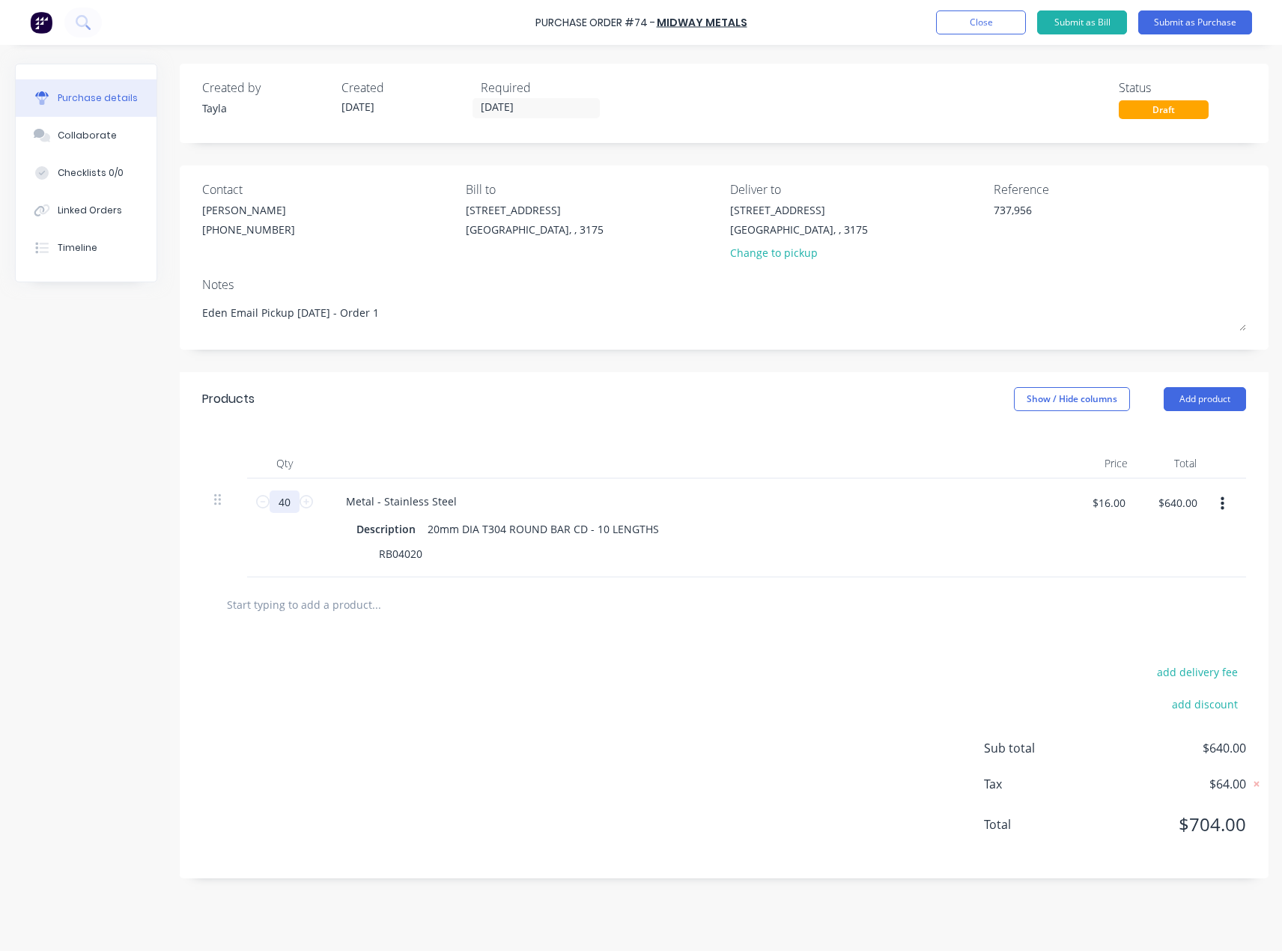
type input "40"
click at [456, 693] on div "add delivery fee add discount Sub total $640.00 Tax $64.00 Total $704.00" at bounding box center [724, 755] width 1089 height 246
click at [1189, 29] on button "Submit as Purchase" at bounding box center [1195, 22] width 114 height 24
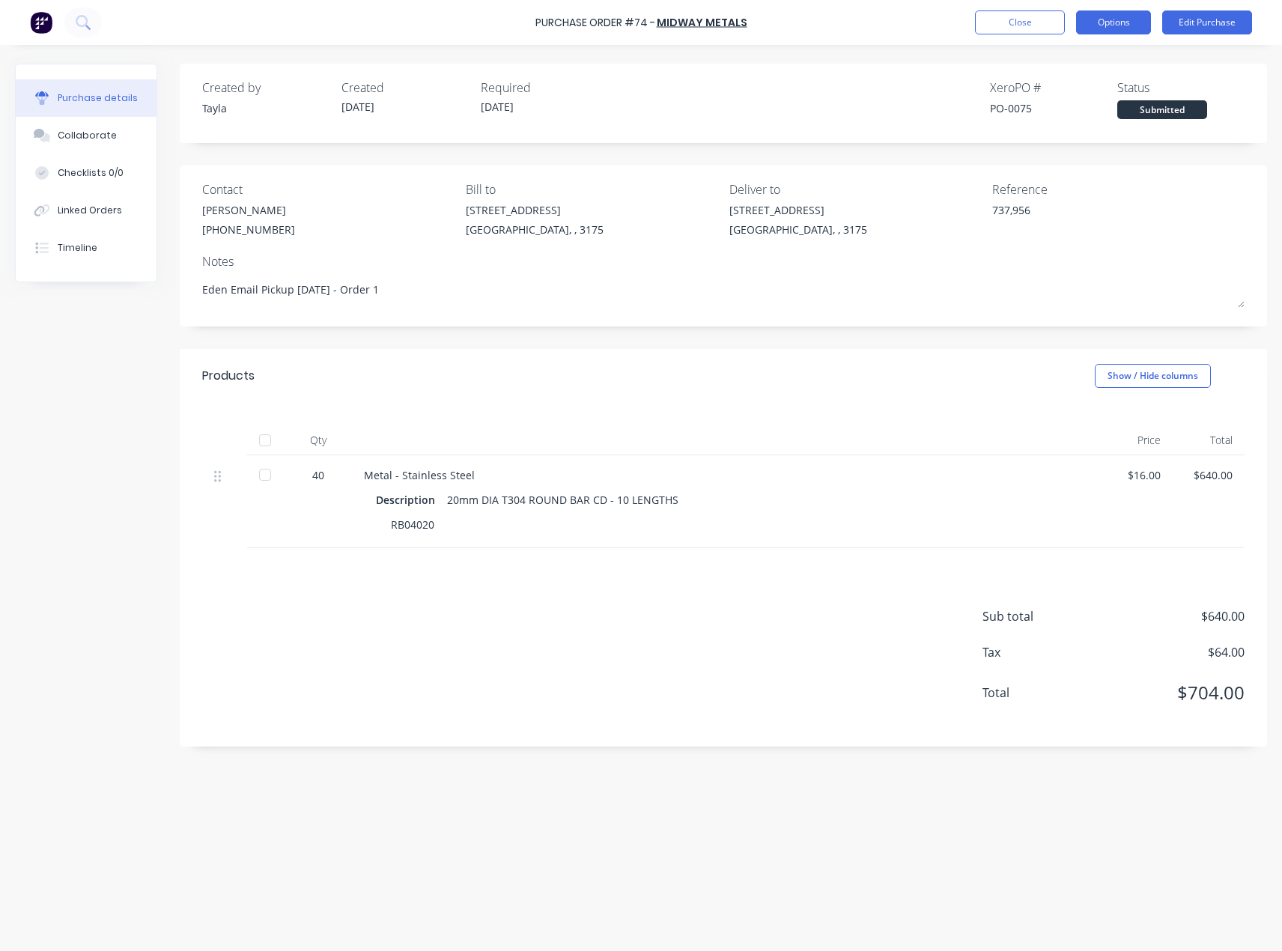
click at [1105, 33] on button "Options" at bounding box center [1113, 22] width 75 height 24
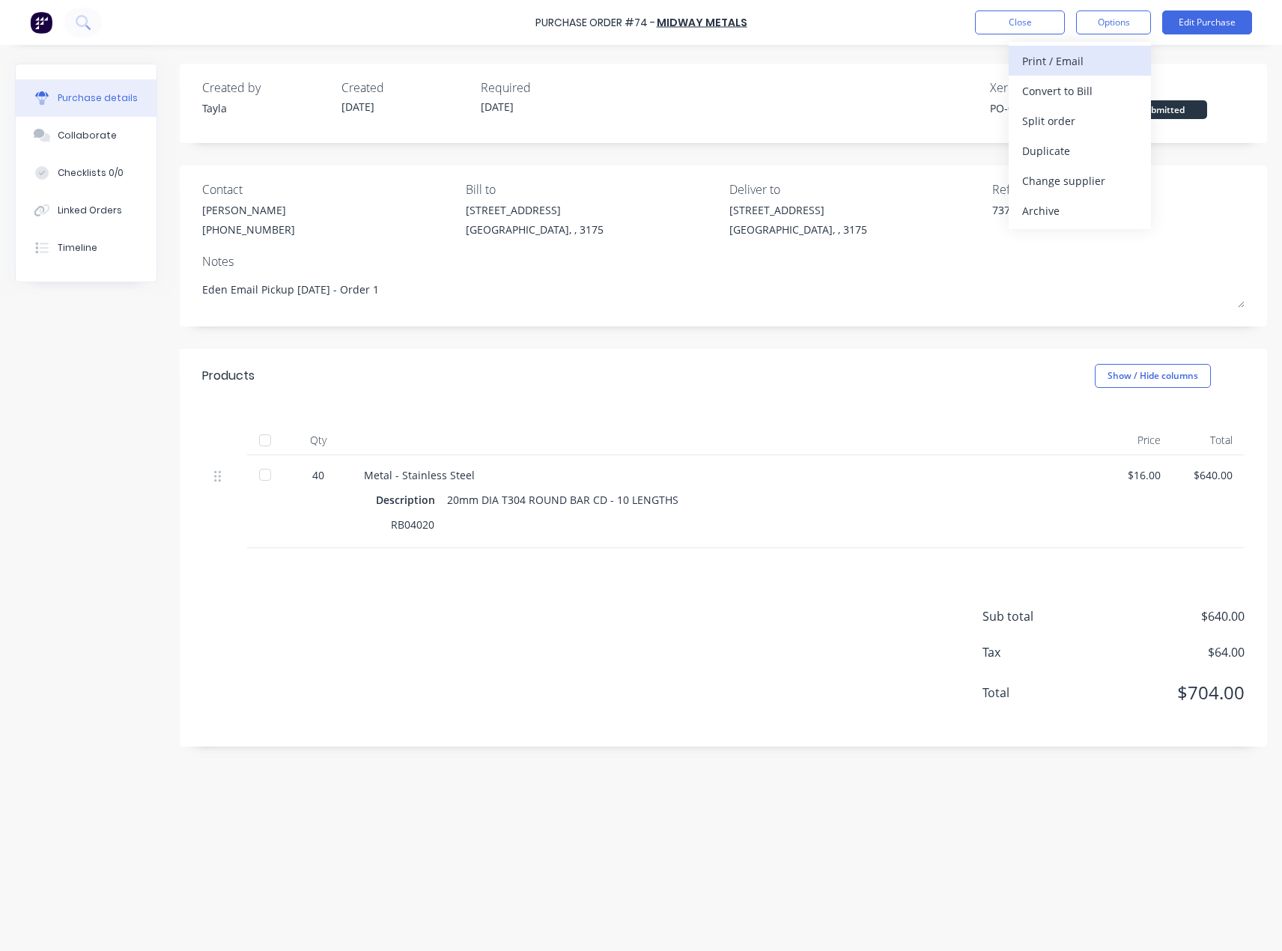
click at [1073, 61] on div "Print / Email" at bounding box center [1079, 61] width 115 height 22
click at [1084, 90] on div "With pricing" at bounding box center [1079, 91] width 115 height 22
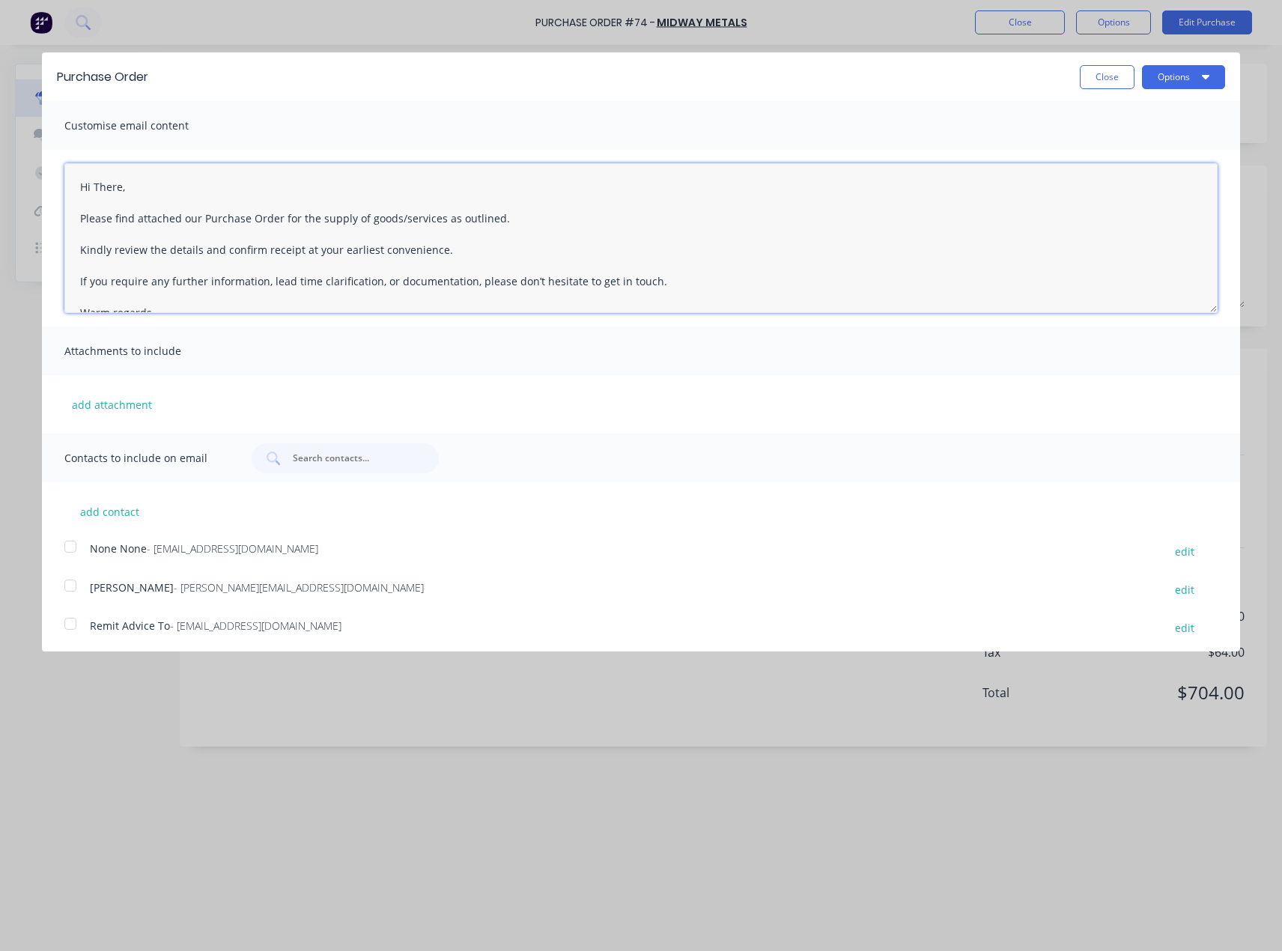
click at [111, 180] on textarea "Hi There, Please find attached our Purchase Order for the supply of goods/servi…" at bounding box center [640, 238] width 1153 height 150
type textarea "Hi Omar, Please find attached our Purchase Order for the supply of goods/servic…"
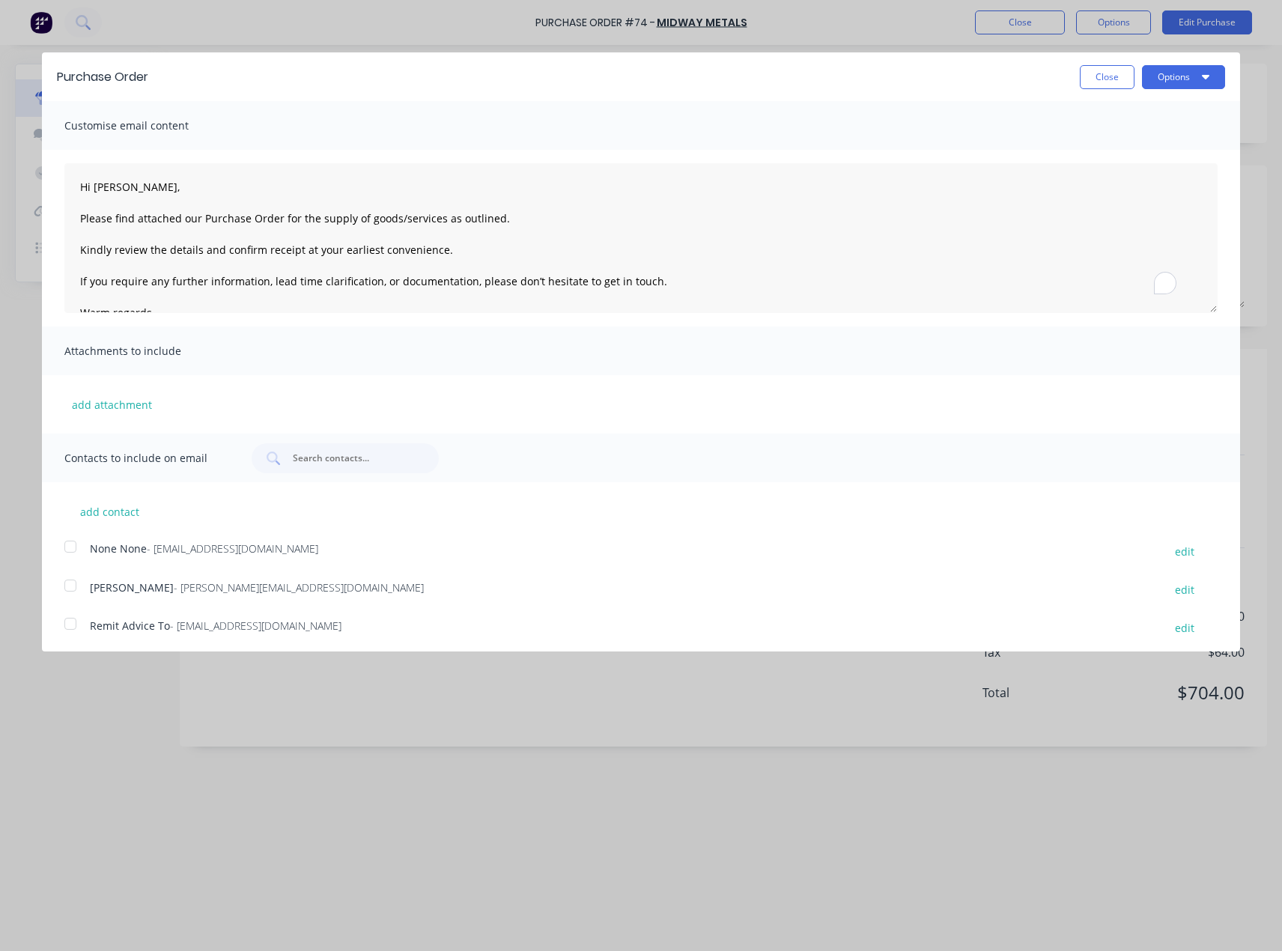
click at [124, 595] on div "Omar - omare@midwaymetals.com.au" at bounding box center [619, 590] width 1058 height 20
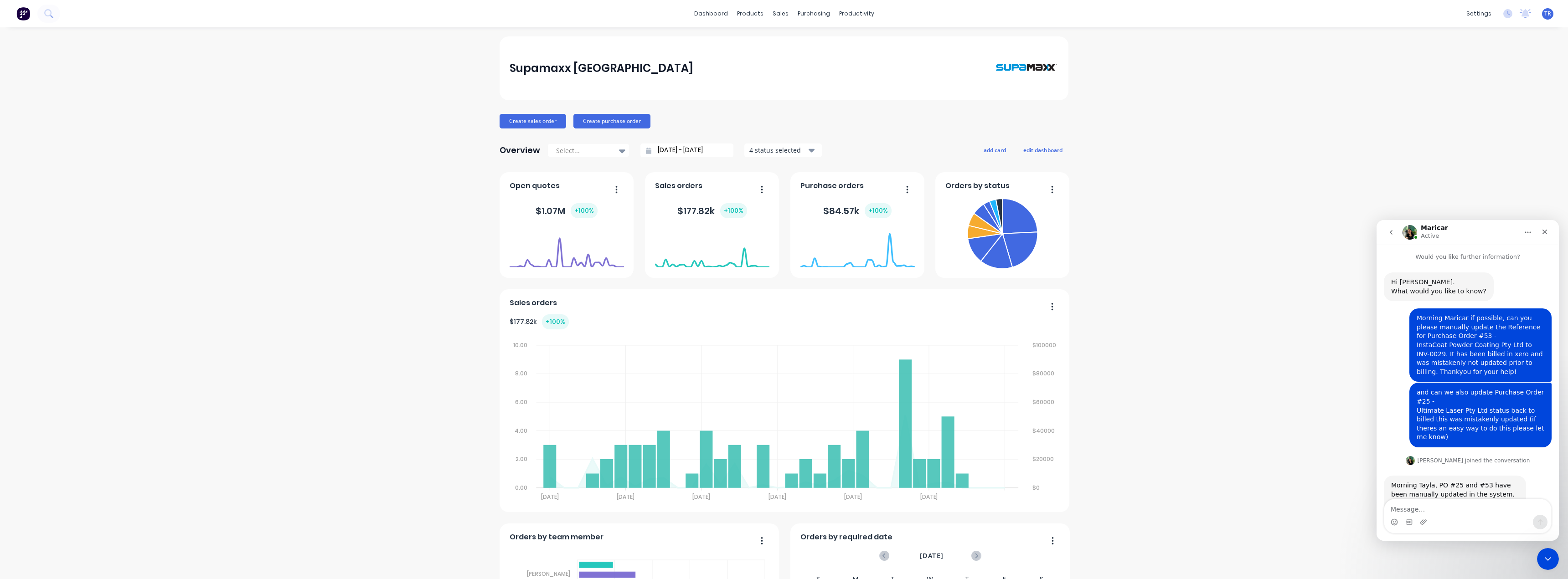
scroll to position [83, 0]
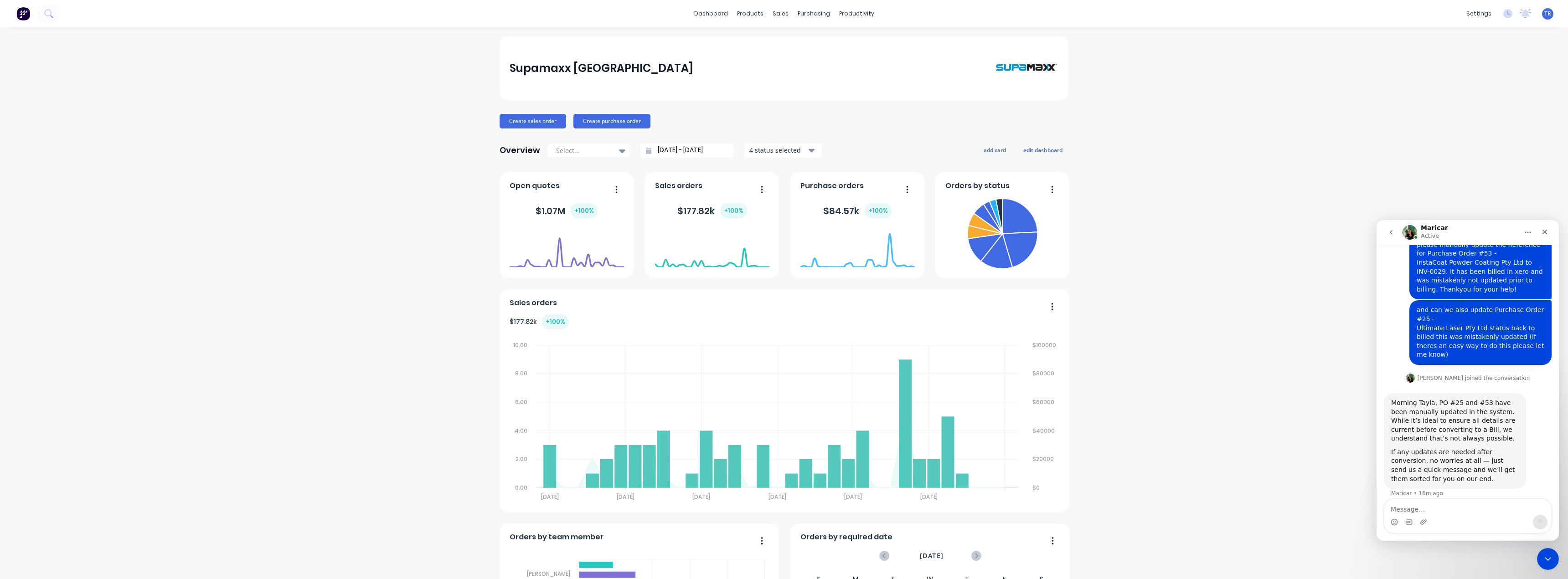
click at [1458, 510] on textarea "Message…" at bounding box center [1468, 507] width 167 height 15
type textarea "easy thankyou so much!"
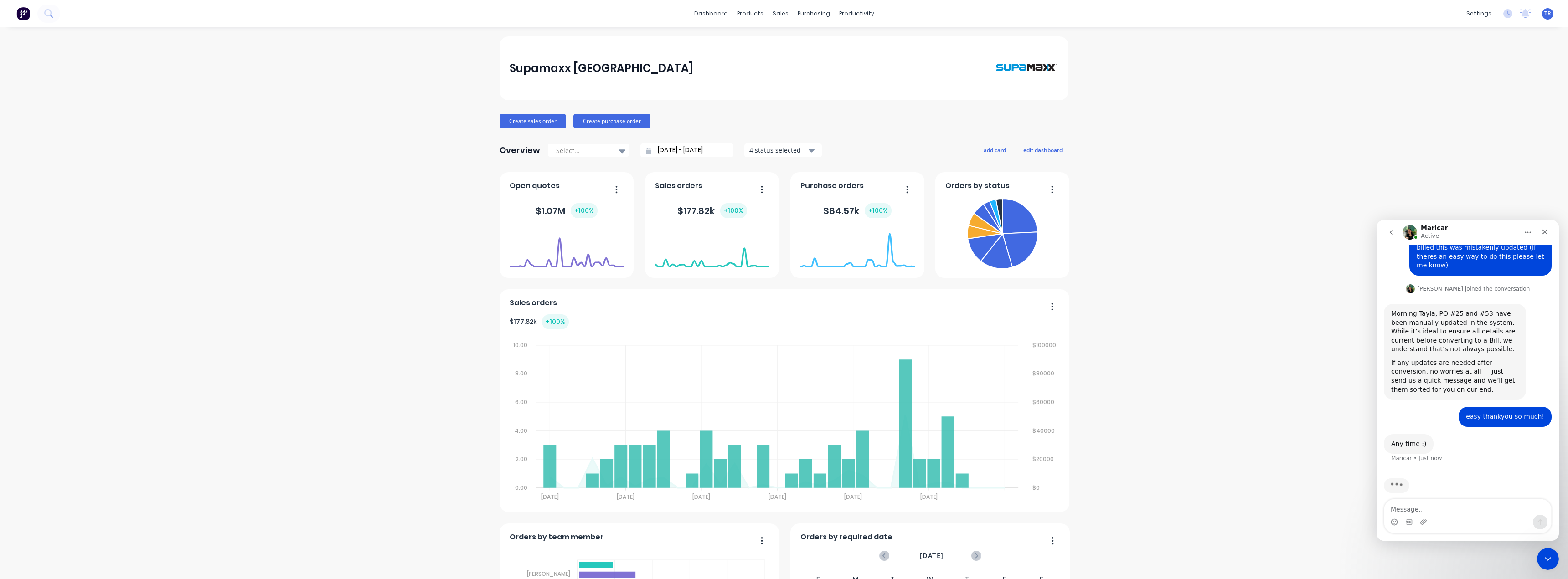
scroll to position [137, 0]
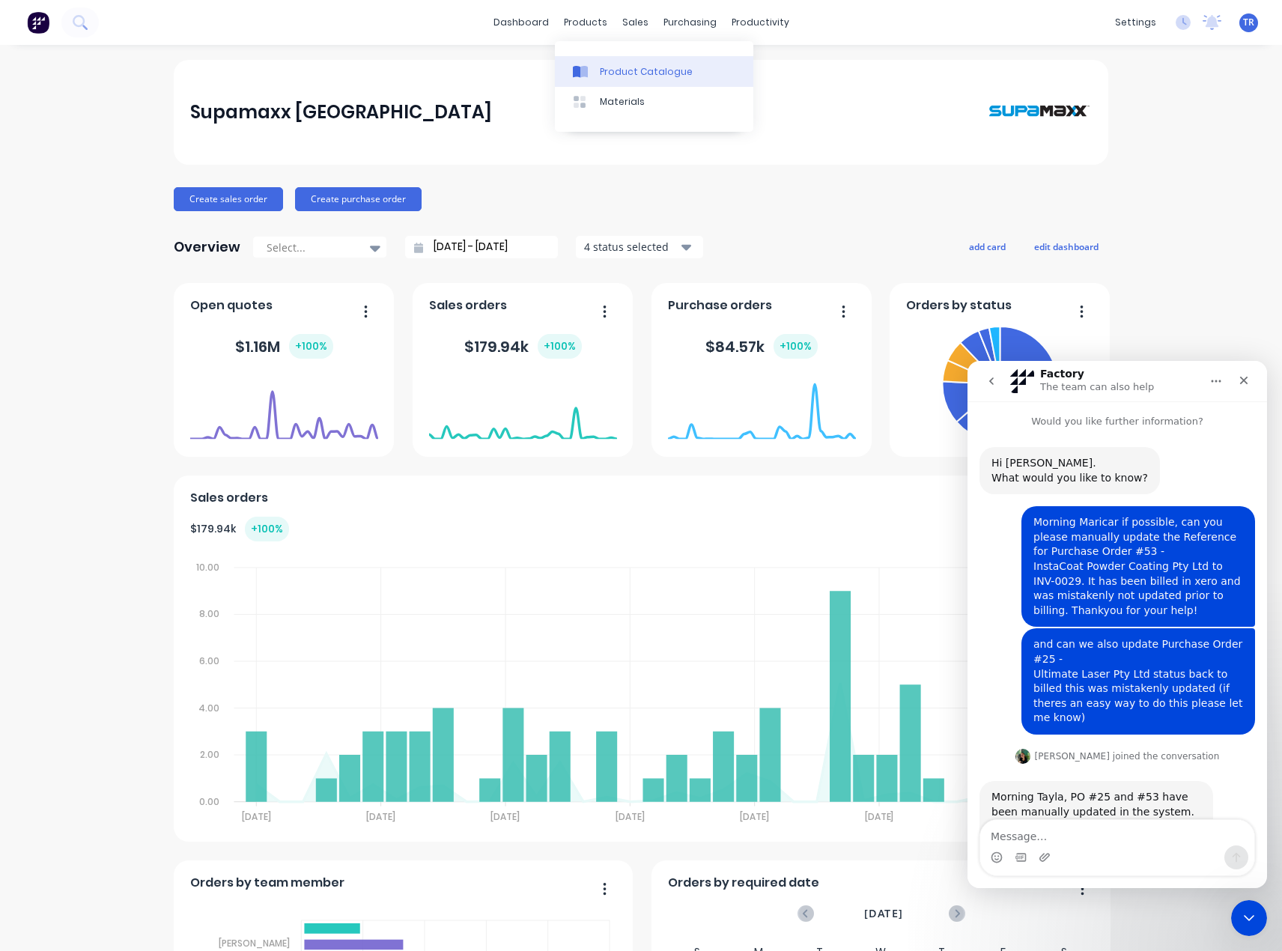
scroll to position [225, 0]
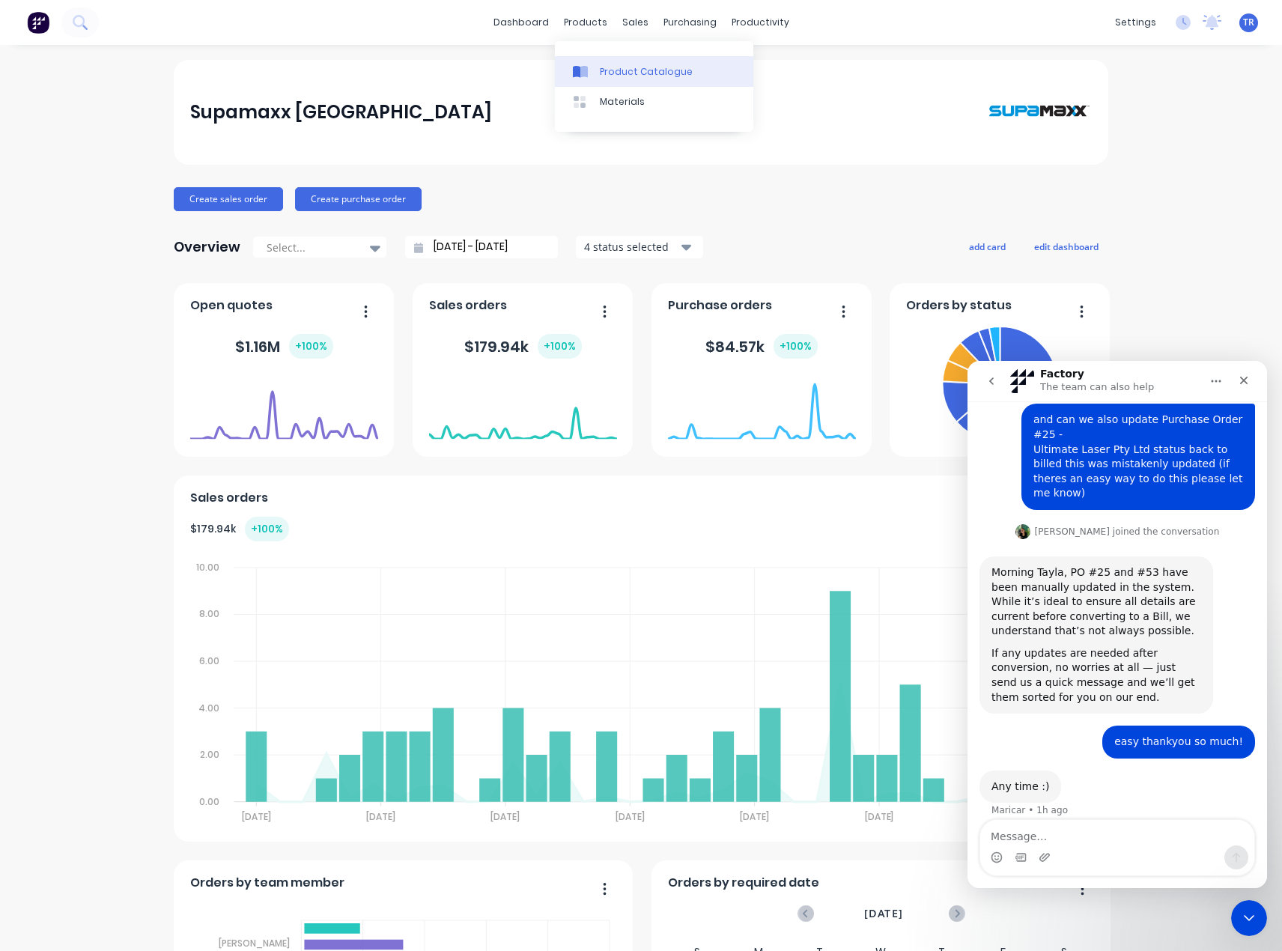
click at [611, 76] on div "Product Catalogue" at bounding box center [646, 71] width 93 height 13
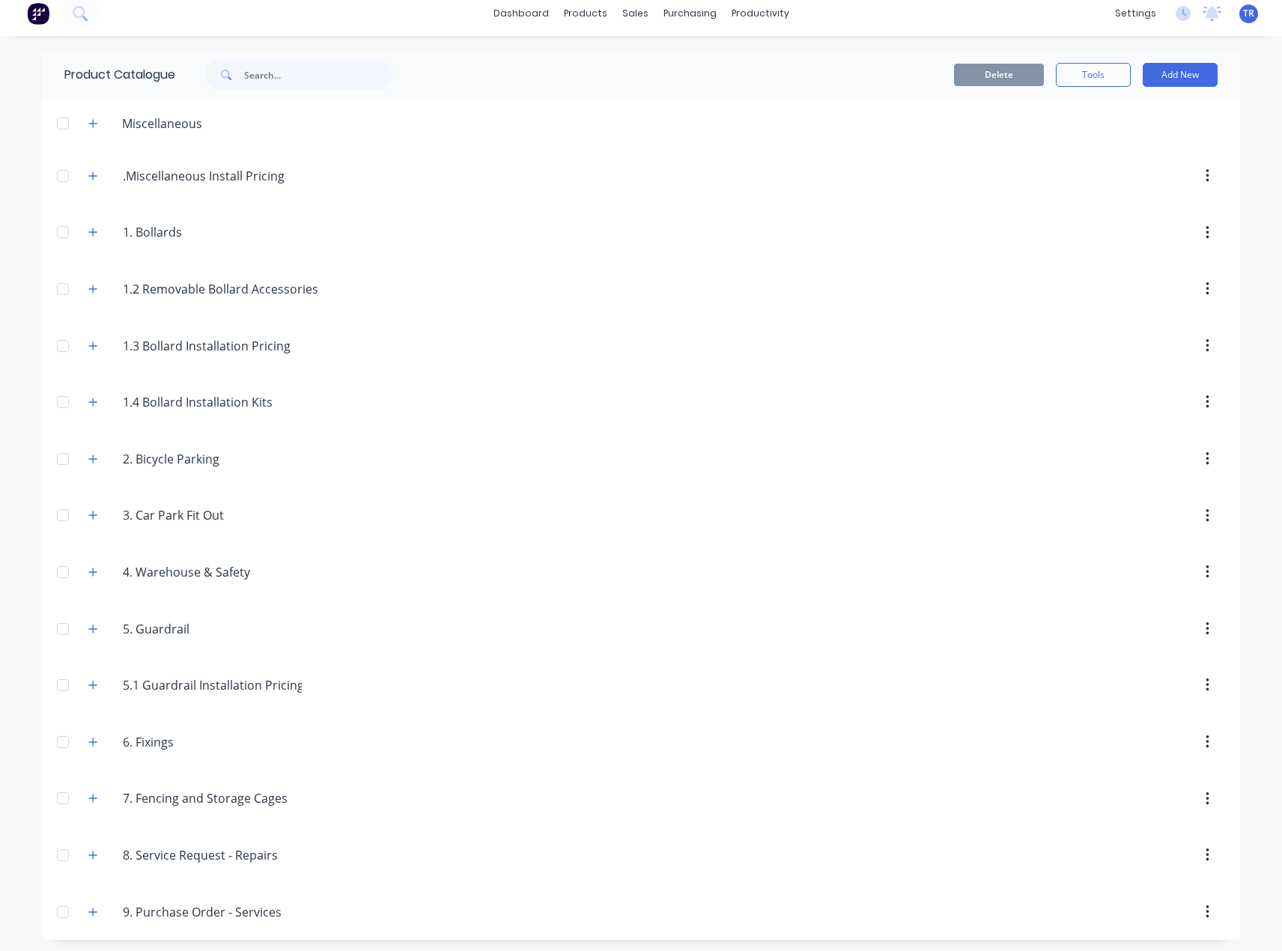
scroll to position [13, 0]
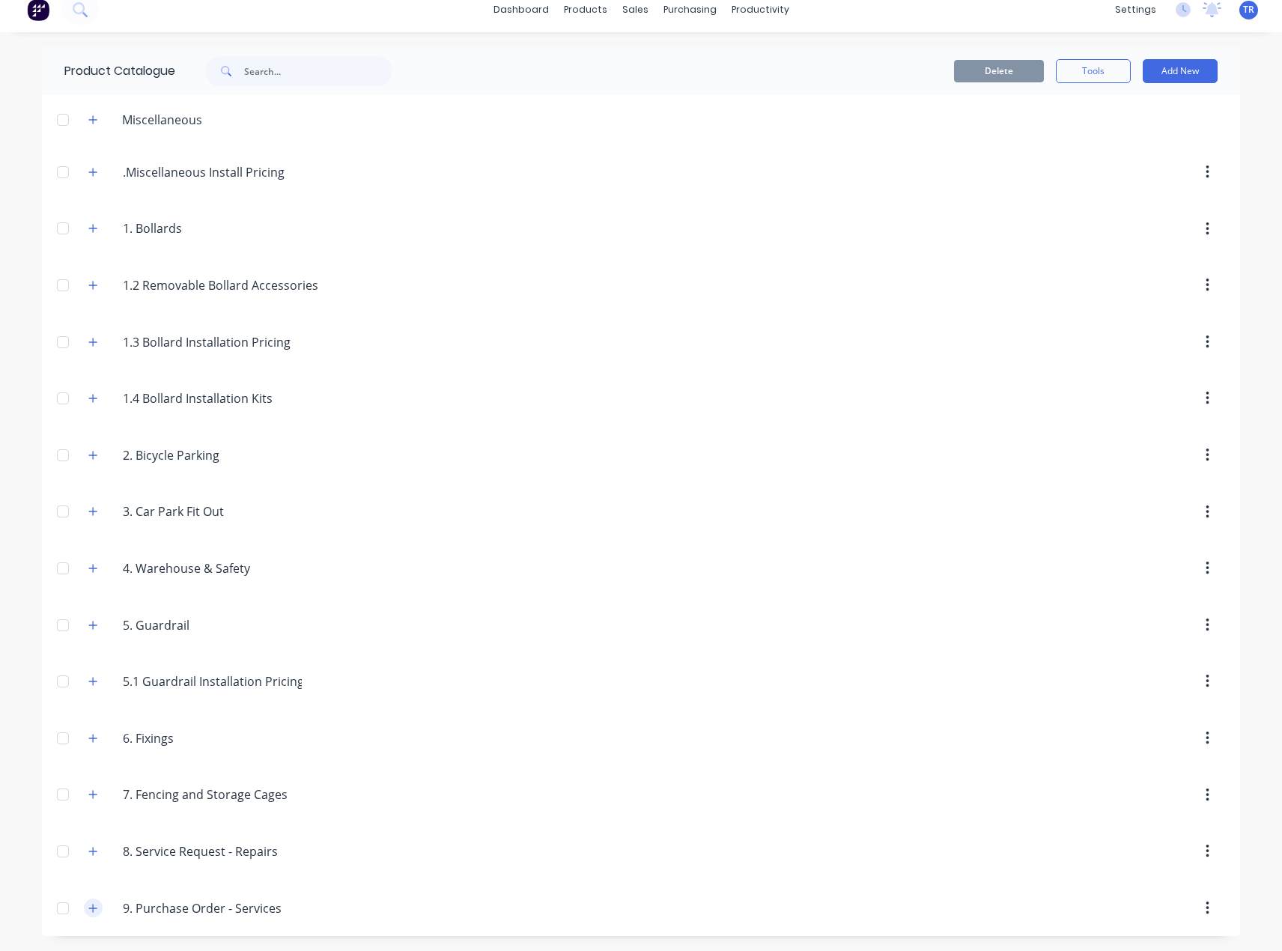
click at [84, 915] on button "button" at bounding box center [93, 908] width 19 height 19
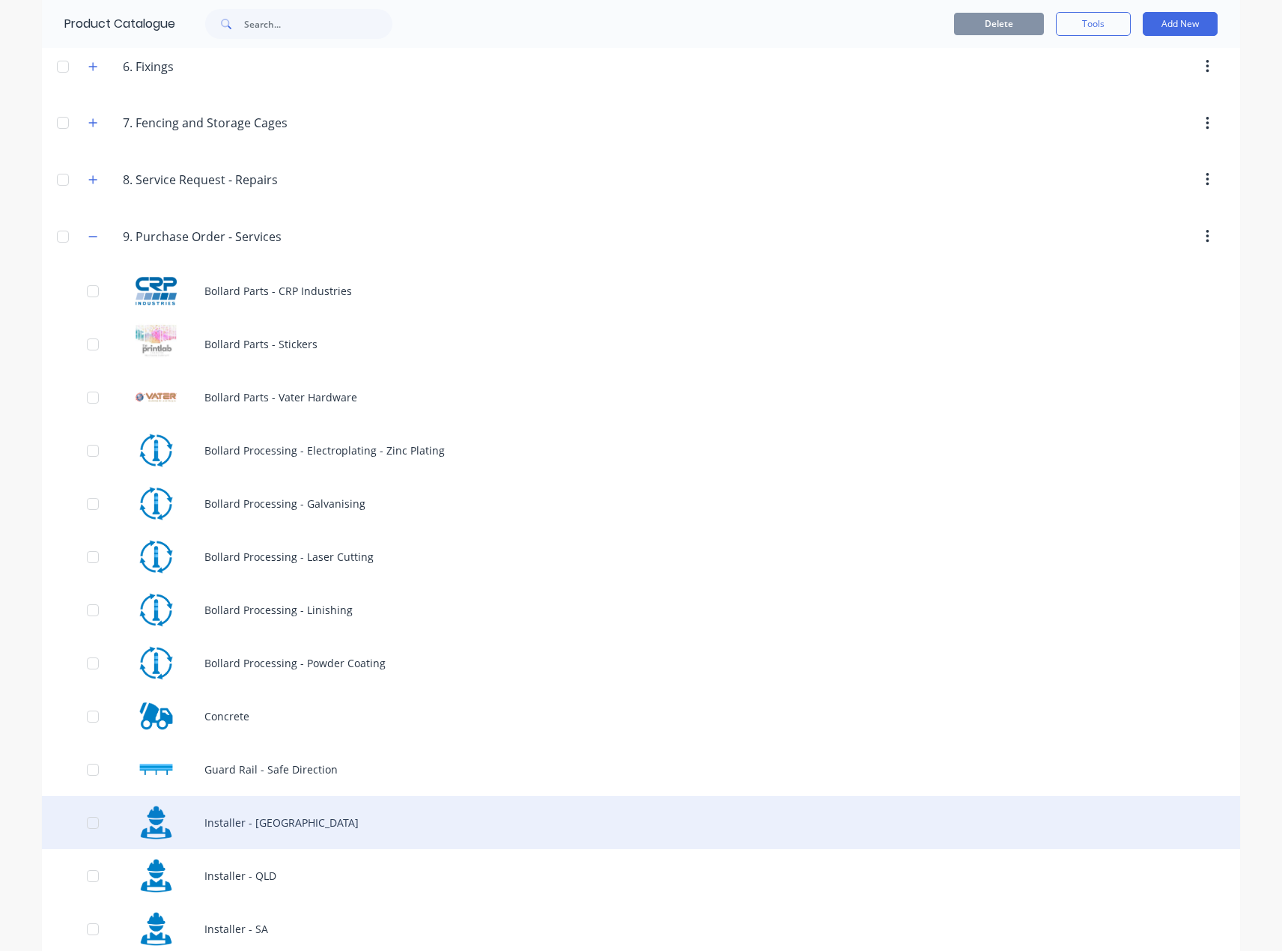
scroll to position [723, 0]
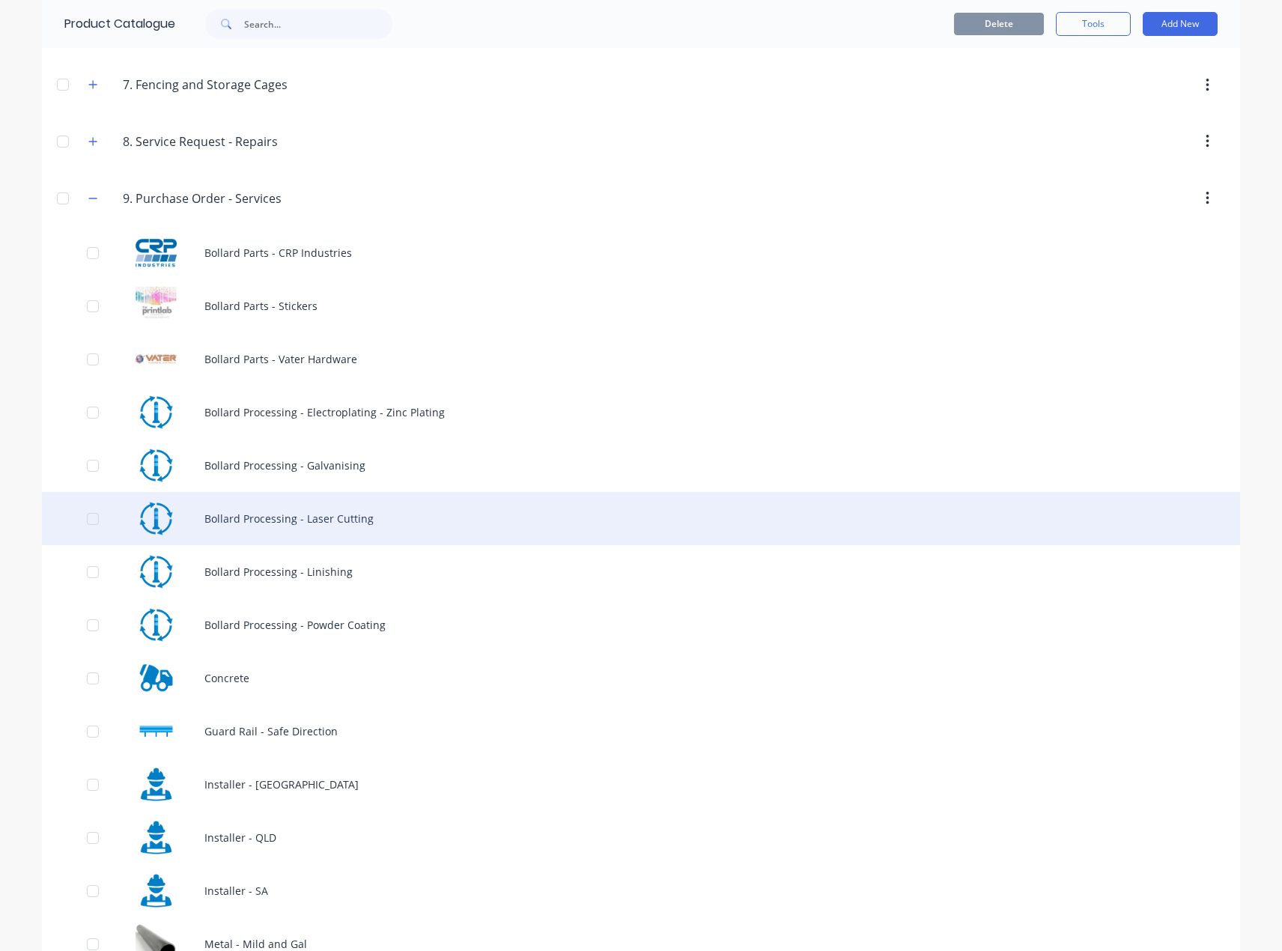
click at [366, 521] on div "Bollard Processing - Laser Cutting" at bounding box center [641, 518] width 1198 height 53
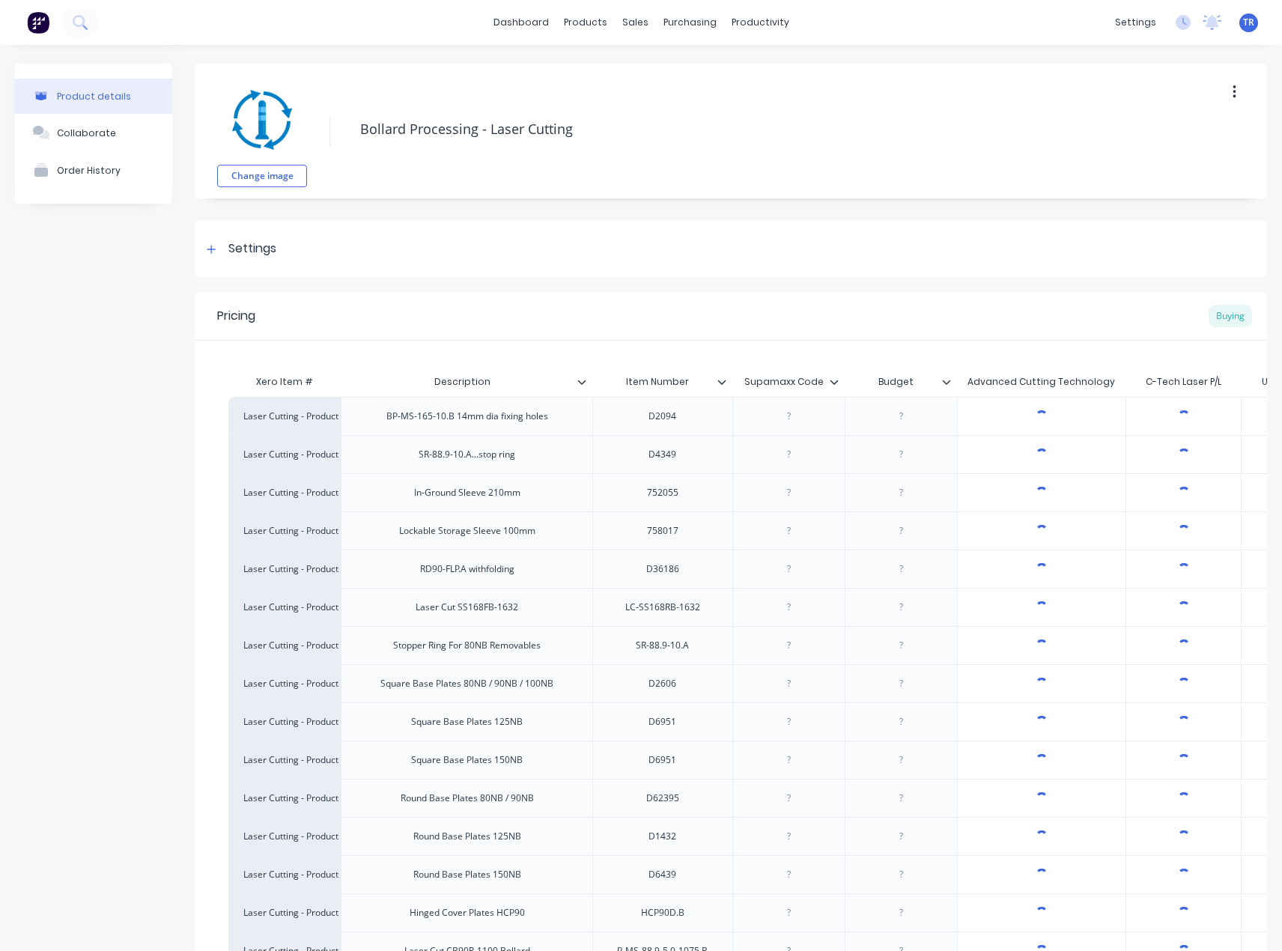
scroll to position [332, 0]
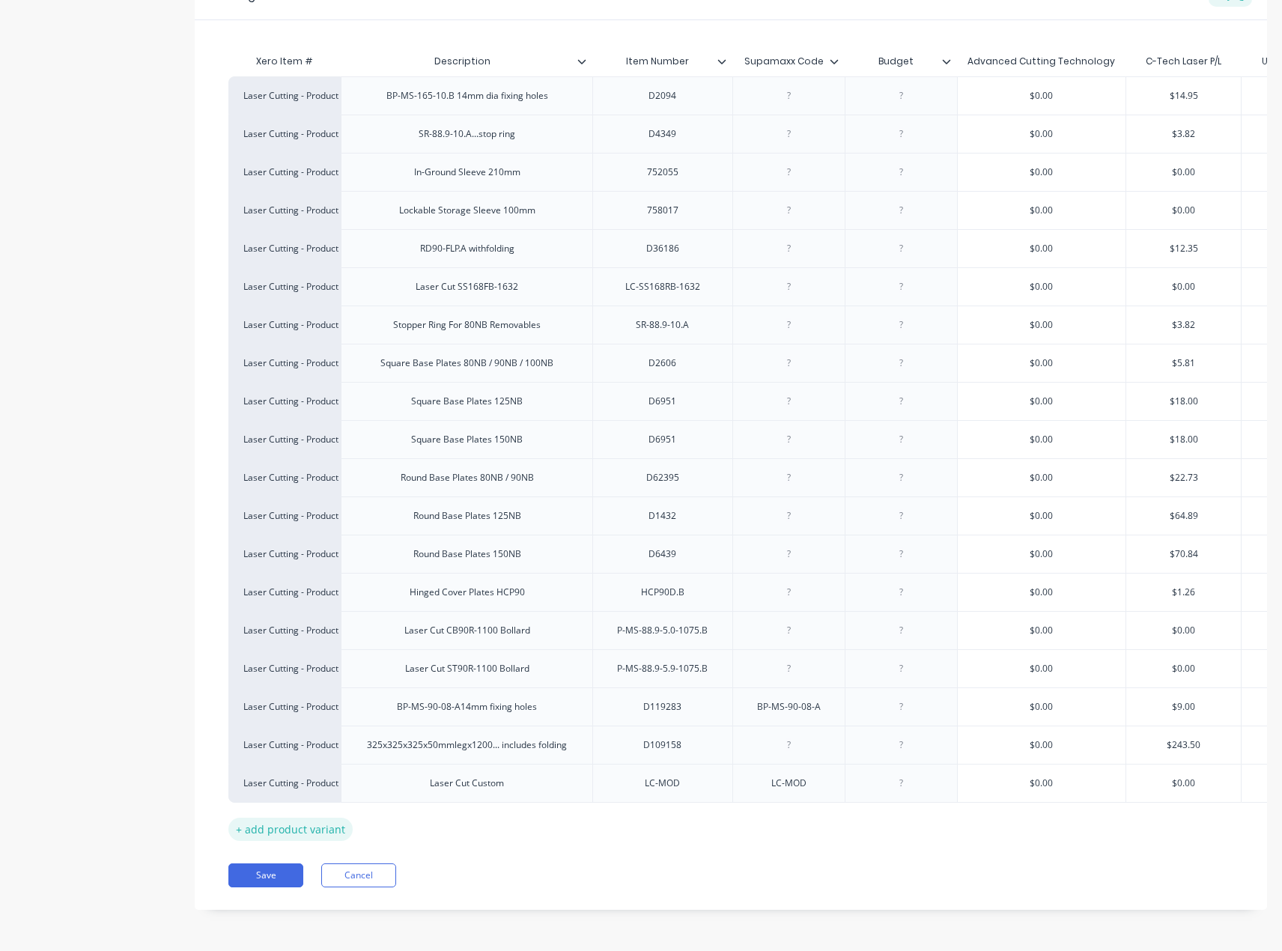
click at [299, 818] on div "+ add product variant" at bounding box center [290, 829] width 124 height 23
type textarea "x"
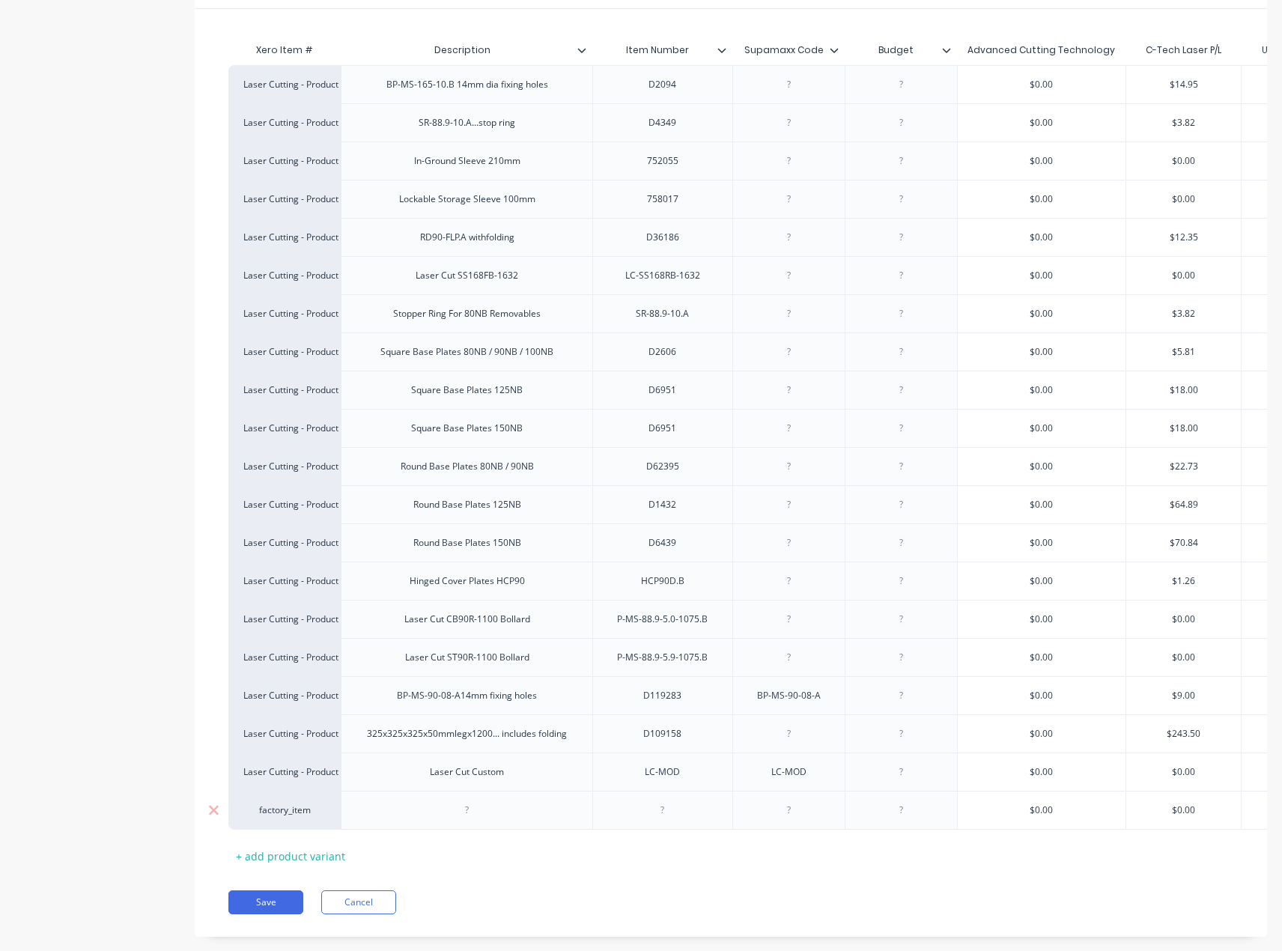
click at [290, 809] on div "factory_item" at bounding box center [284, 810] width 82 height 13
type input "LASER"
click at [326, 726] on button "Laser Cutting - Product Processing" at bounding box center [324, 718] width 161 height 22
type textarea "x"
click at [668, 829] on div at bounding box center [662, 810] width 140 height 39
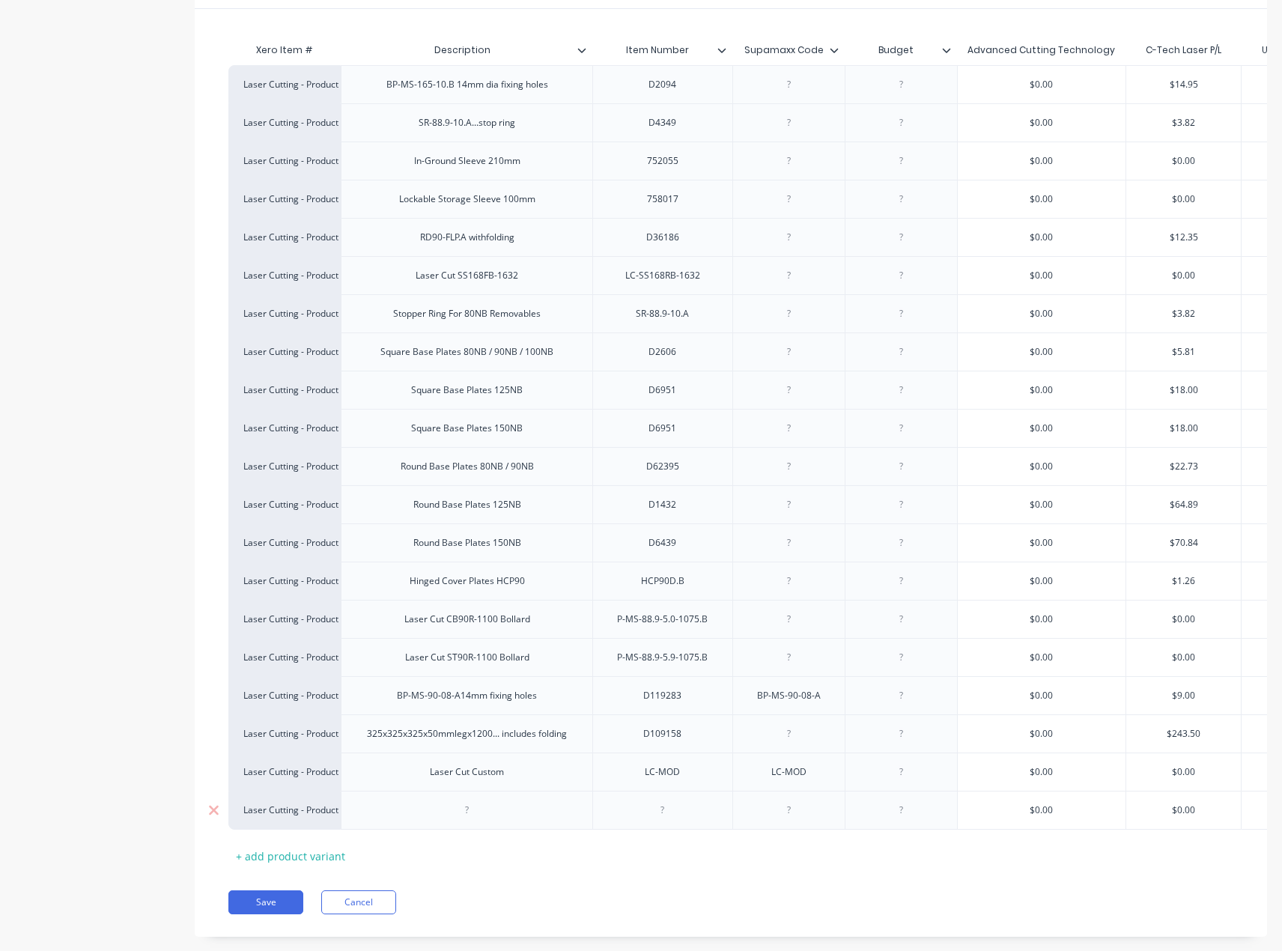
click at [655, 815] on div at bounding box center [662, 810] width 75 height 19
paste div
drag, startPoint x: 381, startPoint y: 914, endPoint x: 265, endPoint y: 851, distance: 132.0
click at [267, 859] on div "Pricing Buying Xero Item # Description Item Number Supamaxx Code Budget Advance…" at bounding box center [731, 448] width 1072 height 976
click at [218, 812] on icon at bounding box center [213, 810] width 11 height 15
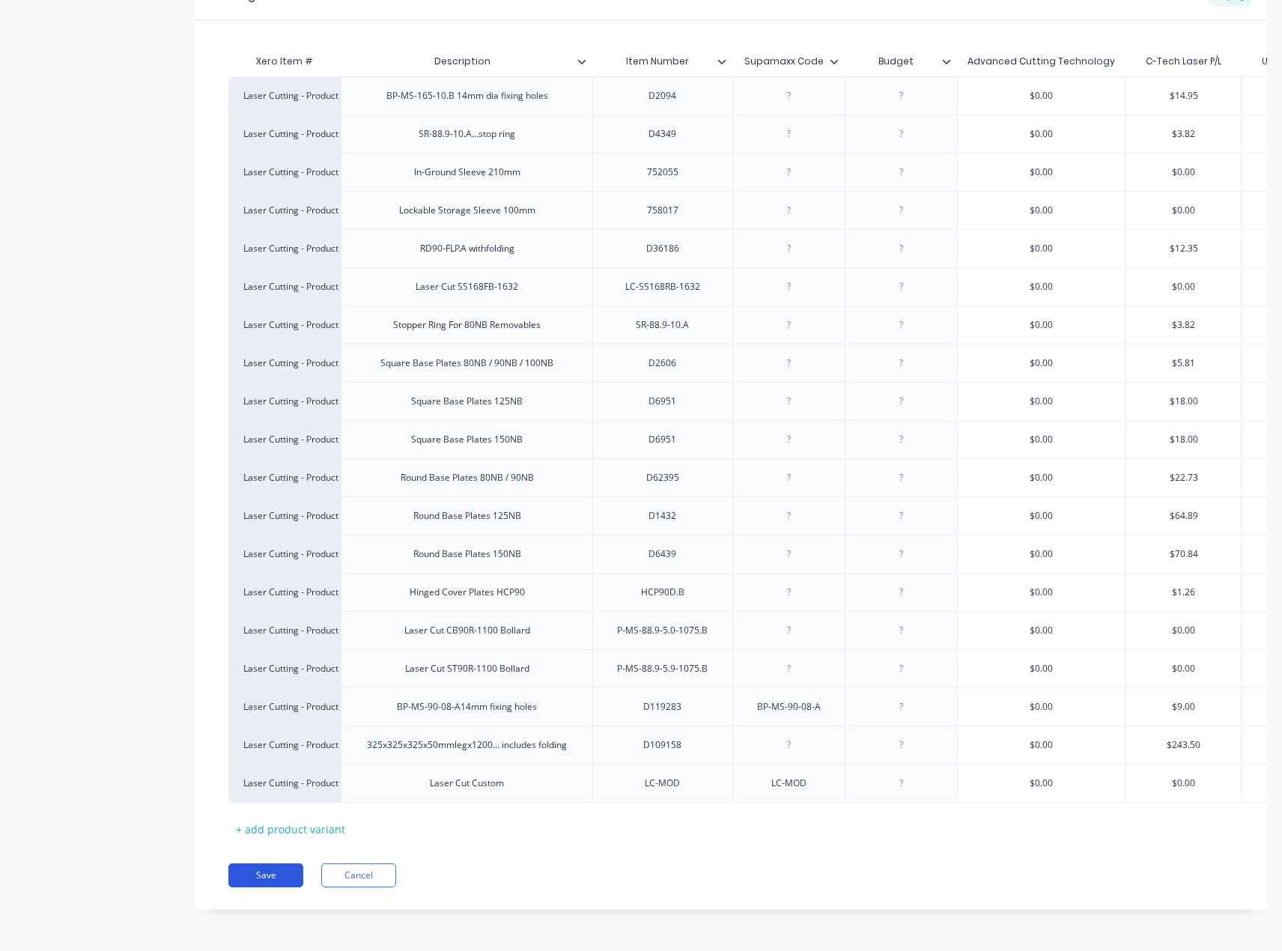
click at [274, 873] on button "Save" at bounding box center [265, 875] width 75 height 24
type textarea "x"
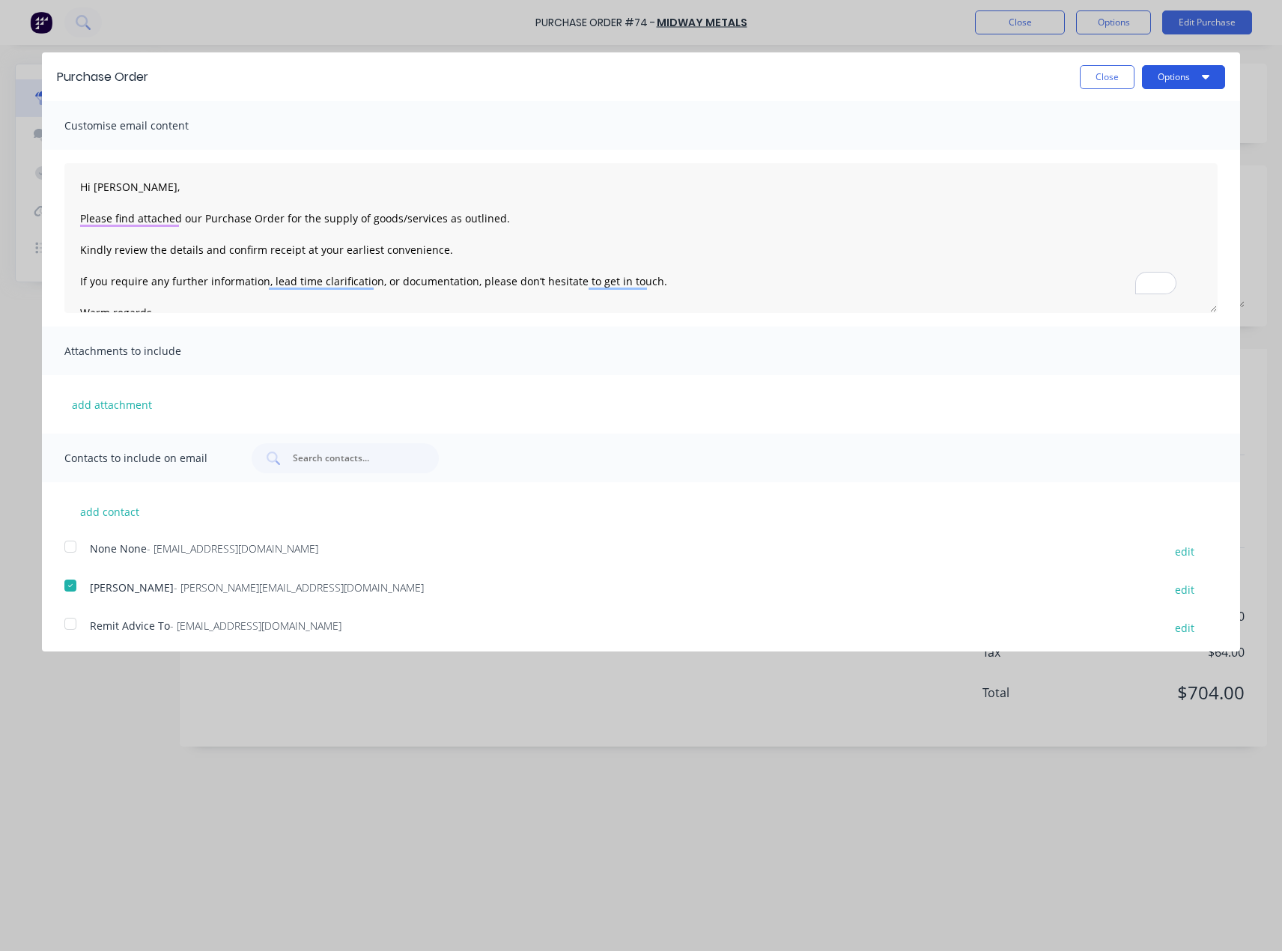
click at [1166, 67] on button "Options" at bounding box center [1183, 77] width 83 height 24
click at [1120, 143] on div "Email" at bounding box center [1153, 145] width 115 height 22
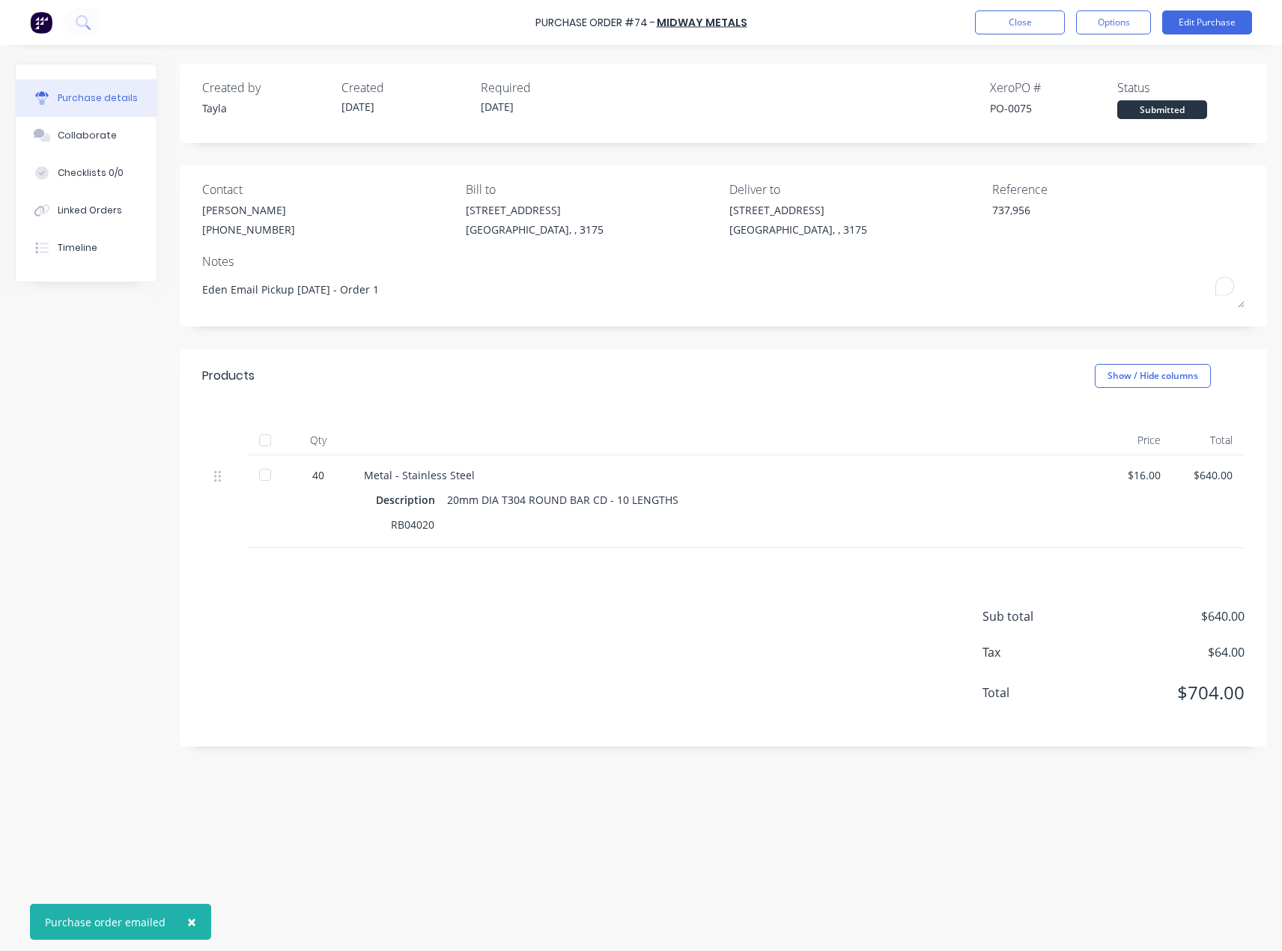
drag, startPoint x: 434, startPoint y: 291, endPoint x: 194, endPoint y: 304, distance: 240.0
click at [194, 304] on div "Contact Omar (03) 9791 5111 Bill to 37 Marni St Dandenong South, , 3175 Deliver…" at bounding box center [723, 245] width 1087 height 161
click at [1115, 31] on button "Options" at bounding box center [1113, 22] width 75 height 24
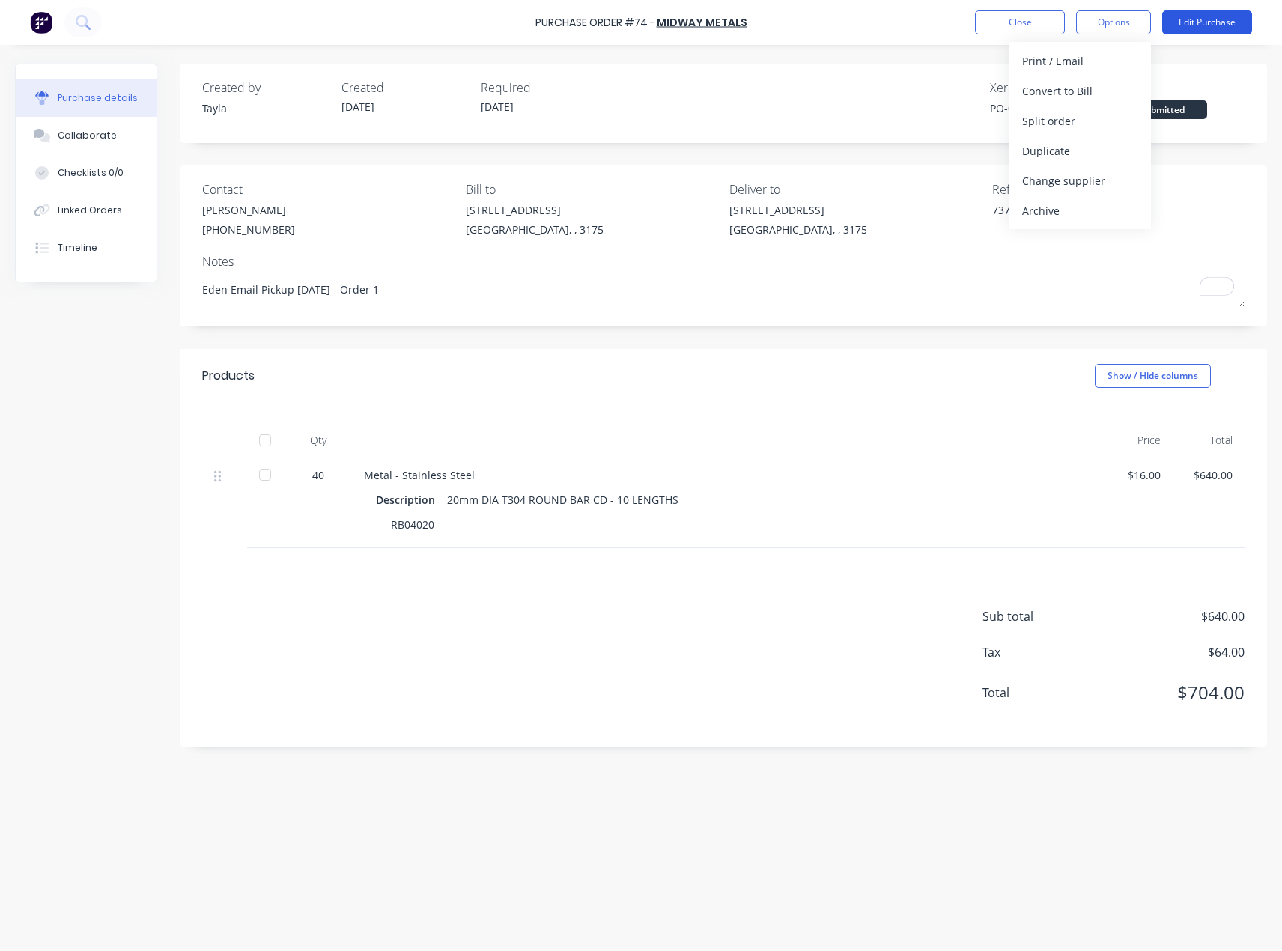
click at [1209, 21] on button "Edit Purchase" at bounding box center [1207, 22] width 90 height 24
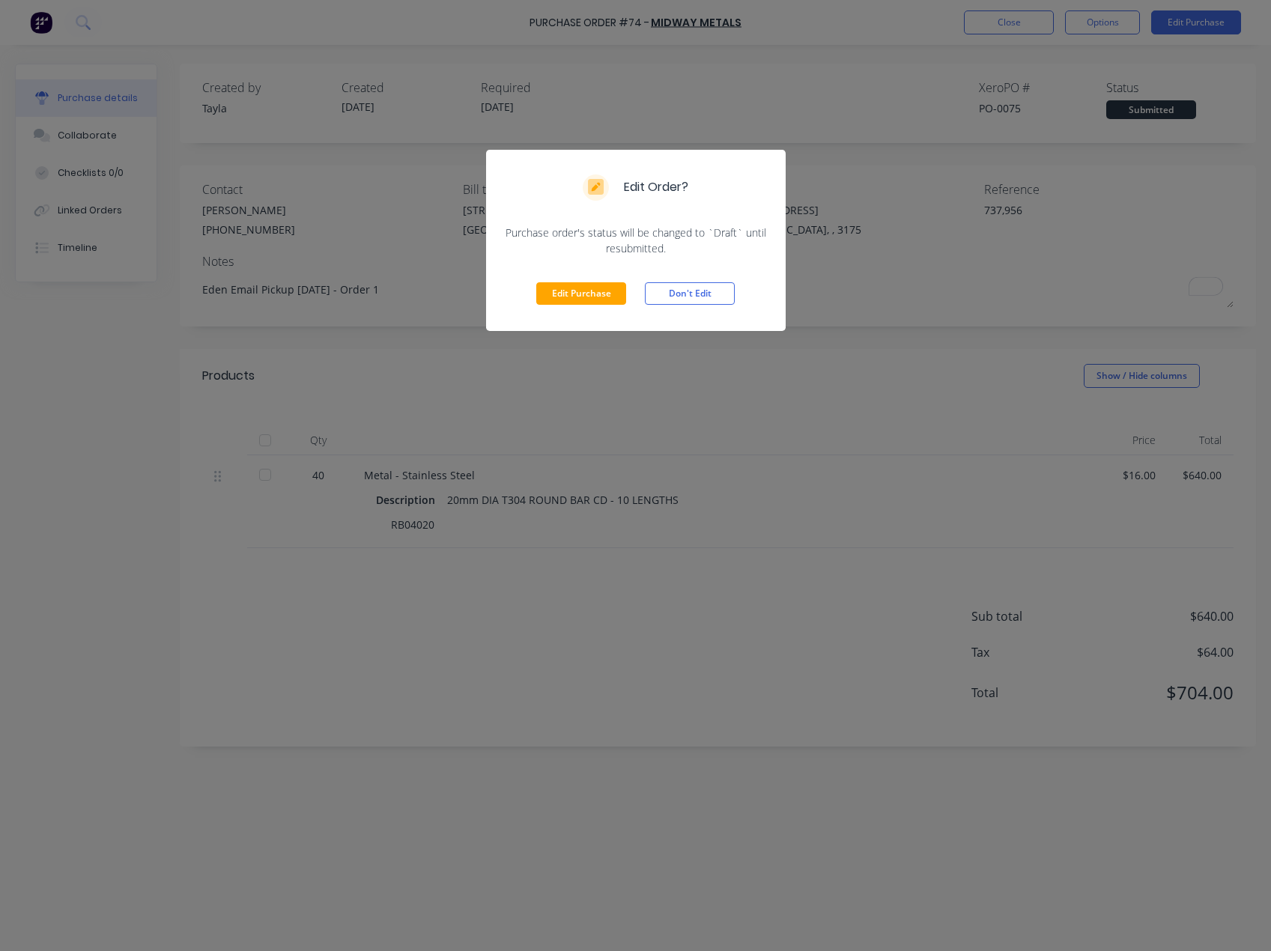
click at [547, 322] on div "Edit Purchase Don't Edit" at bounding box center [636, 293] width 300 height 75
click at [561, 301] on button "Edit Purchase" at bounding box center [581, 293] width 90 height 22
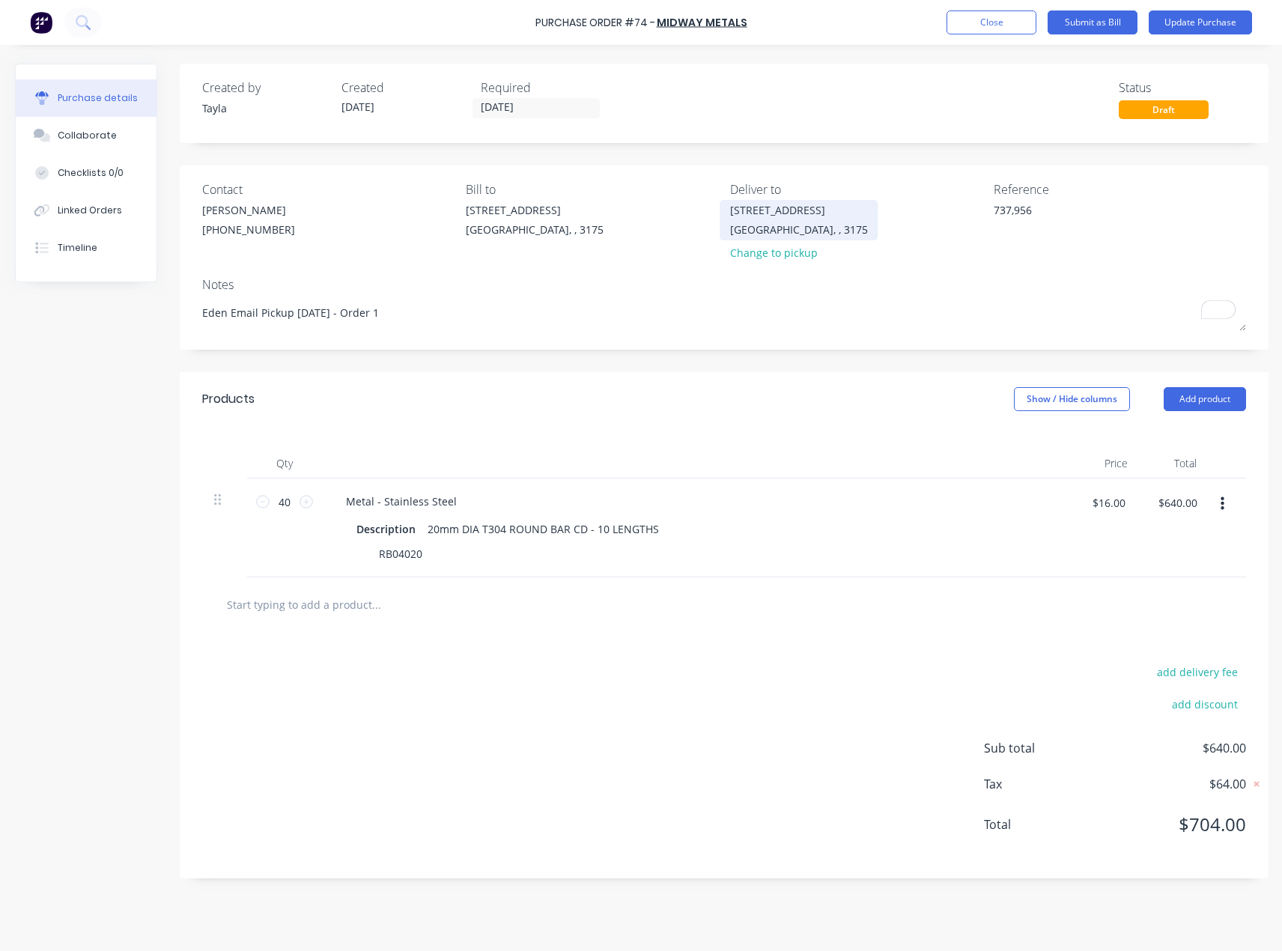
click at [798, 237] on div "Dandenong South, , 3175" at bounding box center [799, 230] width 138 height 16
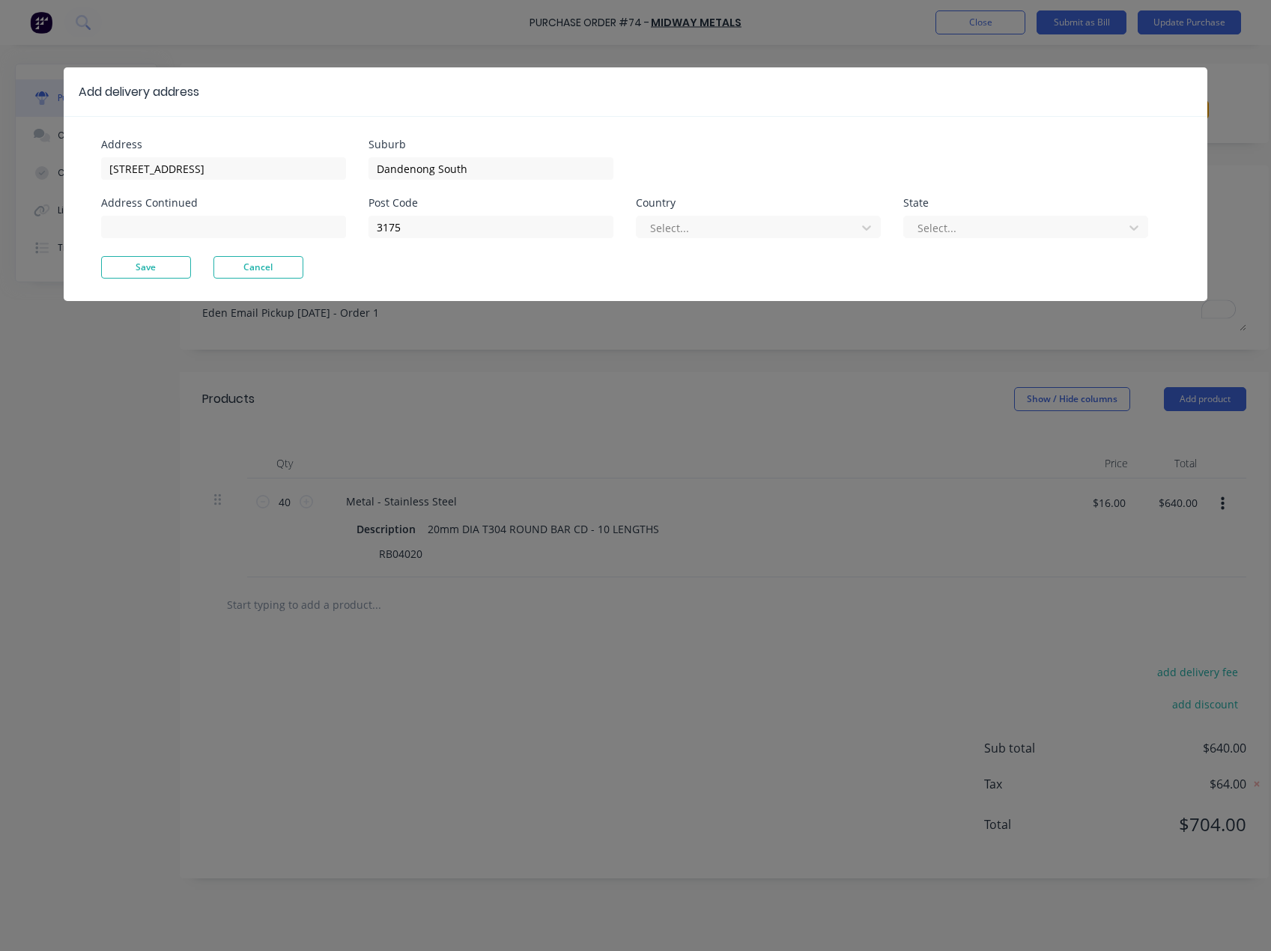
click at [746, 303] on div "Add delivery address Address 37 Marni St Address Continued Suburb Dandenong Sou…" at bounding box center [635, 475] width 1271 height 951
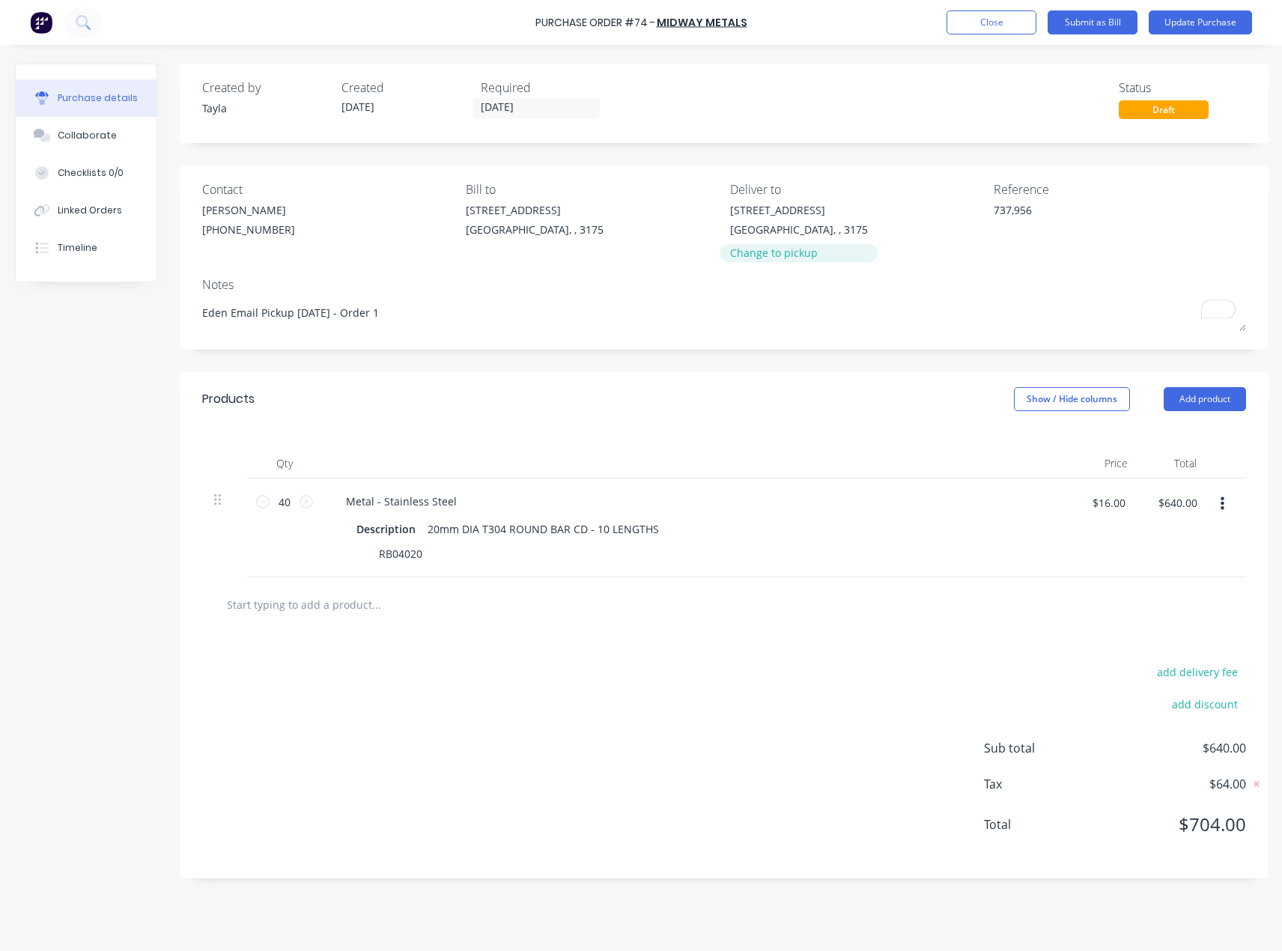
click at [795, 254] on div "Change to pickup" at bounding box center [799, 253] width 138 height 16
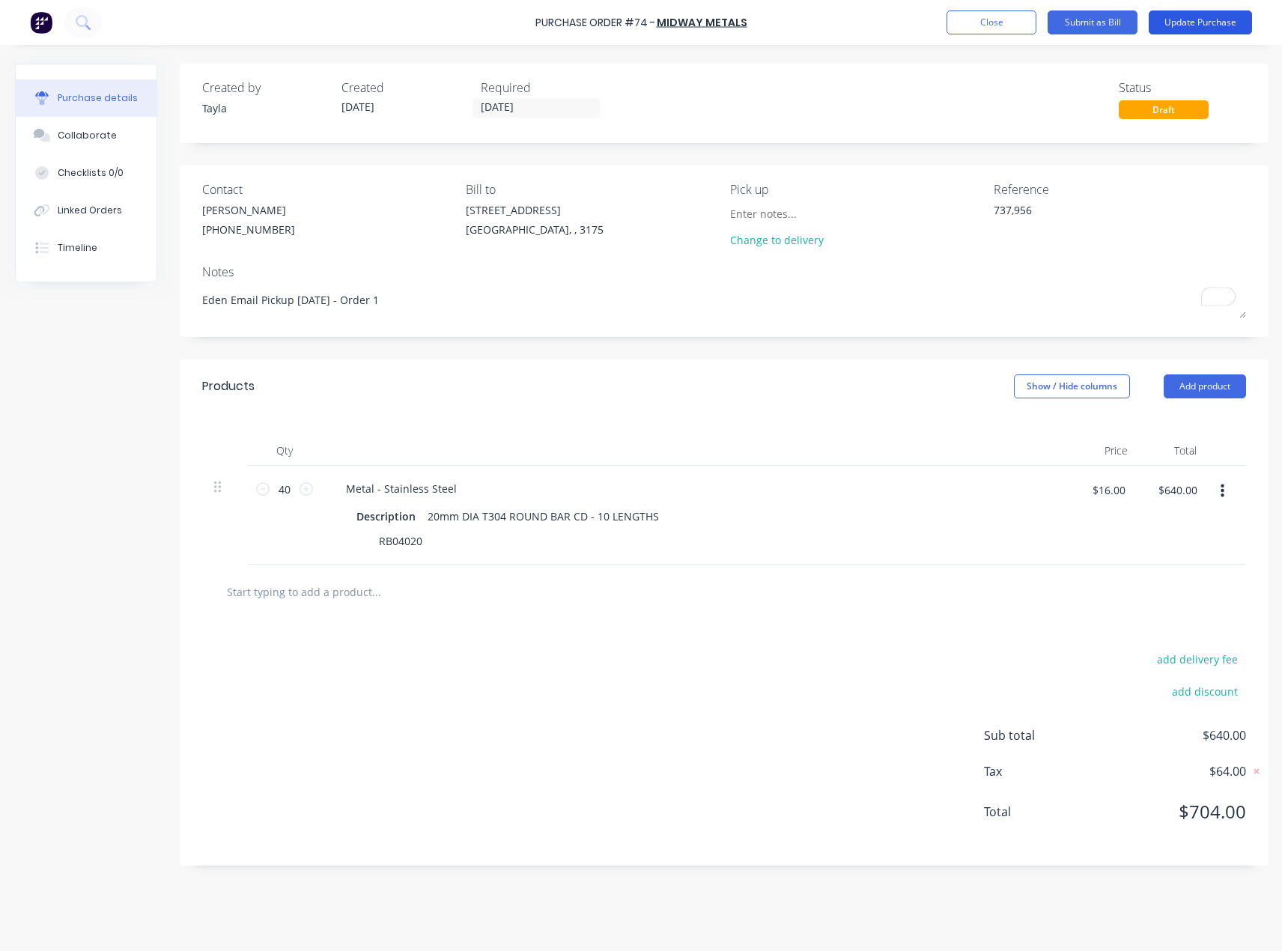
click at [1211, 23] on button "Update Purchase" at bounding box center [1200, 22] width 103 height 24
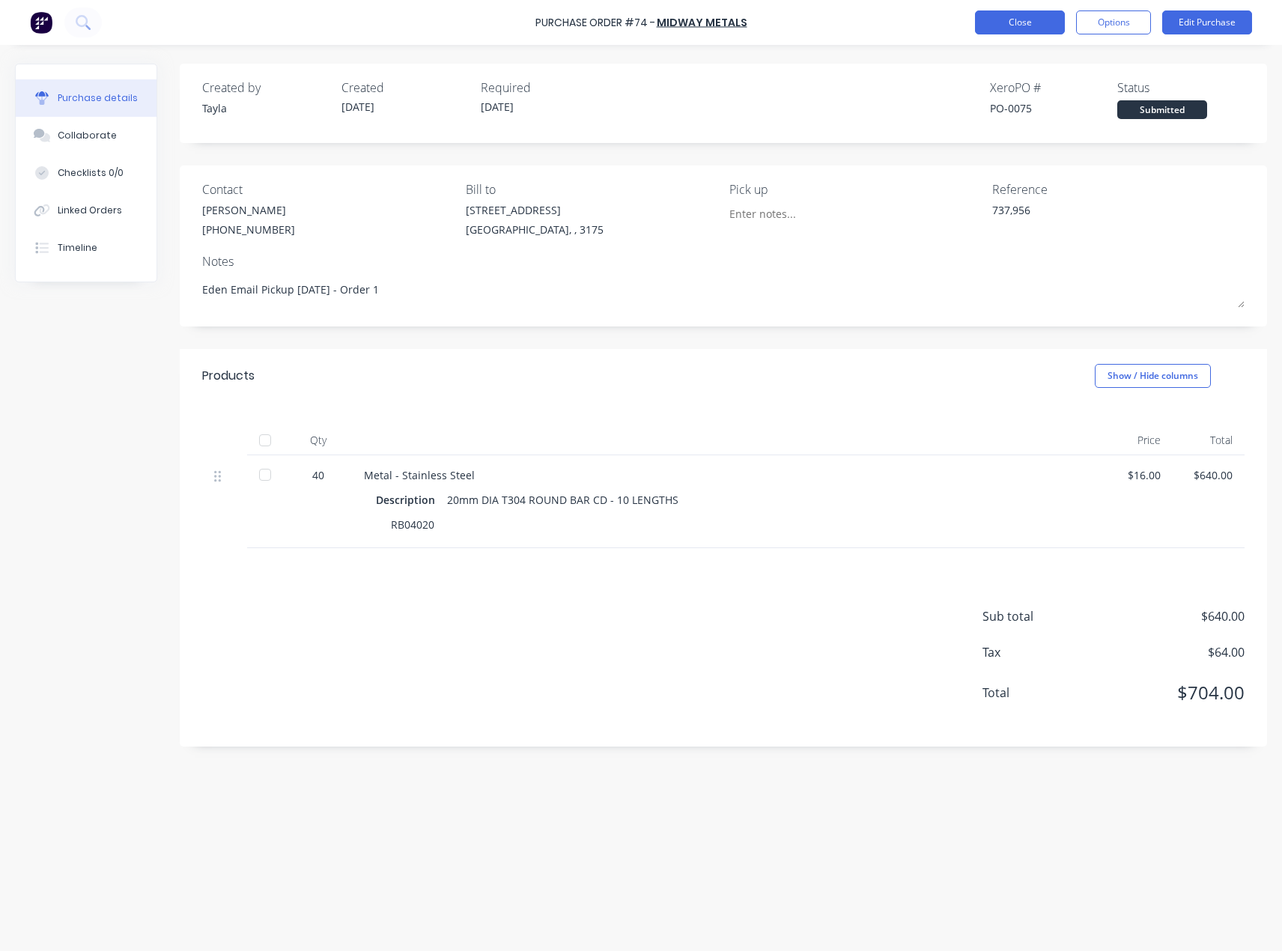
click at [1036, 28] on button "Close" at bounding box center [1020, 22] width 90 height 24
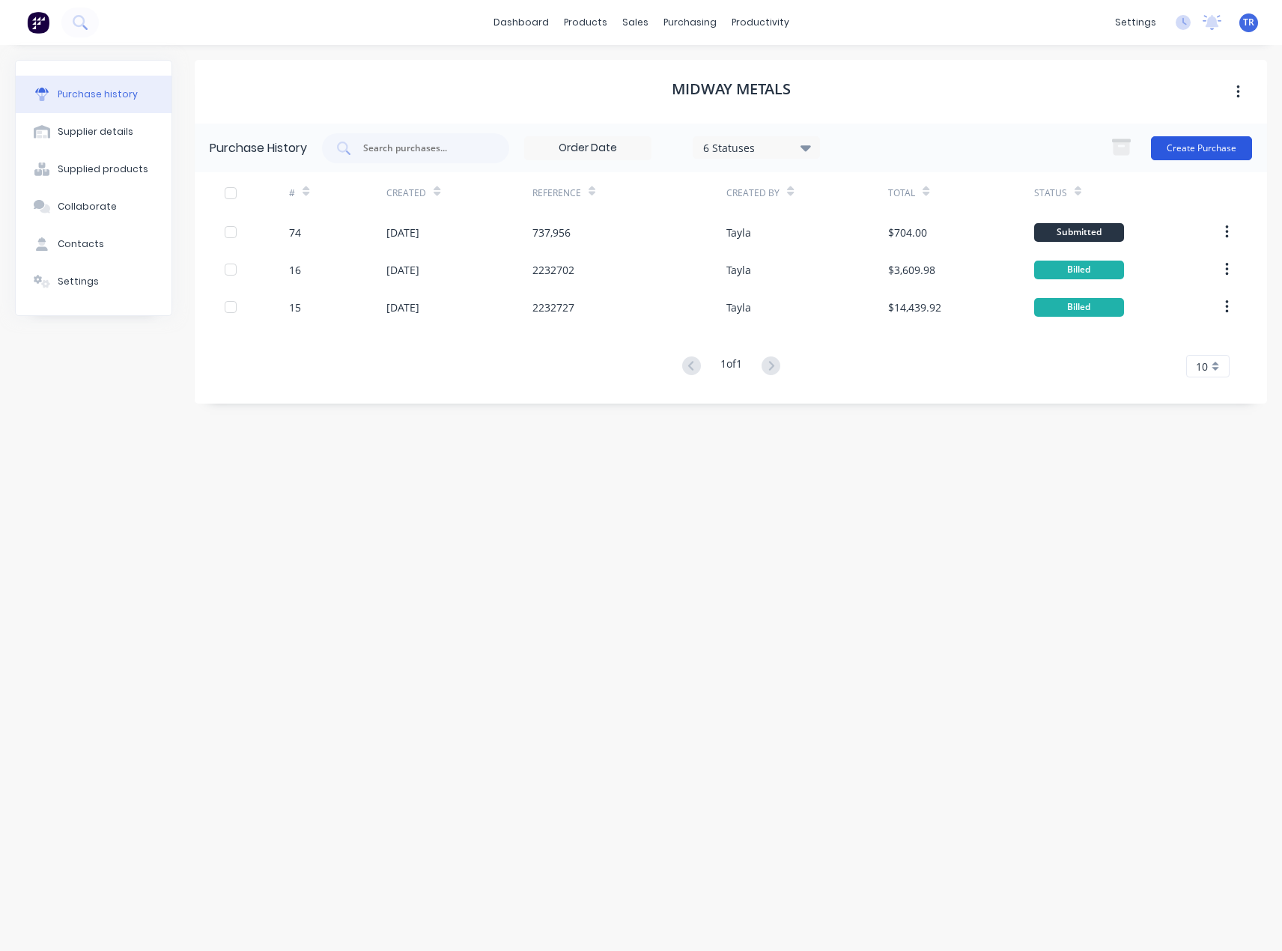
click at [1182, 150] on button "Create Purchase" at bounding box center [1201, 148] width 101 height 24
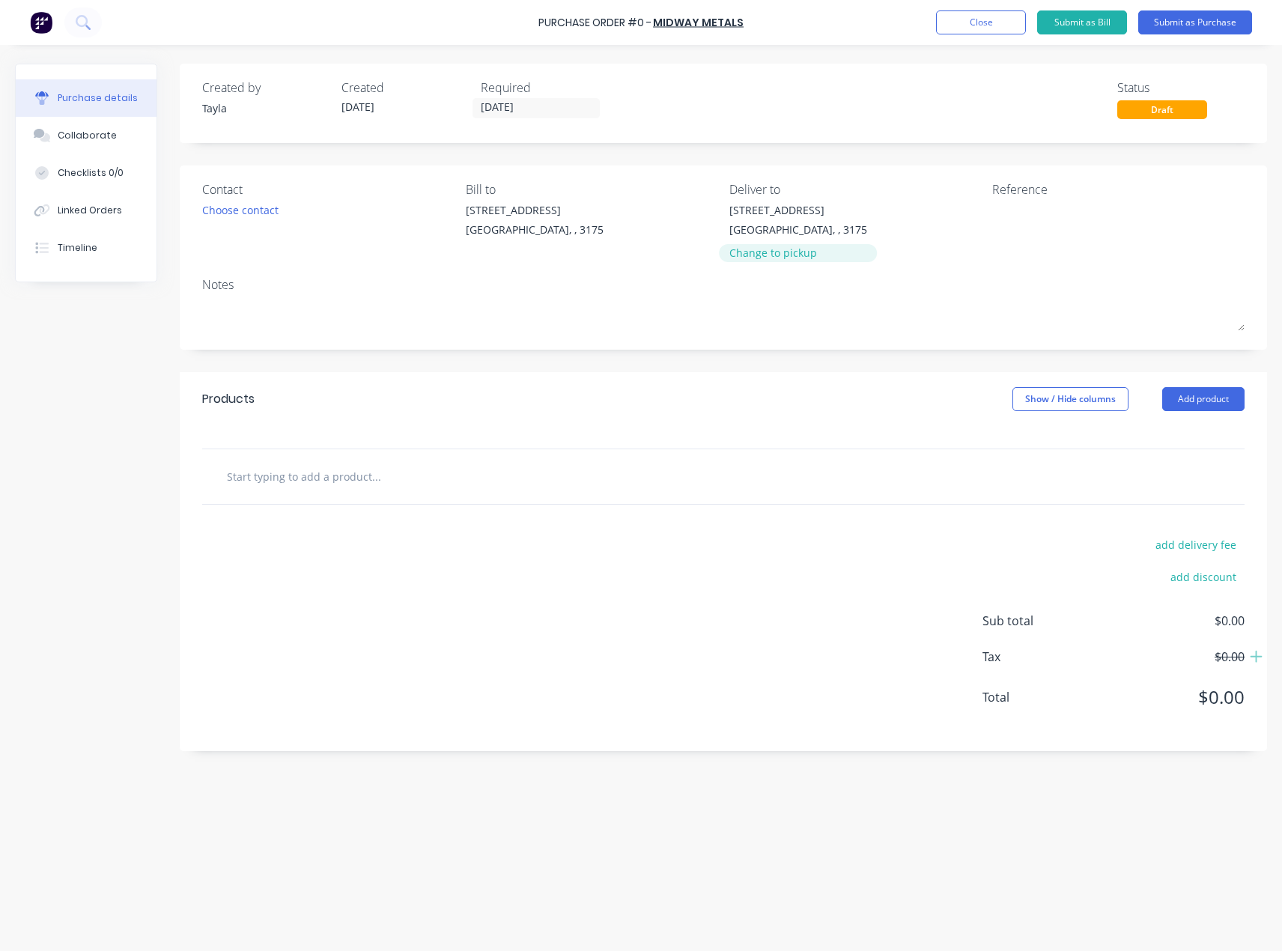
click at [768, 245] on div "Change to pickup" at bounding box center [798, 253] width 138 height 16
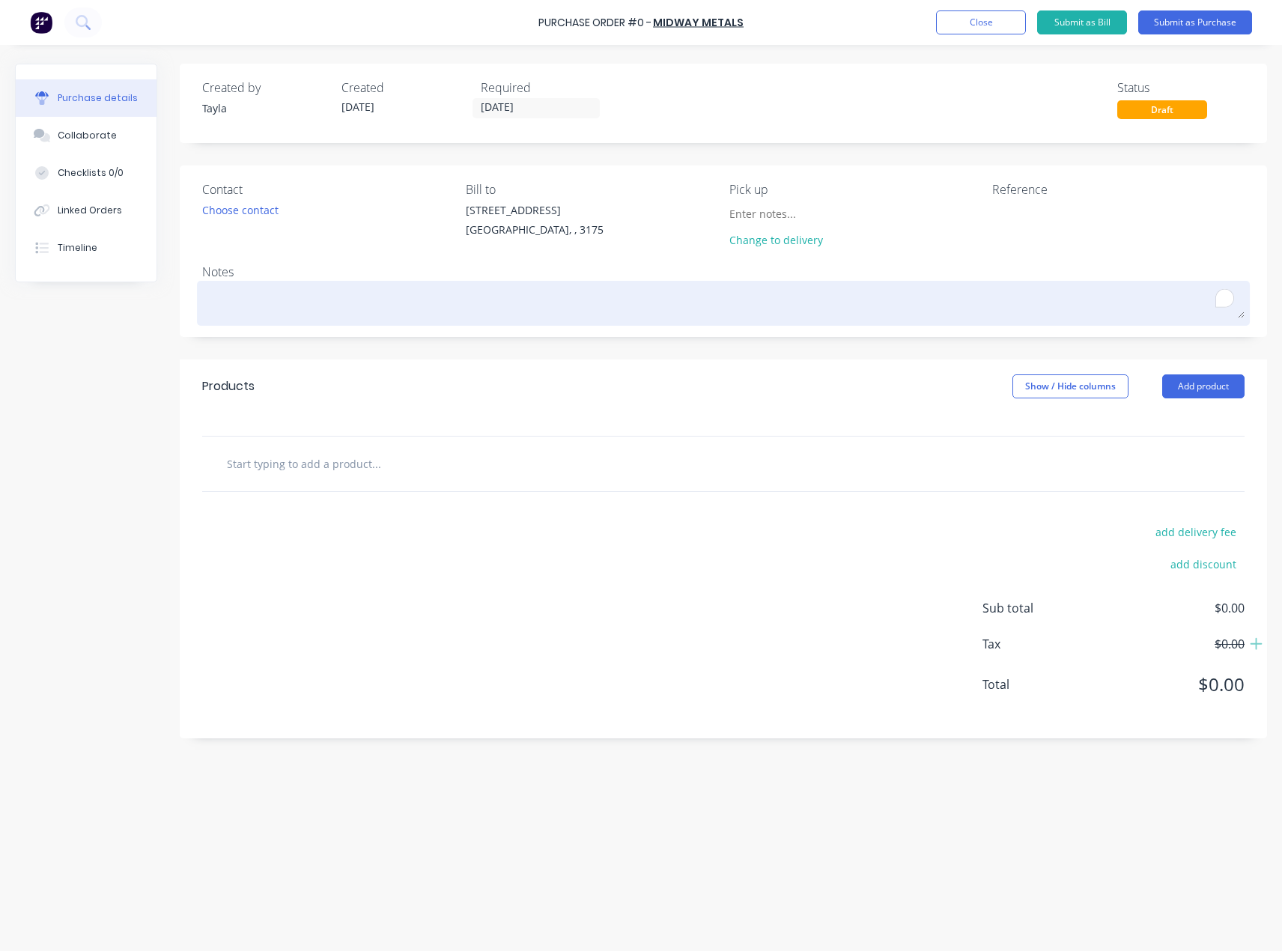
click at [353, 286] on textarea "To enrich screen reader interactions, please activate Accessibility in Grammarl…" at bounding box center [723, 302] width 1042 height 34
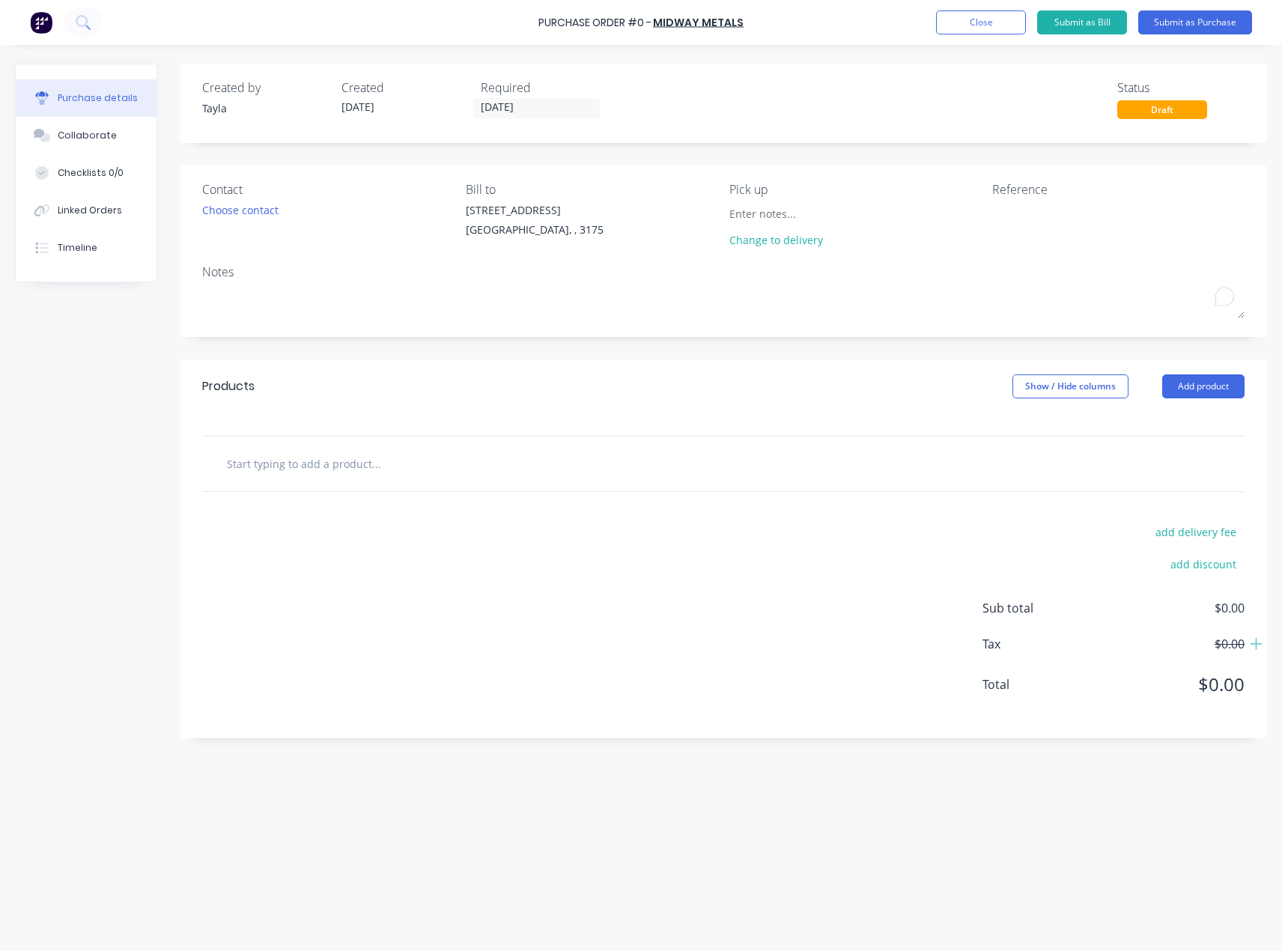
paste textarea "Eden Email Pickup 18/08/2025 - Order 1"
type textarea "x"
type textarea "Eden Email Pickup 18/08/2025 - Order 1"
type textarea "x"
type textarea "Eden Email Pickup 18/08/2025 - Order"
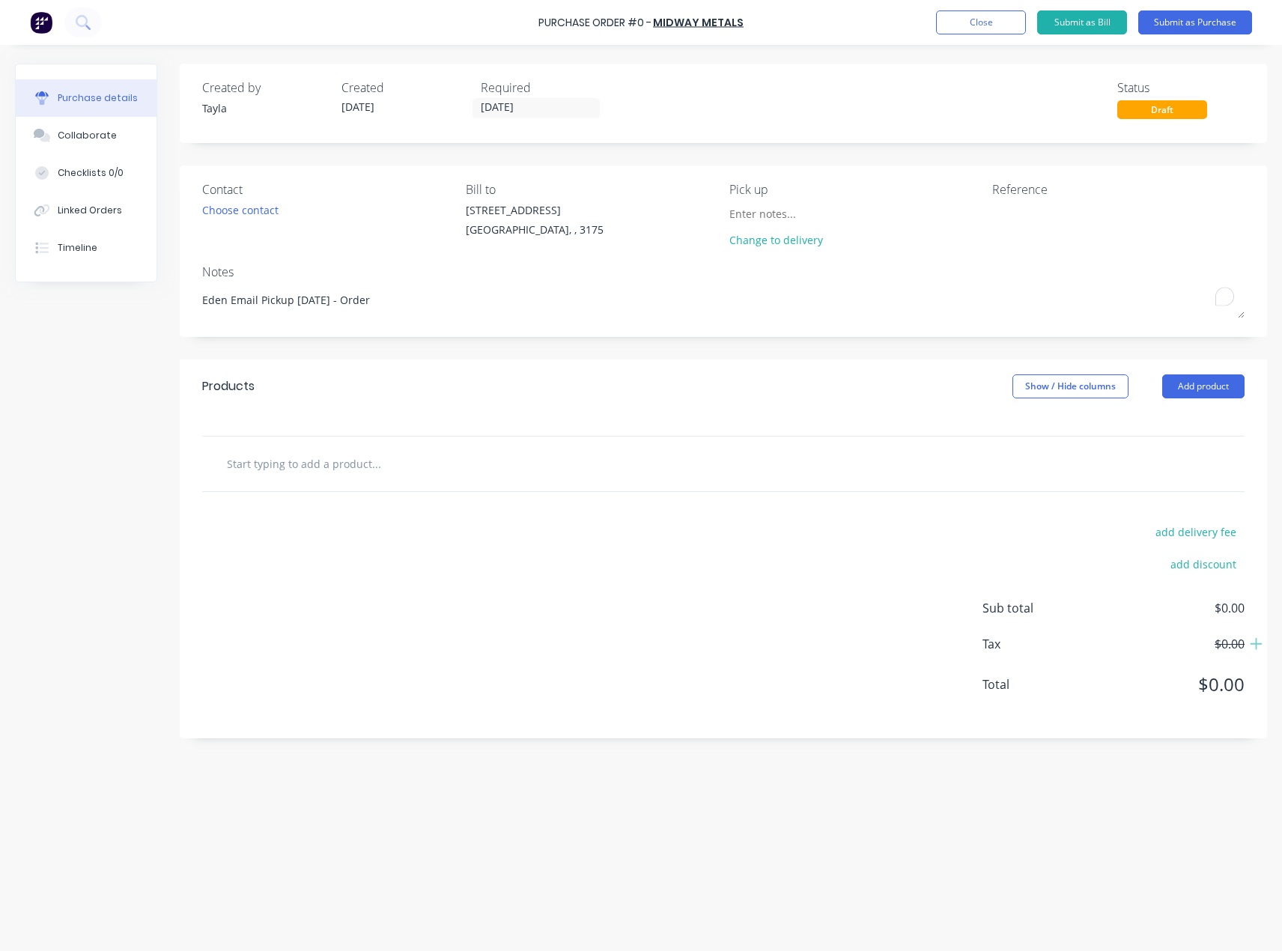
type textarea "x"
type textarea "Eden Email Pickup 18/08/2025 - Order 2"
type textarea "x"
type textarea "Eden Email Pickup 18/08/2025 - Order 2"
click at [270, 197] on div "Contact" at bounding box center [328, 189] width 252 height 18
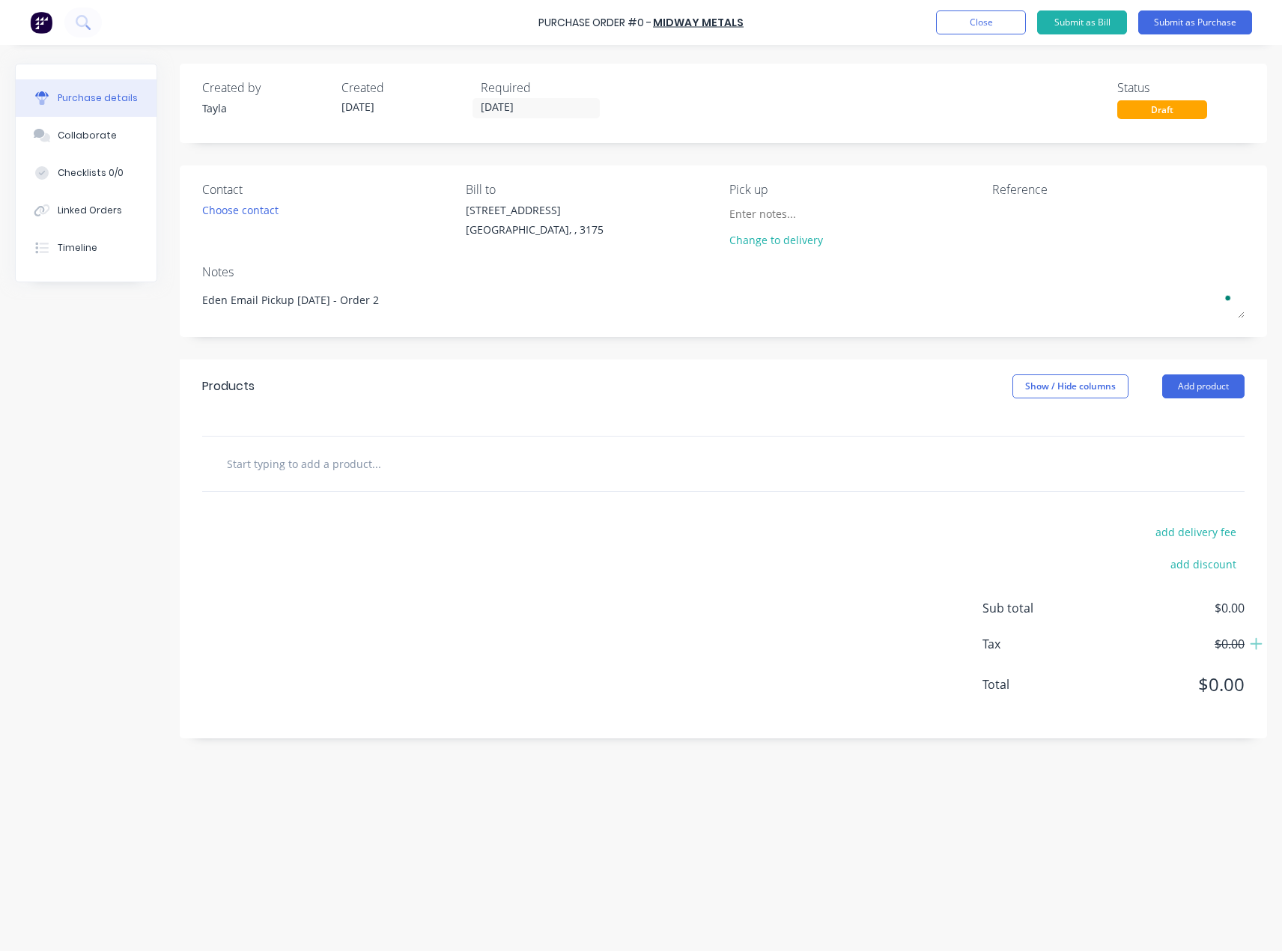
click at [252, 223] on div "Contact Choose contact" at bounding box center [328, 217] width 252 height 75
click at [259, 210] on div "Choose contact" at bounding box center [240, 210] width 76 height 16
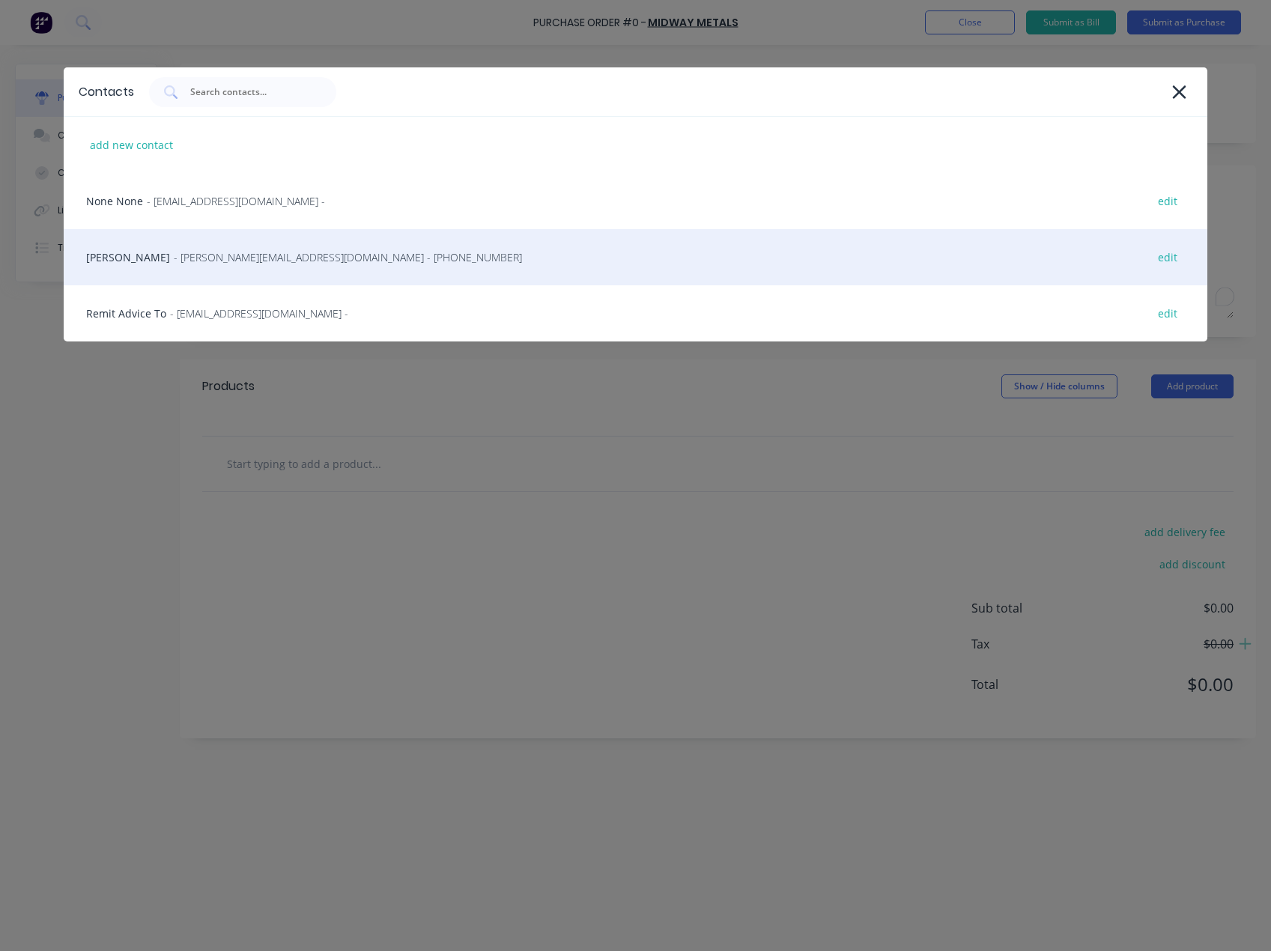
click at [210, 251] on span "- omare@midwaymetals.com.au - (03) 9791 5111" at bounding box center [348, 257] width 348 height 16
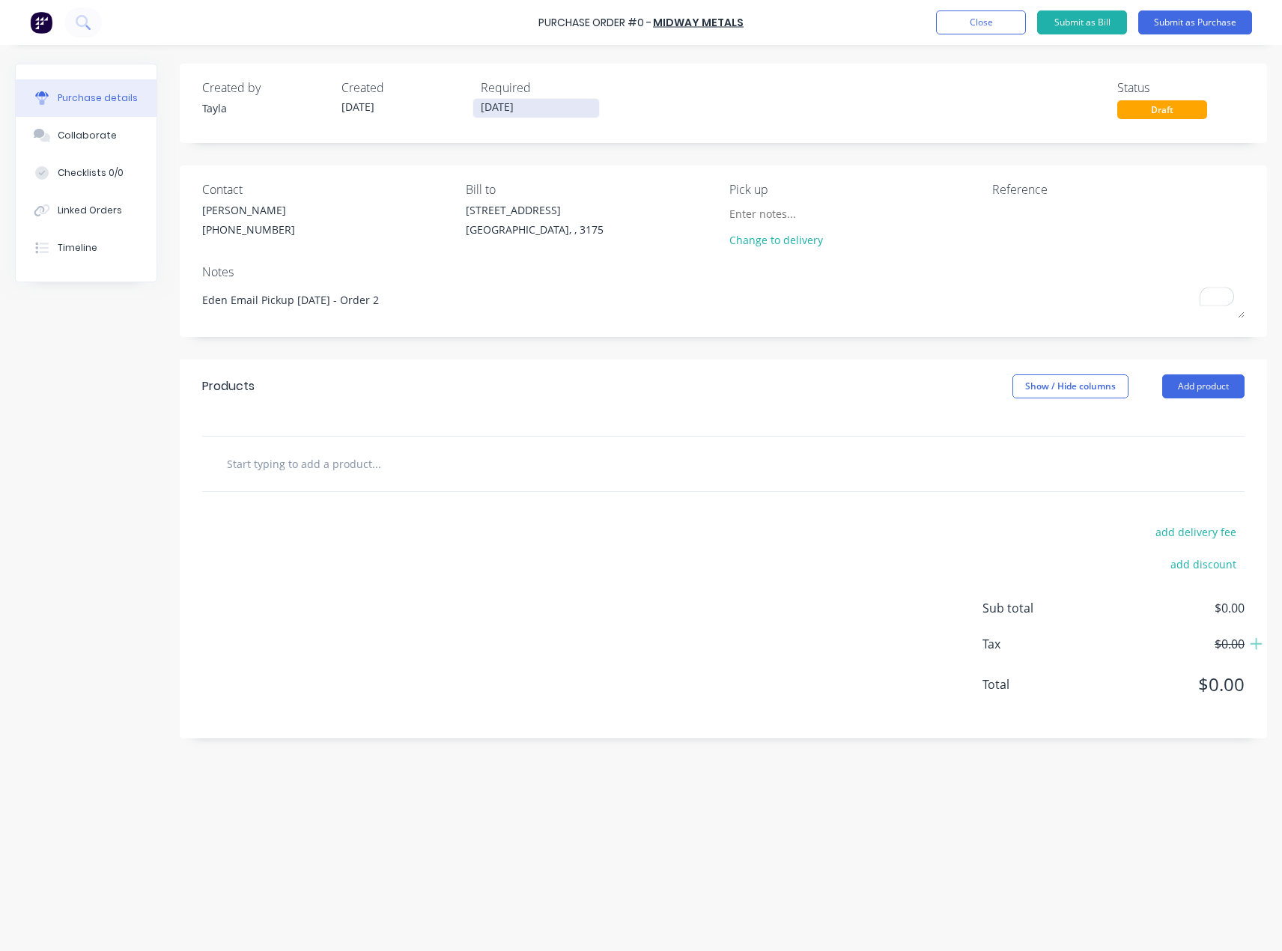
drag, startPoint x: 527, startPoint y: 99, endPoint x: 532, endPoint y: 117, distance: 18.7
click at [527, 99] on label "[DATE]" at bounding box center [536, 108] width 127 height 20
click at [527, 99] on input "[DATE]" at bounding box center [536, 108] width 126 height 19
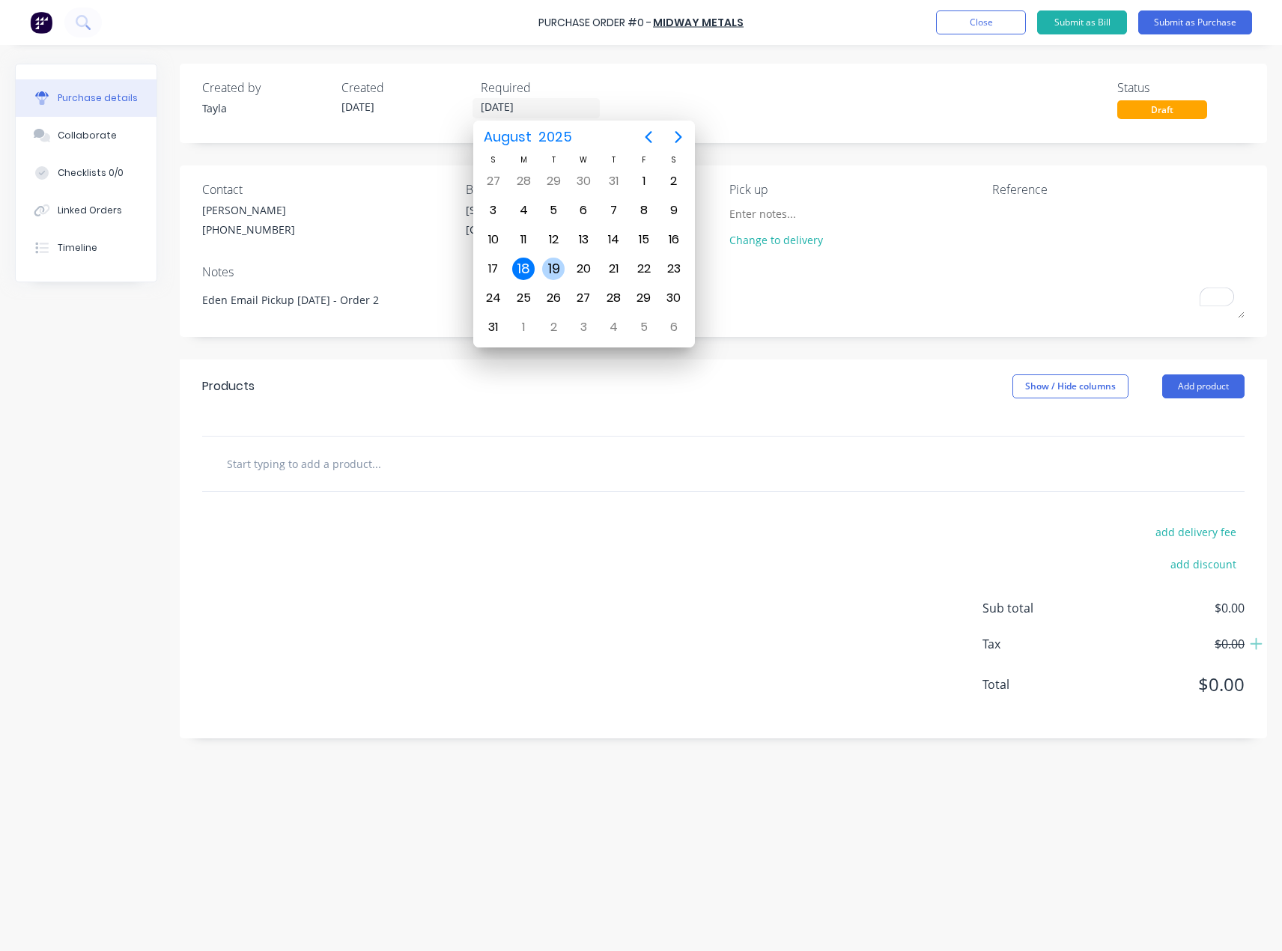
click at [560, 266] on div "19" at bounding box center [553, 269] width 22 height 22
type textarea "x"
type input "19/08/25"
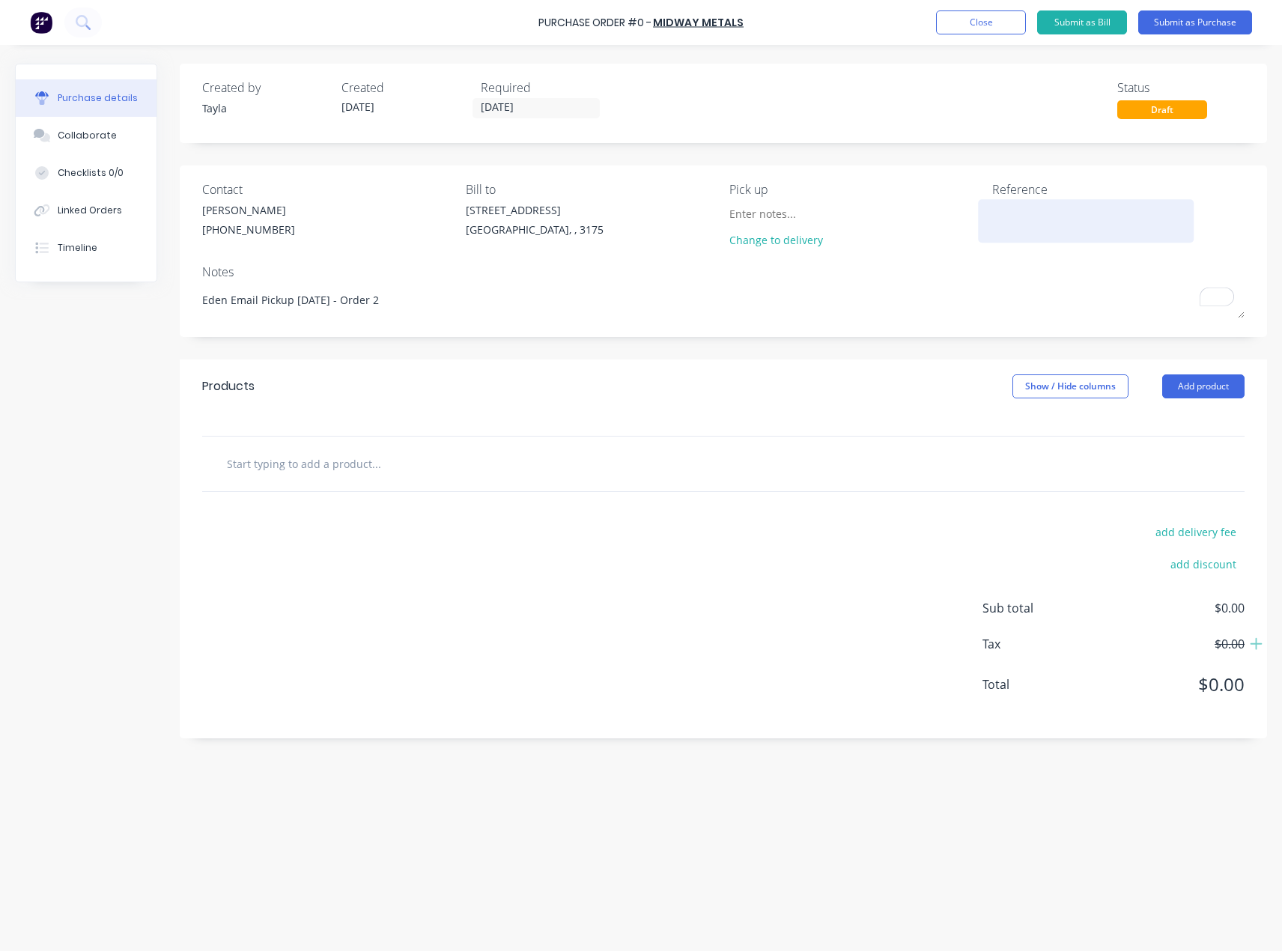
click at [1061, 219] on textarea at bounding box center [1085, 219] width 187 height 34
paste textarea "737,956"
type textarea "x"
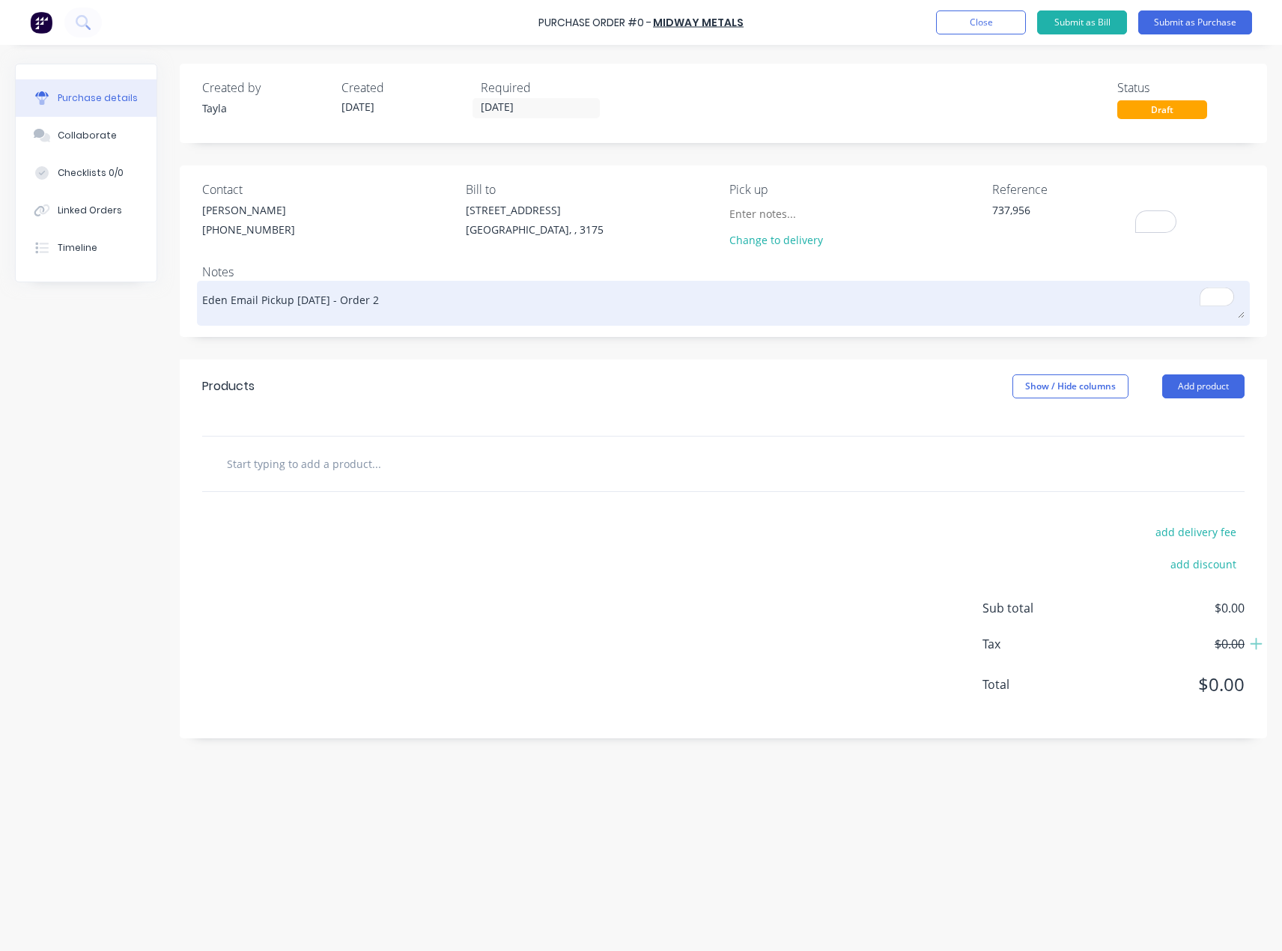
type textarea "737,956"
type textarea "x"
type textarea "737,956"
click at [306, 301] on textarea "Eden Email Pickup 18/08/2025 - Order 2" at bounding box center [723, 302] width 1042 height 34
type textarea "x"
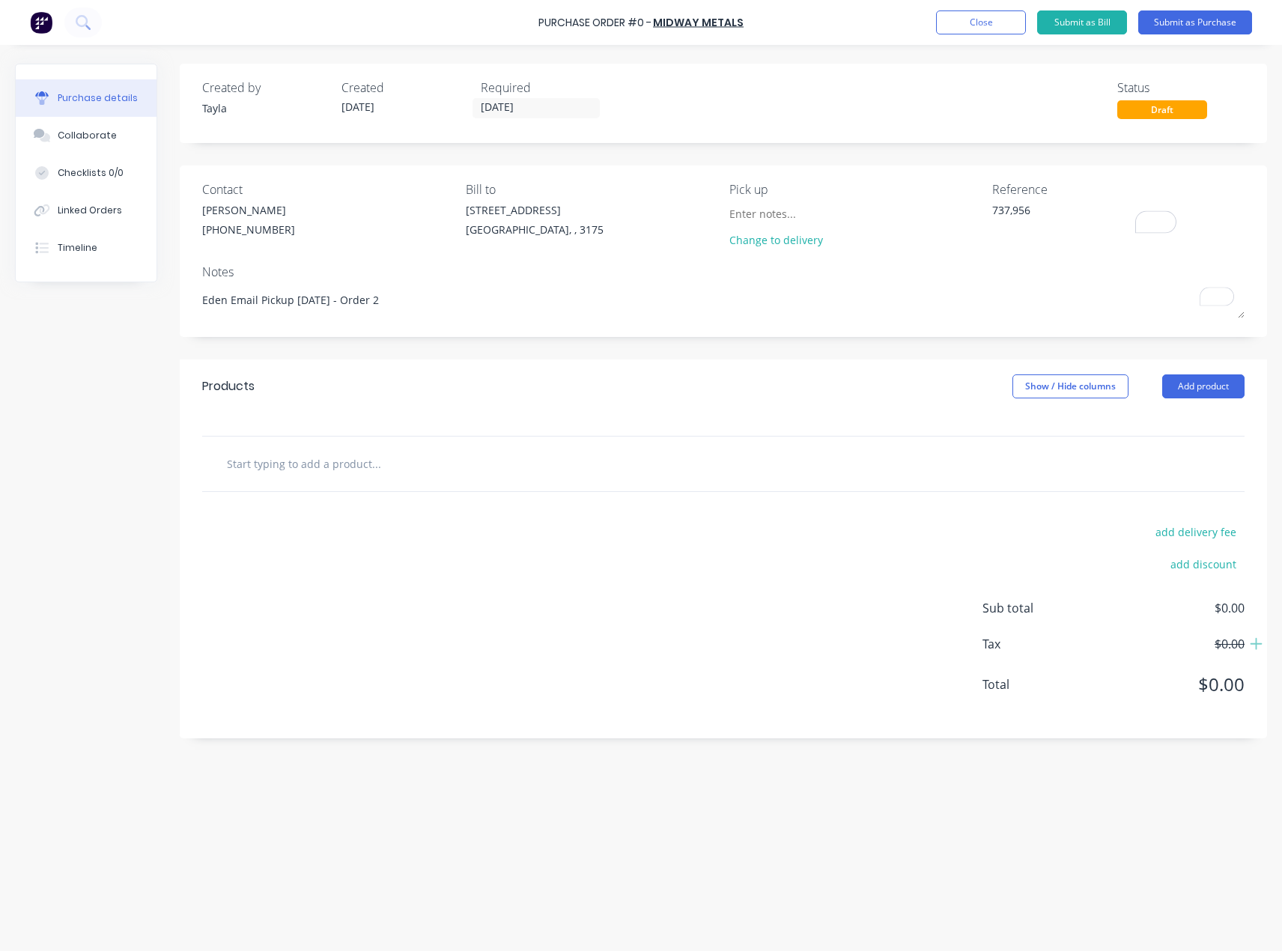
type textarea "Eden Email Pickup 19/08/2025 - Order 2"
type textarea "x"
type textarea "Eden Email Pickup 19/08/2025 - Order 2"
click at [324, 332] on div "Contact Omar (03) 9791 5111 Bill to 37 Marni St Dandenong South, , 3175 Pick up…" at bounding box center [723, 250] width 1087 height 171
click at [1196, 379] on button "Add product" at bounding box center [1203, 386] width 82 height 24
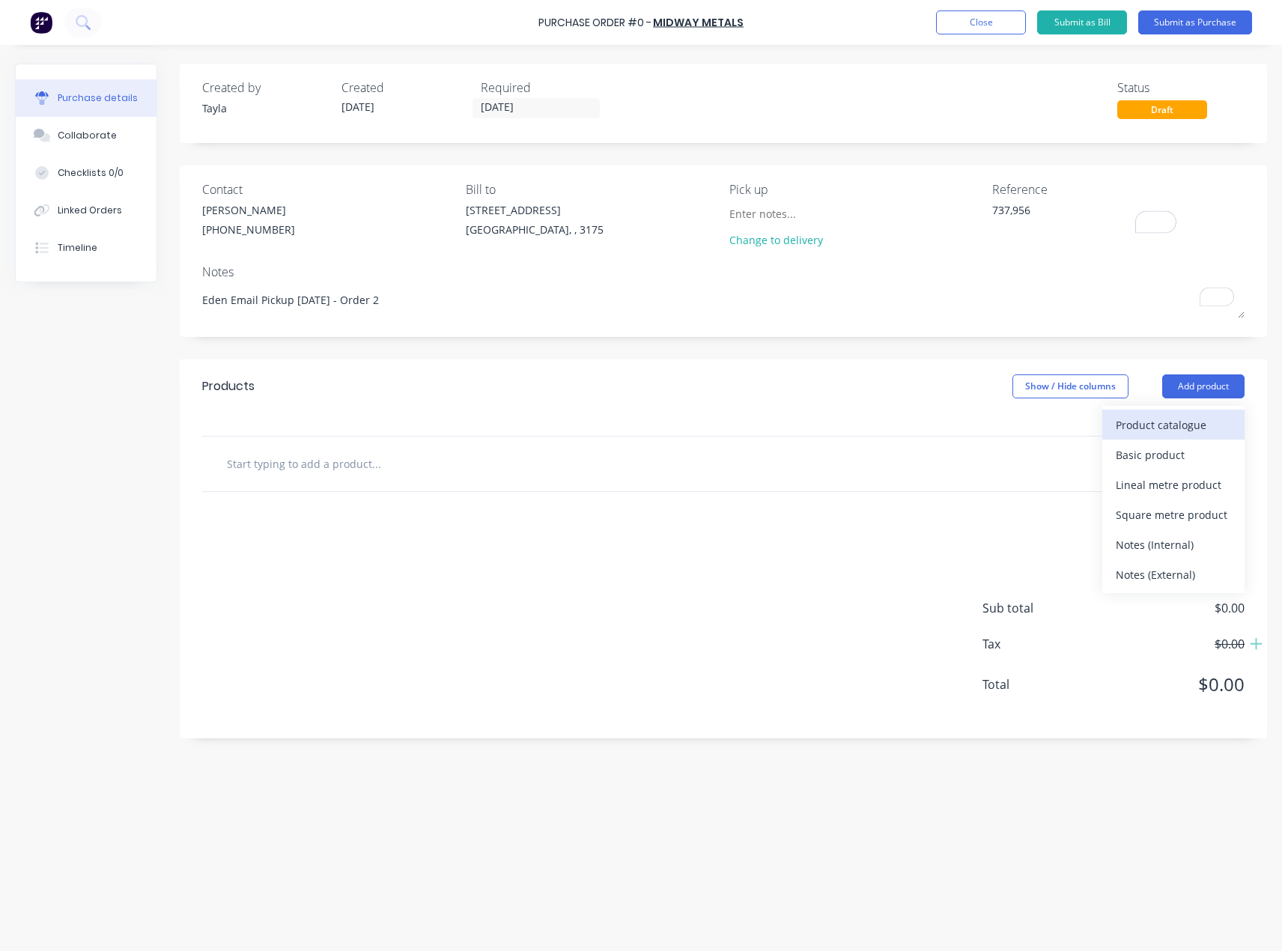
click at [1148, 431] on div "Product catalogue" at bounding box center [1173, 425] width 115 height 22
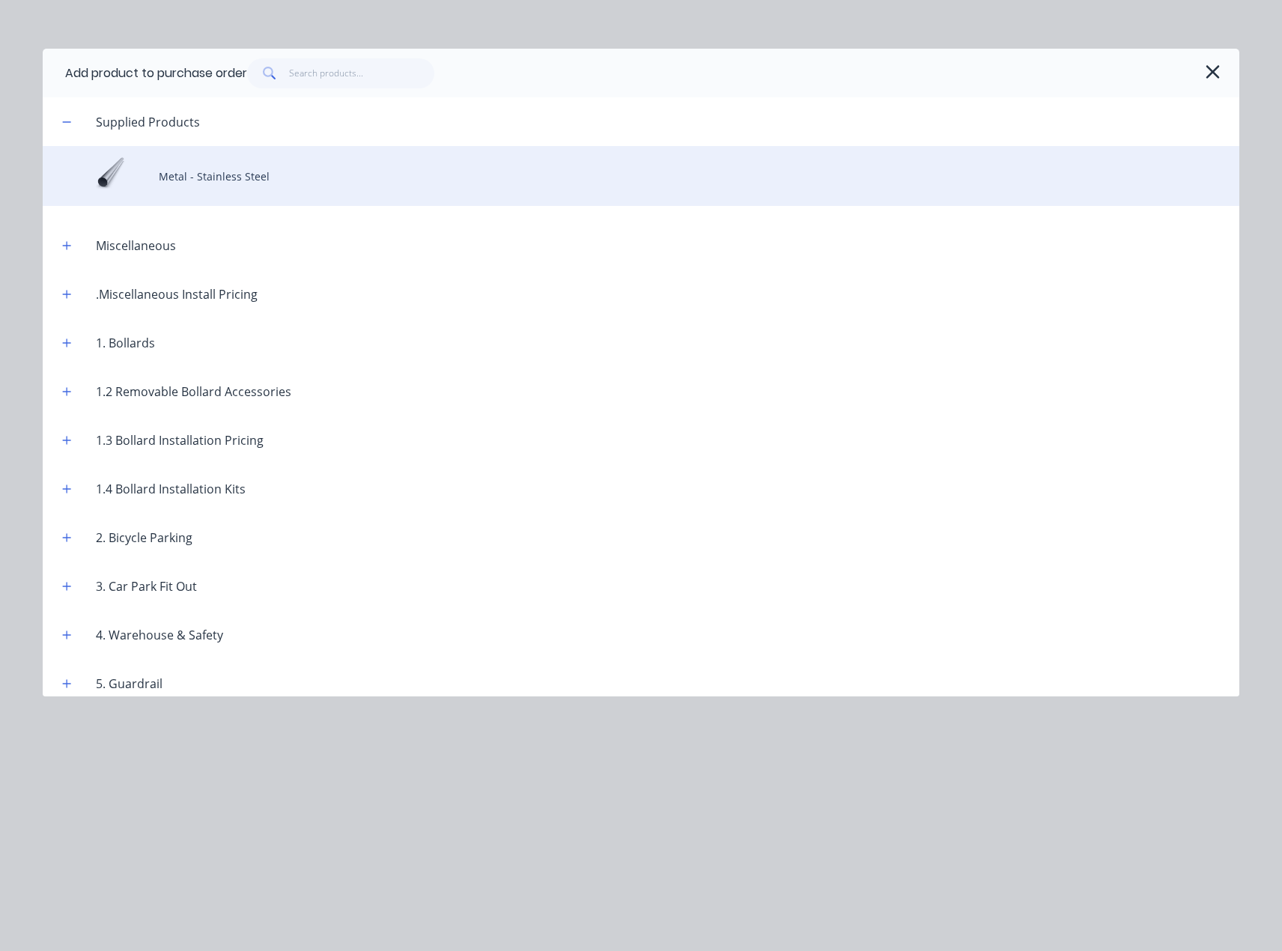
click at [207, 196] on div "Metal - Stainless Steel" at bounding box center [641, 176] width 1197 height 60
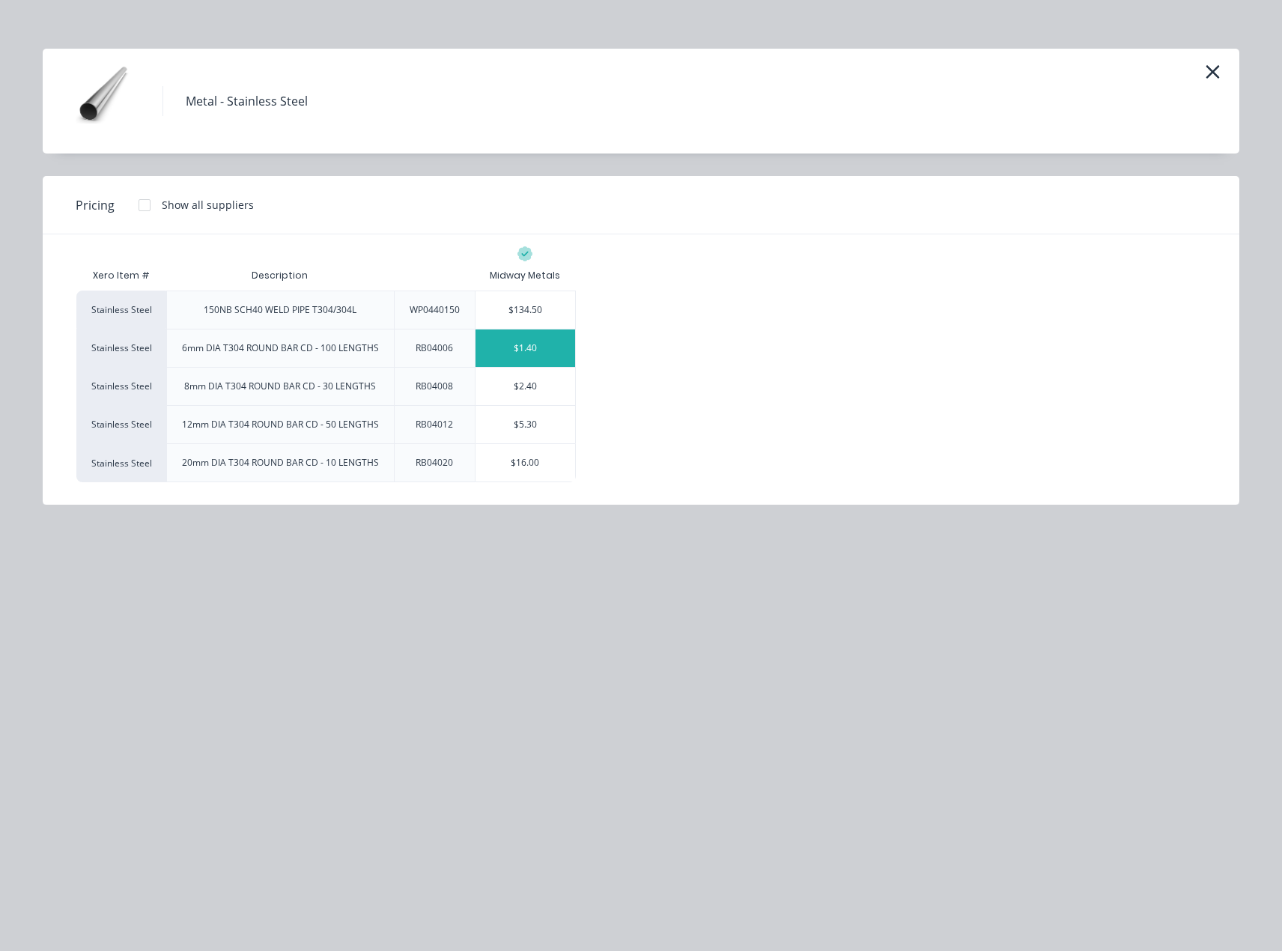
click at [535, 355] on div "$1.40" at bounding box center [526, 347] width 100 height 37
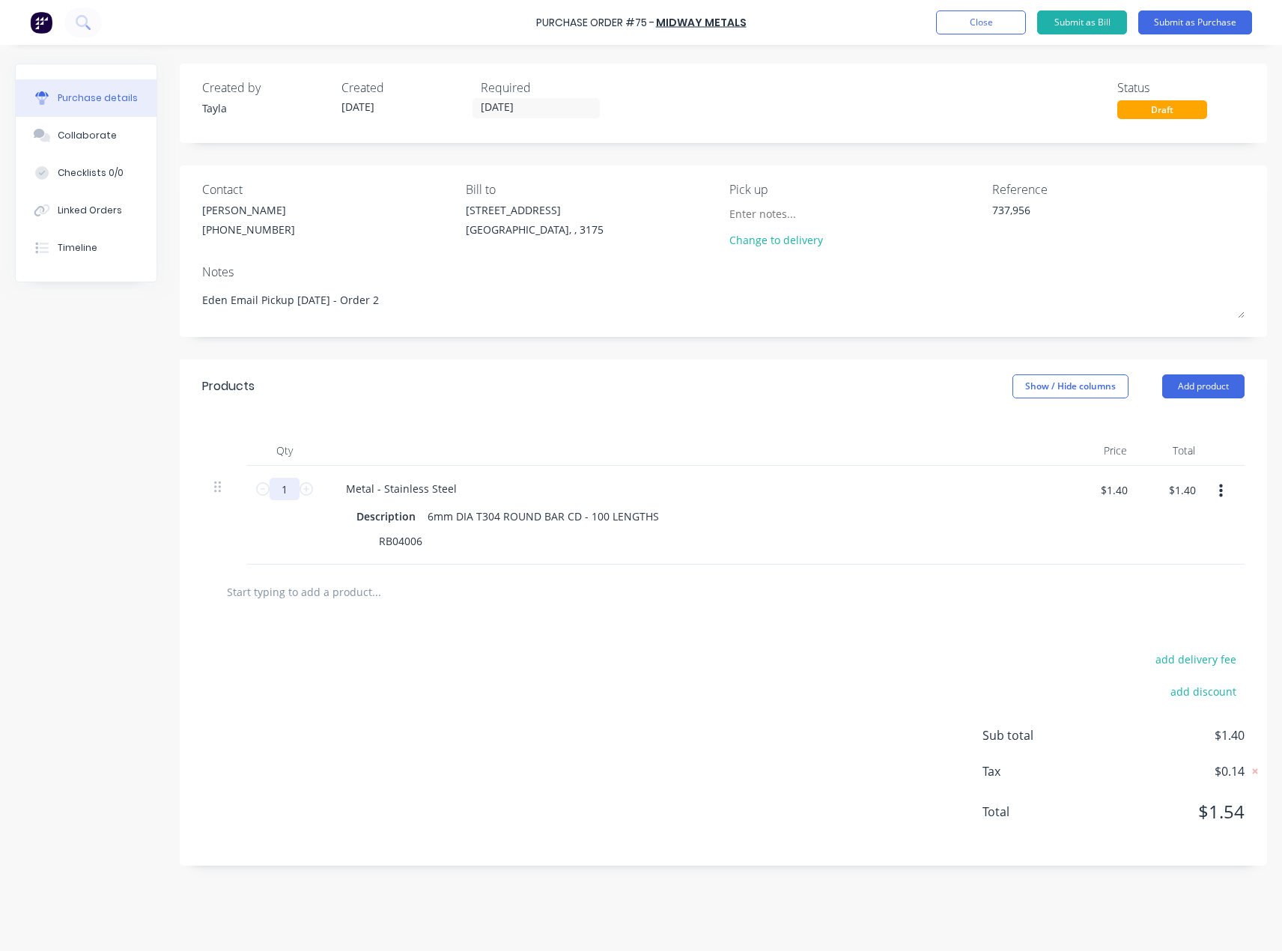
click at [286, 496] on input "1" at bounding box center [285, 489] width 30 height 22
type textarea "x"
type input "4"
type textarea "x"
type input "$5.60"
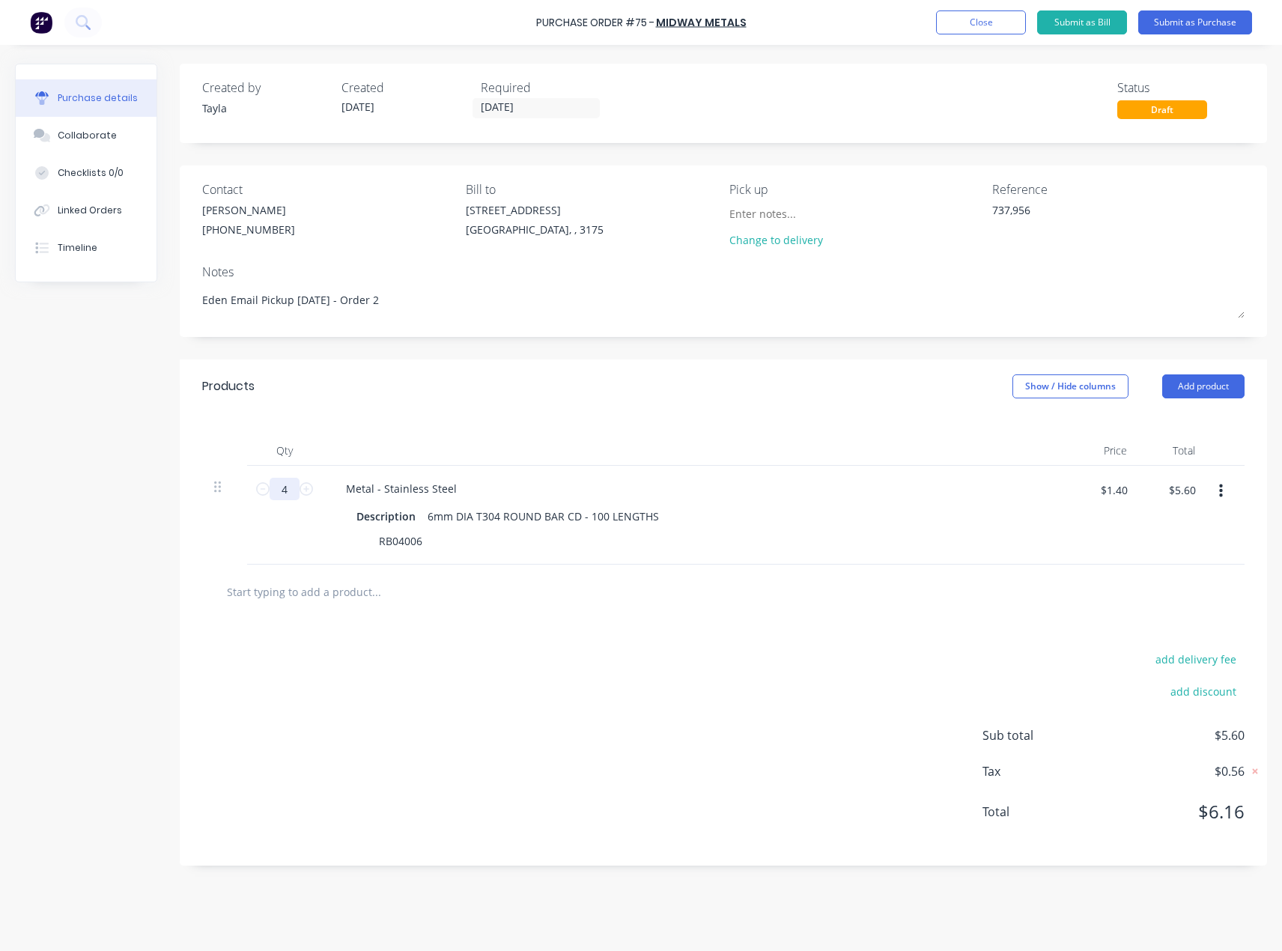
type textarea "x"
type input "40"
type textarea "x"
type input "$56.00"
type textarea "x"
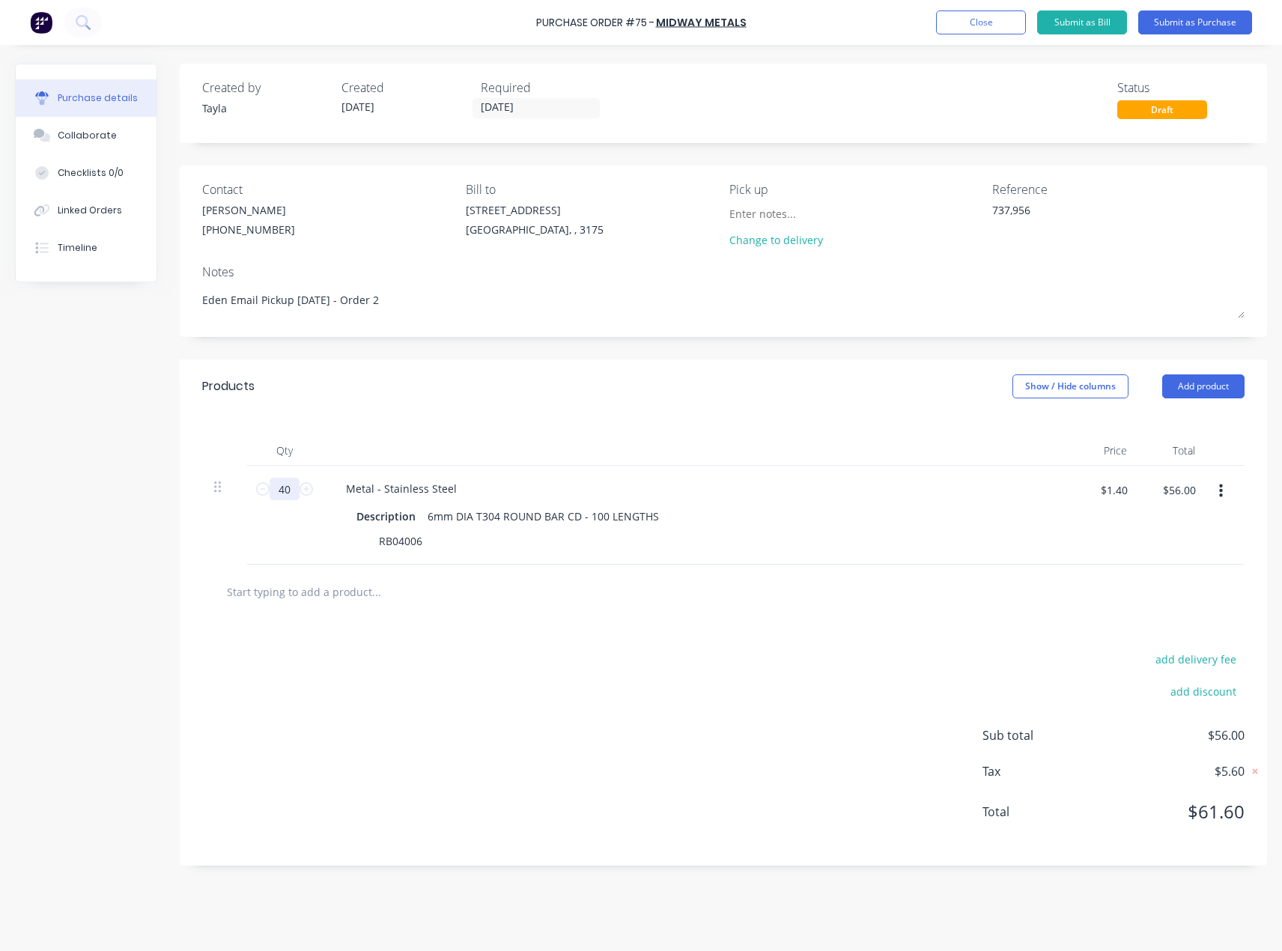
type input "400"
type textarea "x"
type input "$560.00"
type input "400"
click at [394, 638] on div "add delivery fee add discount Sub total $560.00 Tax $56.00 Total $616.00" at bounding box center [723, 742] width 1087 height 246
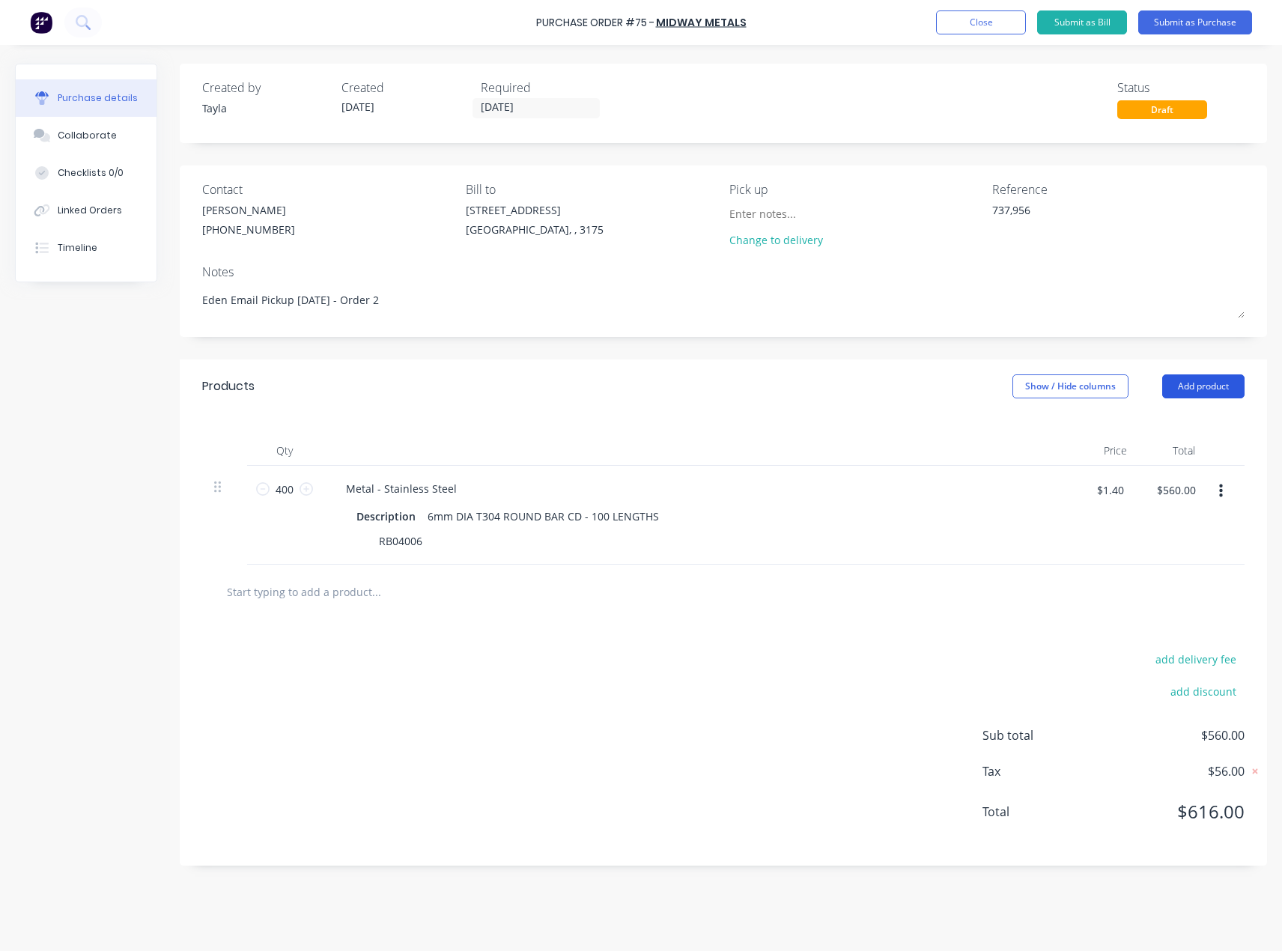
click at [1182, 386] on button "Add product" at bounding box center [1203, 386] width 82 height 24
click at [1146, 420] on div "Product catalogue" at bounding box center [1173, 425] width 115 height 22
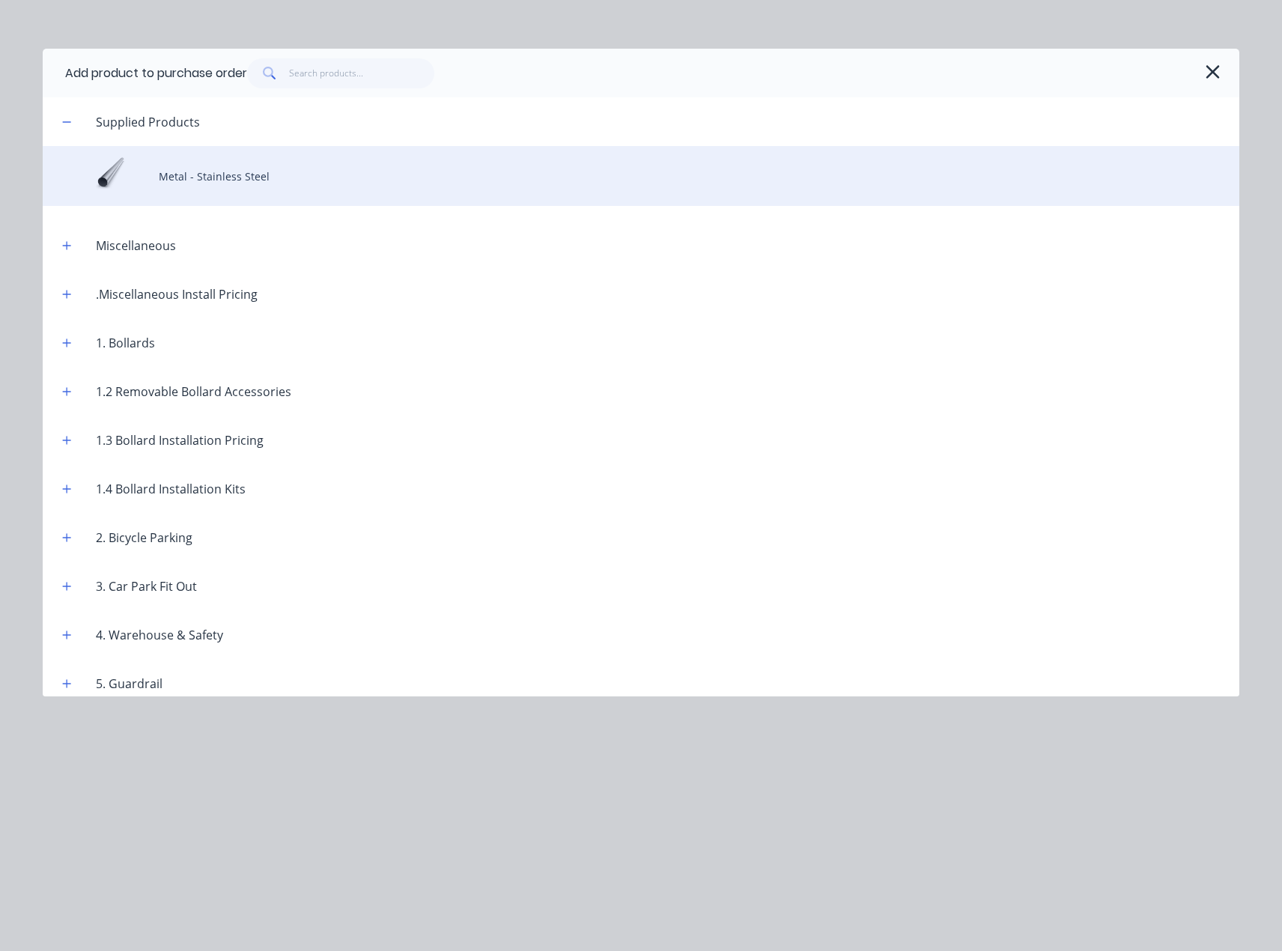
click at [195, 198] on div "Metal - Stainless Steel" at bounding box center [641, 176] width 1197 height 60
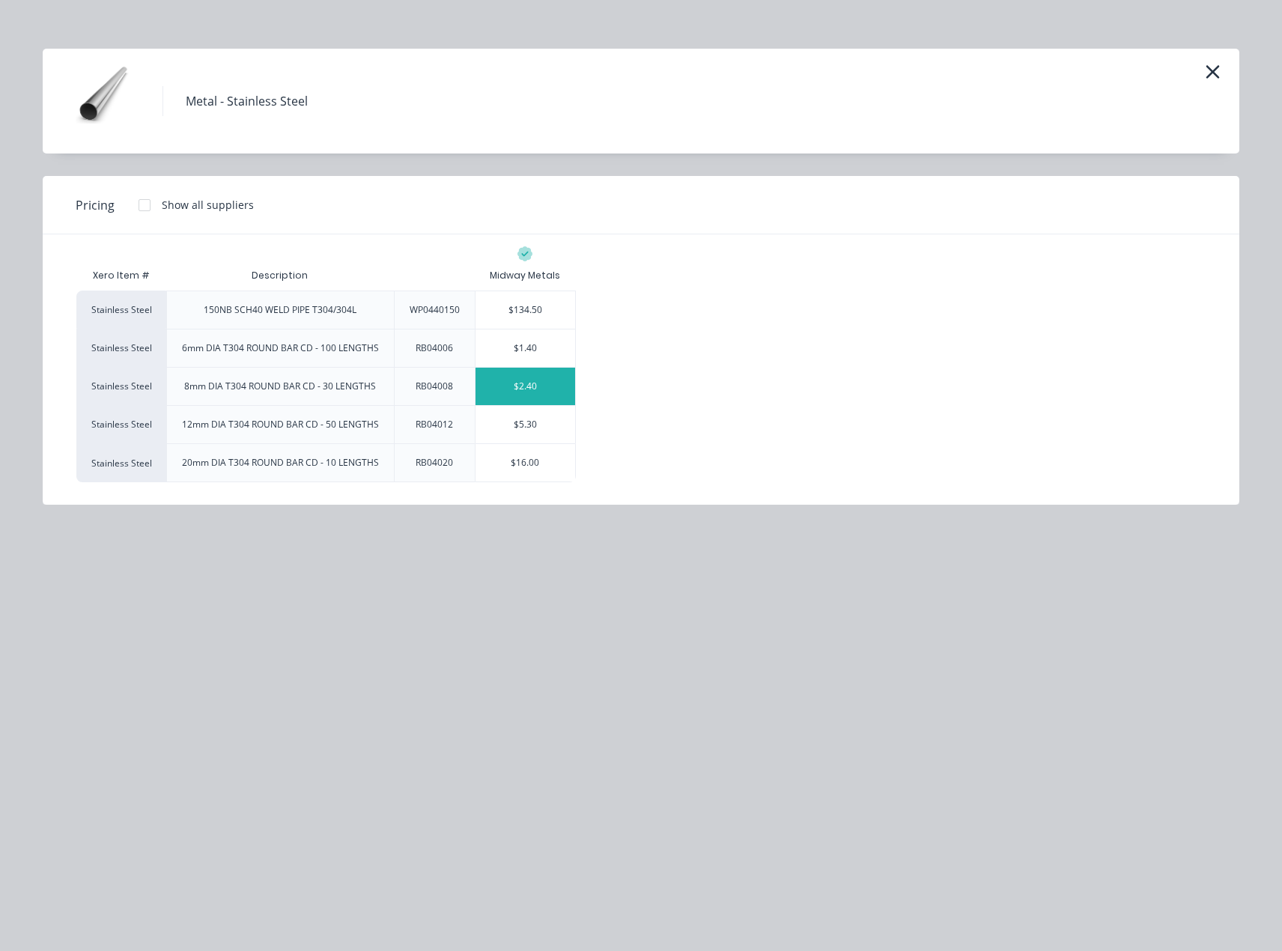
click at [504, 392] on div "$2.40" at bounding box center [526, 386] width 100 height 37
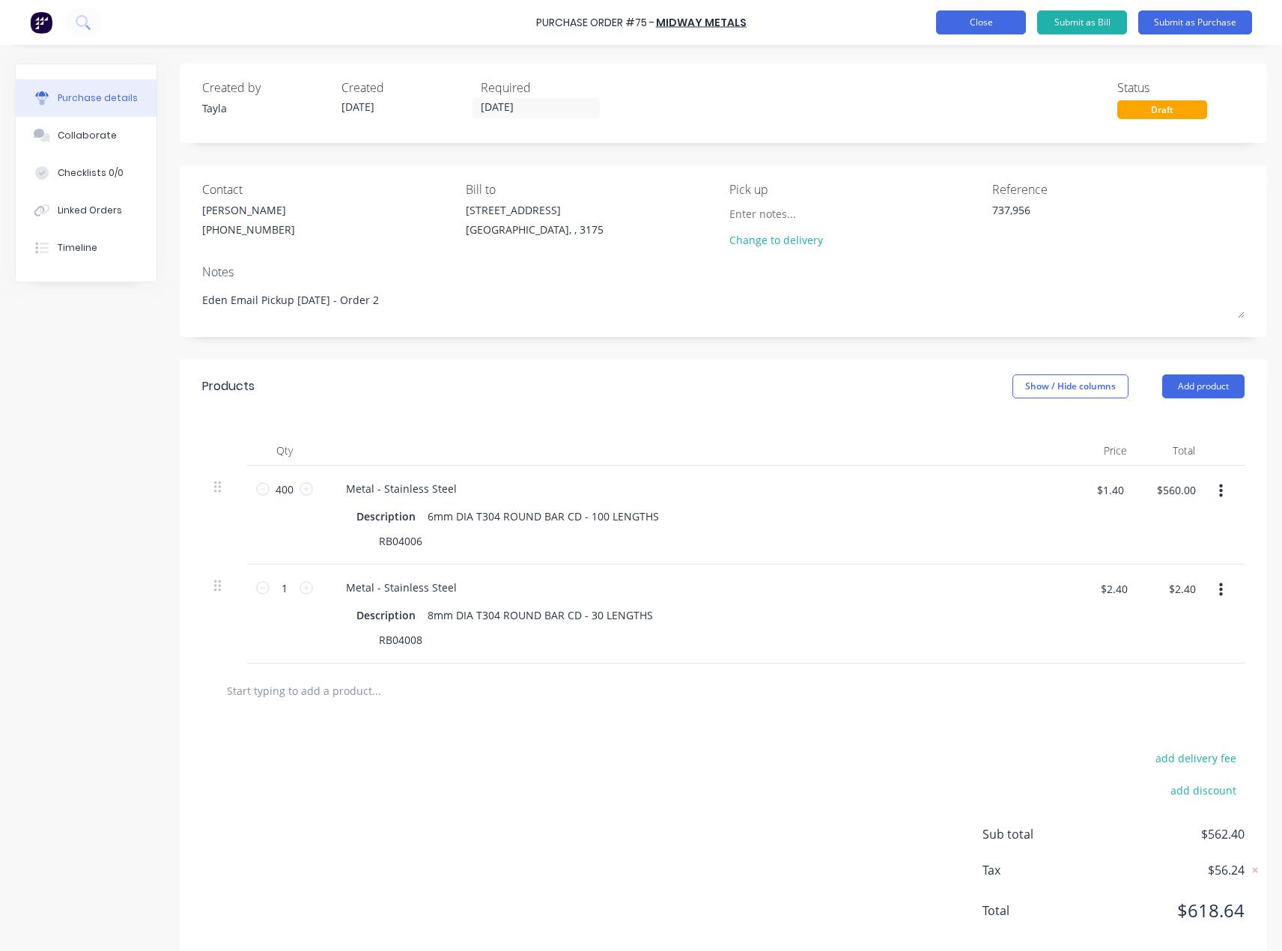
click at [975, 28] on button "Close" at bounding box center [981, 22] width 90 height 24
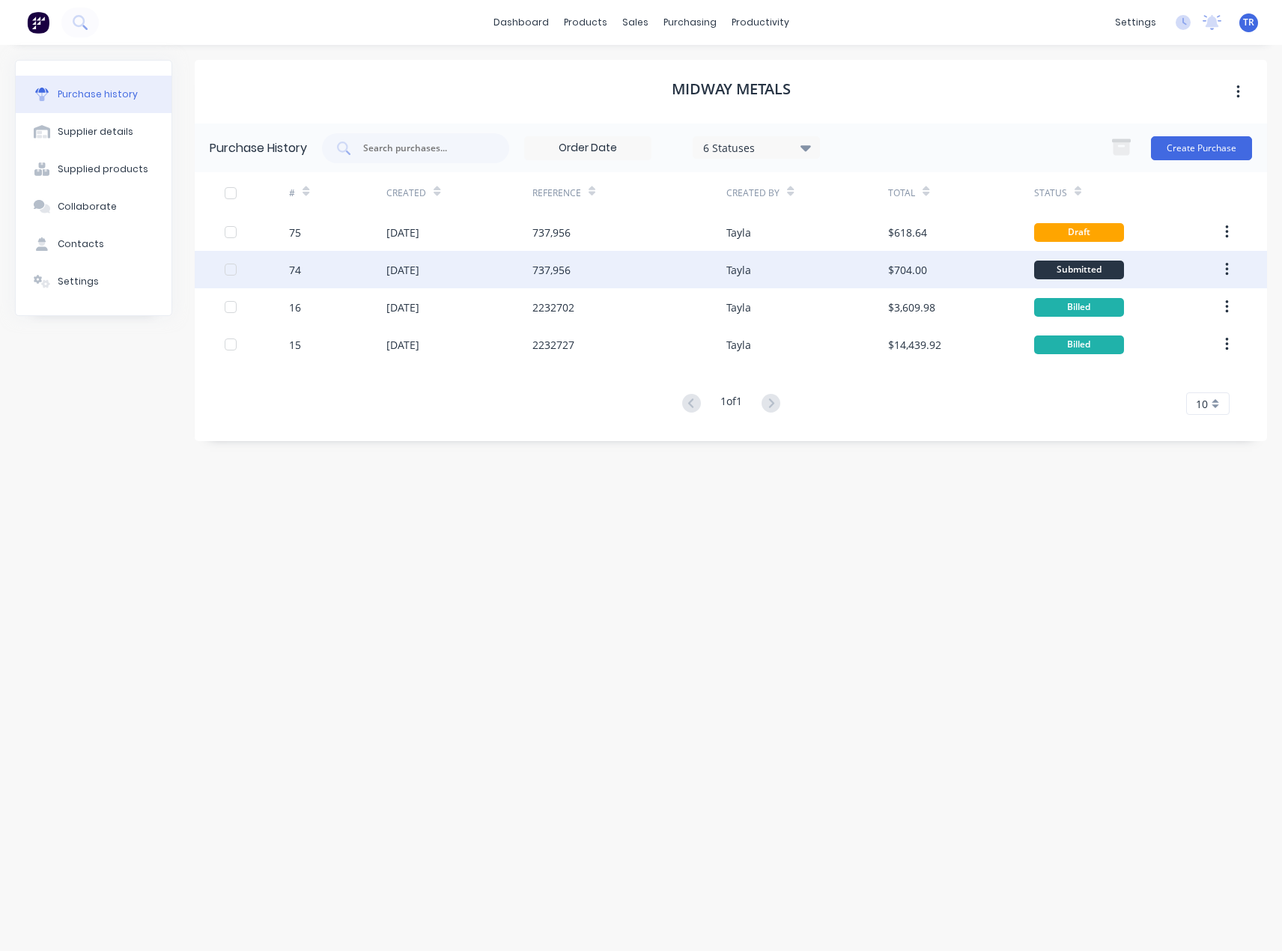
click at [734, 260] on div "Tayla" at bounding box center [807, 269] width 162 height 37
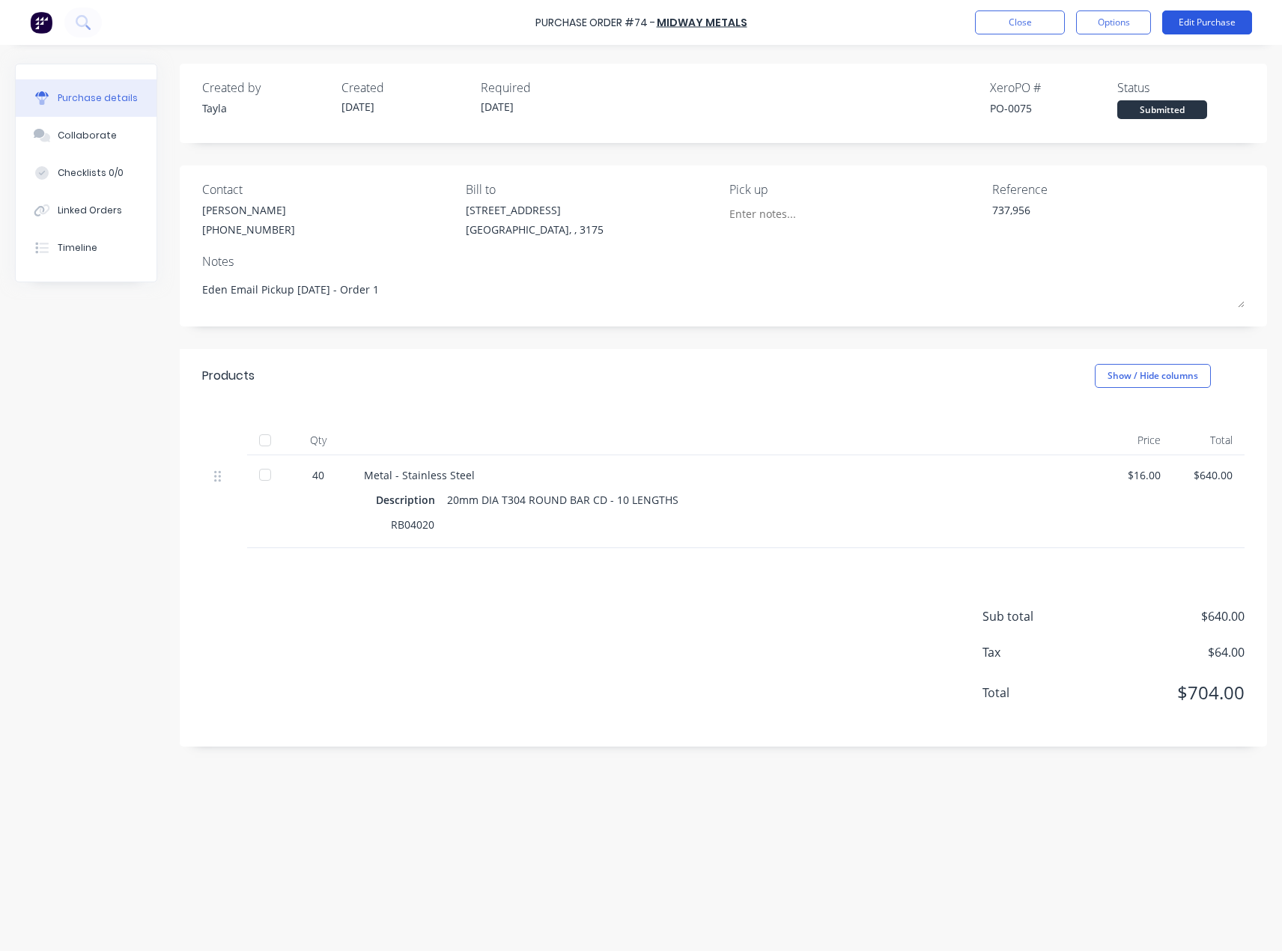
click at [1181, 18] on button "Edit Purchase" at bounding box center [1207, 22] width 90 height 24
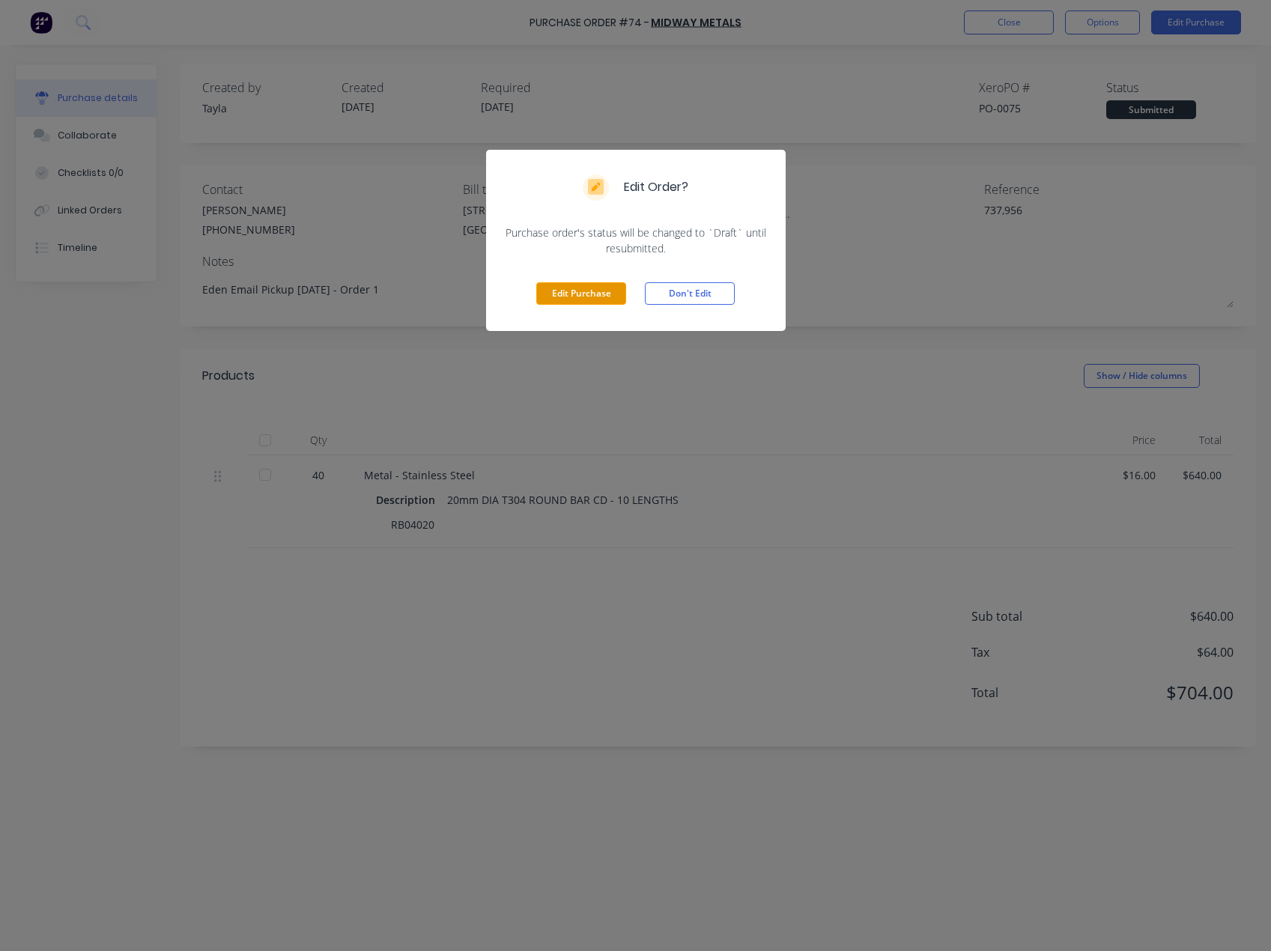
click at [553, 289] on button "Edit Purchase" at bounding box center [581, 293] width 90 height 22
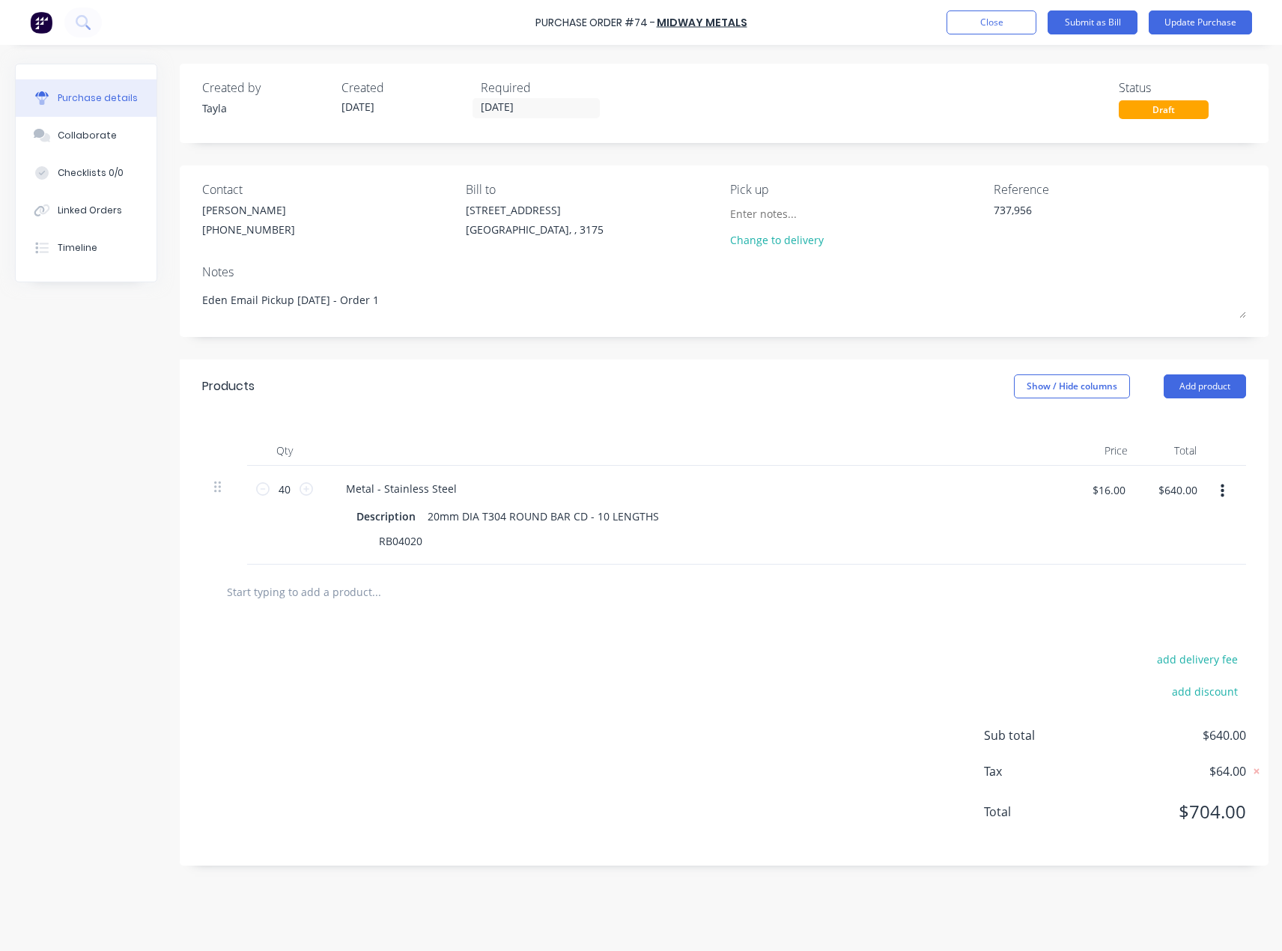
click at [1227, 496] on button "button" at bounding box center [1222, 491] width 35 height 27
click at [1164, 619] on button "Delete" at bounding box center [1176, 621] width 127 height 30
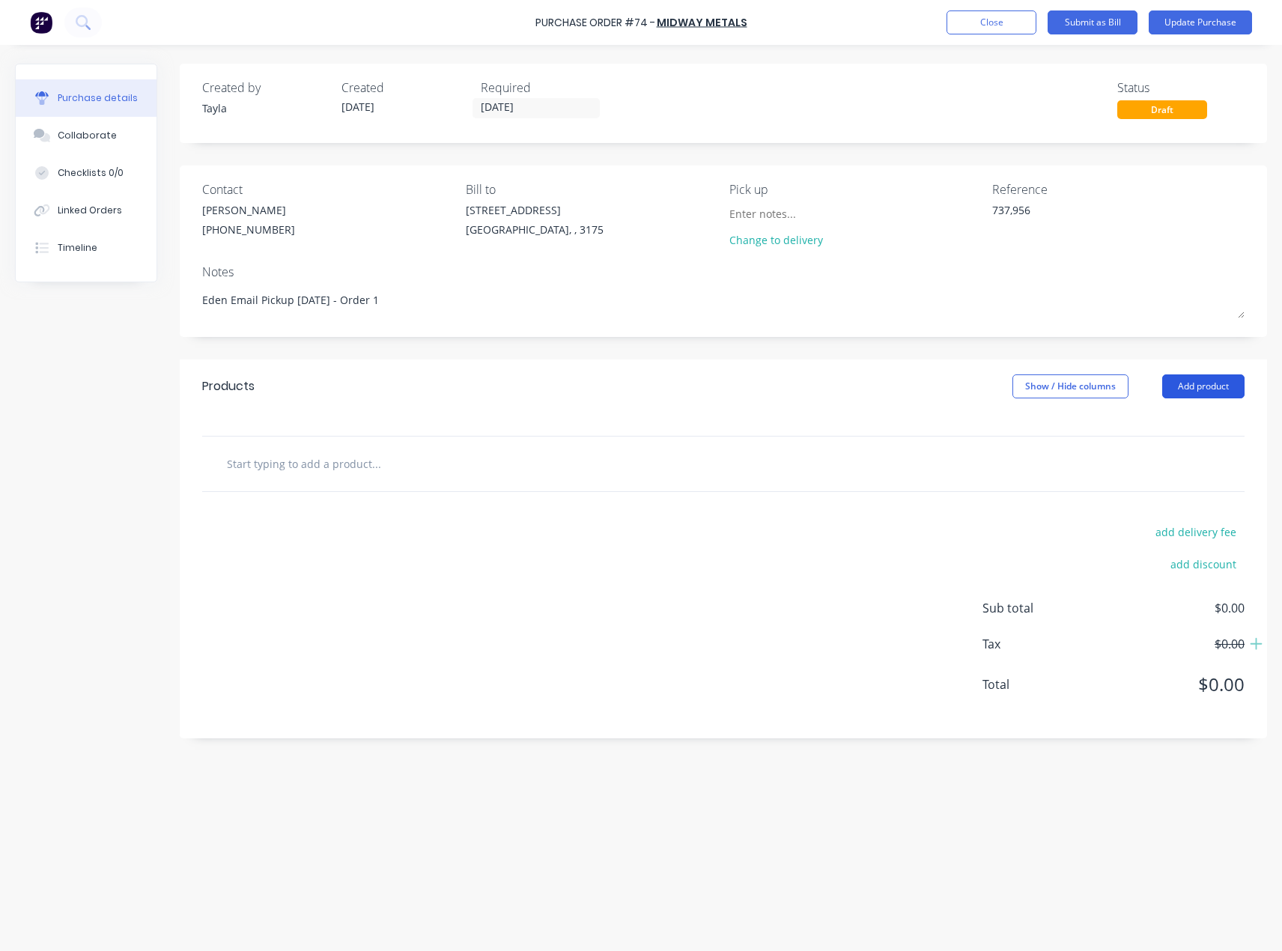
click at [1182, 390] on button "Add product" at bounding box center [1203, 386] width 82 height 24
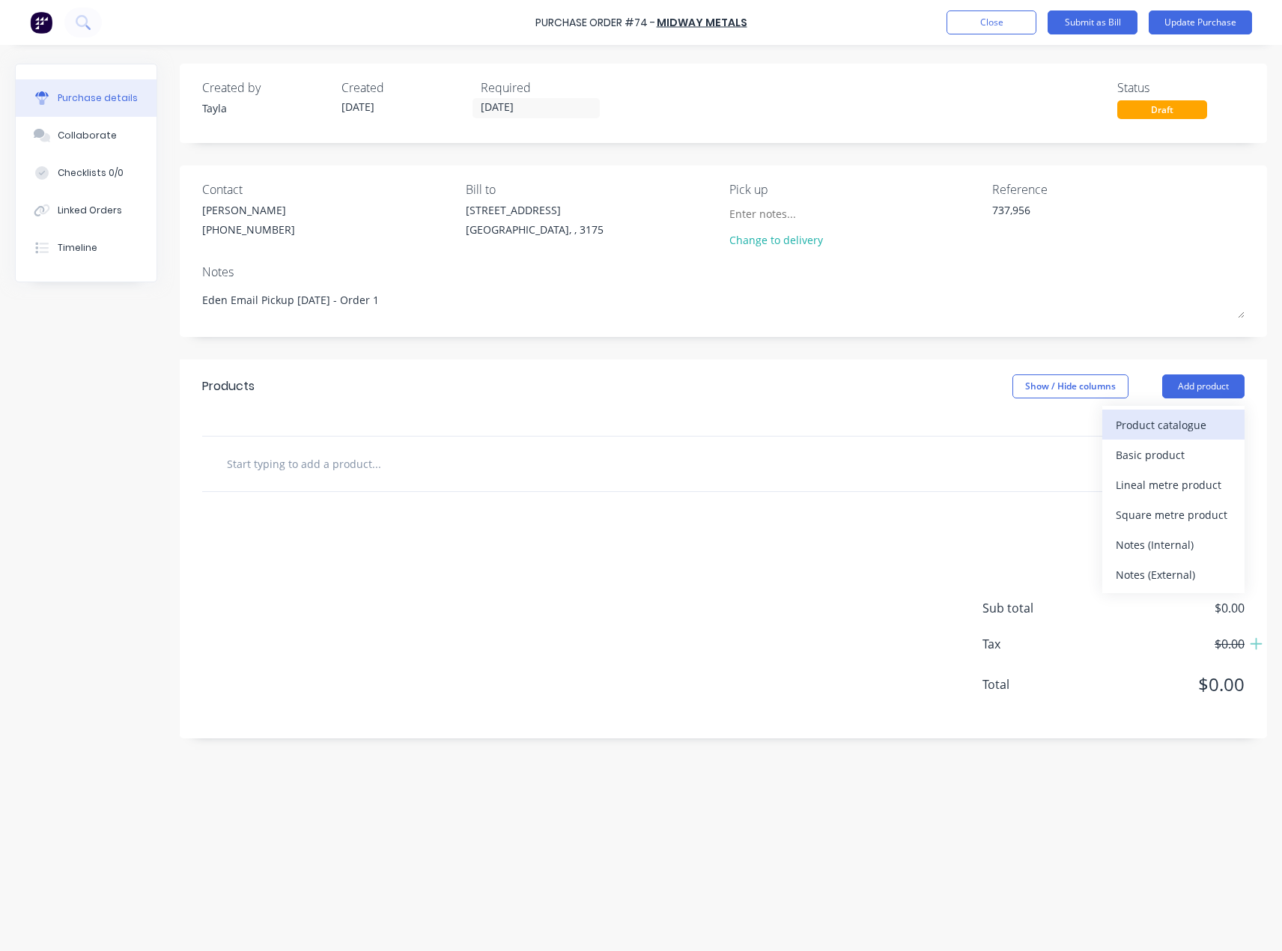
click at [1156, 420] on div "Product catalogue" at bounding box center [1173, 425] width 115 height 22
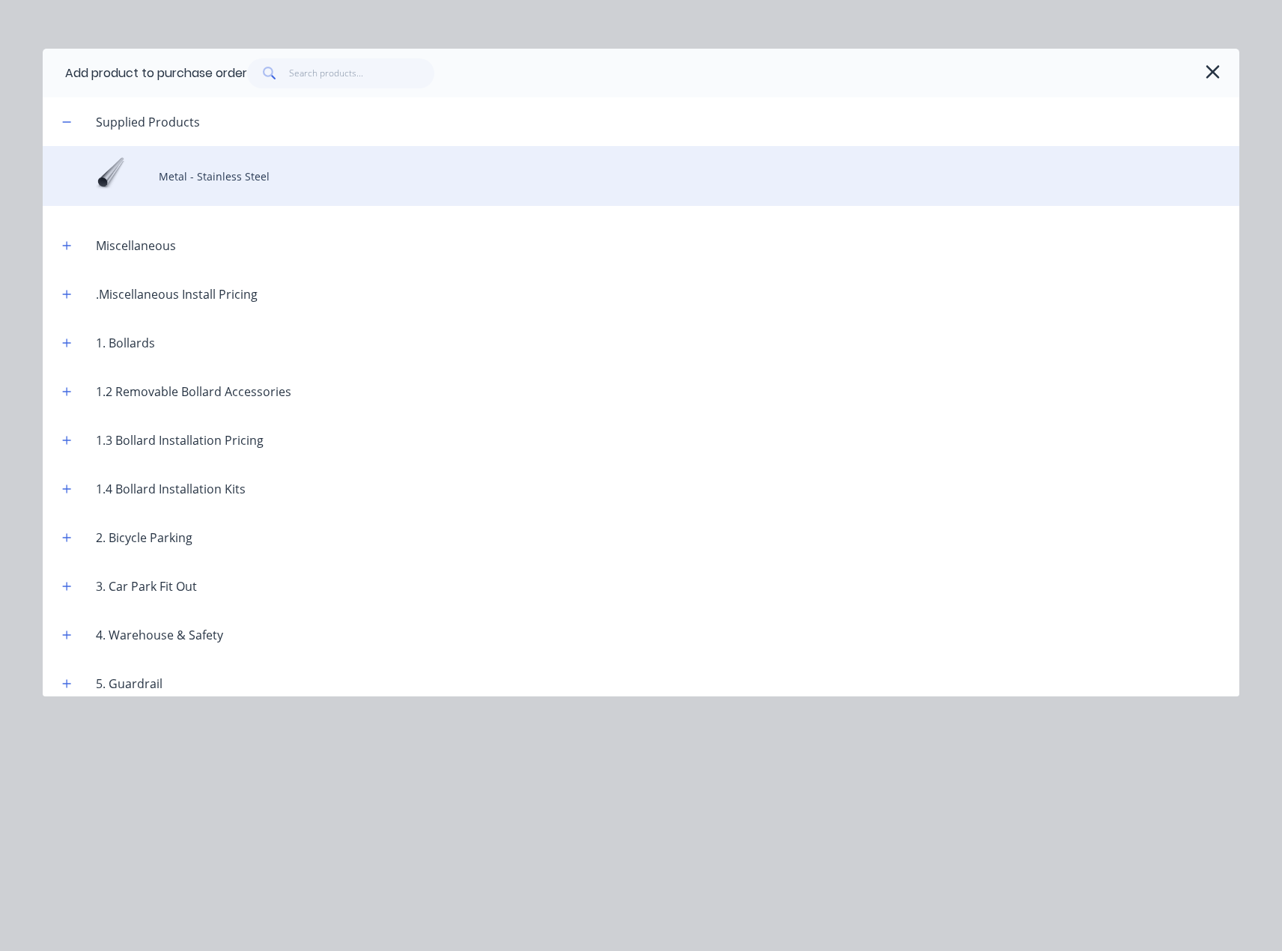
click at [236, 169] on div "Metal - Stainless Steel" at bounding box center [641, 176] width 1197 height 60
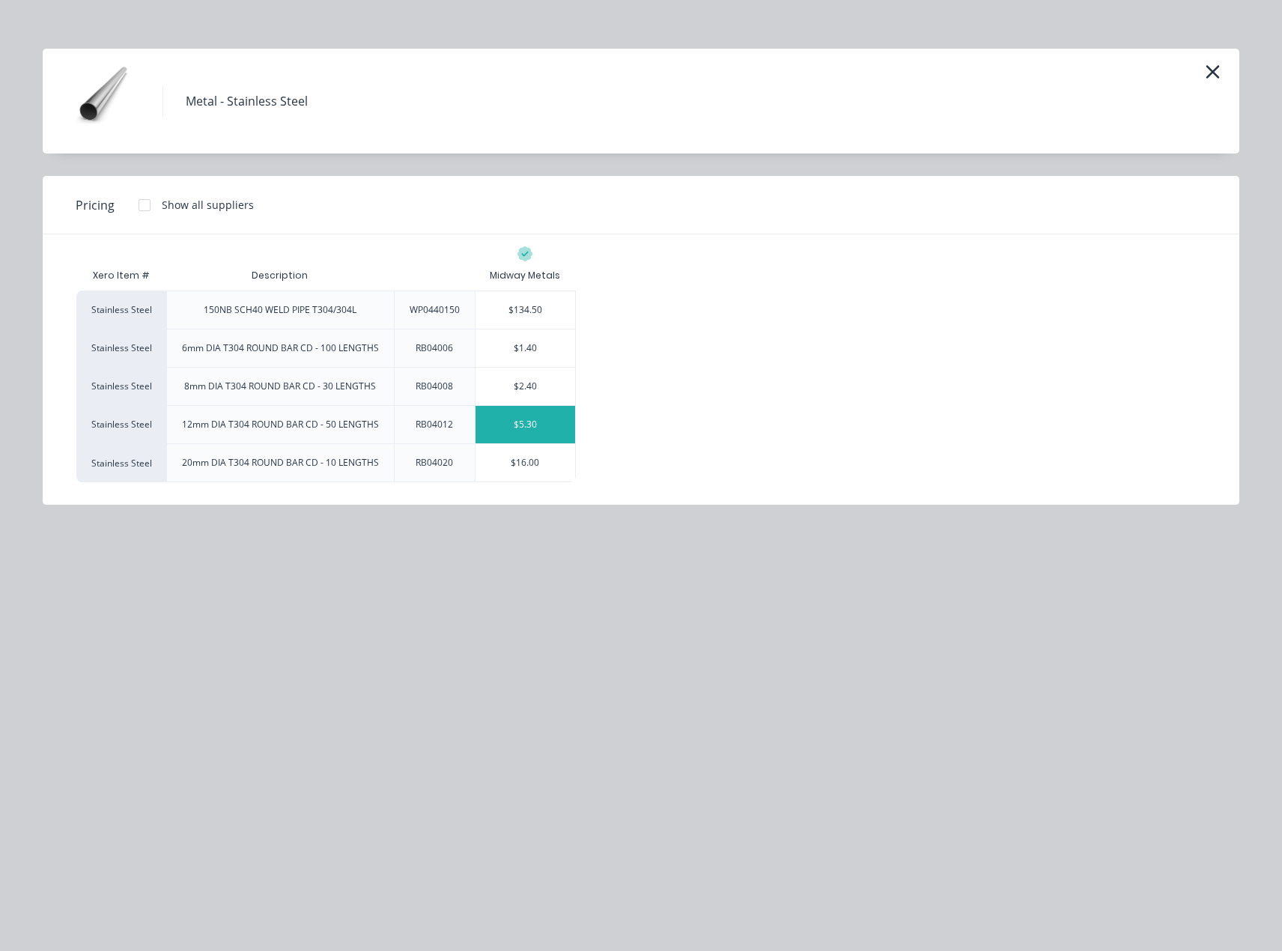
click at [508, 429] on div "$5.30" at bounding box center [526, 424] width 100 height 37
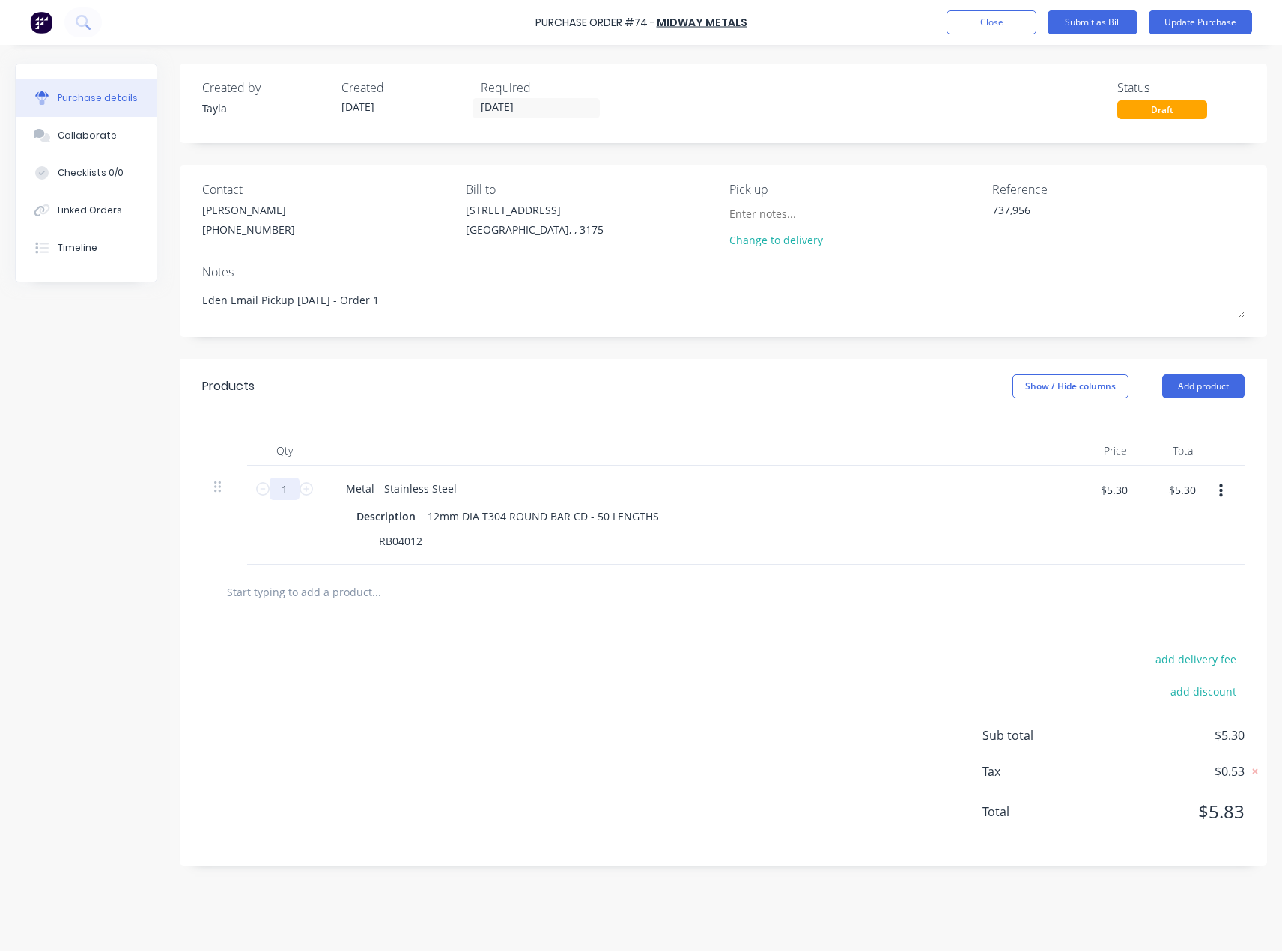
click at [291, 488] on input "1" at bounding box center [285, 489] width 30 height 22
type textarea "x"
type input "5"
type textarea "x"
type input "$26.50"
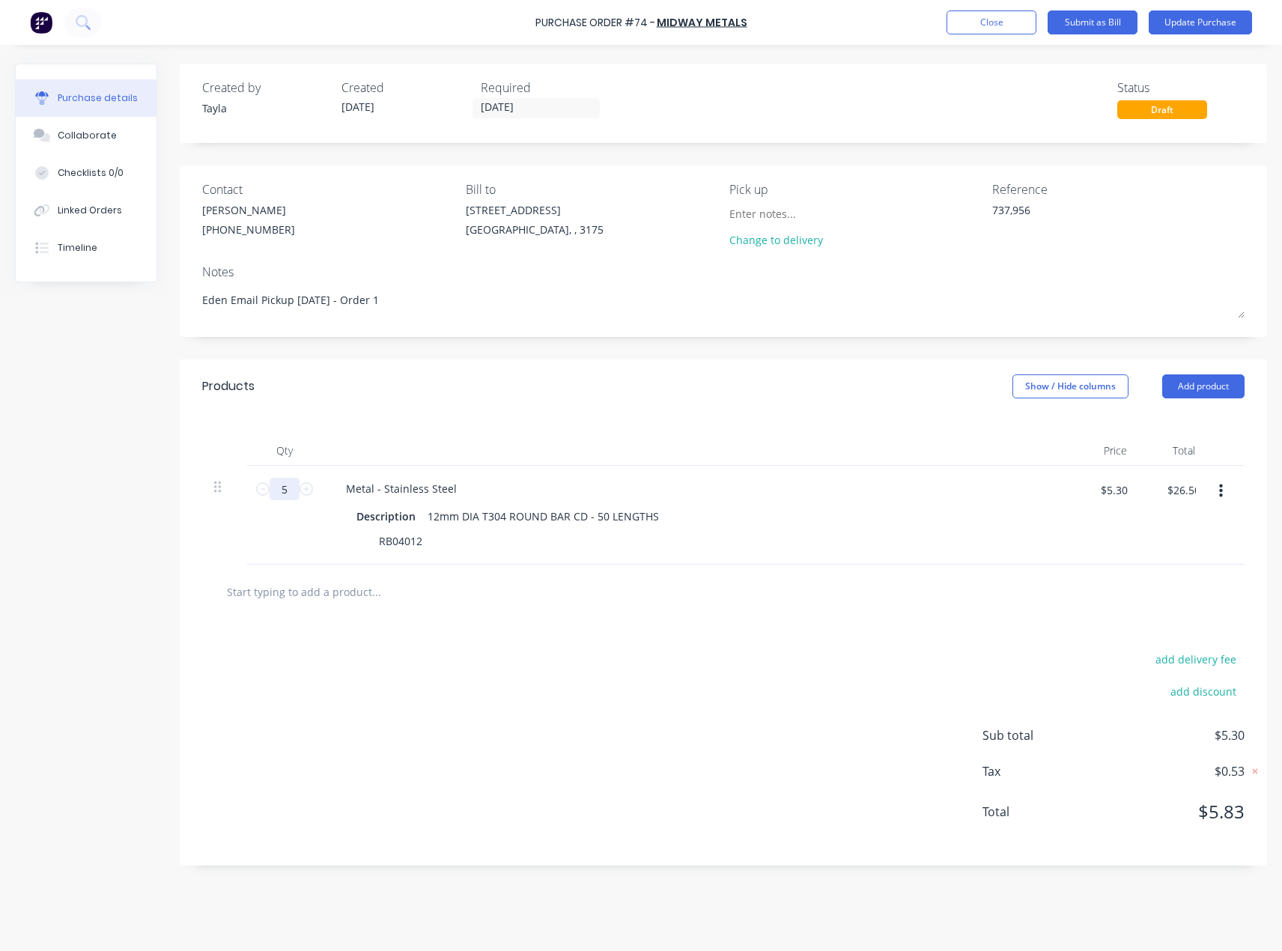
type textarea "x"
type input "50"
type textarea "x"
type input "$265.00"
type input "50"
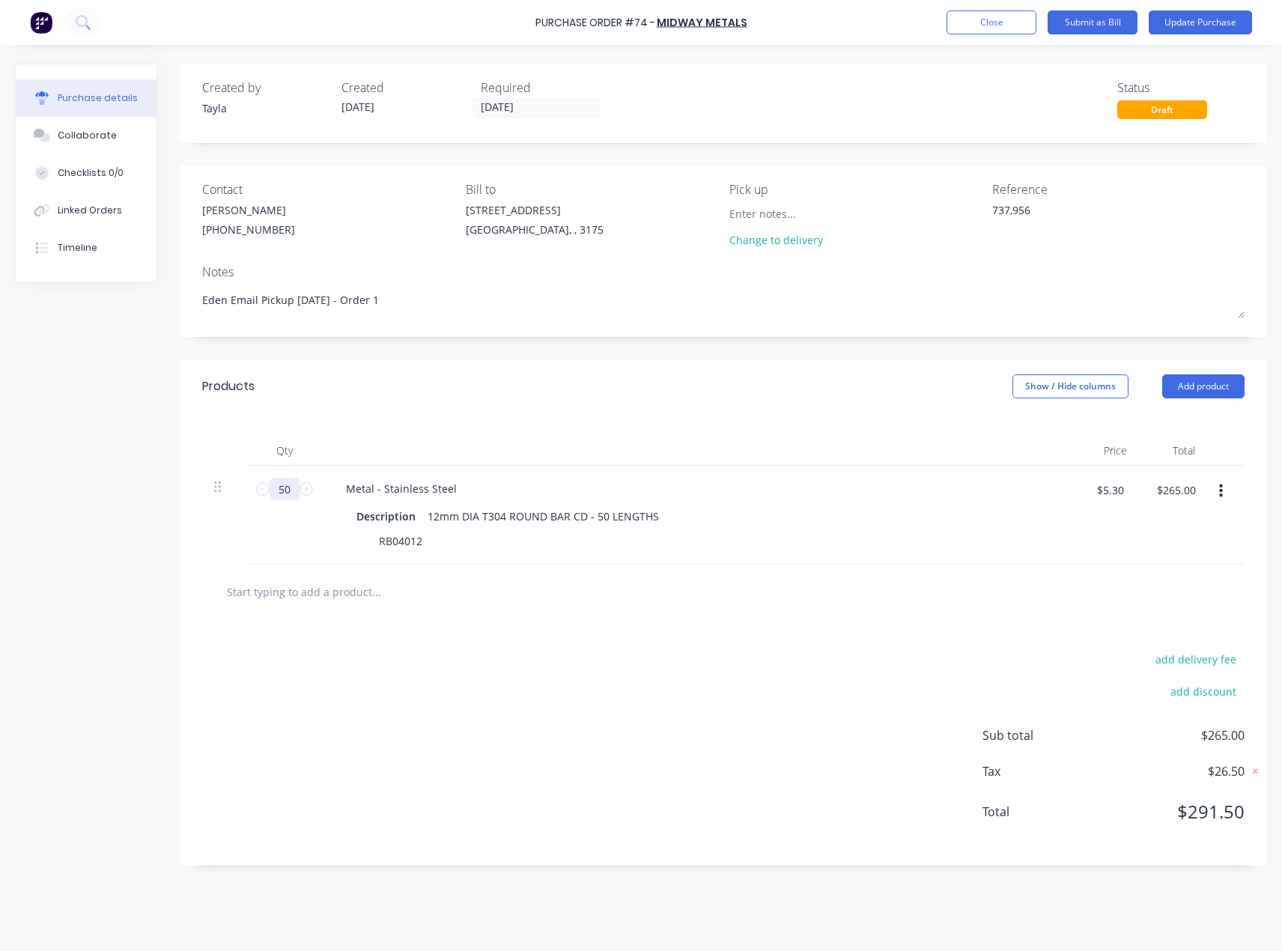
click at [273, 483] on input "50" at bounding box center [285, 489] width 30 height 22
type textarea "x"
type input "2"
type textarea "x"
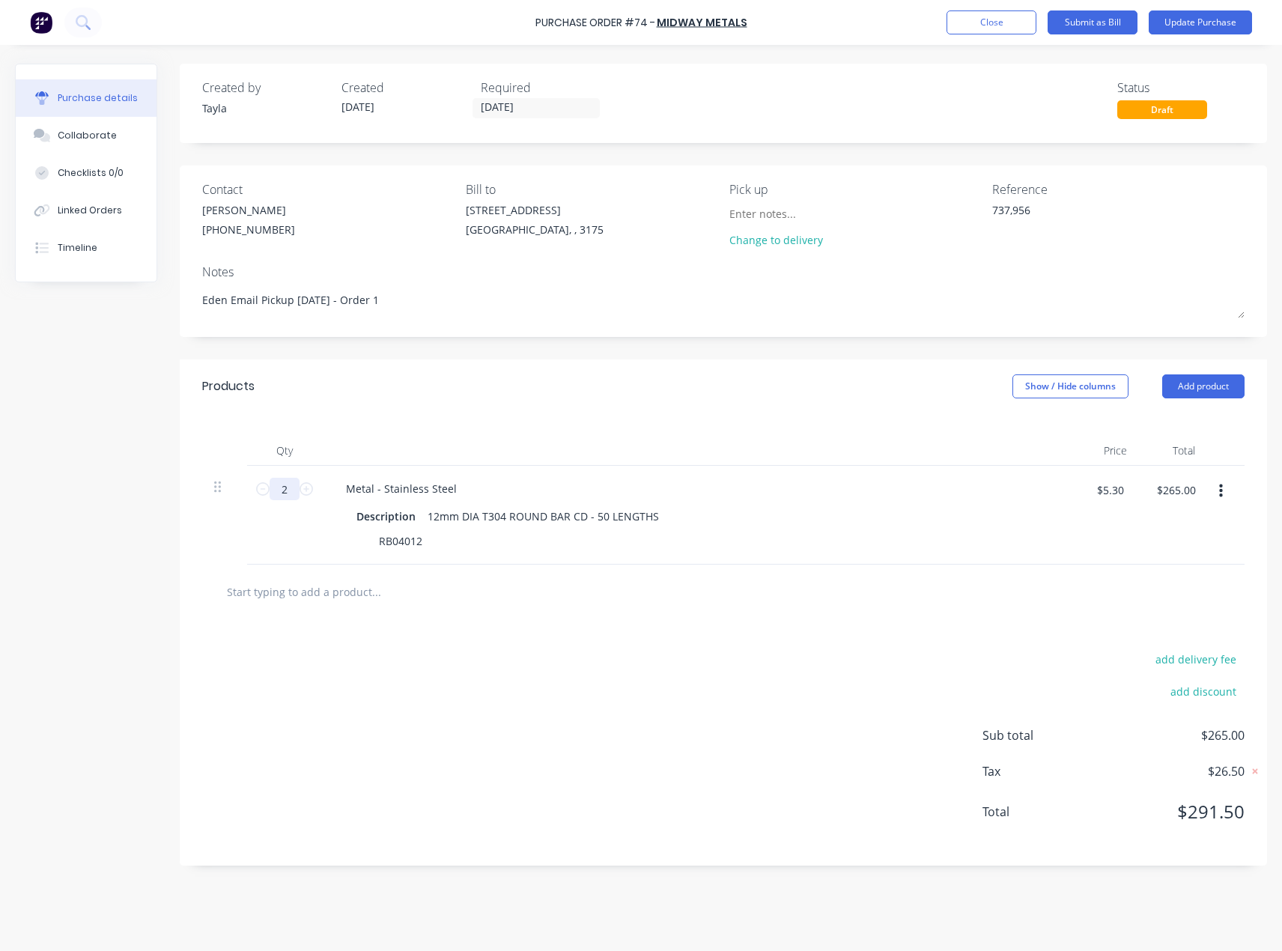
type input "$10.60"
type textarea "x"
type input "20"
type textarea "x"
type input "$106.00"
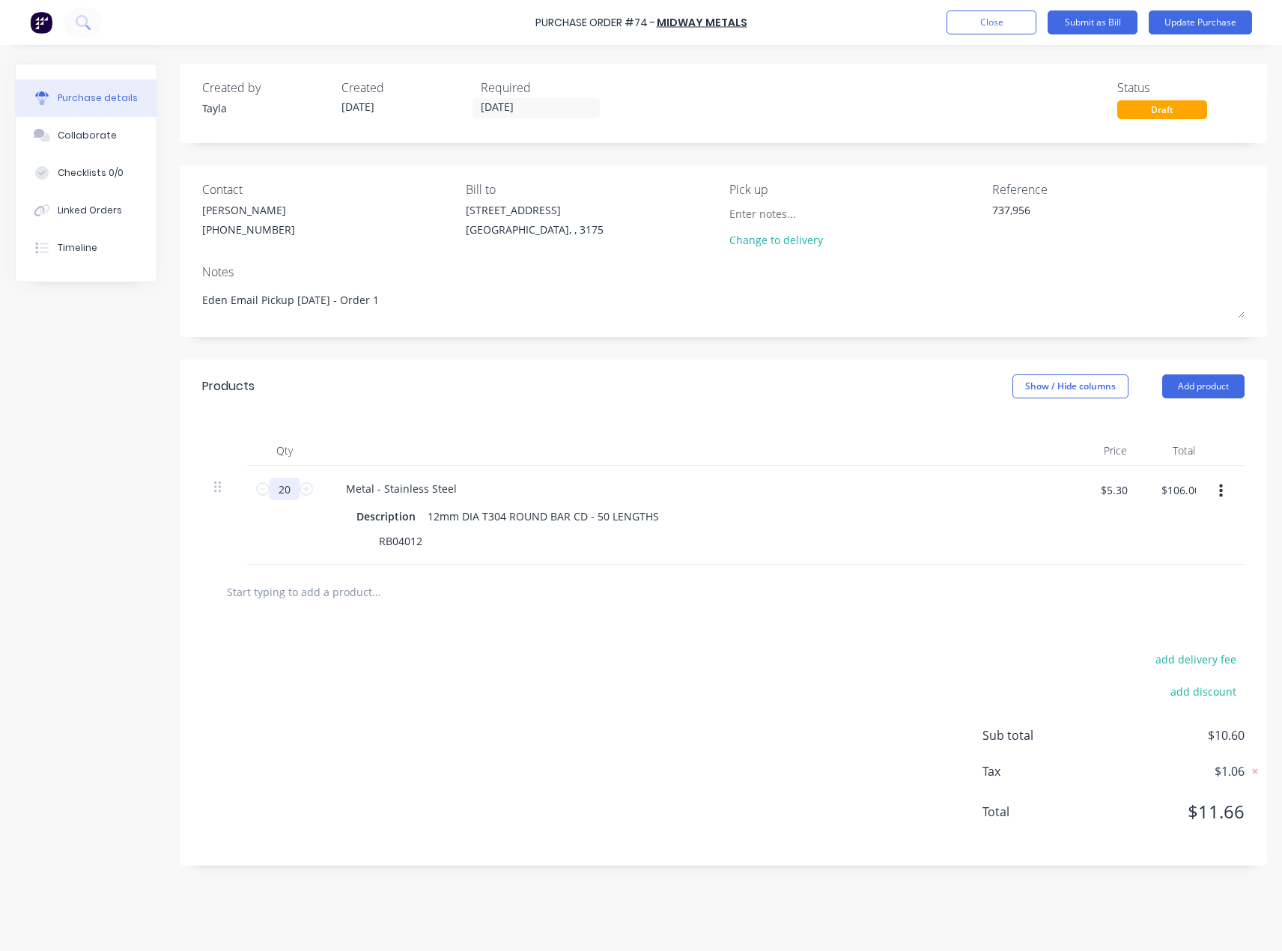
type textarea "x"
type input "200"
type textarea "x"
type input "$1,060.00"
type input "200"
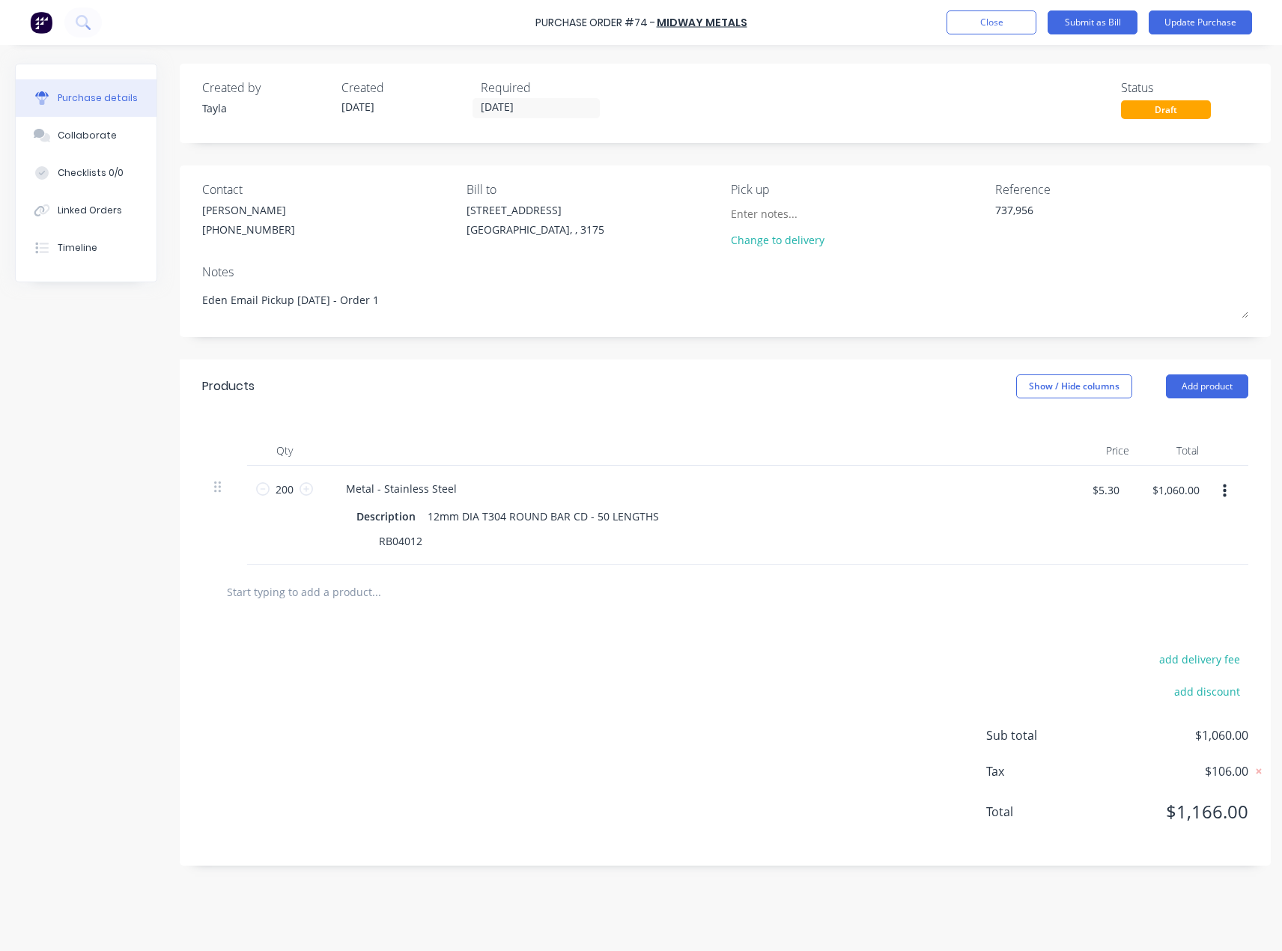
click at [474, 686] on div "add delivery fee add discount Sub total $1,060.00 Tax $106.00 Total $1,166.00" at bounding box center [725, 742] width 1091 height 246
click at [1214, 27] on button "Update Purchase" at bounding box center [1200, 22] width 103 height 24
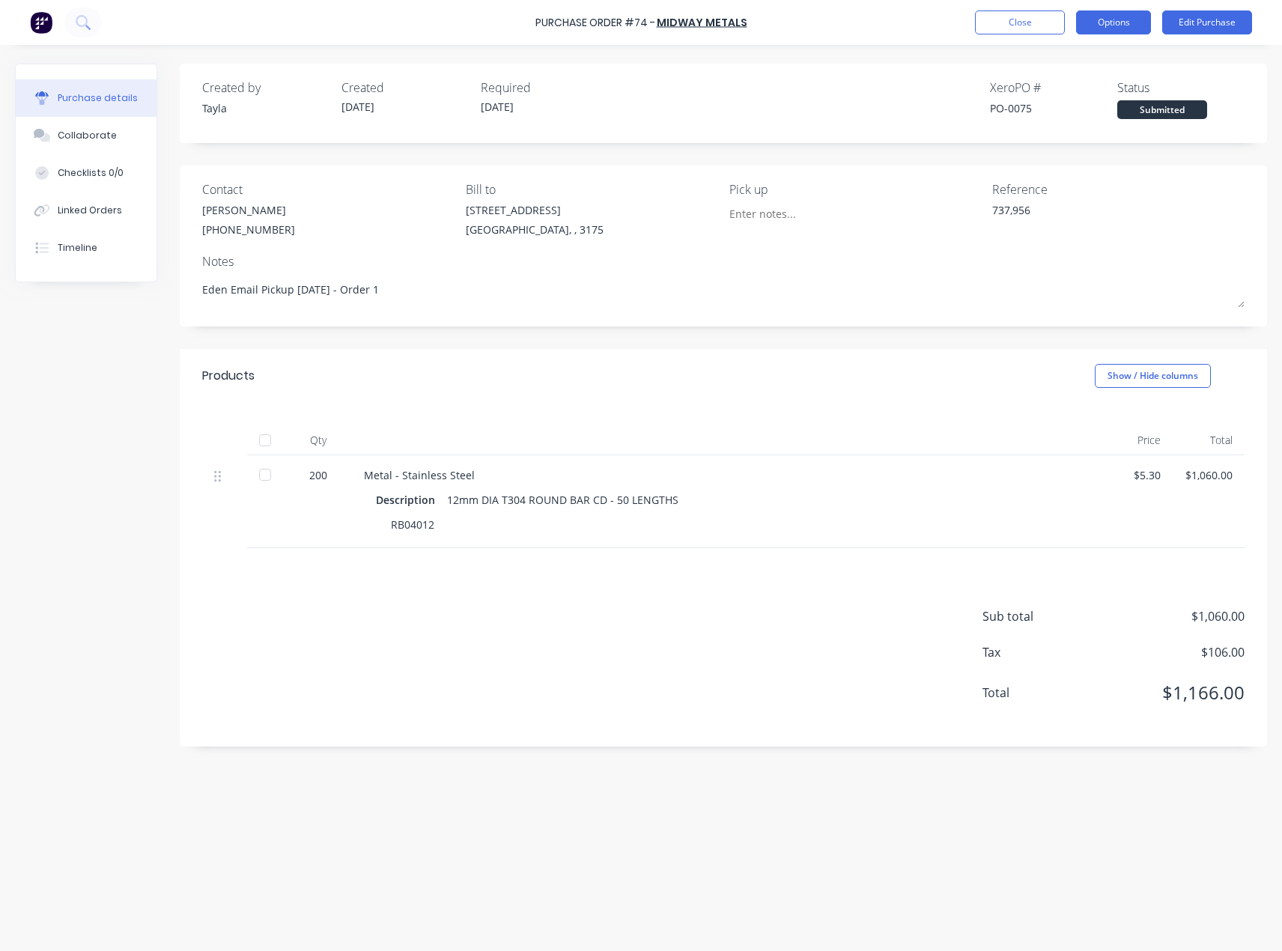
click at [1109, 24] on button "Options" at bounding box center [1113, 22] width 75 height 24
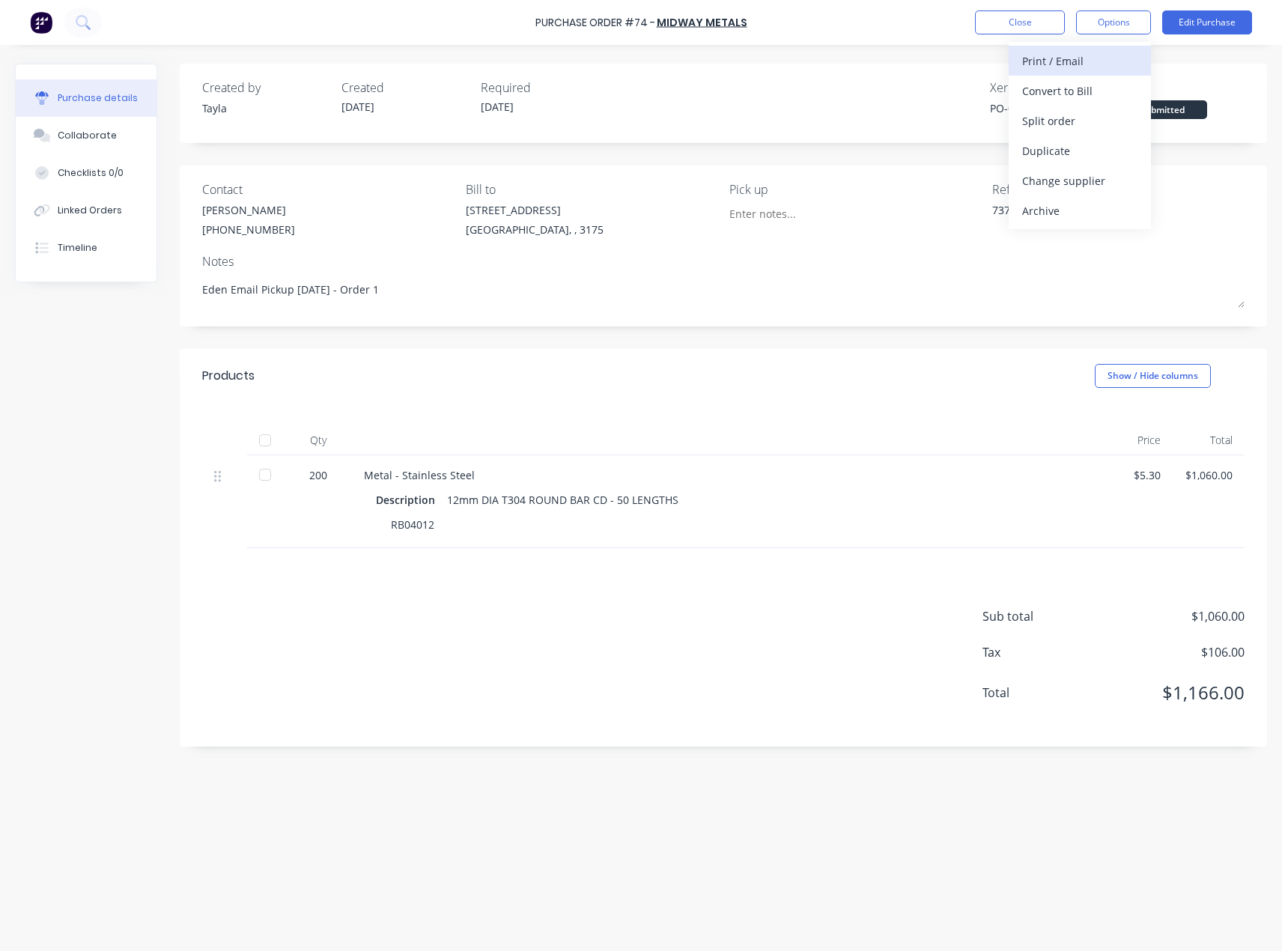
click at [1093, 55] on div "Print / Email" at bounding box center [1079, 61] width 115 height 22
click at [1040, 99] on div "With pricing" at bounding box center [1079, 91] width 115 height 22
type textarea "x"
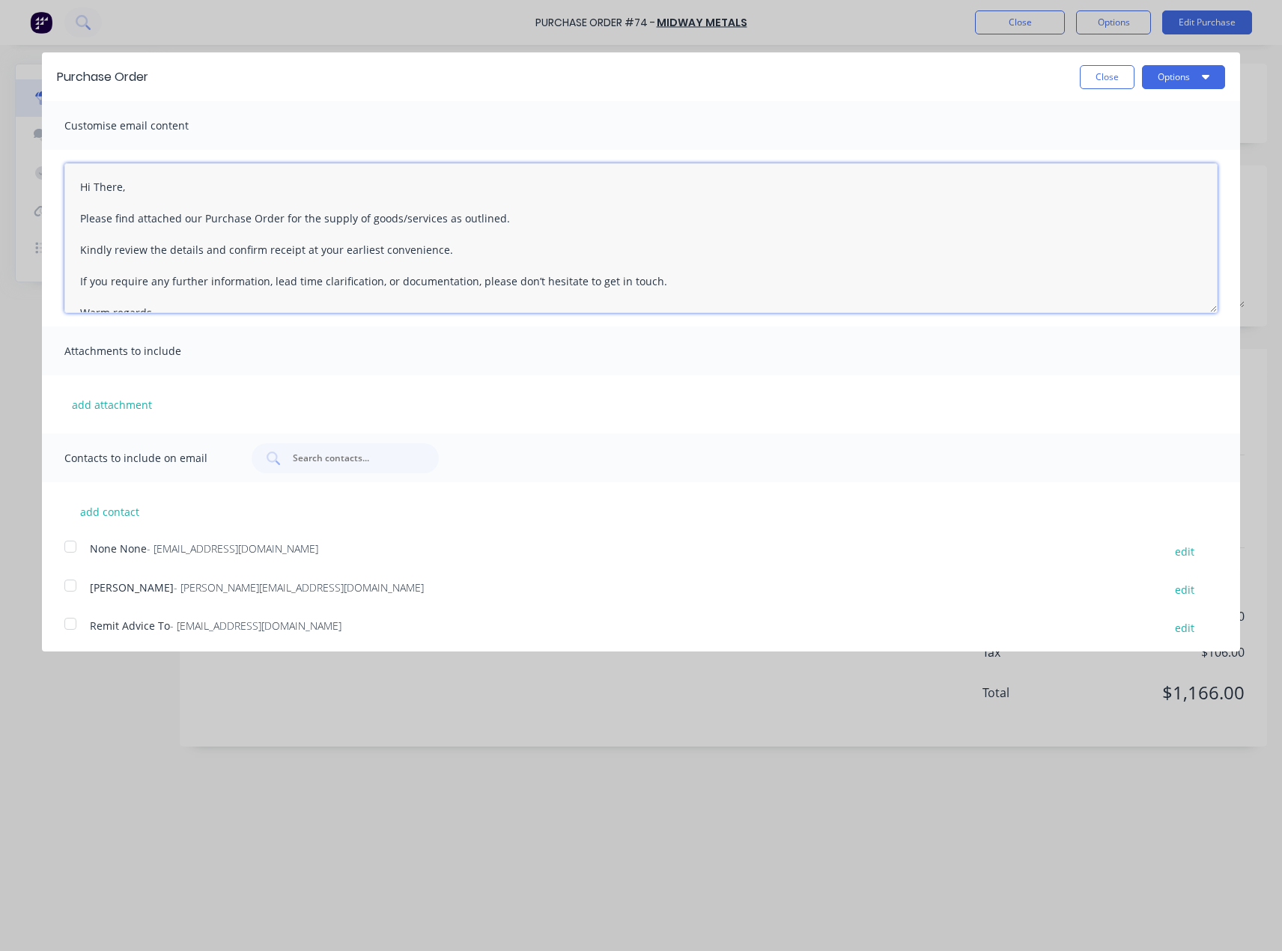
click at [109, 189] on textarea "Hi There, Please find attached our Purchase Order for the supply of goods/servi…" at bounding box center [640, 238] width 1153 height 150
drag, startPoint x: 78, startPoint y: 210, endPoint x: 663, endPoint y: 289, distance: 590.2
click at [663, 289] on textarea "Hi Omar, Please find attached our Purchase Order for the supply of goods/servic…" at bounding box center [640, 238] width 1153 height 150
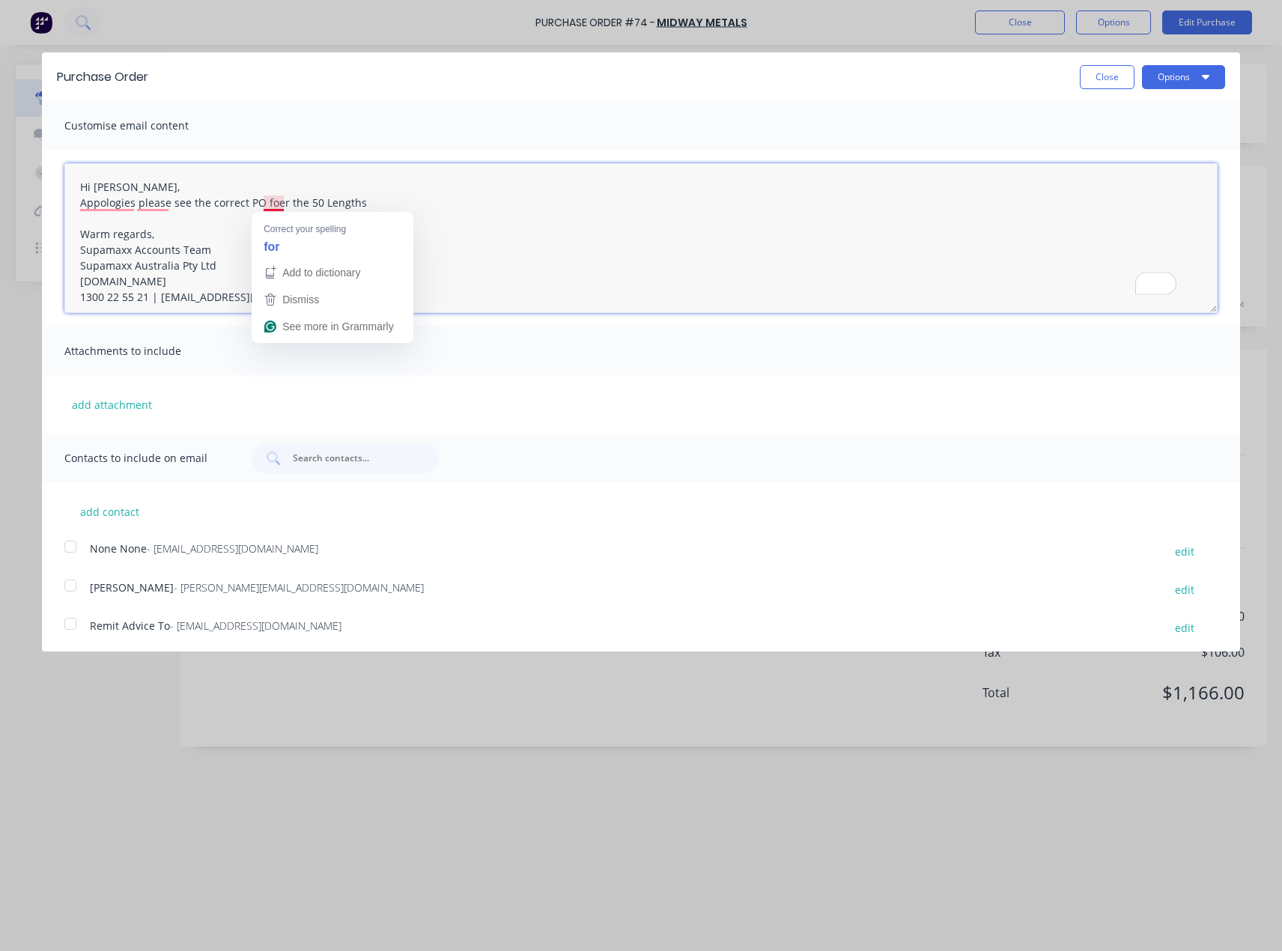
click at [283, 203] on textarea "Hi Omar, Appologies please see the correct PO foer the 50 Lengths Warm regards,…" at bounding box center [640, 238] width 1153 height 150
click at [276, 203] on textarea "Hi Omar, Appologies please see the correct PO foer the 50 Lengths Warm regards,…" at bounding box center [640, 238] width 1153 height 150
click at [278, 203] on textarea "Hi Omar, Appologies please see the correct PO foer the 50 Lengths Warm regards,…" at bounding box center [640, 238] width 1153 height 150
click at [195, 187] on textarea "Hi Omar, Appologies please see the correct PO for the 50 Lengths Warm regards, …" at bounding box center [640, 238] width 1153 height 150
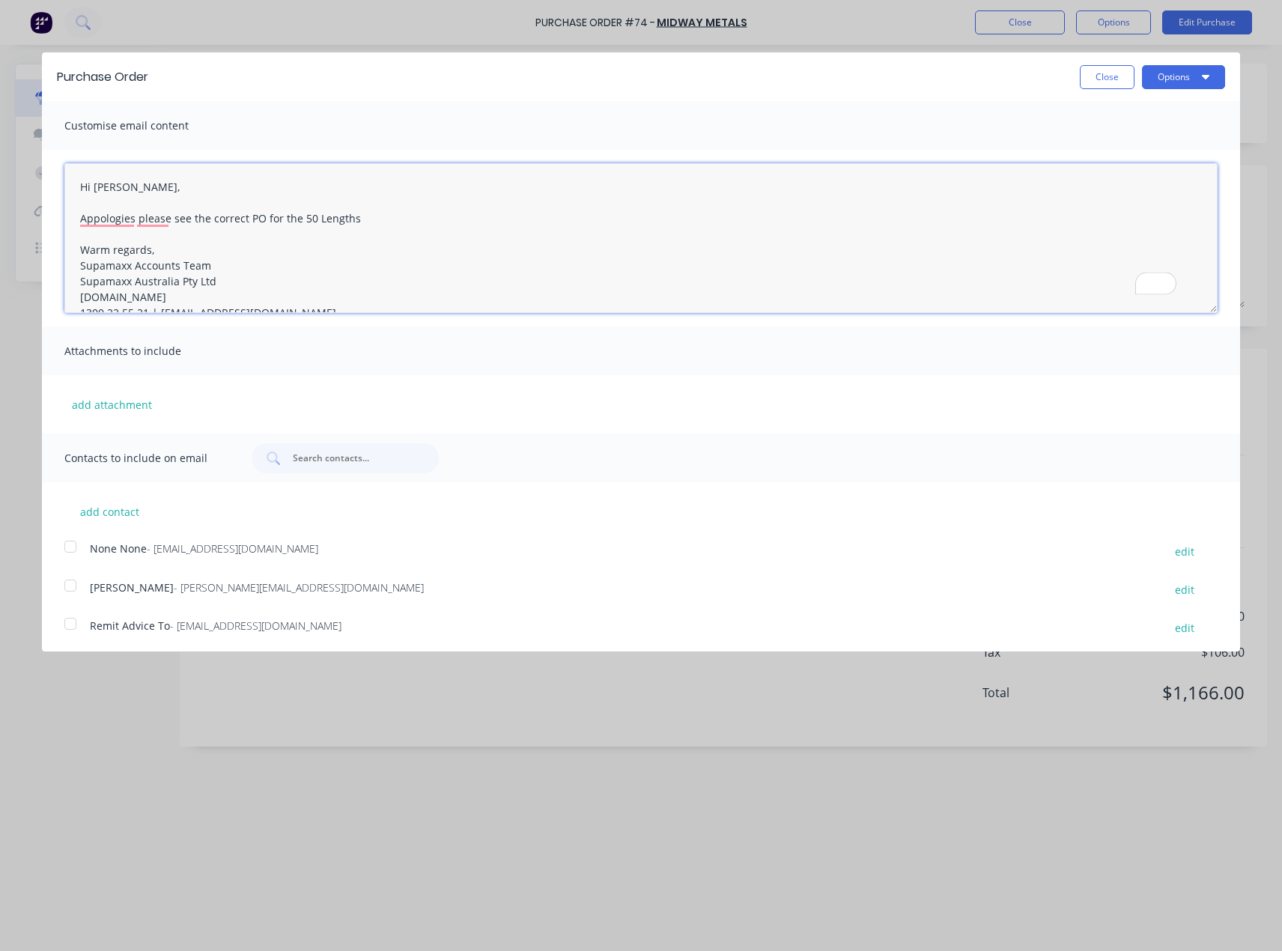
click at [112, 227] on textarea "Hi Omar, Appologies please see the correct PO for the 50 Lengths Warm regards, …" at bounding box center [640, 238] width 1153 height 150
click at [115, 213] on textarea "Hi Omar, Appologies please see the correct PO for the 50 Lengths Warm regards, …" at bounding box center [640, 238] width 1153 height 150
click at [293, 234] on textarea "Hi Omar, Apologies, please see the correct PO for the 50 Lengths Warm regards, …" at bounding box center [640, 238] width 1153 height 150
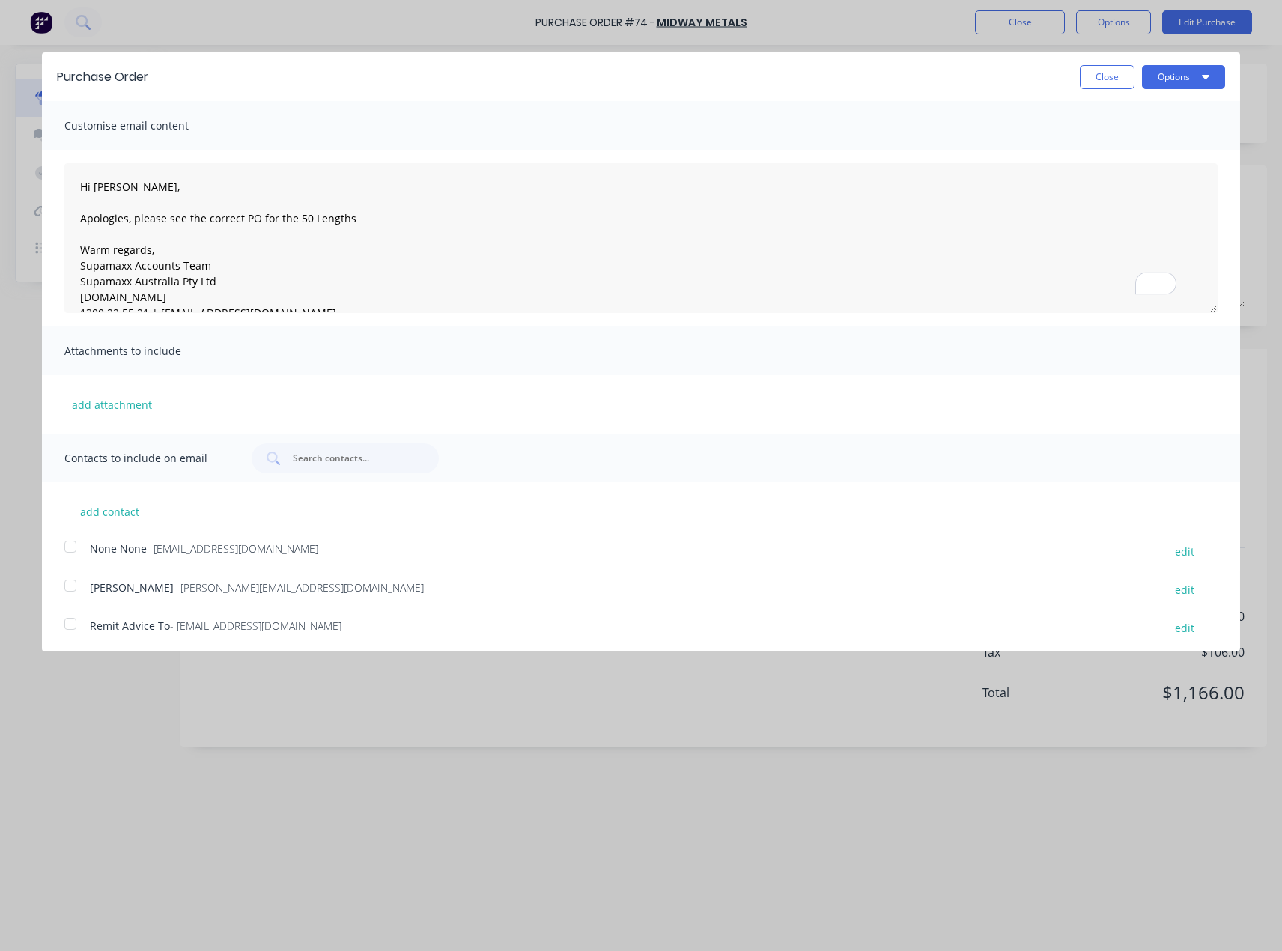
click at [163, 595] on div "Omar - omare@midwaymetals.com.au" at bounding box center [619, 590] width 1058 height 20
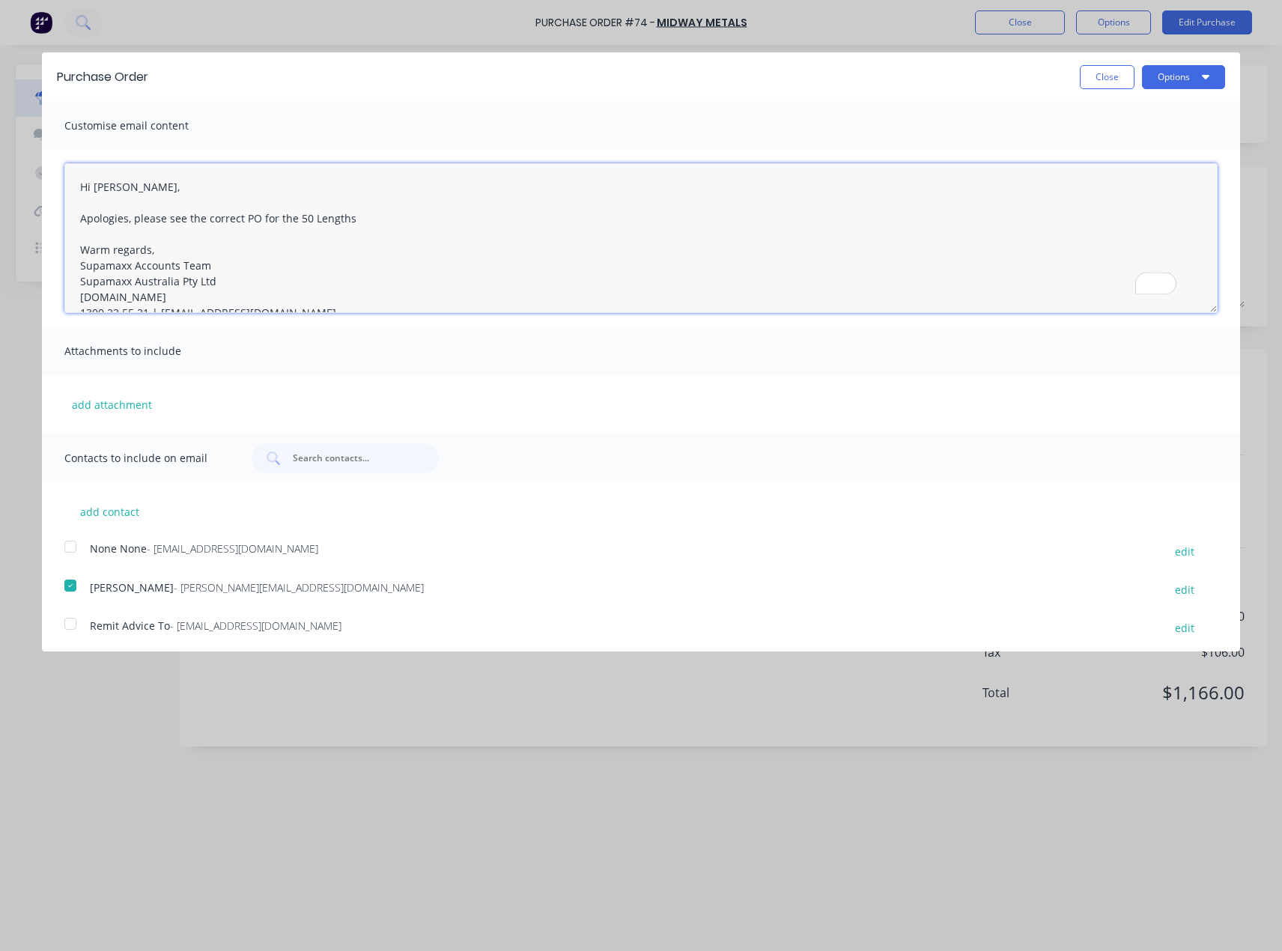
click at [279, 220] on textarea "Hi Omar, Apologies, please see the correct PO for the 50 Lengths Warm regards, …" at bounding box center [640, 238] width 1153 height 150
drag, startPoint x: 385, startPoint y: 231, endPoint x: 377, endPoint y: 226, distance: 9.8
click at [378, 228] on textarea "Hi Omar, Apologies, please see the correct PO for the 50 Lengths Warm regards, …" at bounding box center [640, 238] width 1153 height 150
click at [367, 221] on textarea "Hi Omar, Apologies, please see the correct PO for the 50 Lengths Warm regards, …" at bounding box center [640, 238] width 1153 height 150
type textarea "Hi Omar, Apologies, please see the correct PO for the 50 Lengths for collection…"
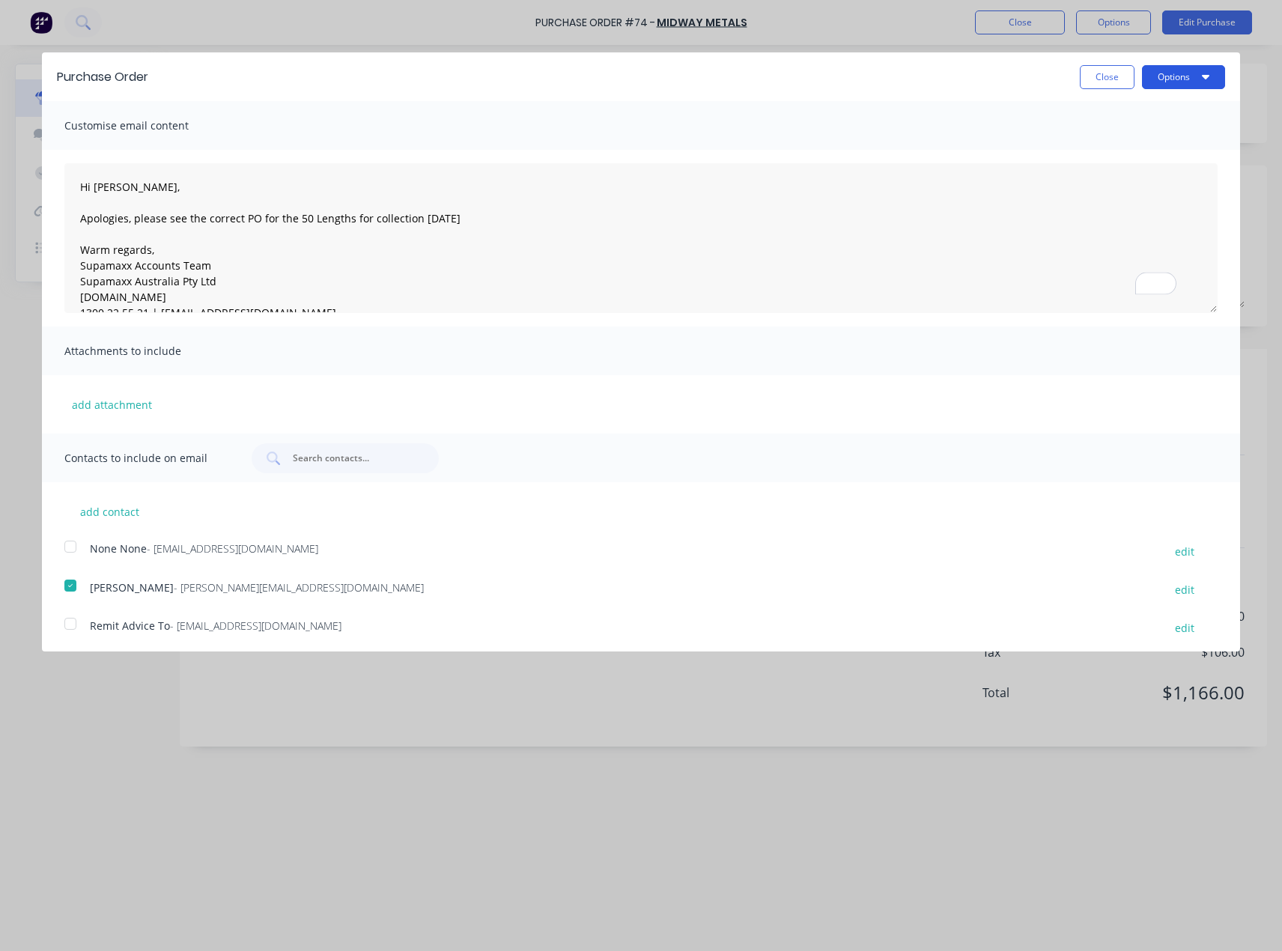
click at [1196, 67] on button "Options" at bounding box center [1183, 77] width 83 height 24
click at [1126, 138] on div "Email" at bounding box center [1153, 145] width 115 height 22
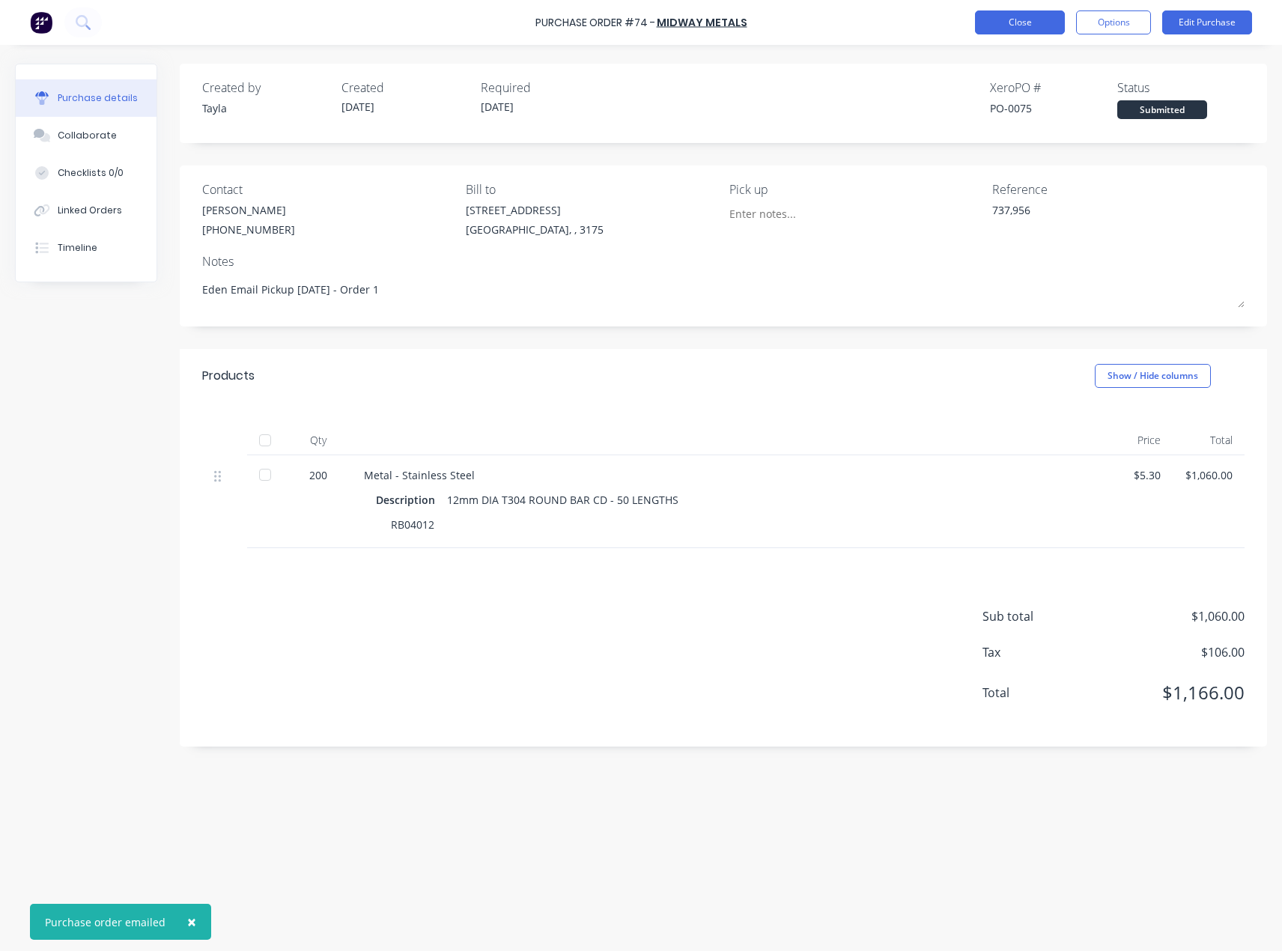
click at [1000, 22] on button "Close" at bounding box center [1020, 22] width 90 height 24
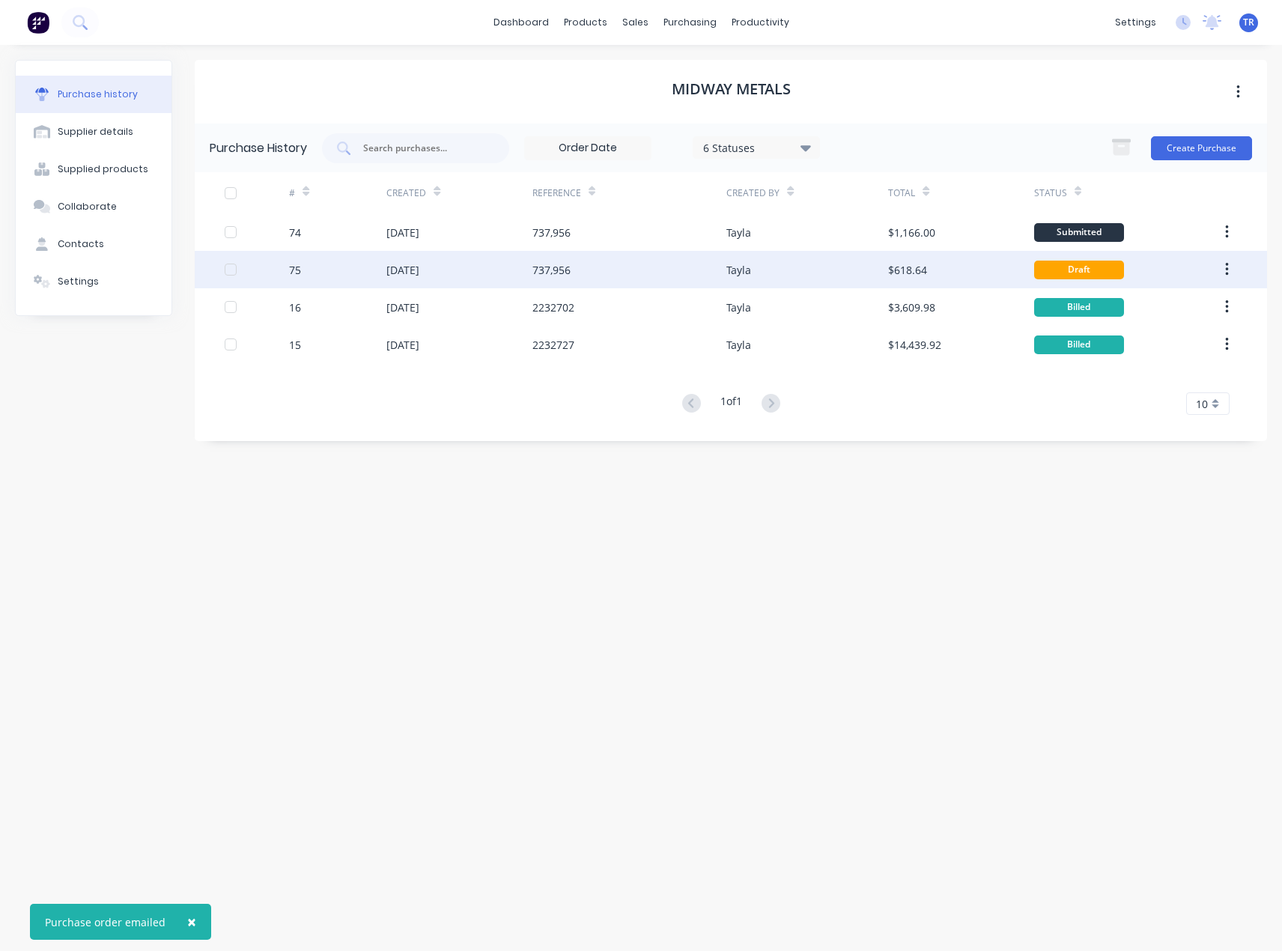
click at [718, 258] on div "737,956" at bounding box center [629, 269] width 194 height 37
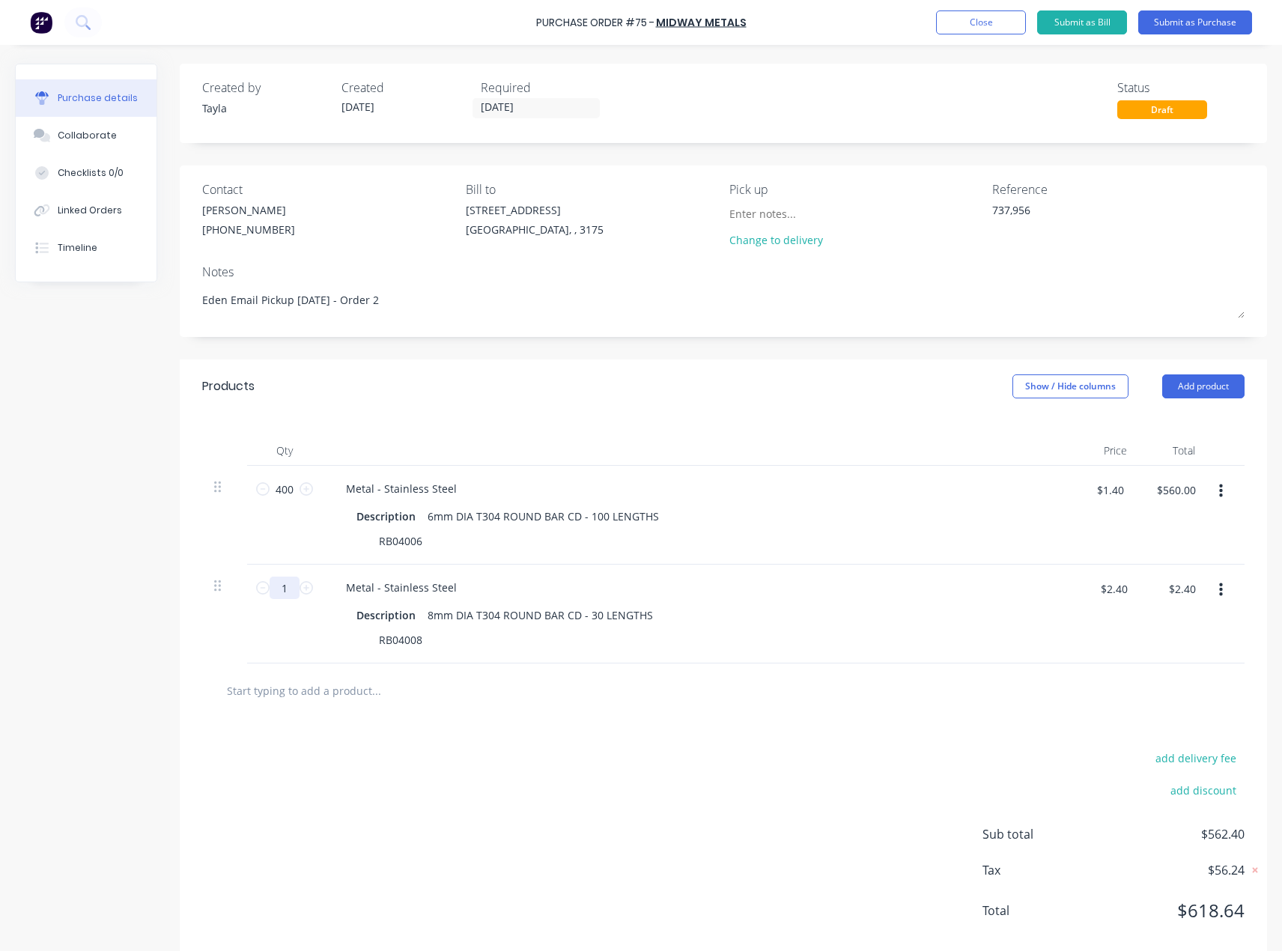
click at [282, 586] on input "1" at bounding box center [285, 588] width 30 height 22
type textarea "x"
type input "11"
type textarea "x"
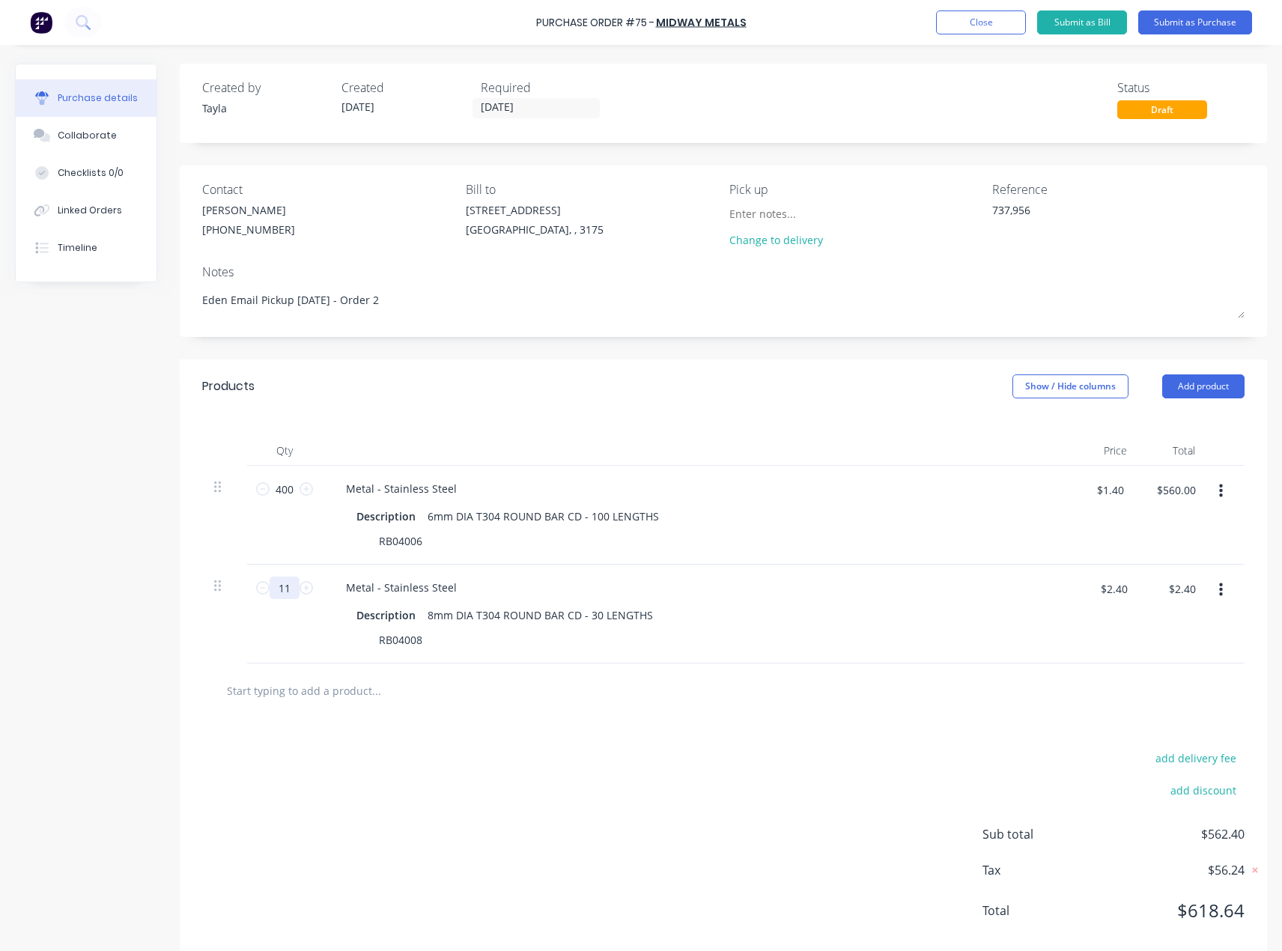
type input "$26.40"
type textarea "x"
type input "121"
type textarea "x"
type input "$290.40"
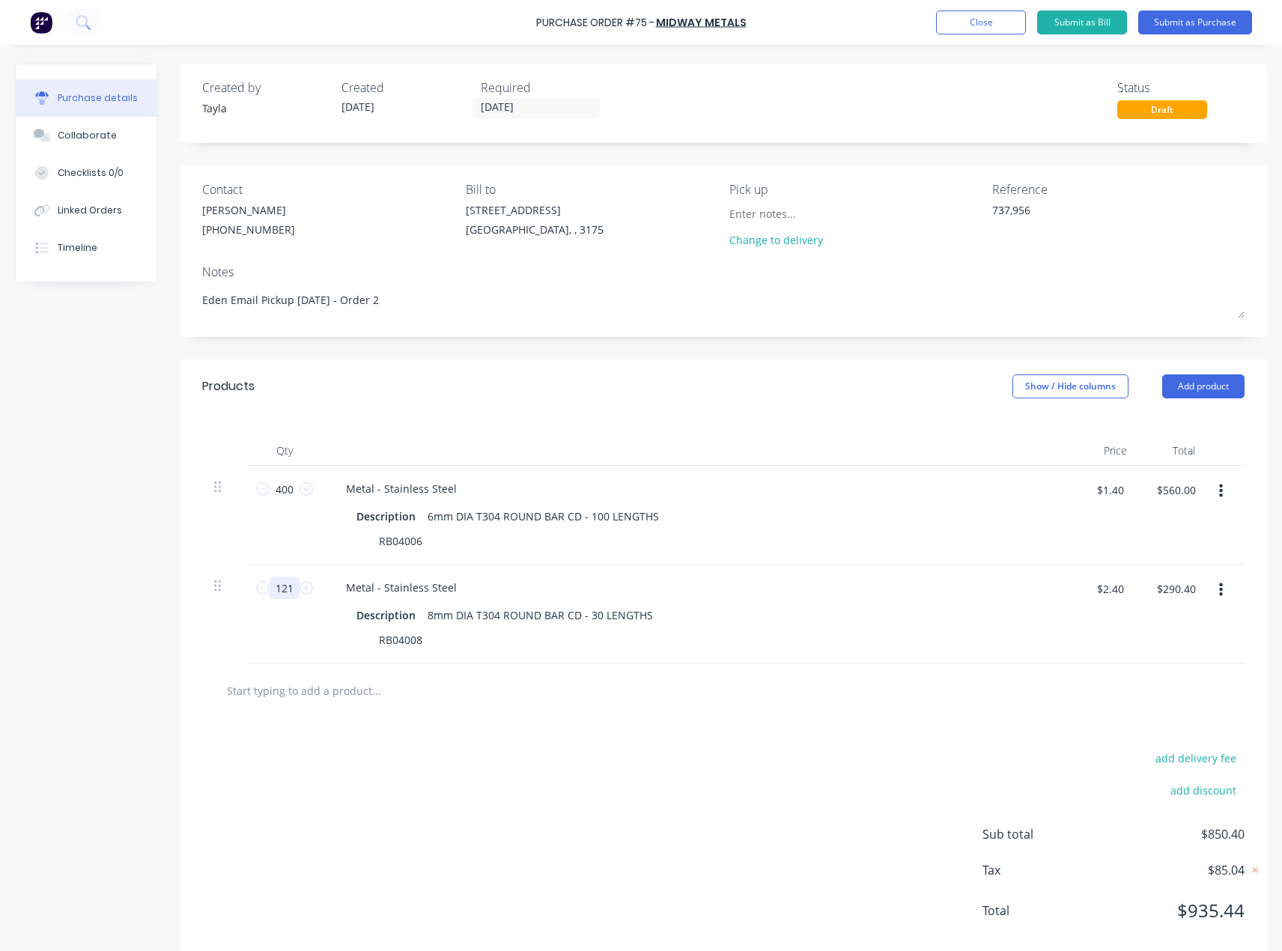
type textarea "x"
type input "1201"
type textarea "x"
type input "$2,882.40"
type input "1201"
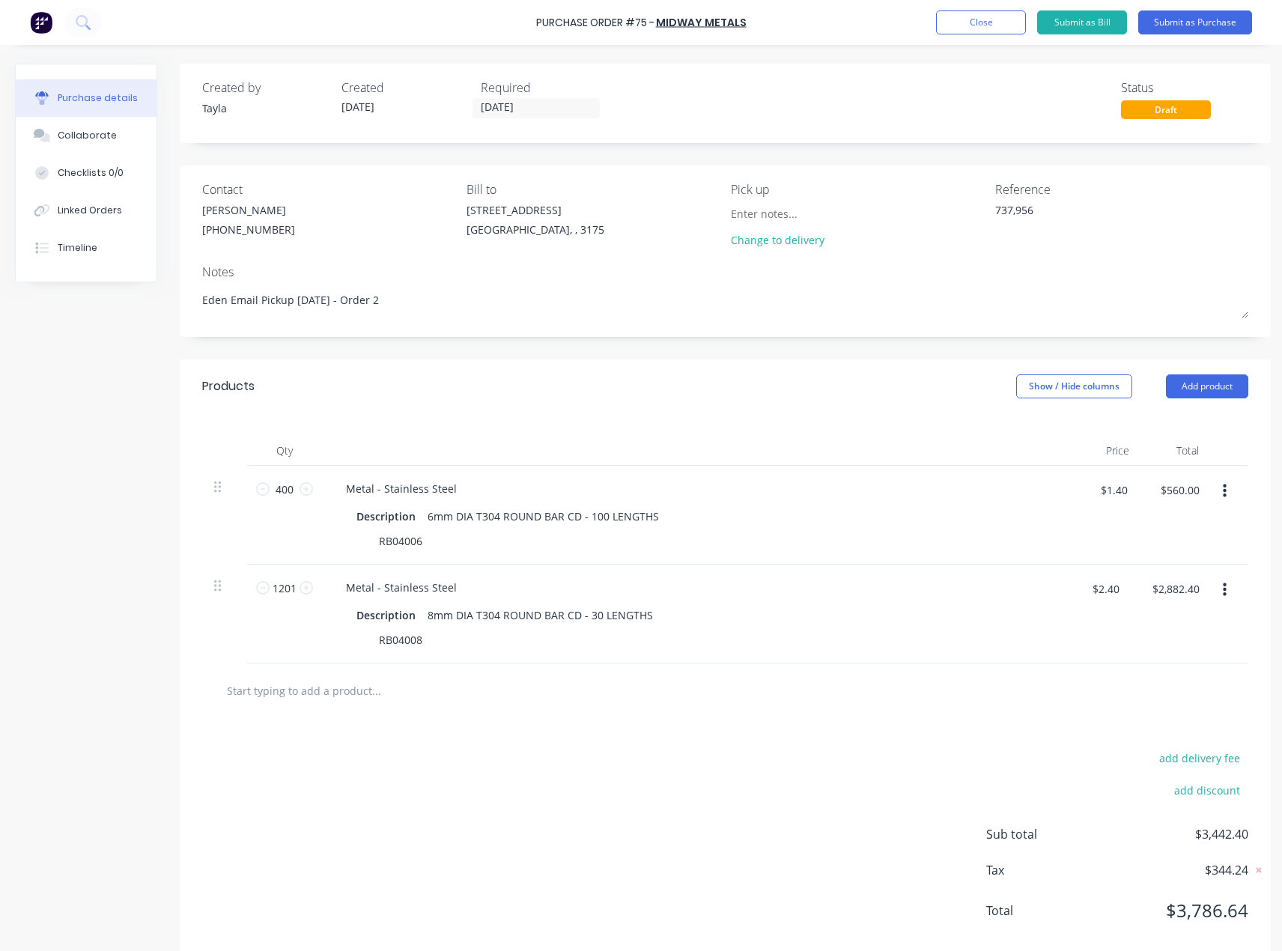
click at [499, 752] on div "add delivery fee add discount Sub total $3,442.40 Tax $344.24 Total $3,786.64" at bounding box center [725, 841] width 1091 height 246
click at [1202, 388] on button "Add product" at bounding box center [1207, 386] width 82 height 24
click at [594, 637] on div "RB04008" at bounding box center [693, 640] width 686 height 22
click at [729, 607] on div "Description 8mm DIA T304 ROUND BAR CD - 30 LENGTHS" at bounding box center [693, 615] width 686 height 22
click at [283, 577] on input "1201" at bounding box center [285, 588] width 30 height 22
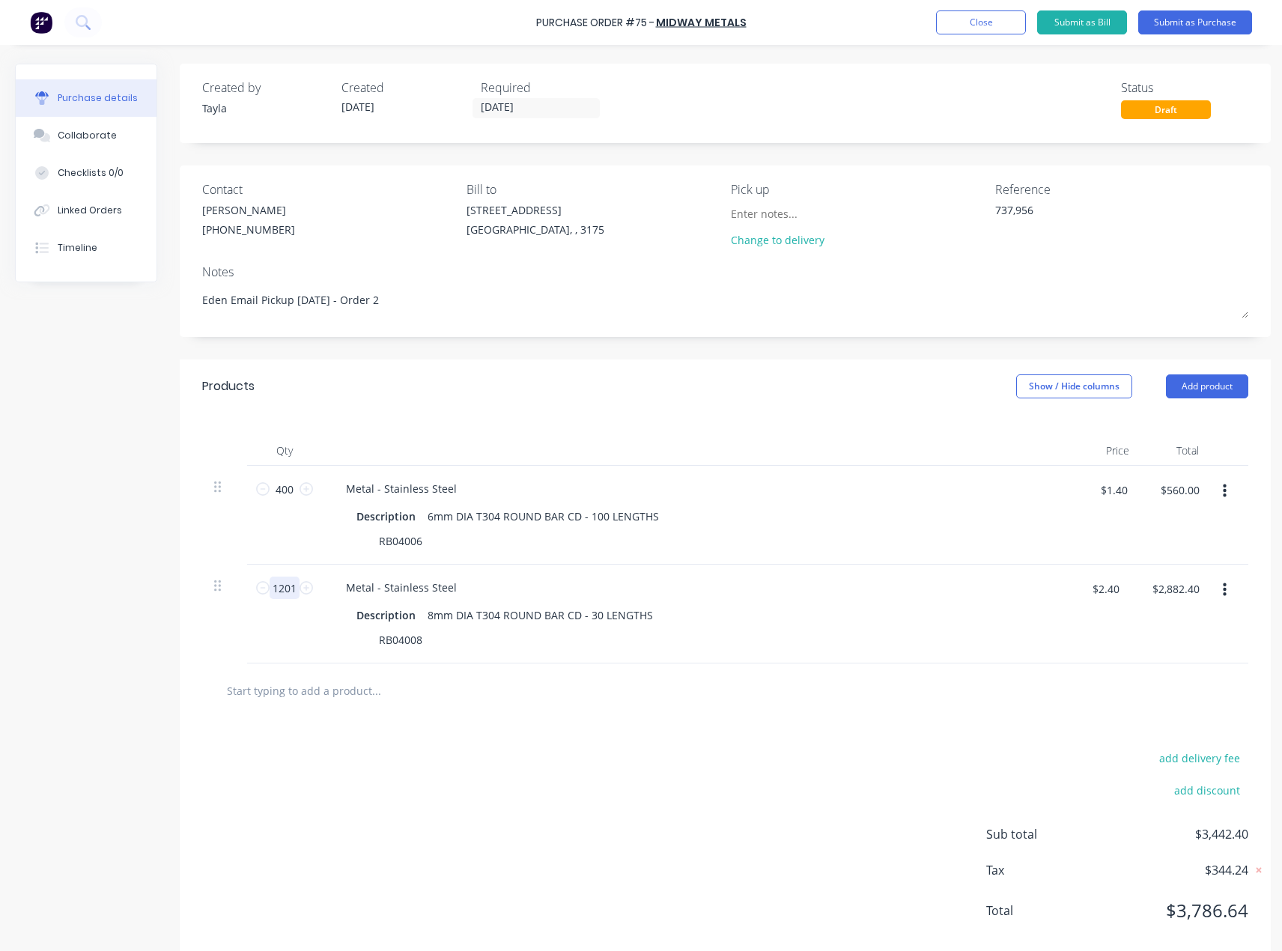
type textarea "x"
type input "1"
type textarea "x"
type input "$2.40"
type textarea "x"
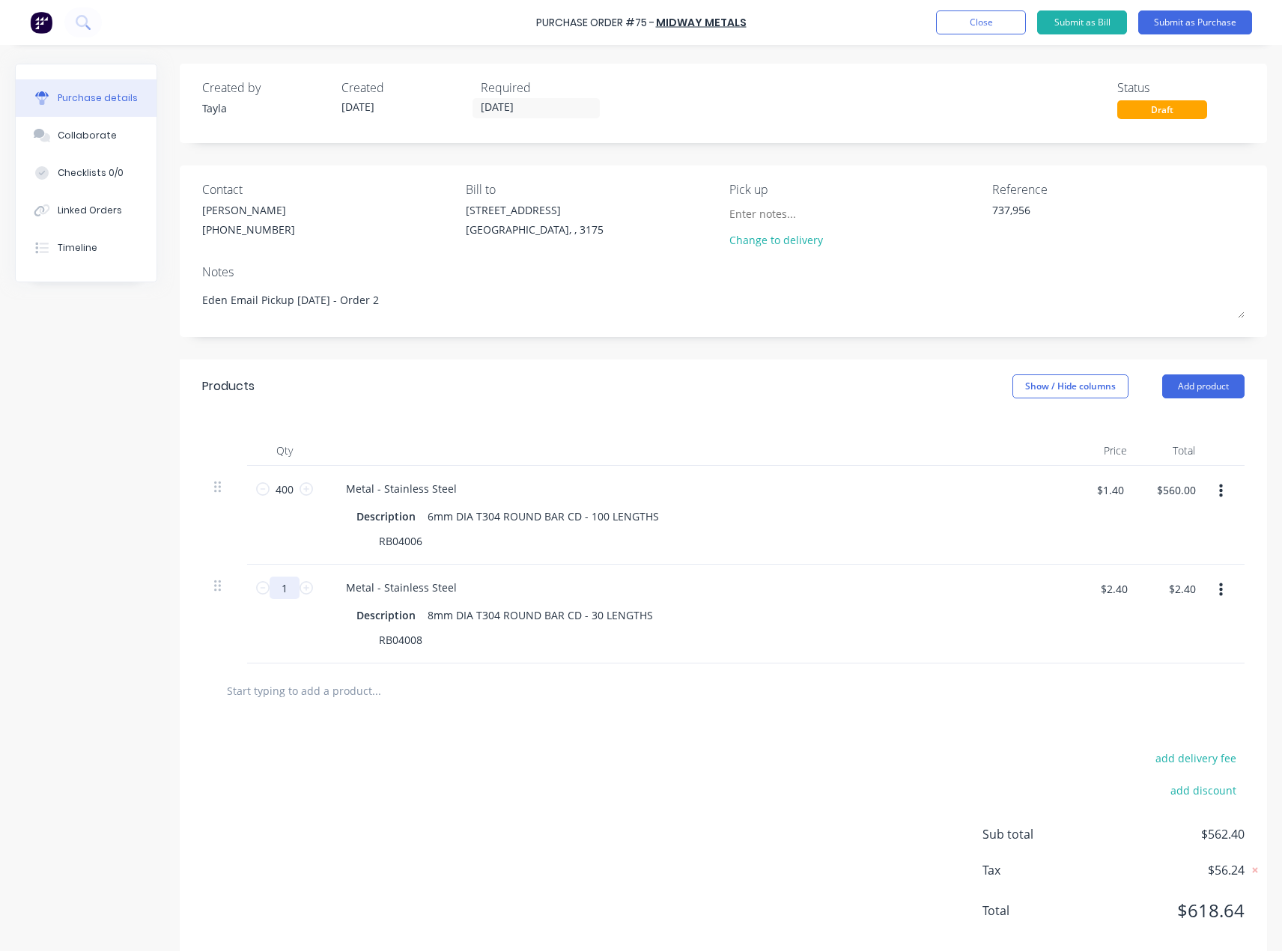
type input "12"
type textarea "x"
type input "$28.80"
type textarea "x"
type input "120"
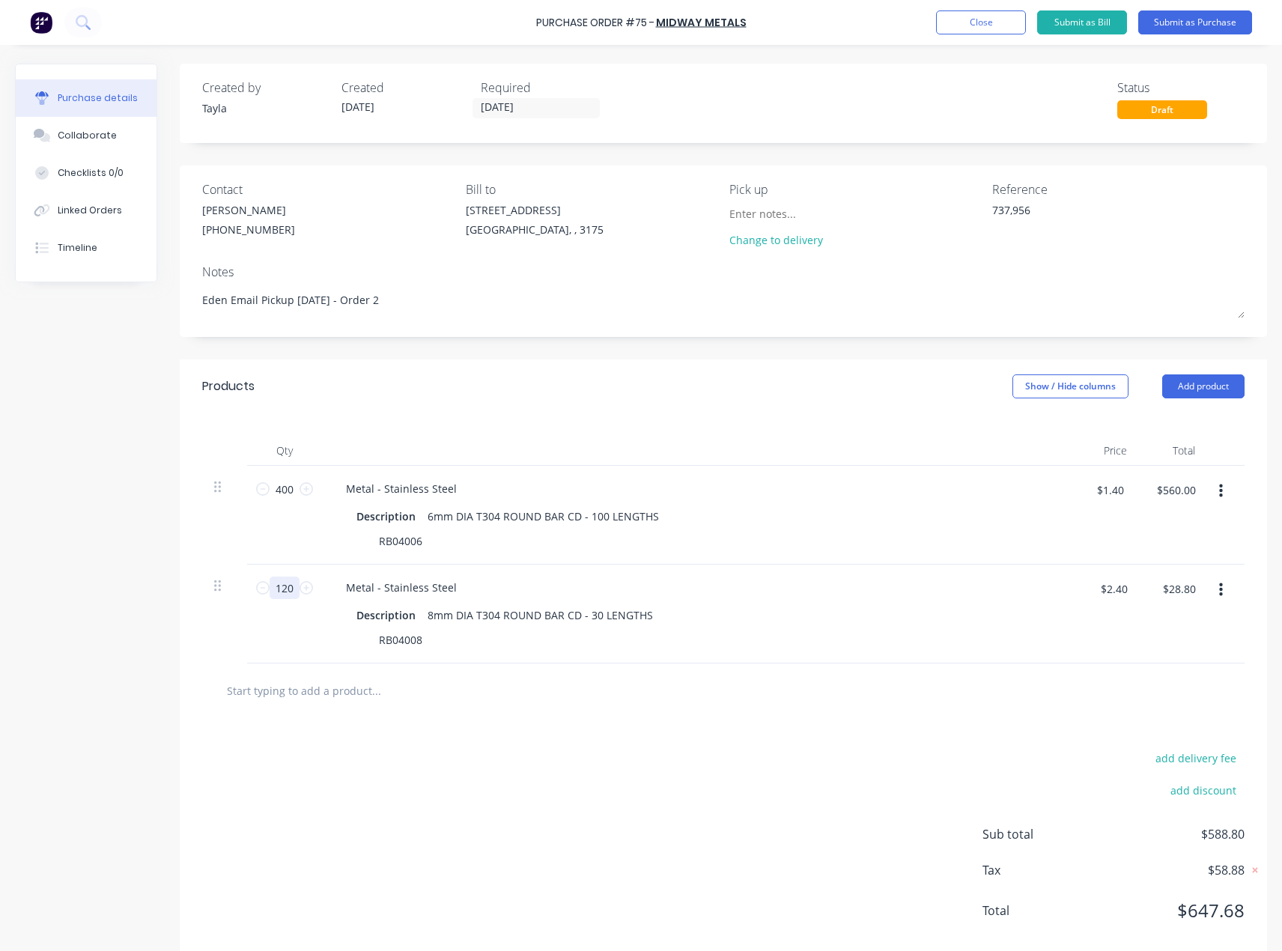
type textarea "x"
type input "$288.00"
type input "120"
click at [385, 758] on div "add delivery fee add discount Sub total $848.00 Tax $84.80 Total $932.80" at bounding box center [723, 841] width 1087 height 246
click at [1197, 383] on button "Add product" at bounding box center [1203, 386] width 82 height 24
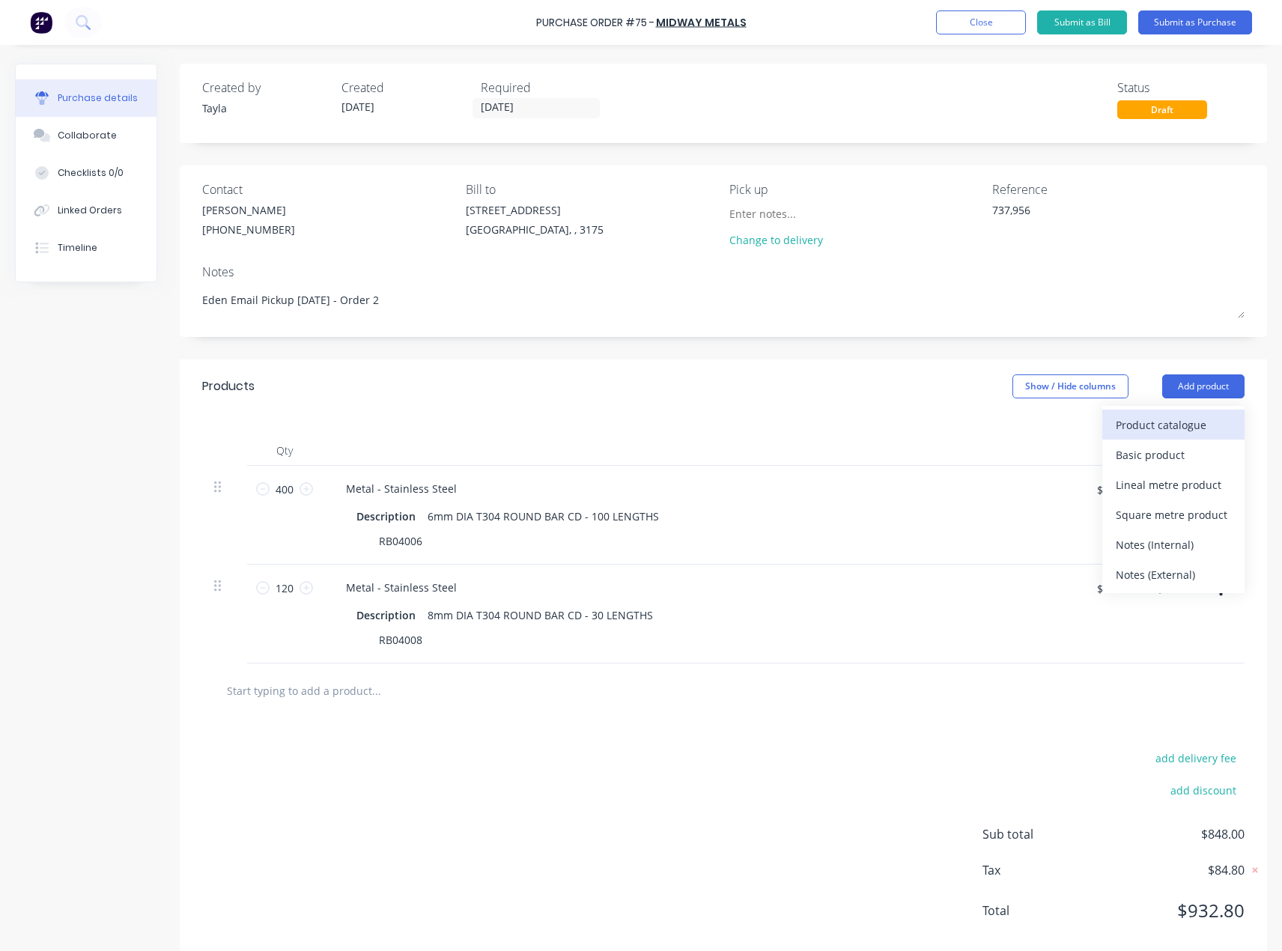
click at [1147, 415] on div "Product catalogue" at bounding box center [1173, 425] width 115 height 22
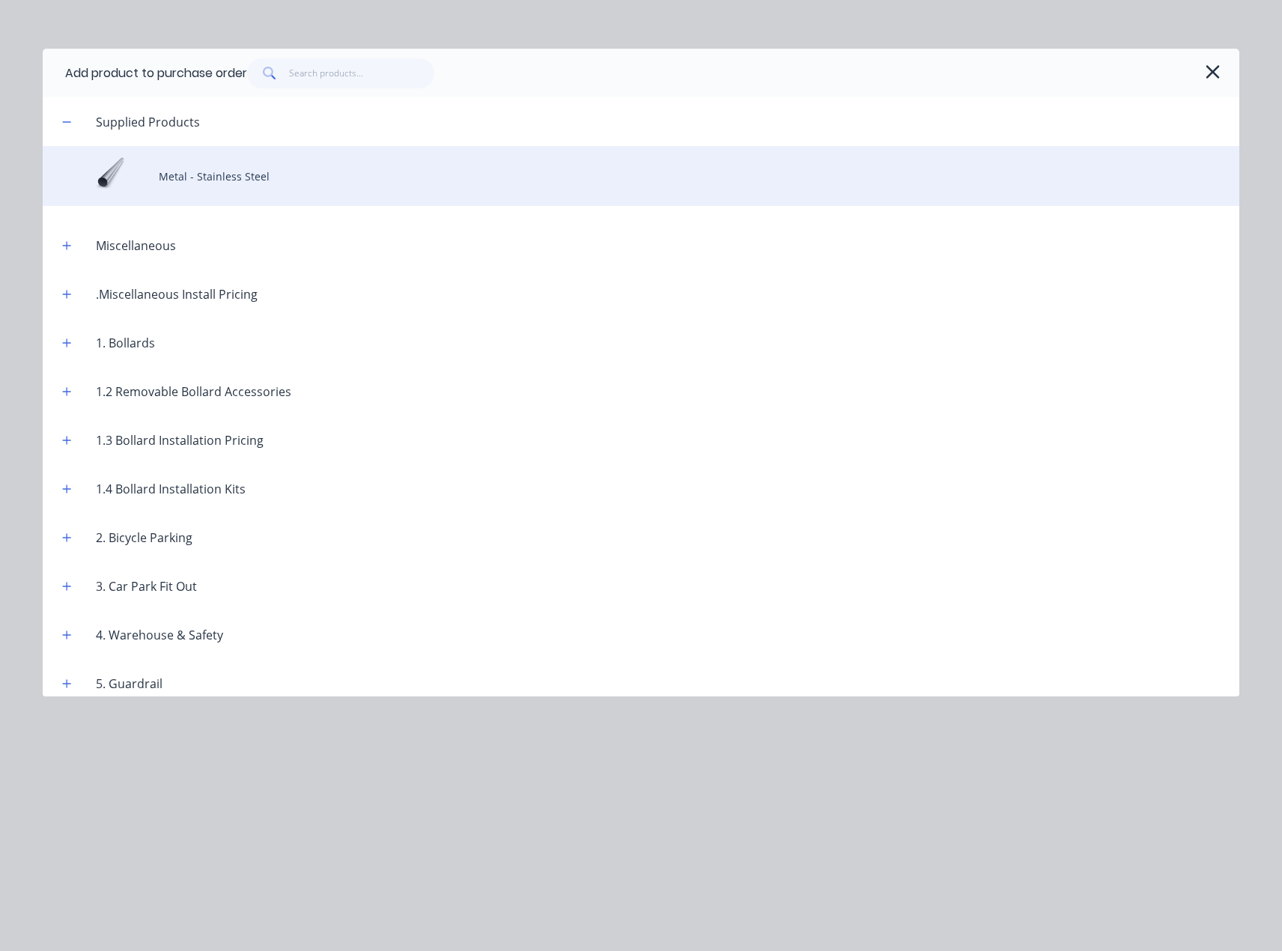
click at [258, 190] on div "Metal - Stainless Steel" at bounding box center [641, 176] width 1197 height 60
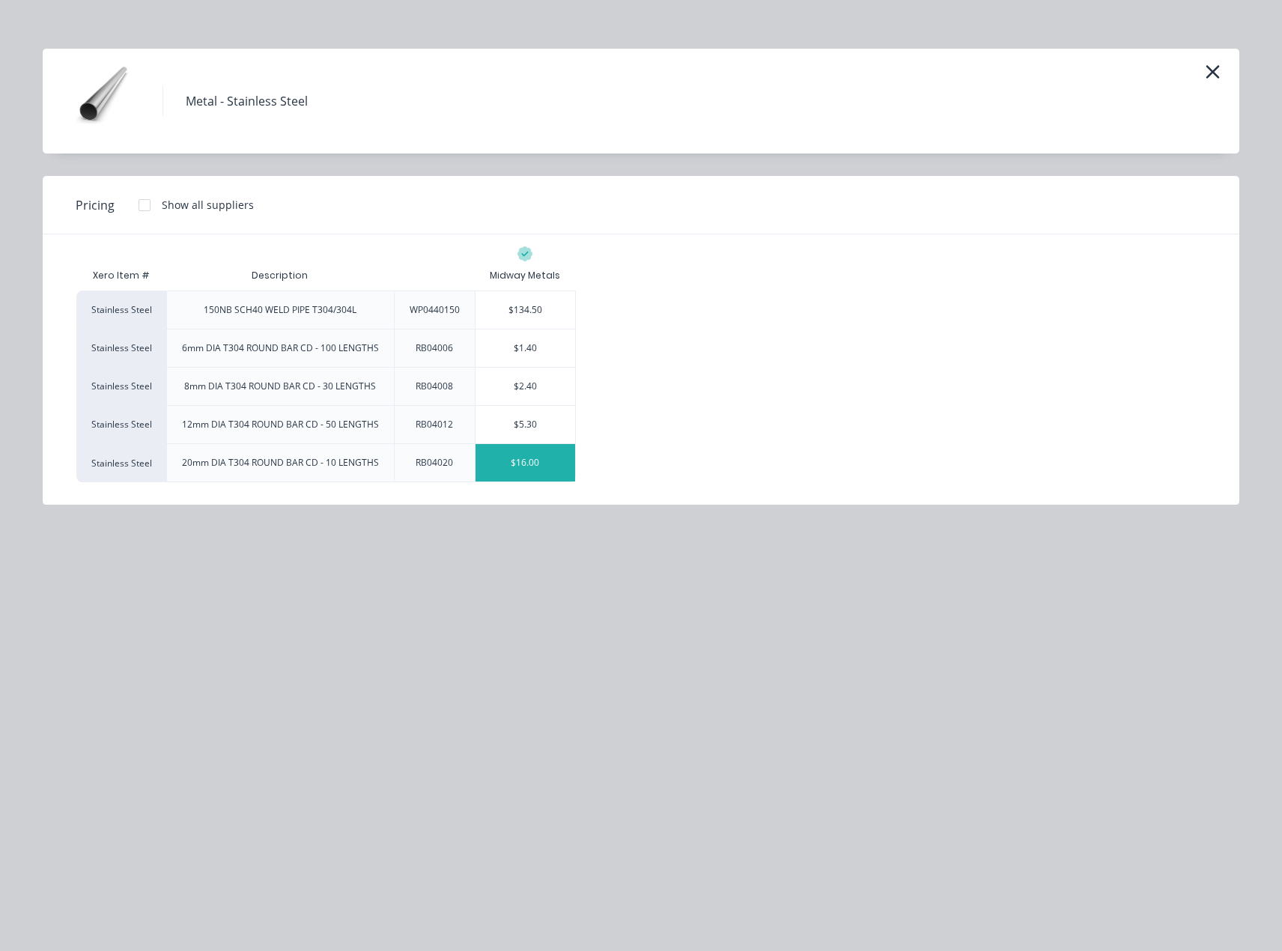
click at [499, 462] on div "$16.00" at bounding box center [526, 462] width 100 height 37
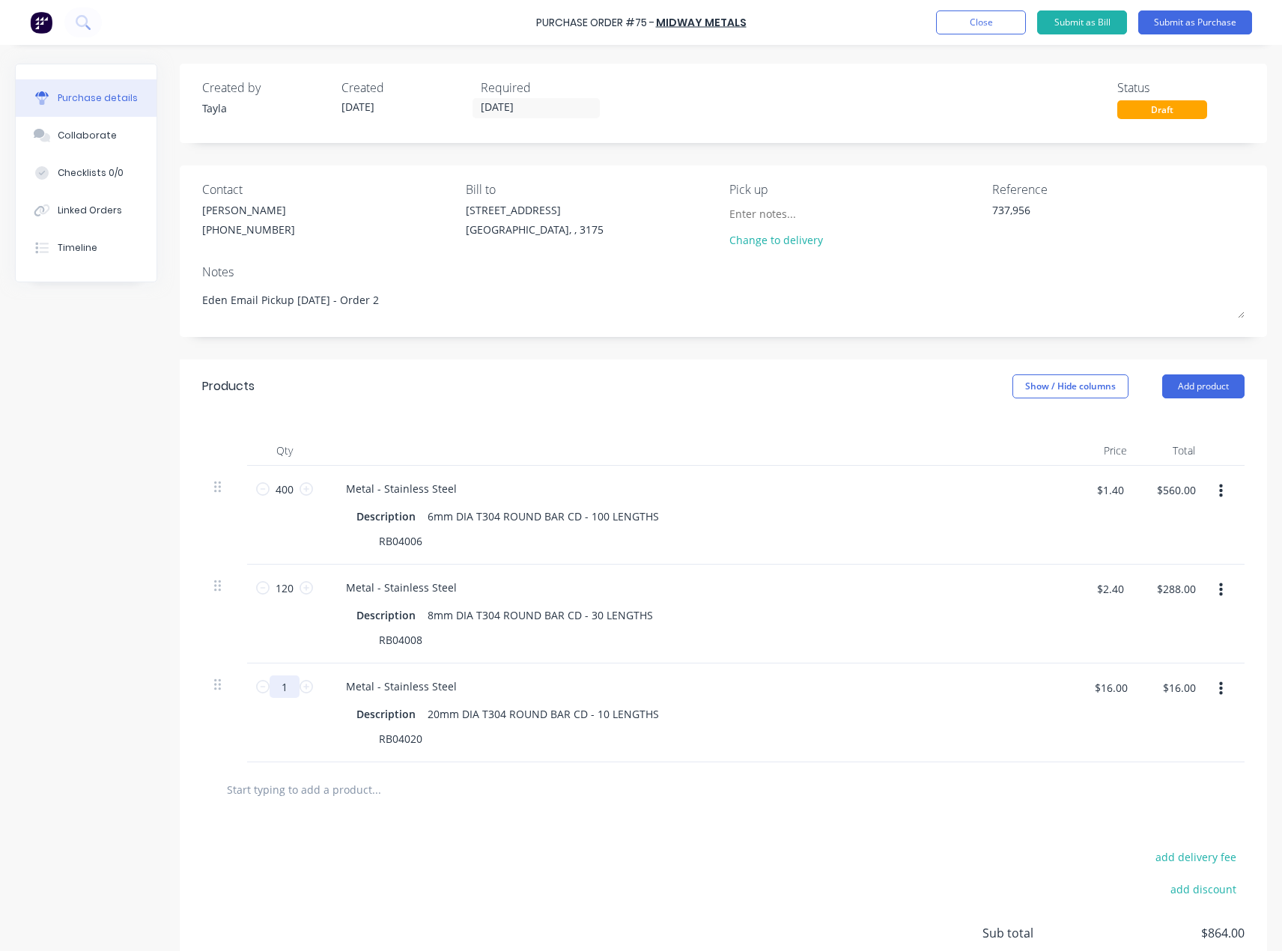
click at [282, 684] on input "1" at bounding box center [285, 686] width 30 height 22
type textarea "x"
type input "4"
type textarea "x"
type input "$64.00"
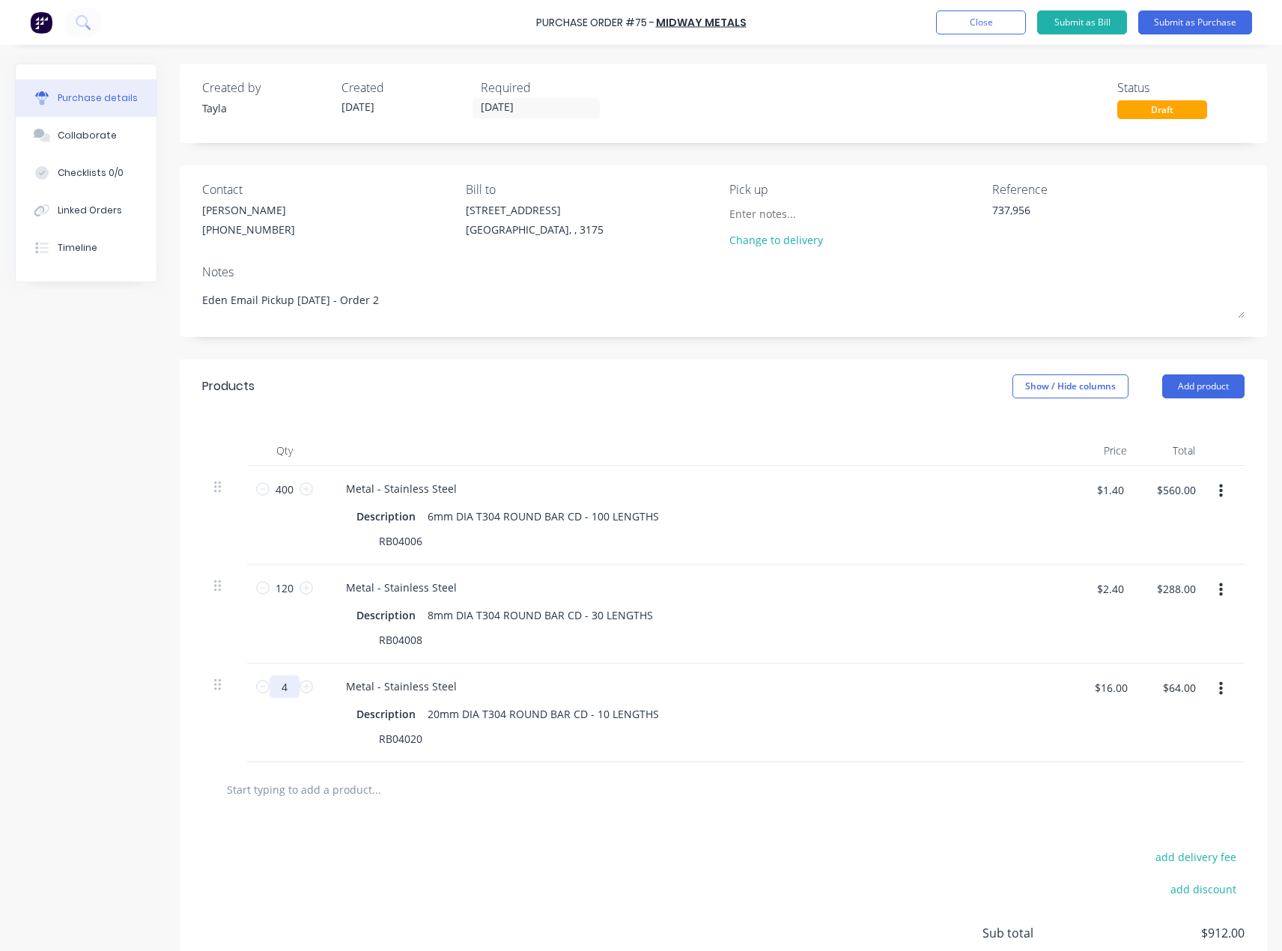
type textarea "x"
type input "40"
type textarea "x"
type input "$640.00"
type input "40"
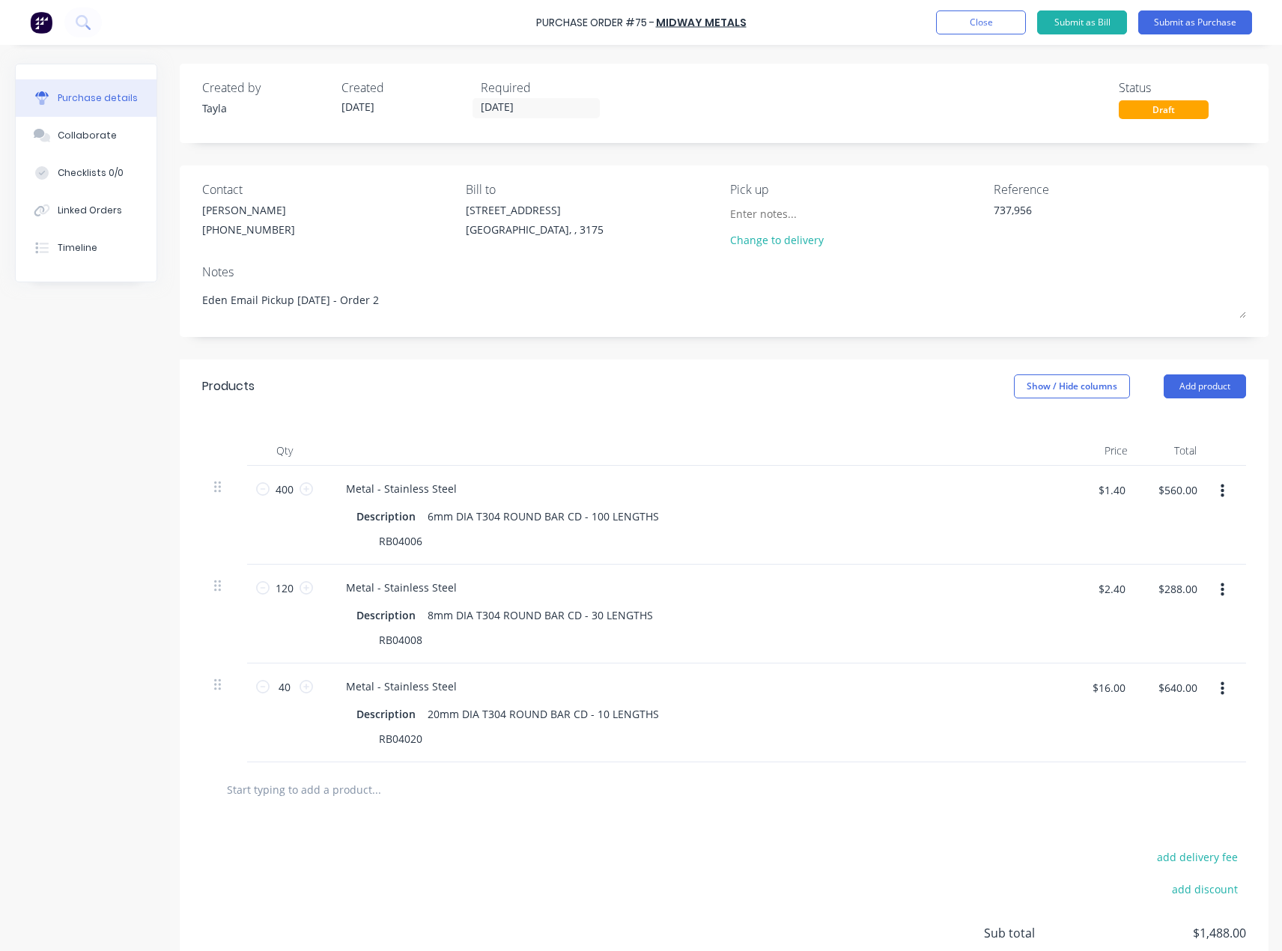
click at [377, 829] on div "add delivery fee add discount Sub total $1,488.00 Tax $148.80 Total $1,636.80" at bounding box center [724, 940] width 1089 height 246
click at [1213, 27] on button "Submit as Purchase" at bounding box center [1195, 22] width 114 height 24
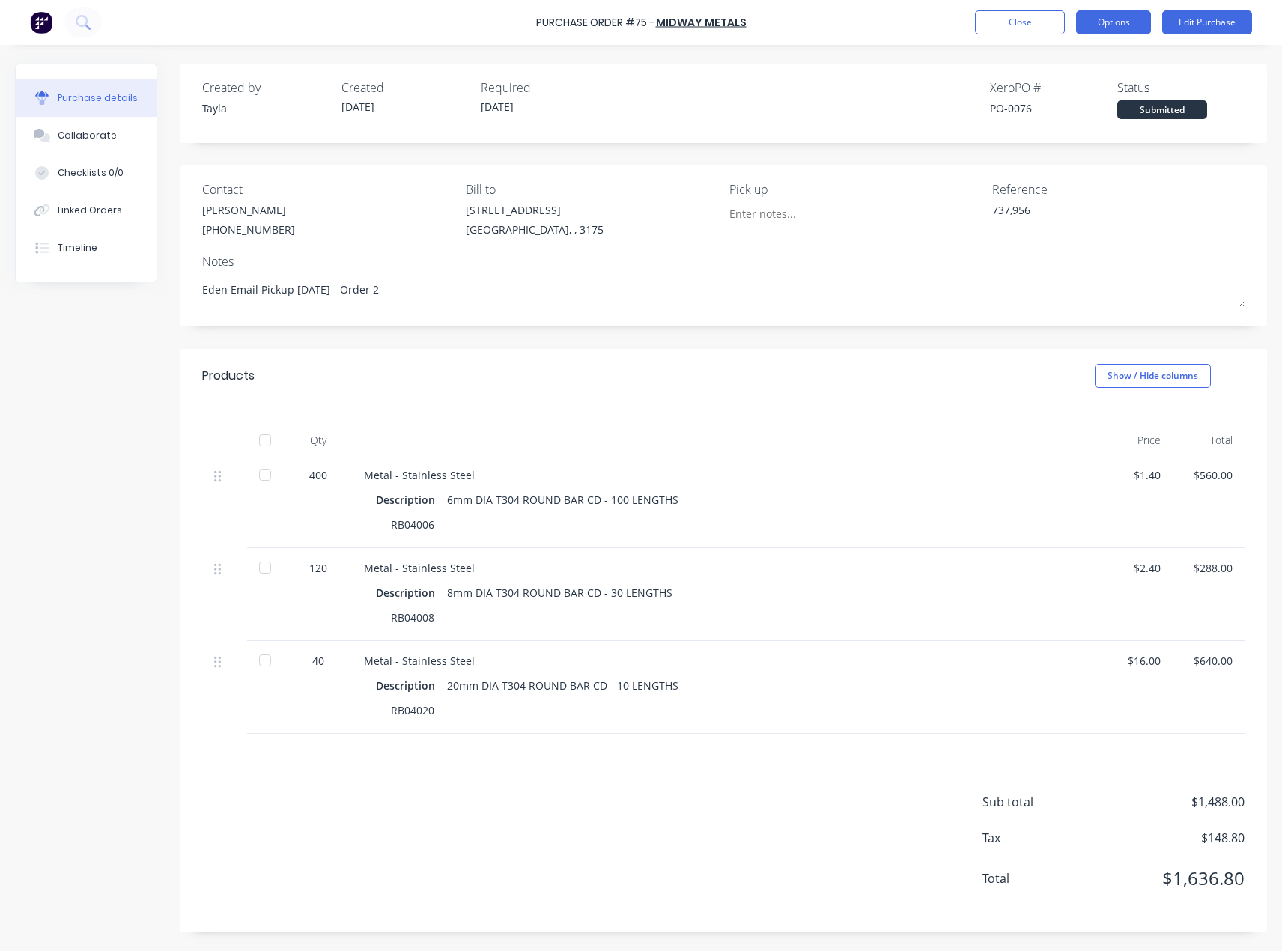
click at [1120, 17] on button "Options" at bounding box center [1113, 22] width 75 height 24
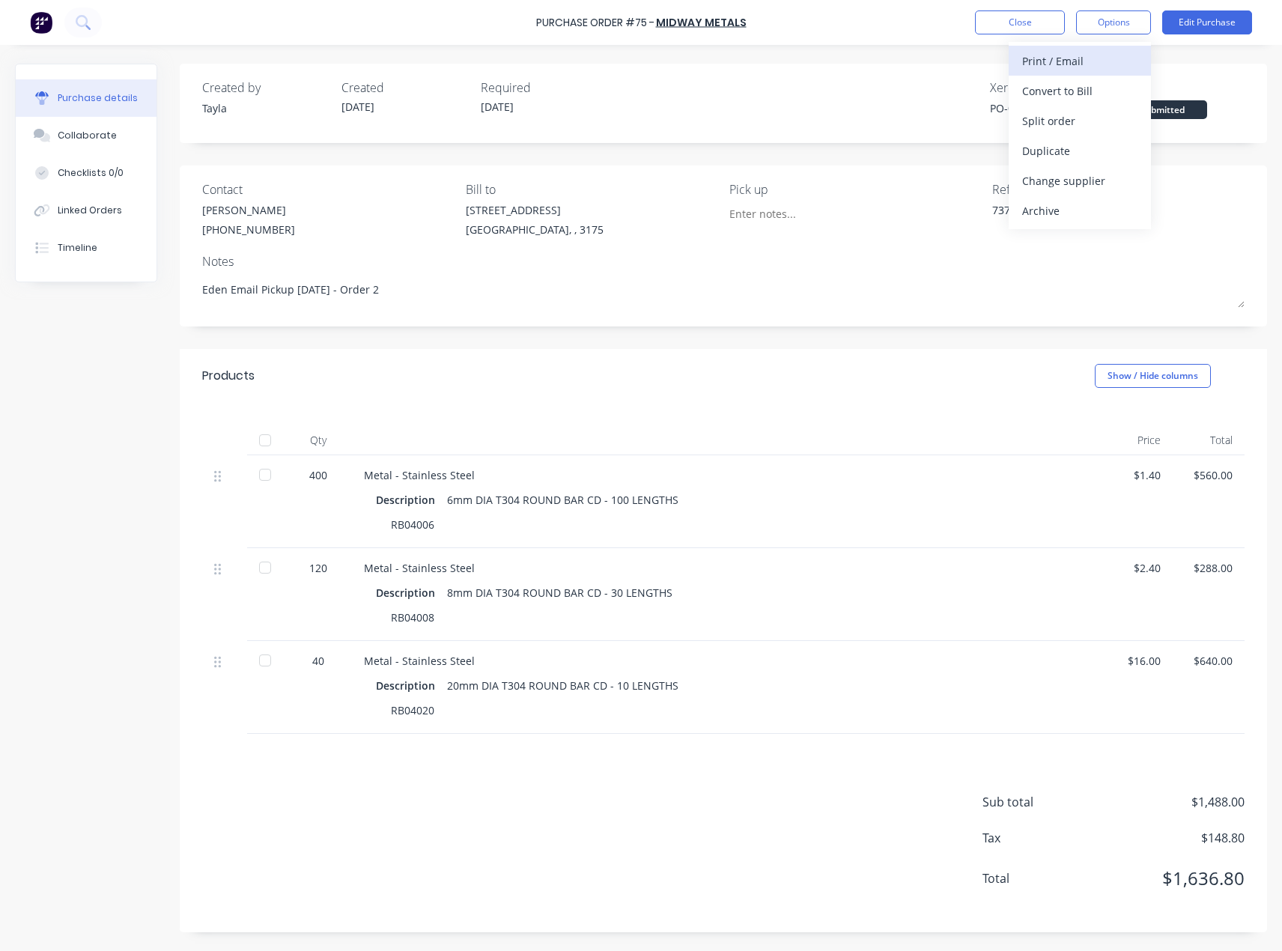
click at [1071, 71] on div "Print / Email" at bounding box center [1079, 61] width 115 height 22
click at [1068, 97] on div "With pricing" at bounding box center [1079, 91] width 115 height 22
type textarea "x"
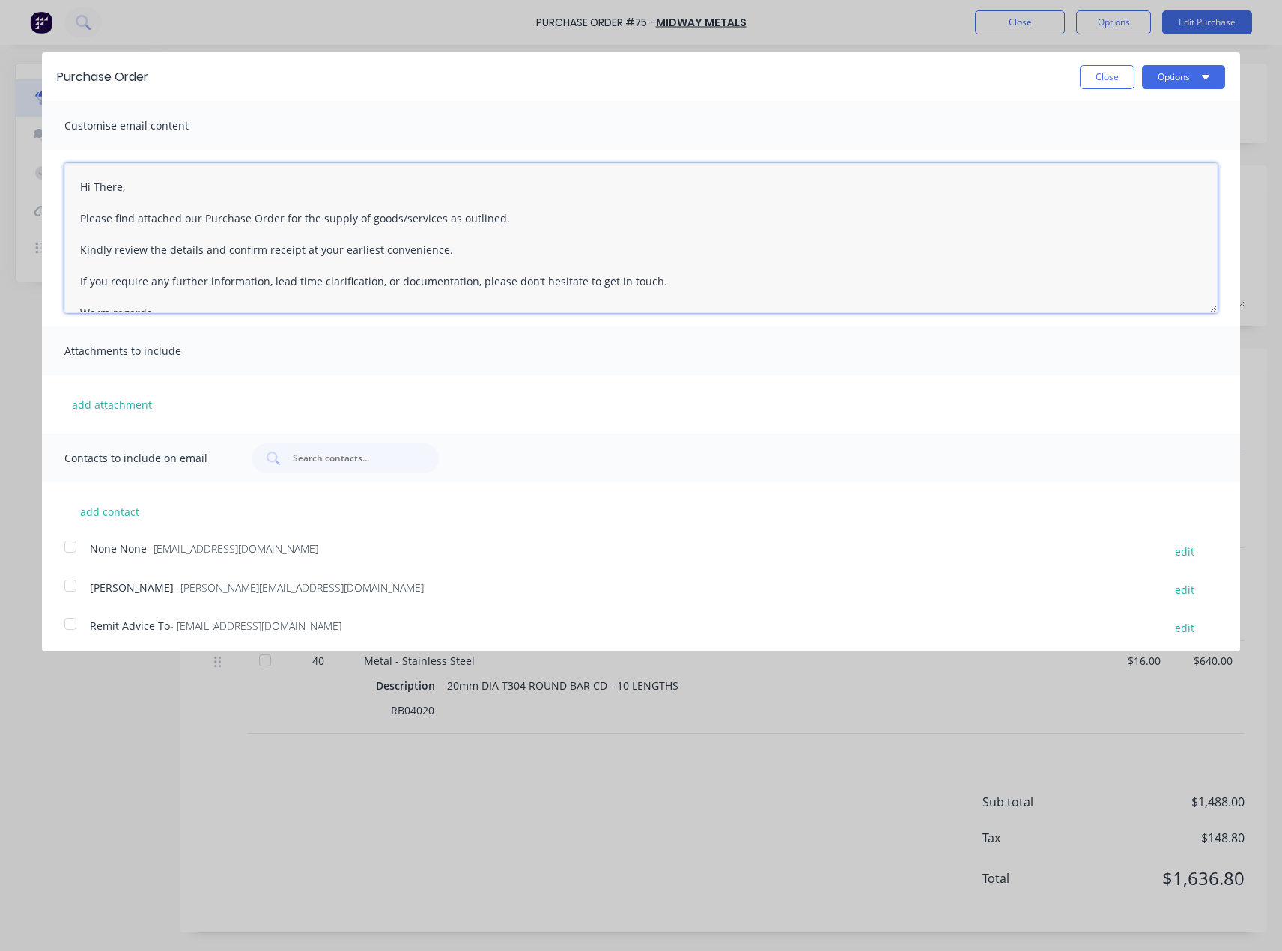
click at [86, 186] on textarea "Hi There, Please find attached our Purchase Order for the supply of goods/servi…" at bounding box center [640, 238] width 1153 height 150
click at [118, 188] on textarea "Hi There, Please find attached our Purchase Order for the supply of goods/servi…" at bounding box center [640, 238] width 1153 height 150
click at [278, 221] on textarea "Hi Omar, Please find attached our Purchase Order for the supply of goods/servic…" at bounding box center [640, 238] width 1153 height 150
click at [183, 226] on textarea "Hi Omar, Please find attached our Purchase Order for the supply of goods/servic…" at bounding box center [640, 238] width 1153 height 150
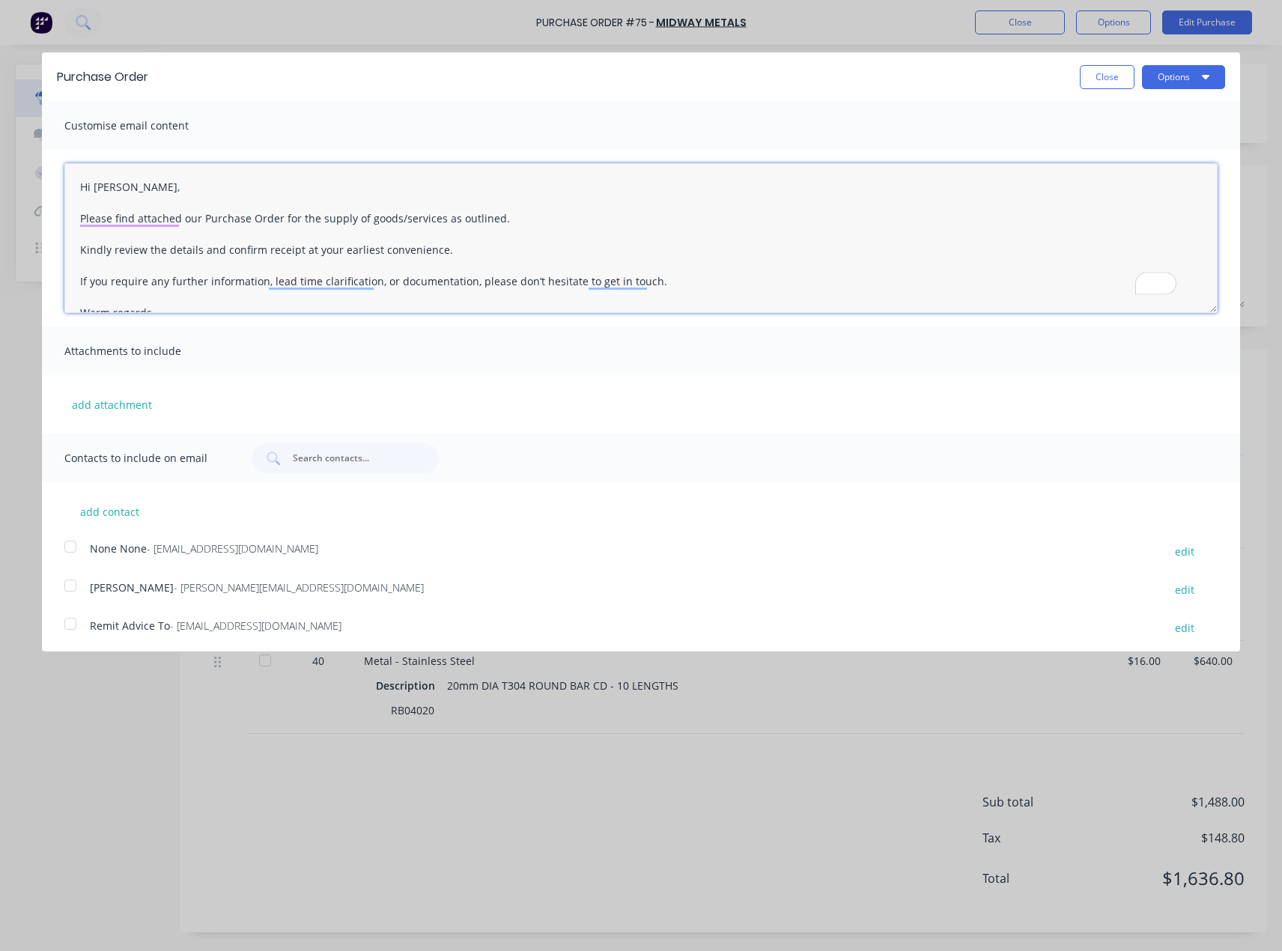
click at [183, 226] on textarea "Hi Omar, Please find attached our Purchase Order for the supply of goods/servic…" at bounding box center [640, 238] width 1153 height 150
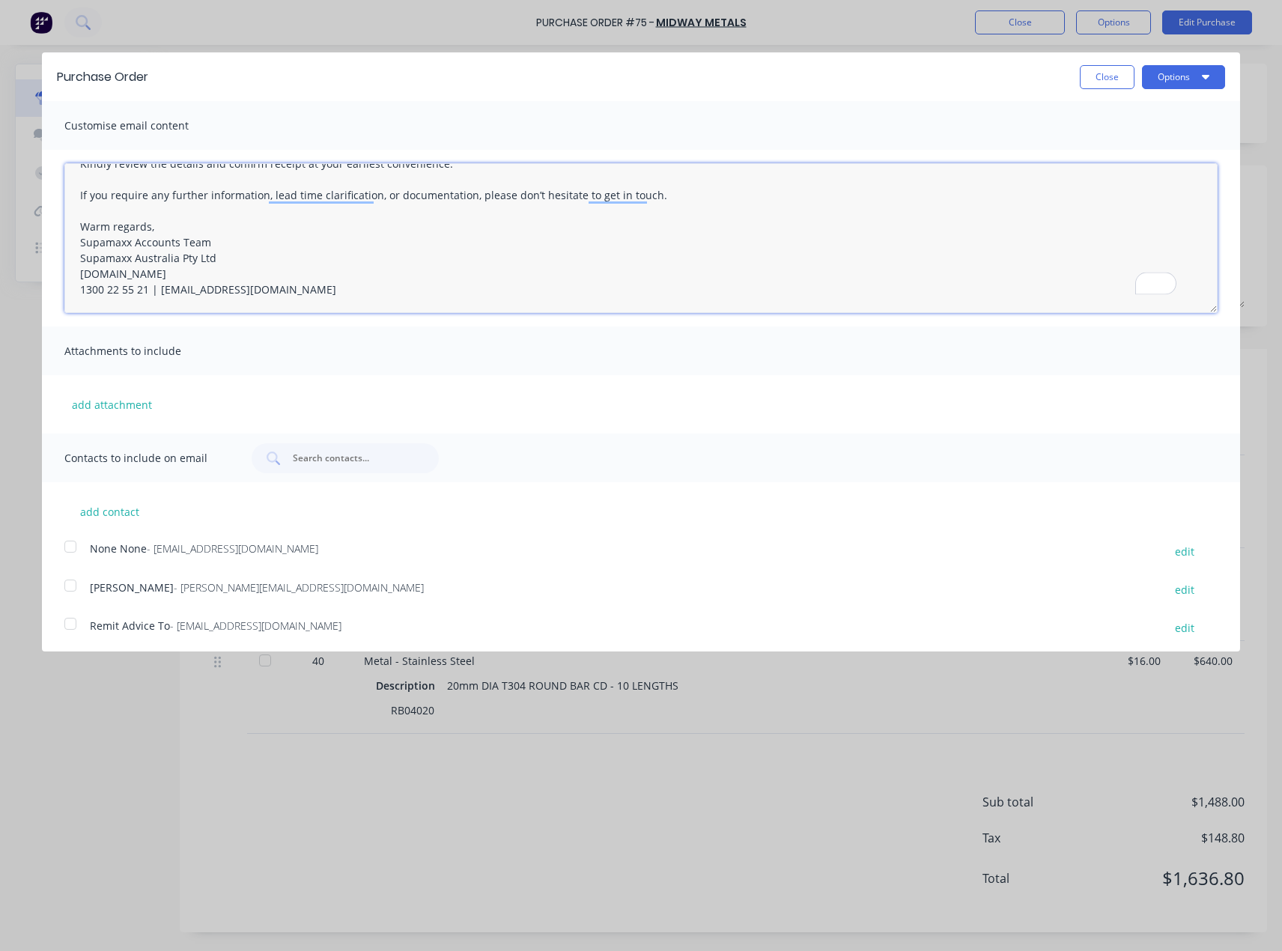
type textarea "Hi Omar, Please find attached the second Purchase Order for the supply of goods…"
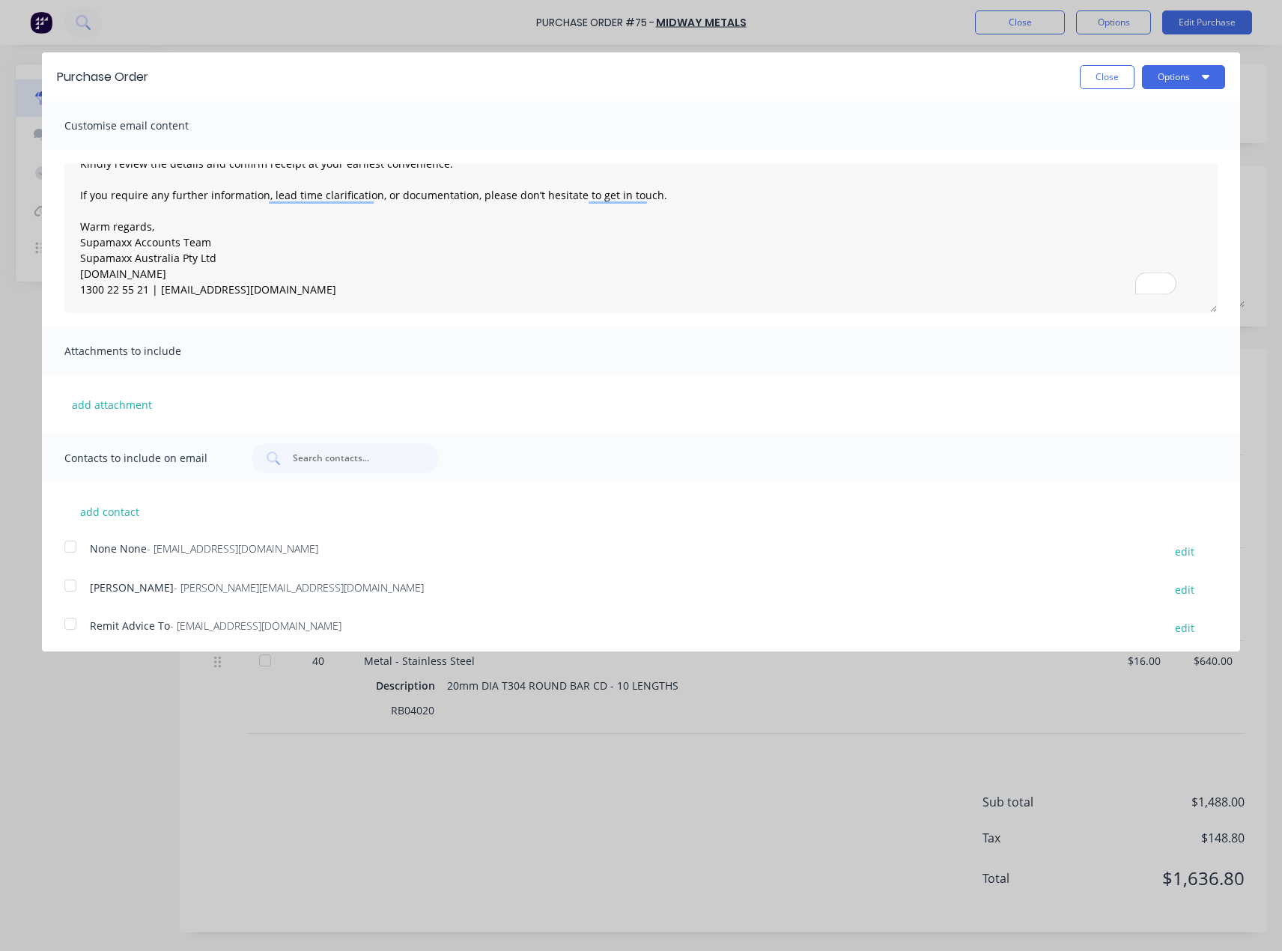
click at [174, 586] on span "- omare@midwaymetals.com.au" at bounding box center [299, 587] width 250 height 14
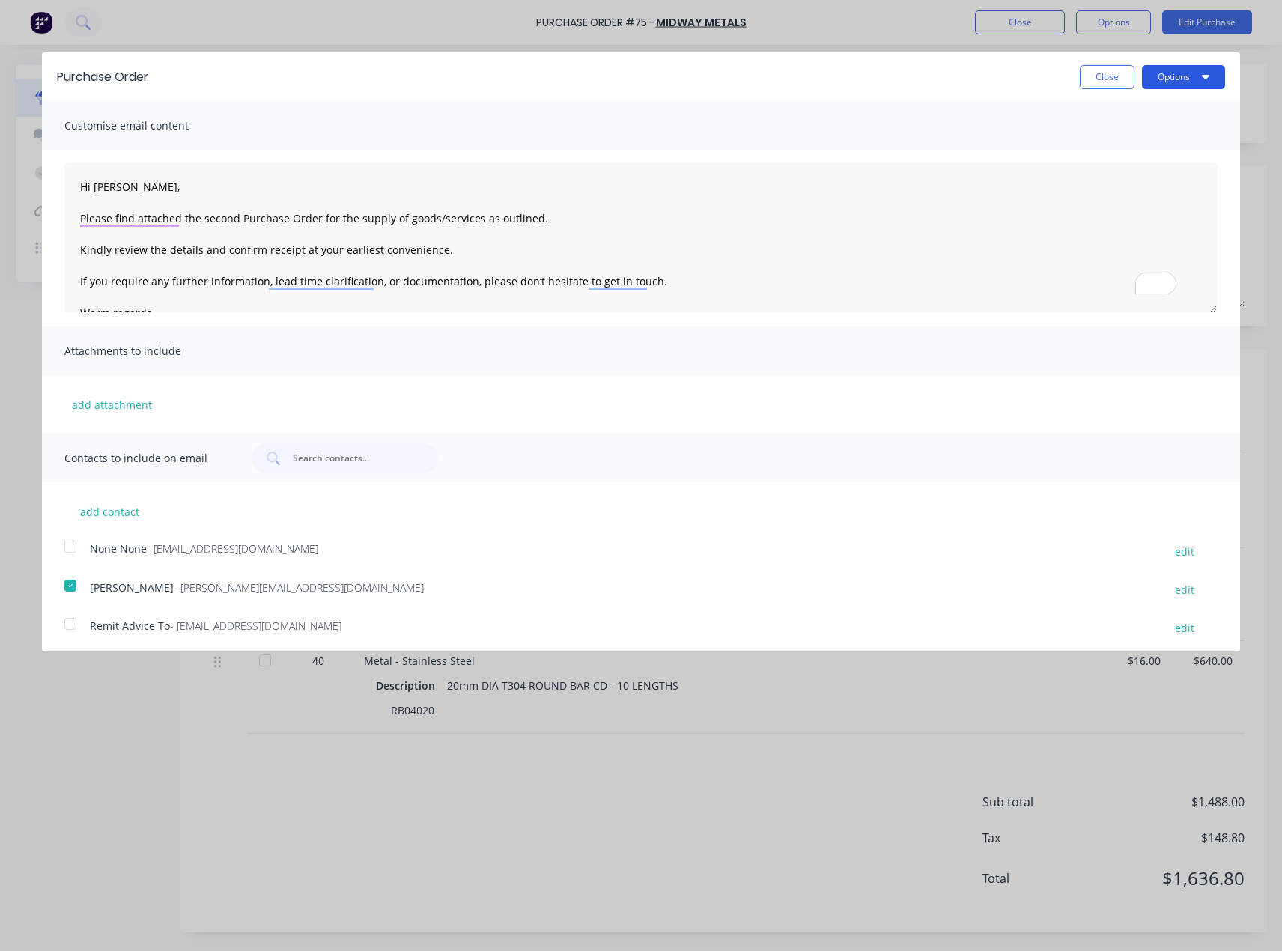
click at [1165, 76] on button "Options" at bounding box center [1183, 77] width 83 height 24
click at [1137, 136] on div "Email" at bounding box center [1153, 145] width 115 height 22
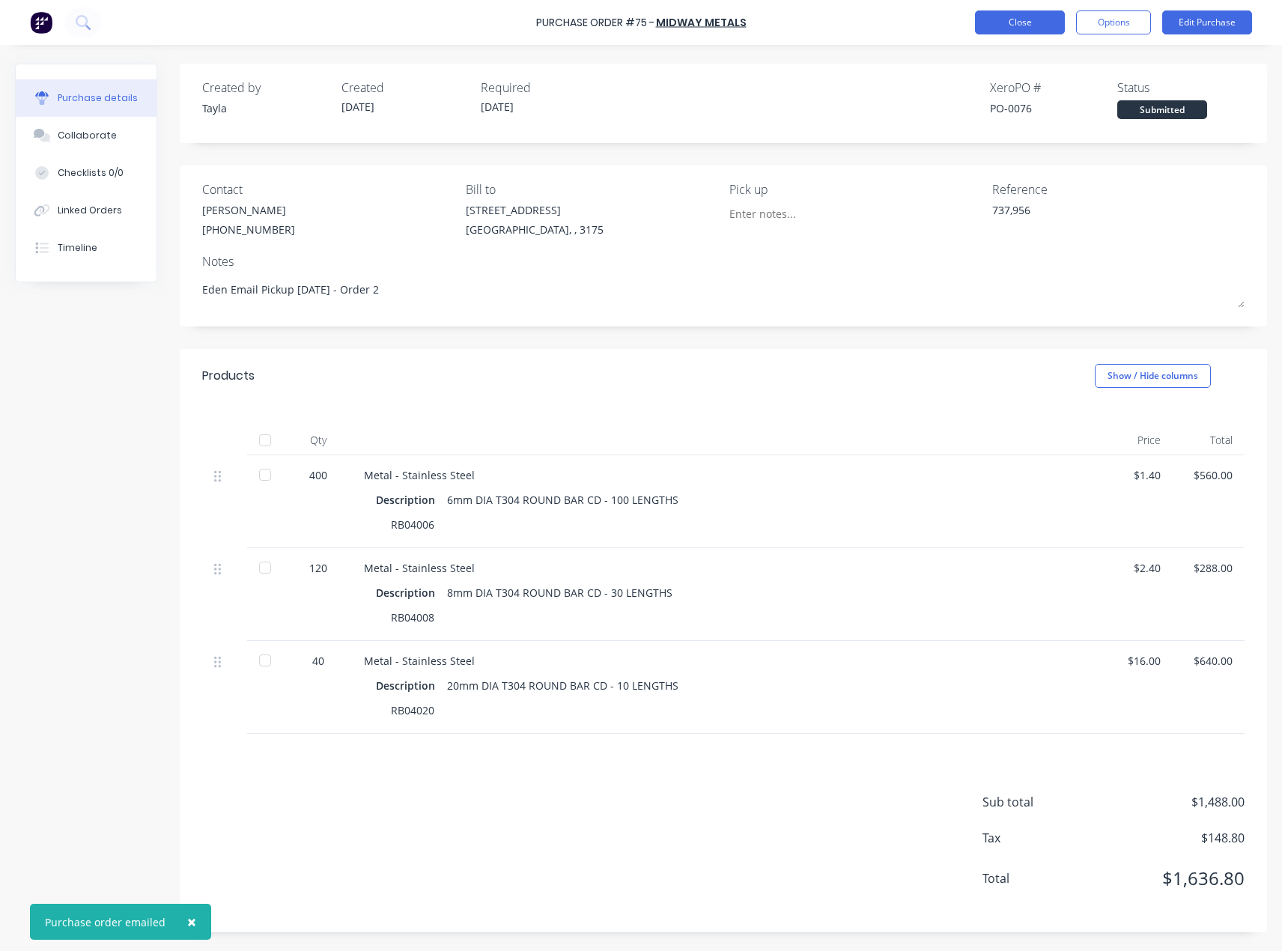
type textarea "x"
click at [991, 173] on div "Purchase Order #75 - Midway Metals Close Options Edit Purchase Purchase details…" at bounding box center [641, 475] width 1282 height 951
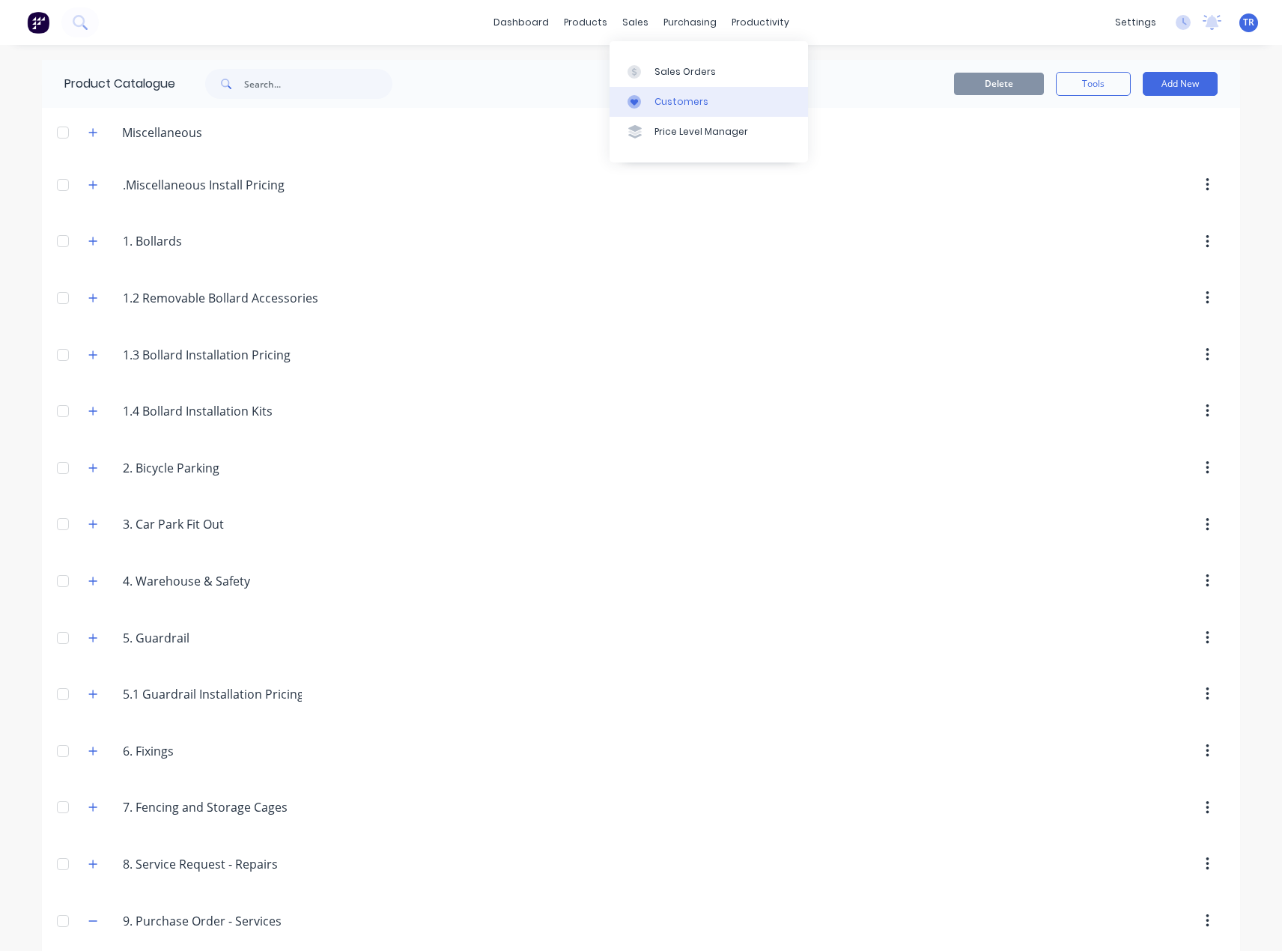
click at [664, 95] on div "Customers" at bounding box center [681, 101] width 54 height 13
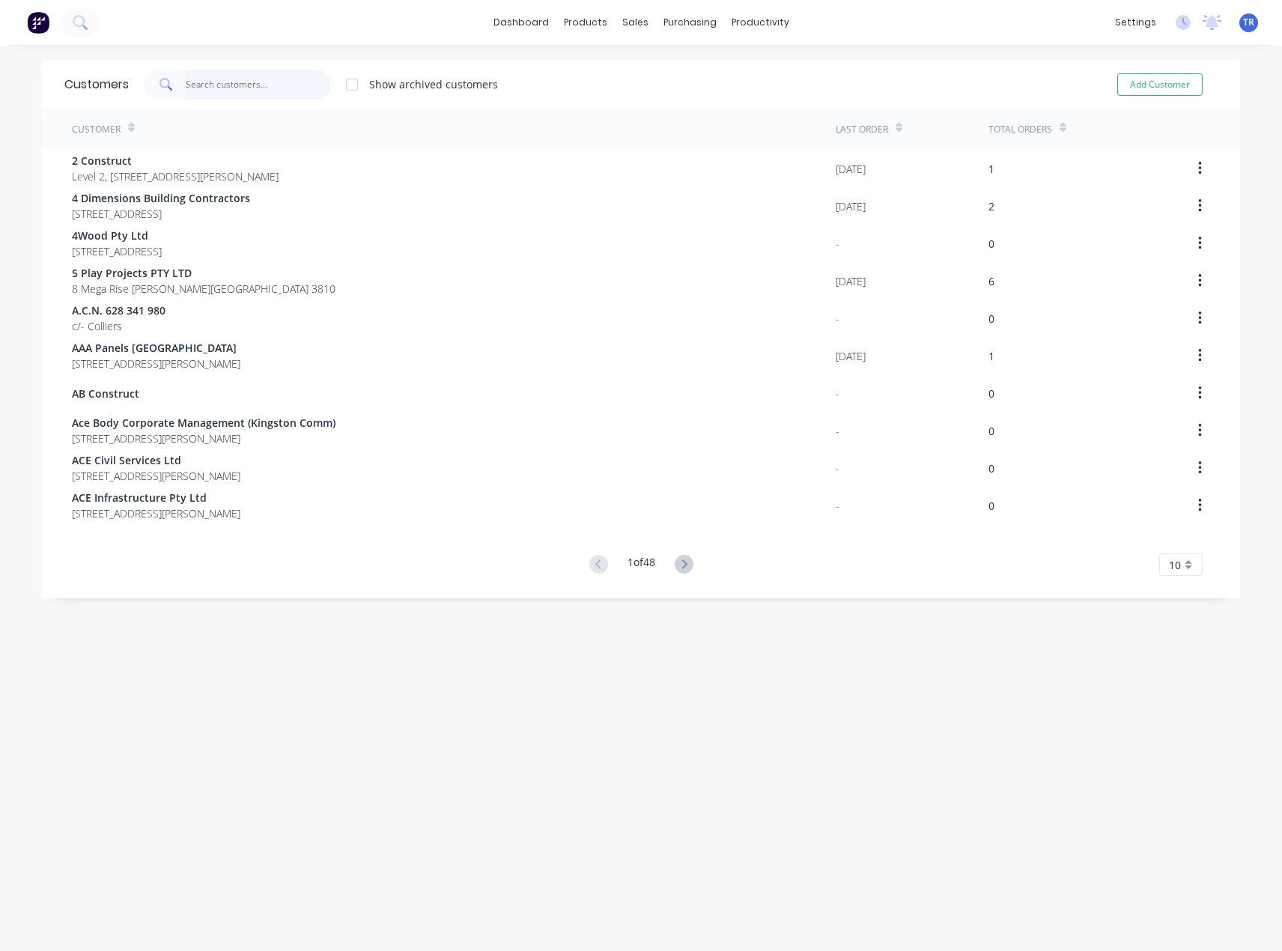
click at [246, 96] on input "text" at bounding box center [259, 85] width 146 height 30
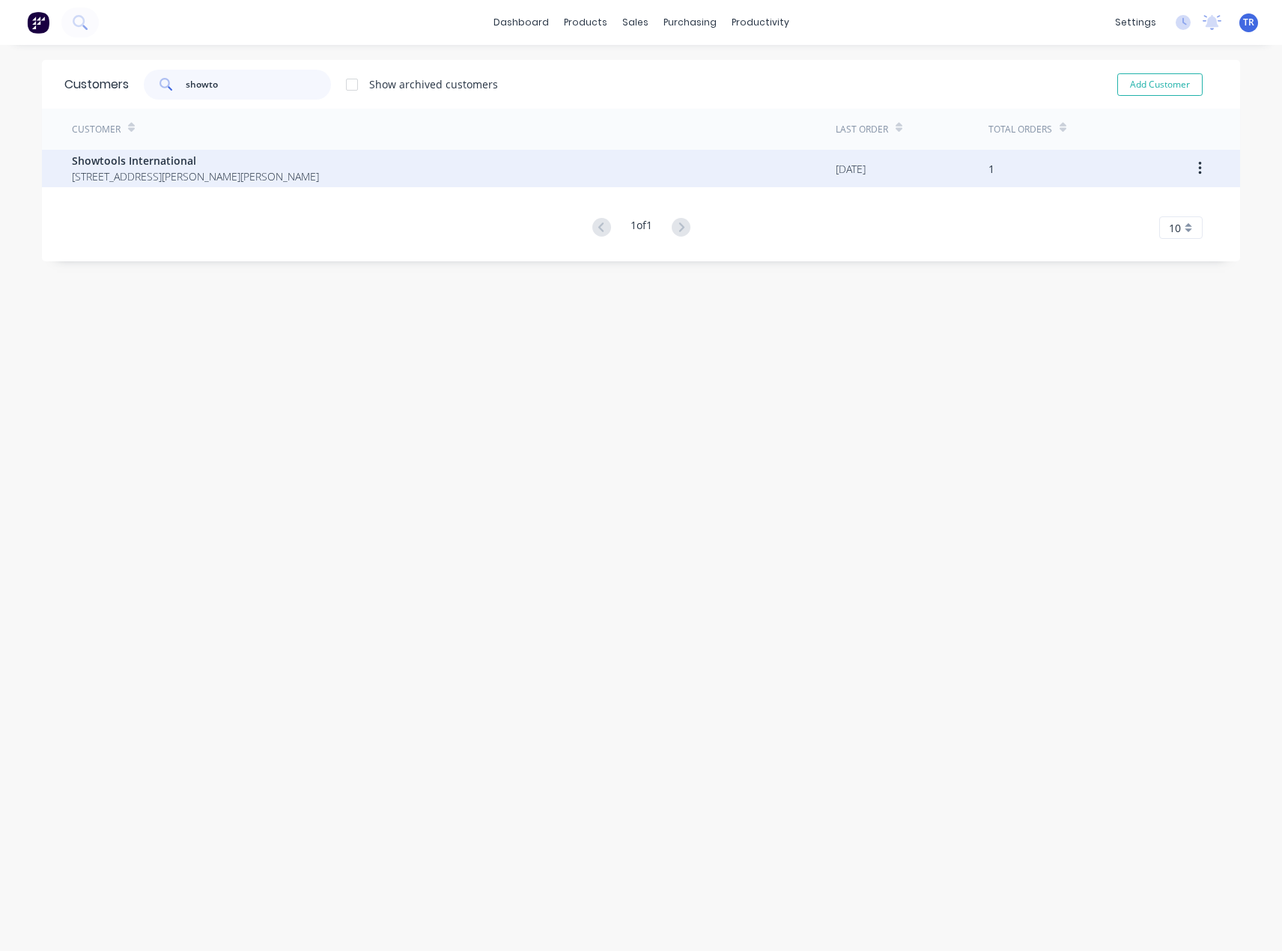
type input "showto"
click at [225, 177] on span "[STREET_ADDRESS][PERSON_NAME][PERSON_NAME]" at bounding box center [195, 176] width 247 height 16
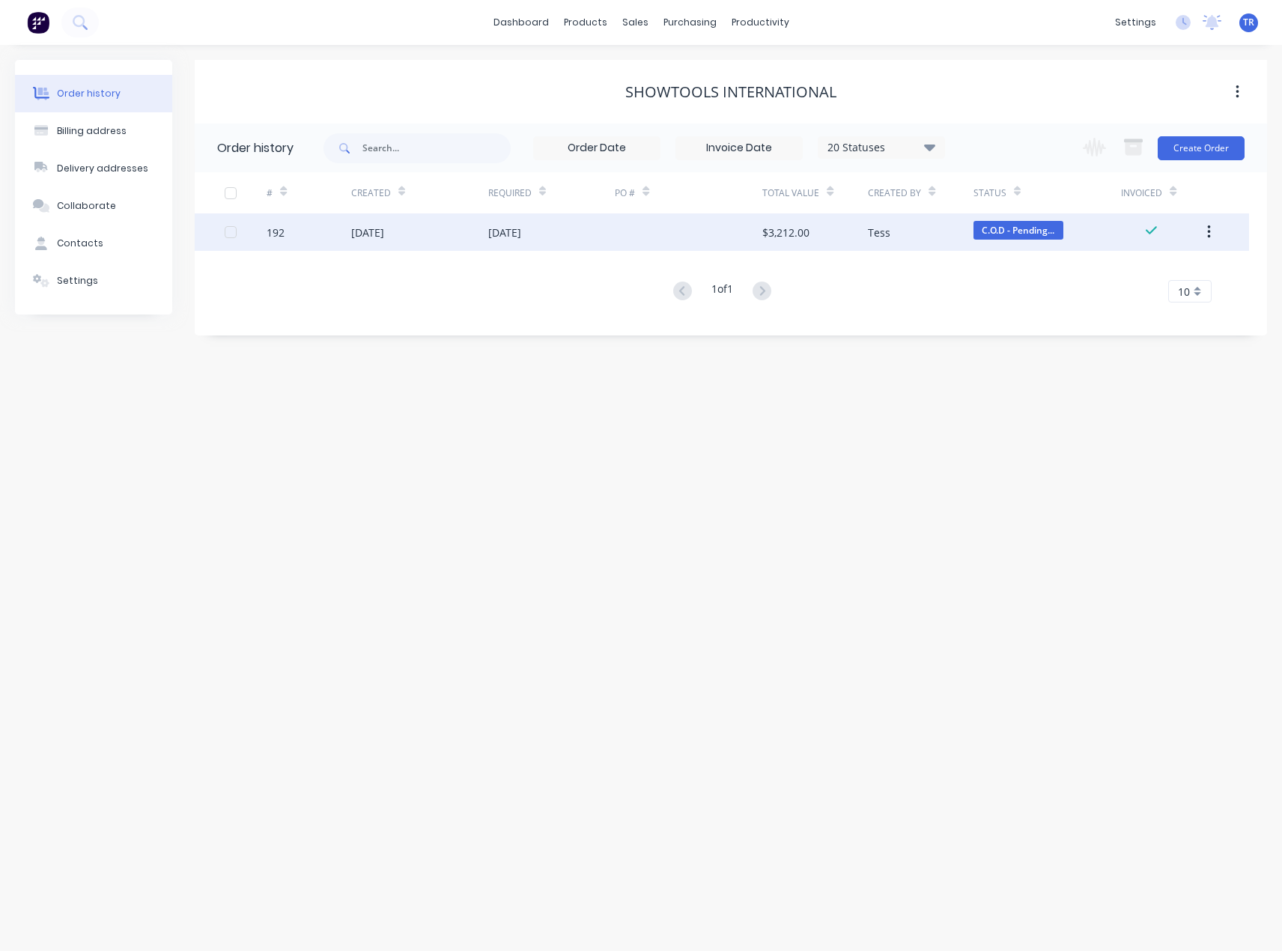
click at [503, 244] on div "[DATE]" at bounding box center [551, 231] width 127 height 37
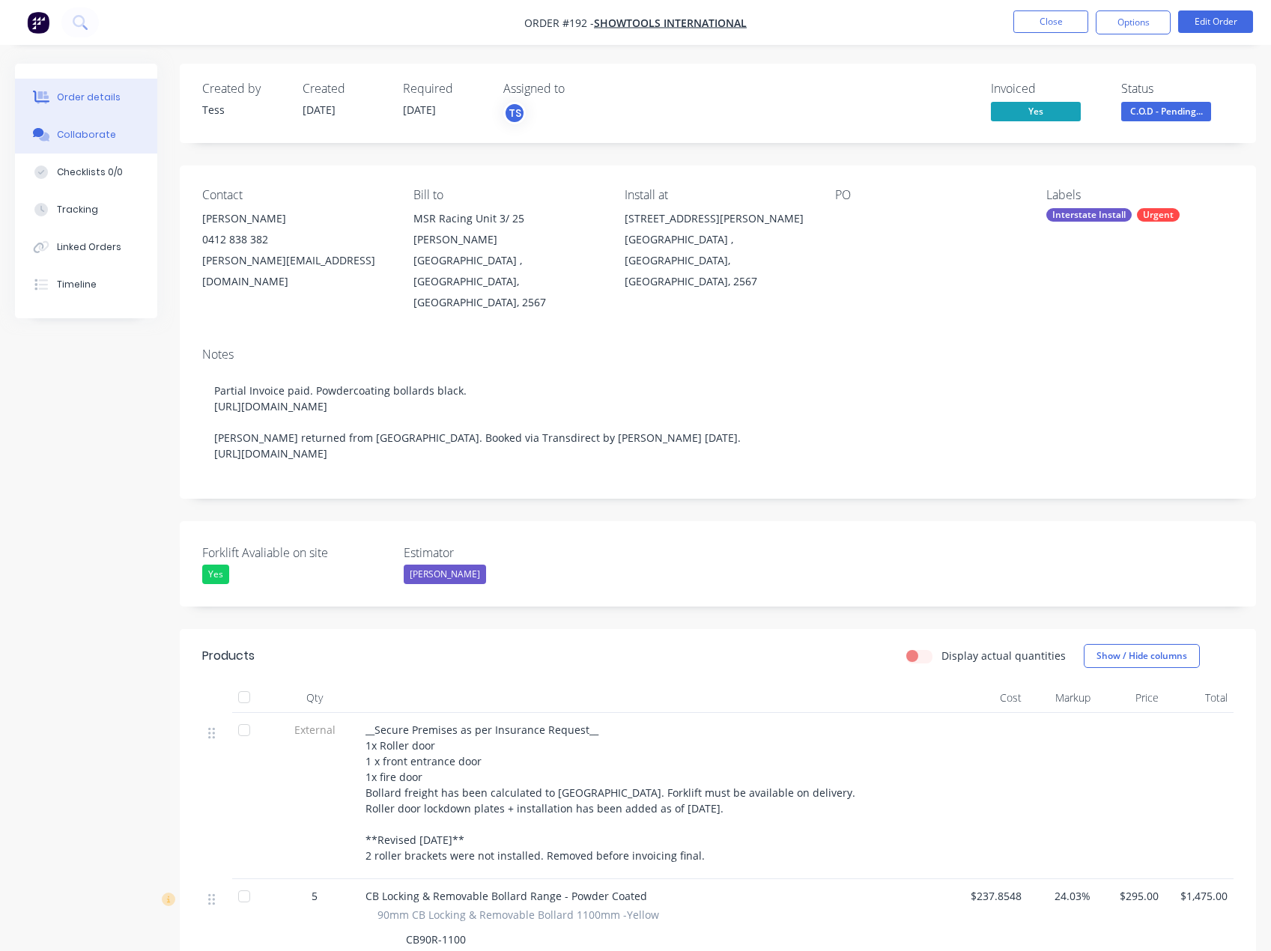
drag, startPoint x: 88, startPoint y: 130, endPoint x: 59, endPoint y: 132, distance: 29.3
click at [88, 130] on div "Collaborate" at bounding box center [86, 134] width 59 height 13
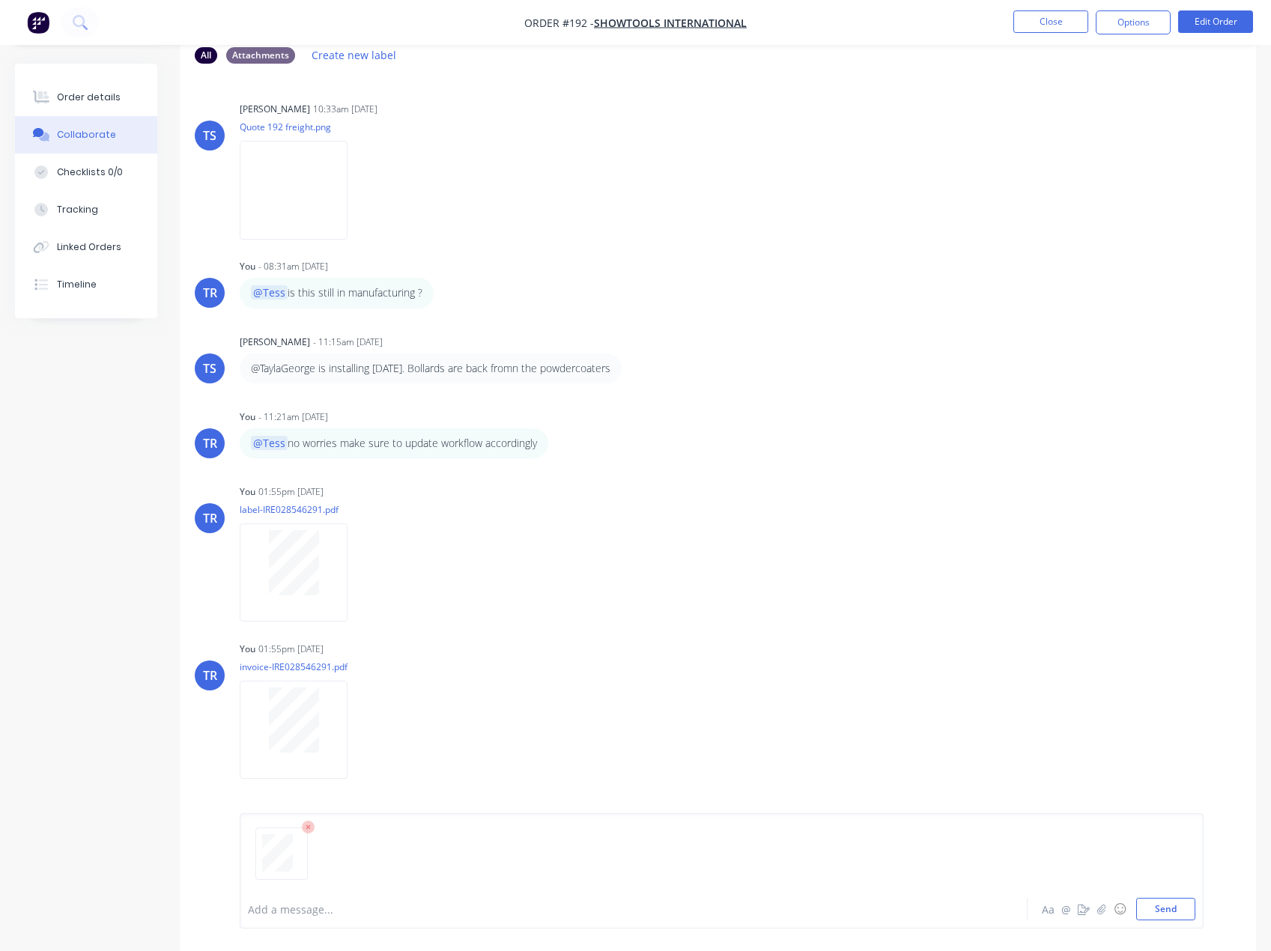
scroll to position [99, 0]
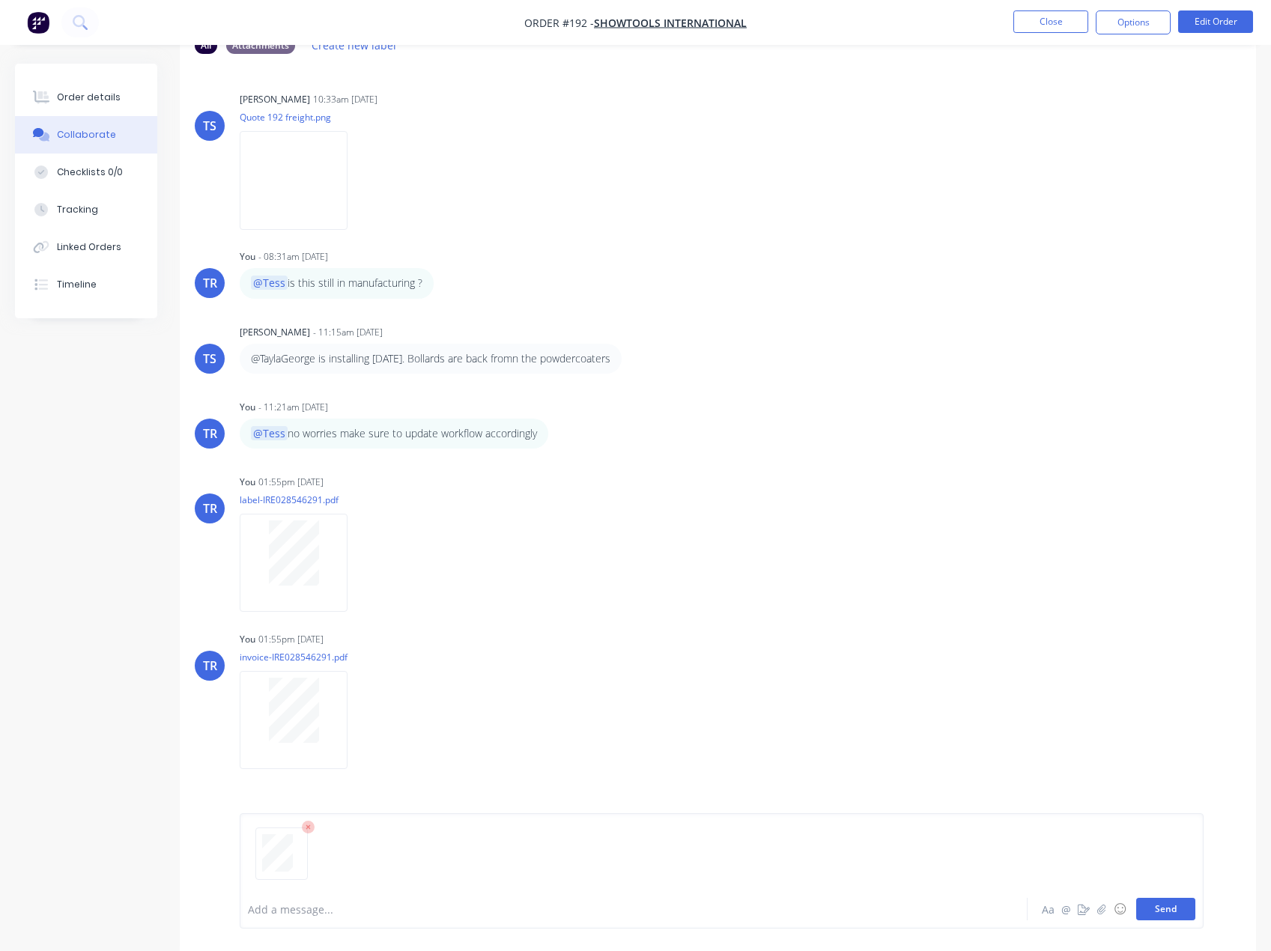
click at [1163, 914] on button "Send" at bounding box center [1165, 909] width 59 height 22
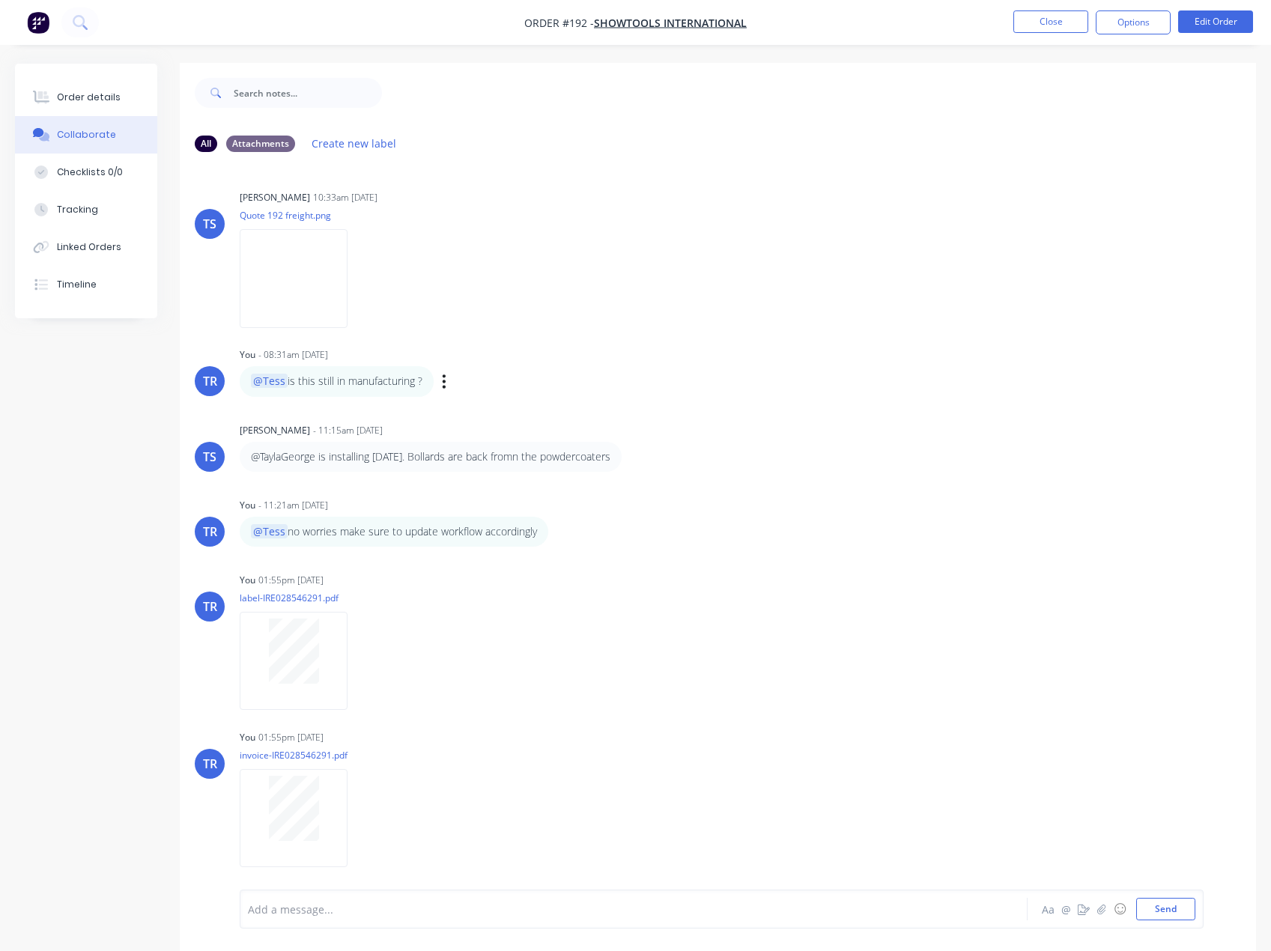
scroll to position [0, 0]
click at [64, 82] on button "Order details" at bounding box center [86, 97] width 142 height 37
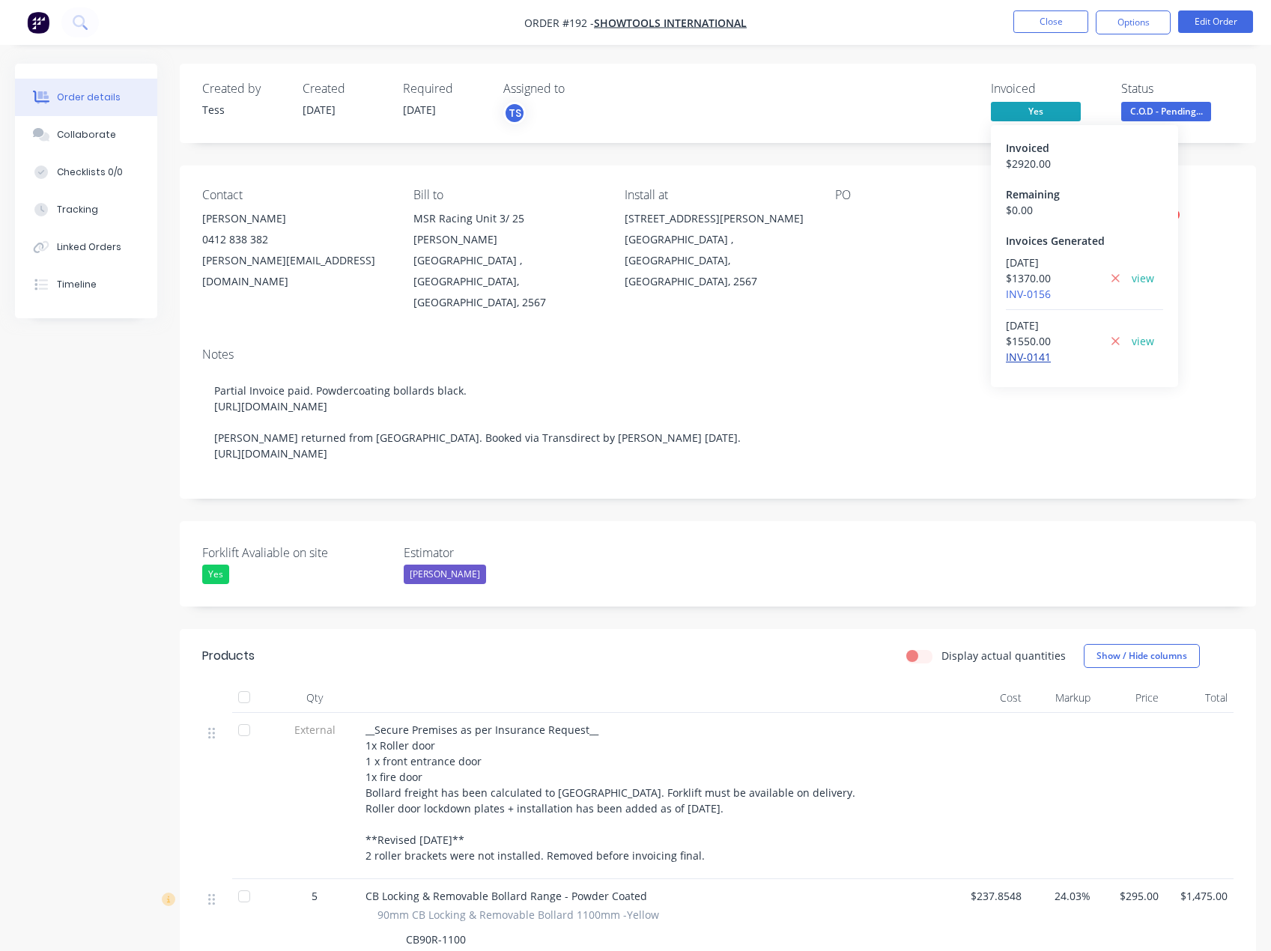
click at [1027, 356] on link "INV-0141" at bounding box center [1028, 357] width 45 height 14
click at [1034, 287] on link "INV-0156" at bounding box center [1028, 294] width 45 height 14
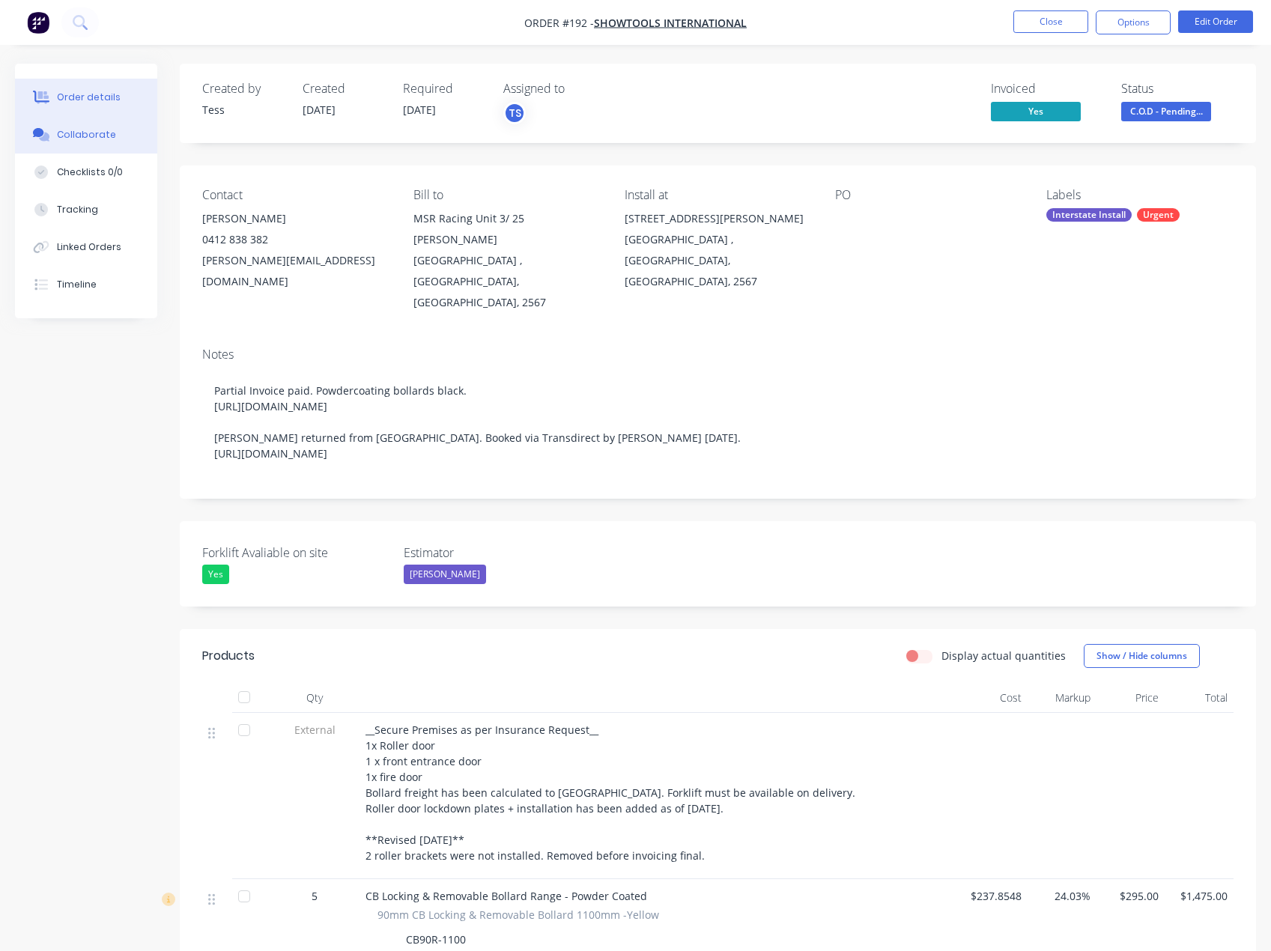
click at [57, 120] on button "Collaborate" at bounding box center [86, 134] width 142 height 37
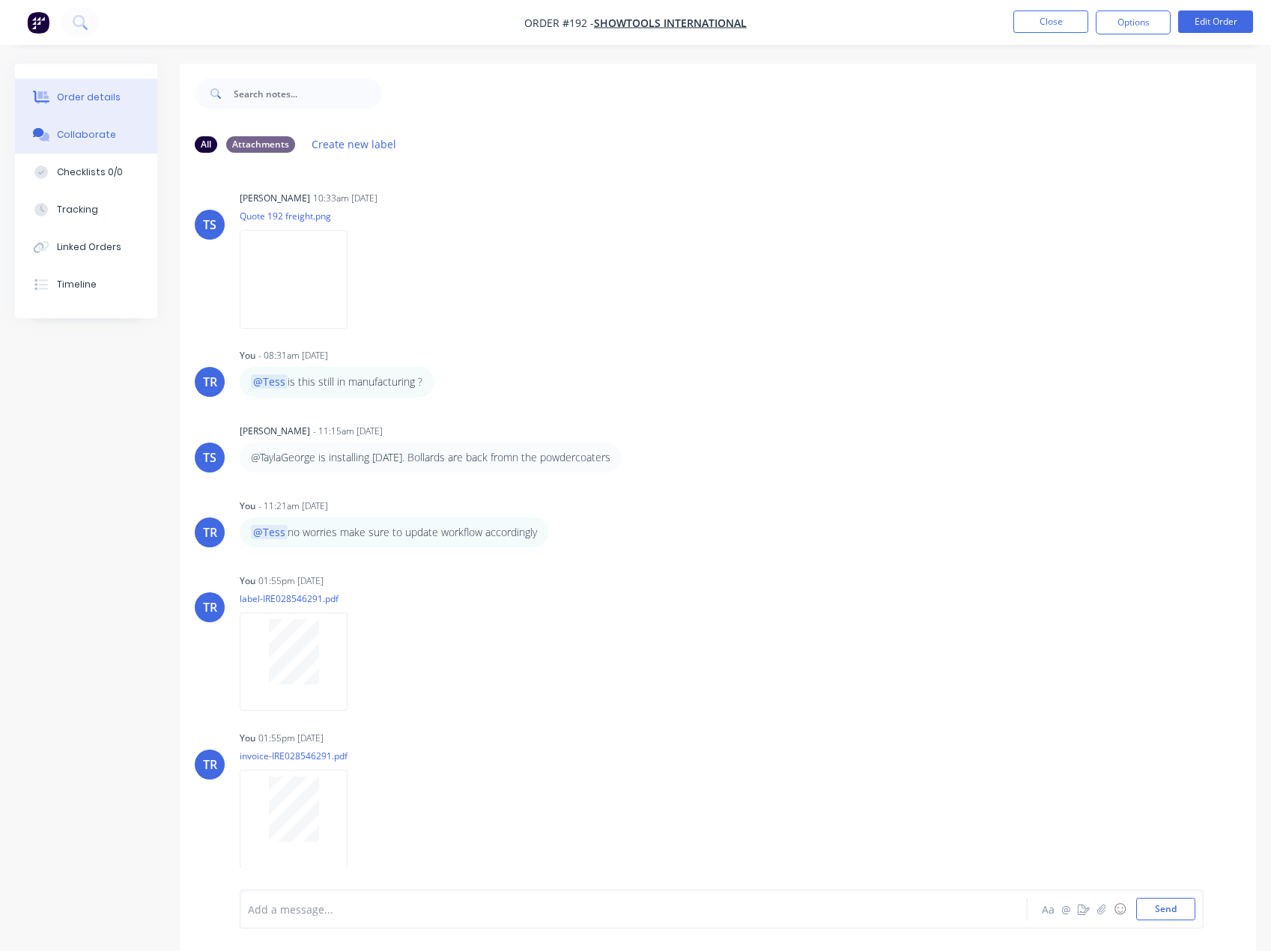
click at [44, 103] on icon at bounding box center [41, 97] width 17 height 13
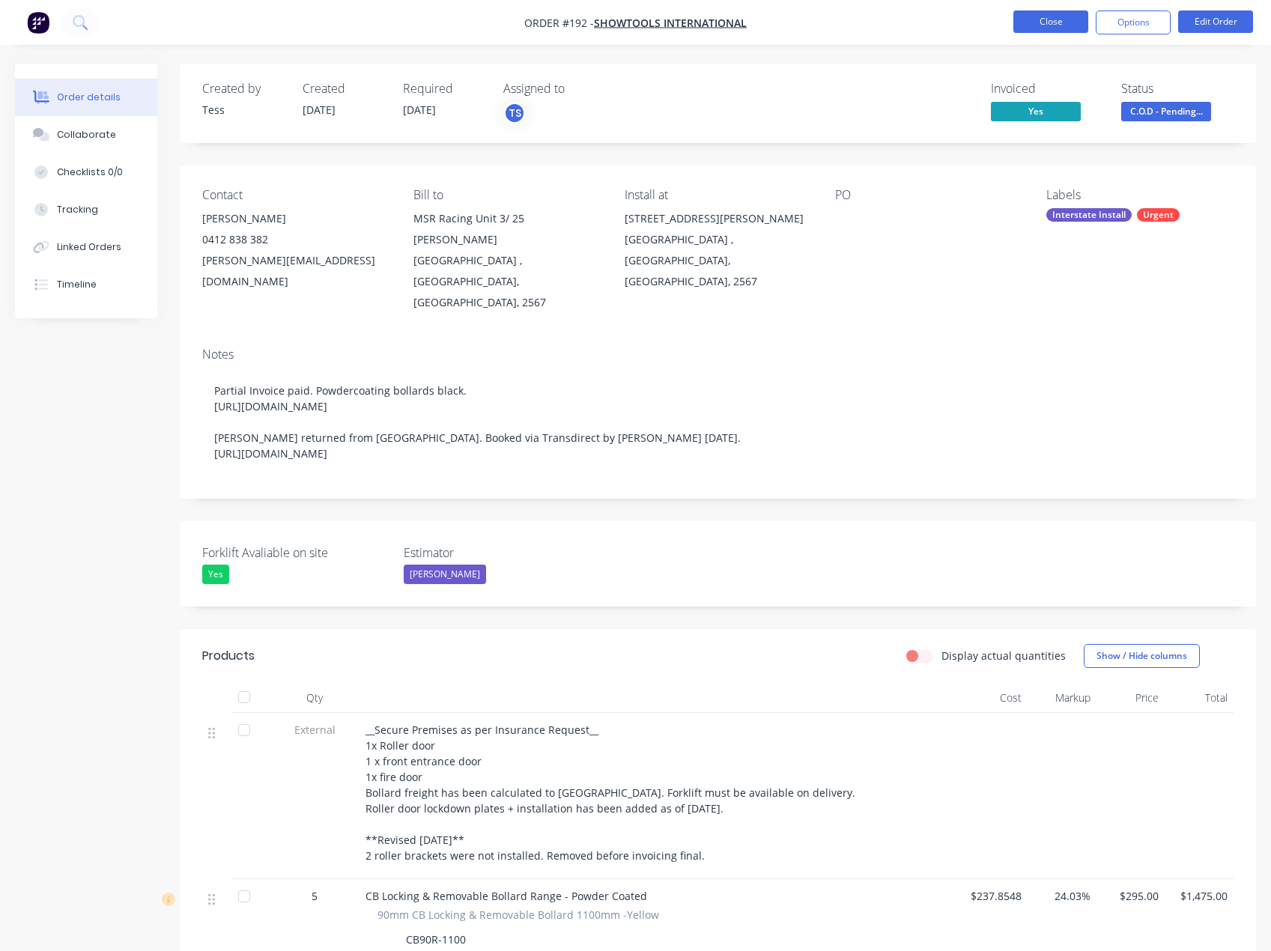
click at [1021, 28] on button "Close" at bounding box center [1050, 21] width 75 height 22
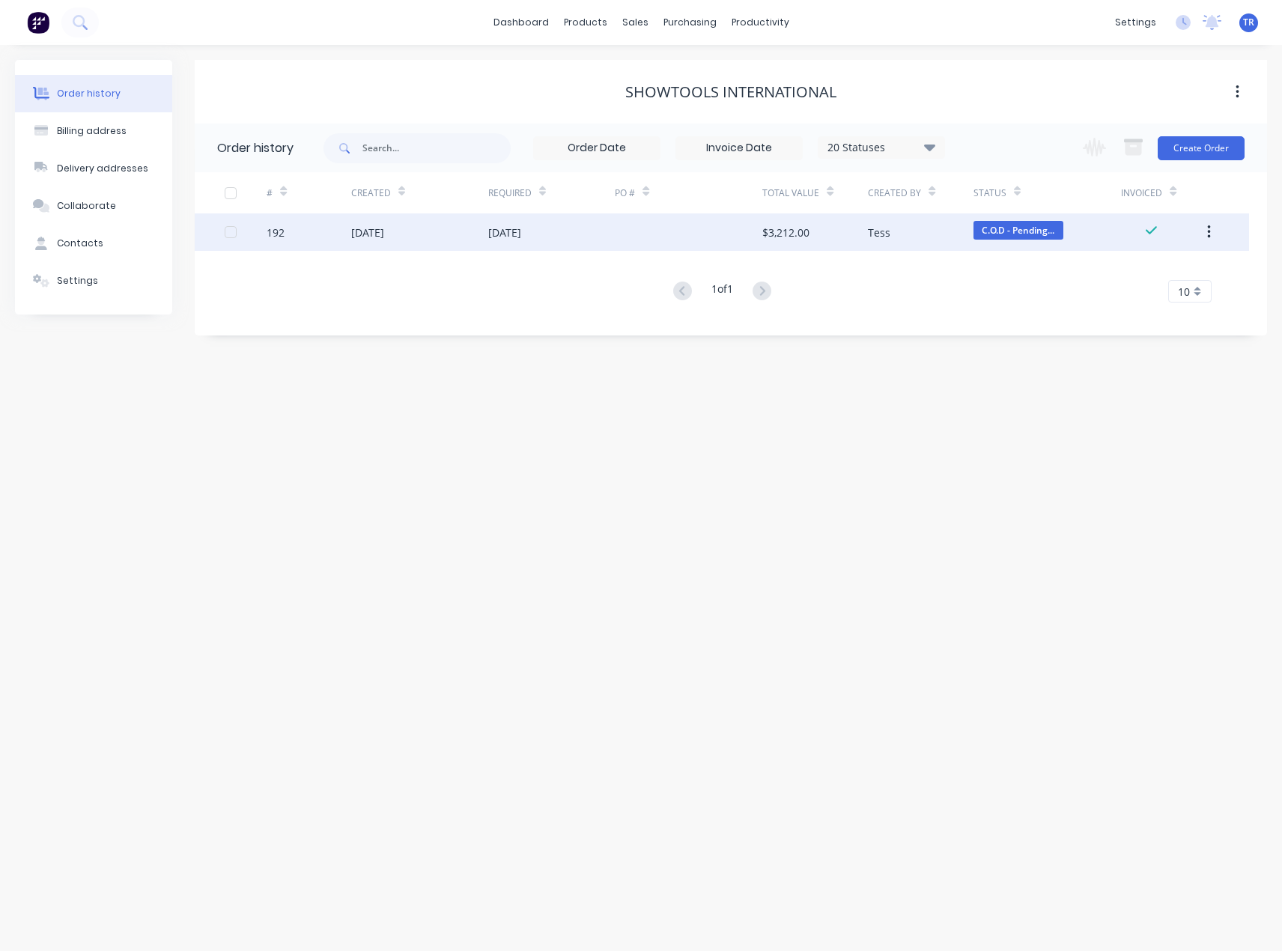
click at [494, 236] on div "[DATE]" at bounding box center [504, 233] width 33 height 16
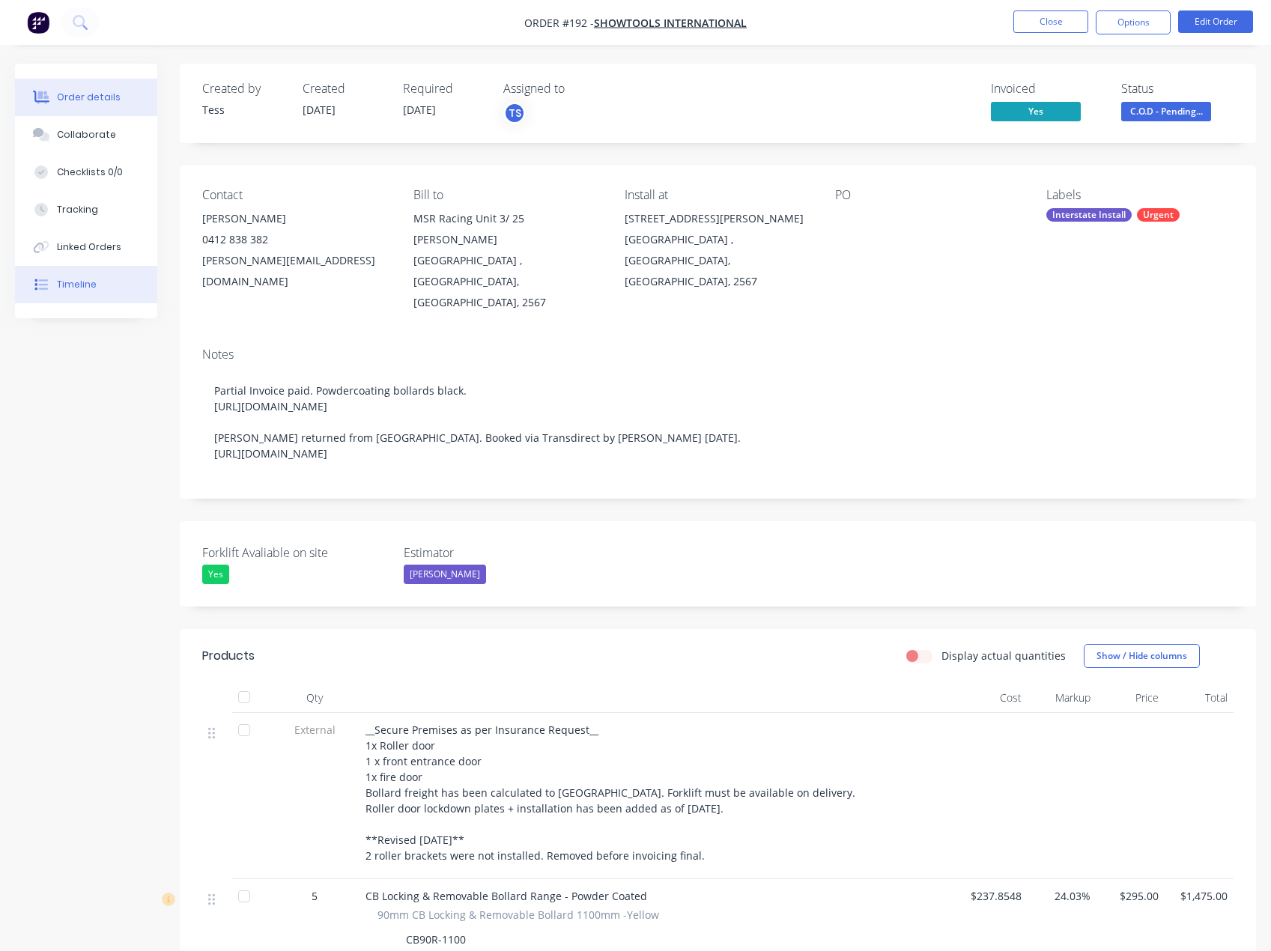
click at [79, 287] on div "Timeline" at bounding box center [77, 284] width 40 height 13
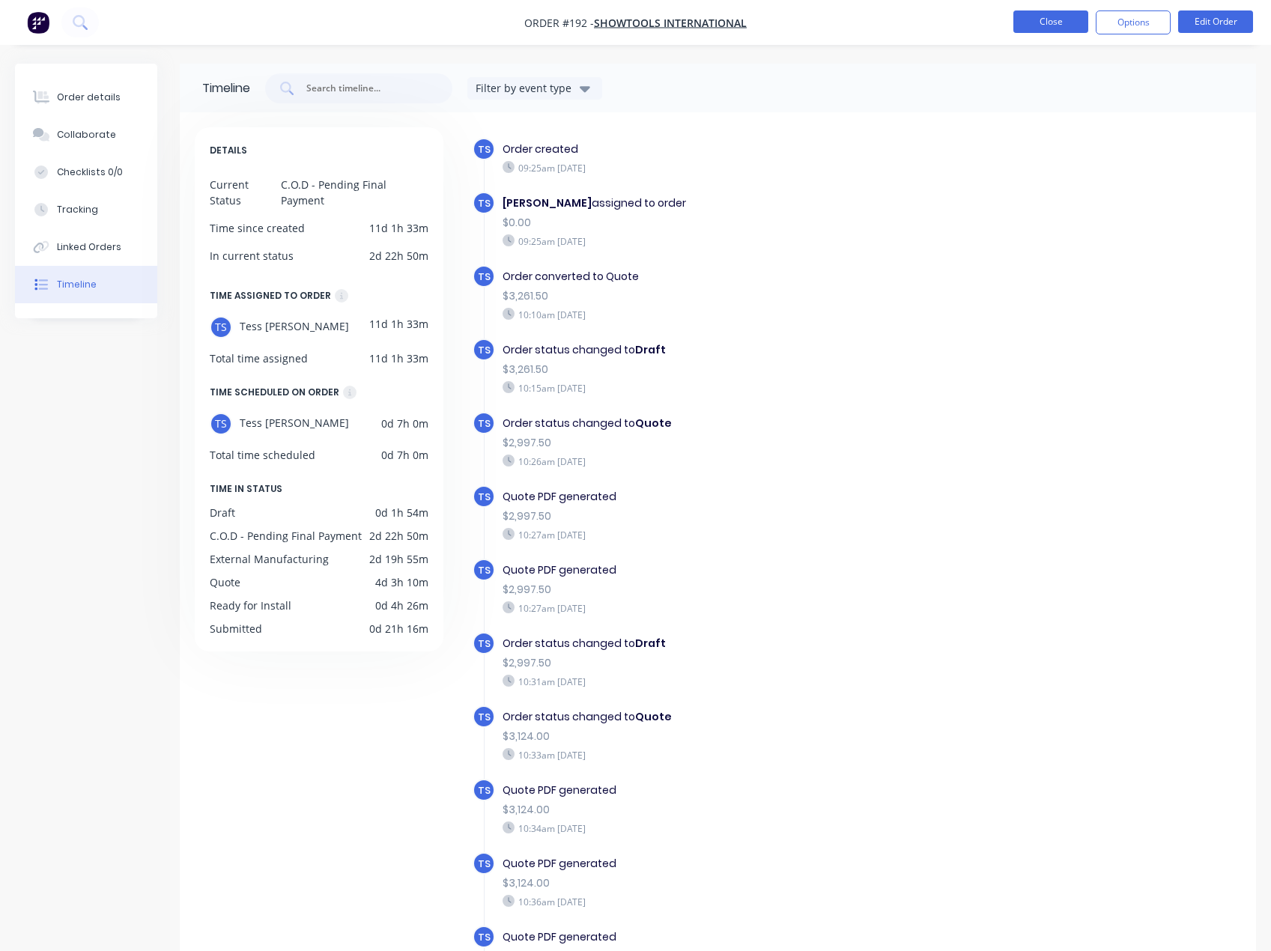
click at [1021, 23] on button "Close" at bounding box center [1050, 21] width 75 height 22
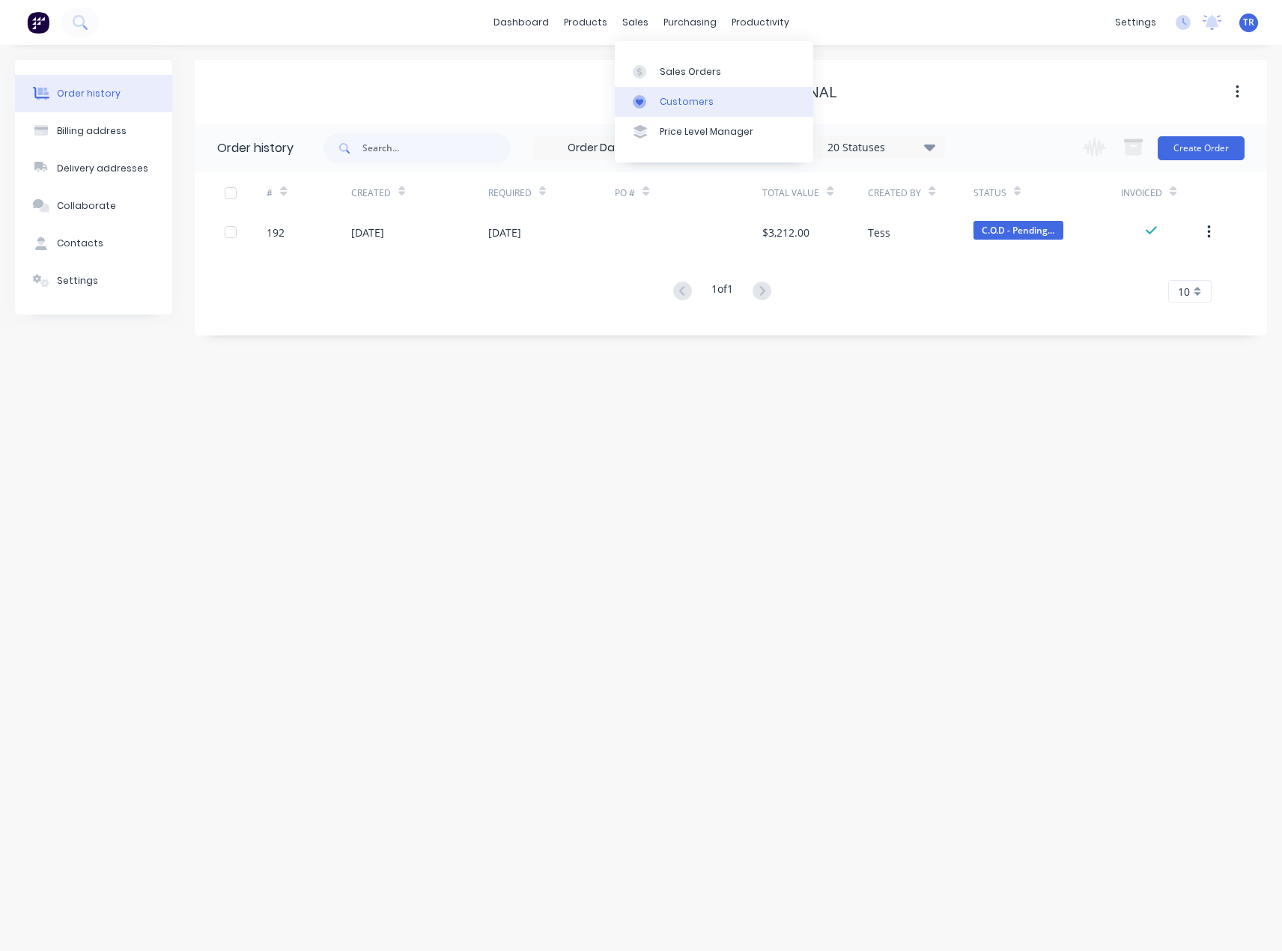
click at [668, 101] on div "Customers" at bounding box center [687, 101] width 54 height 13
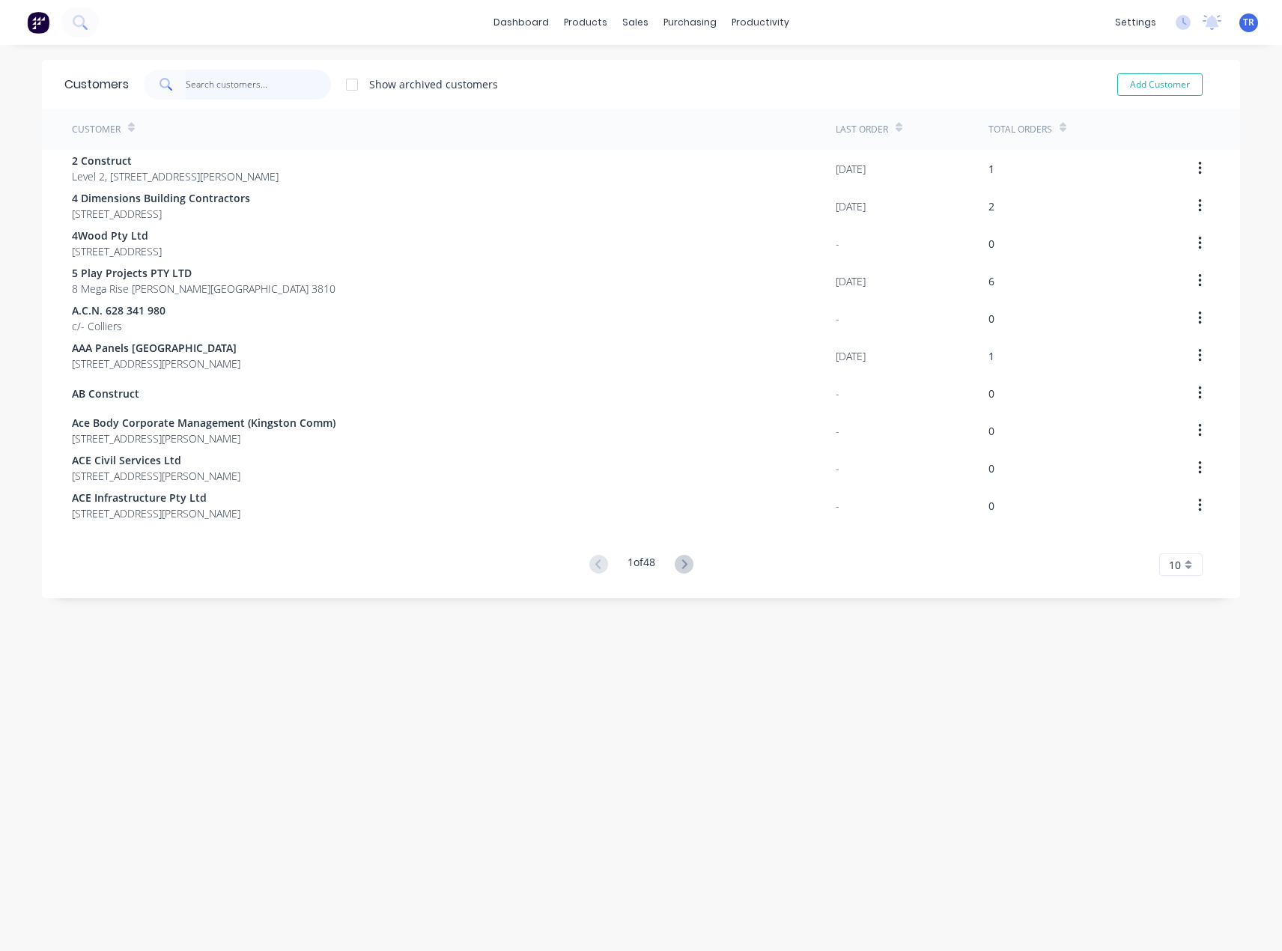
click at [256, 92] on input "text" at bounding box center [259, 85] width 146 height 30
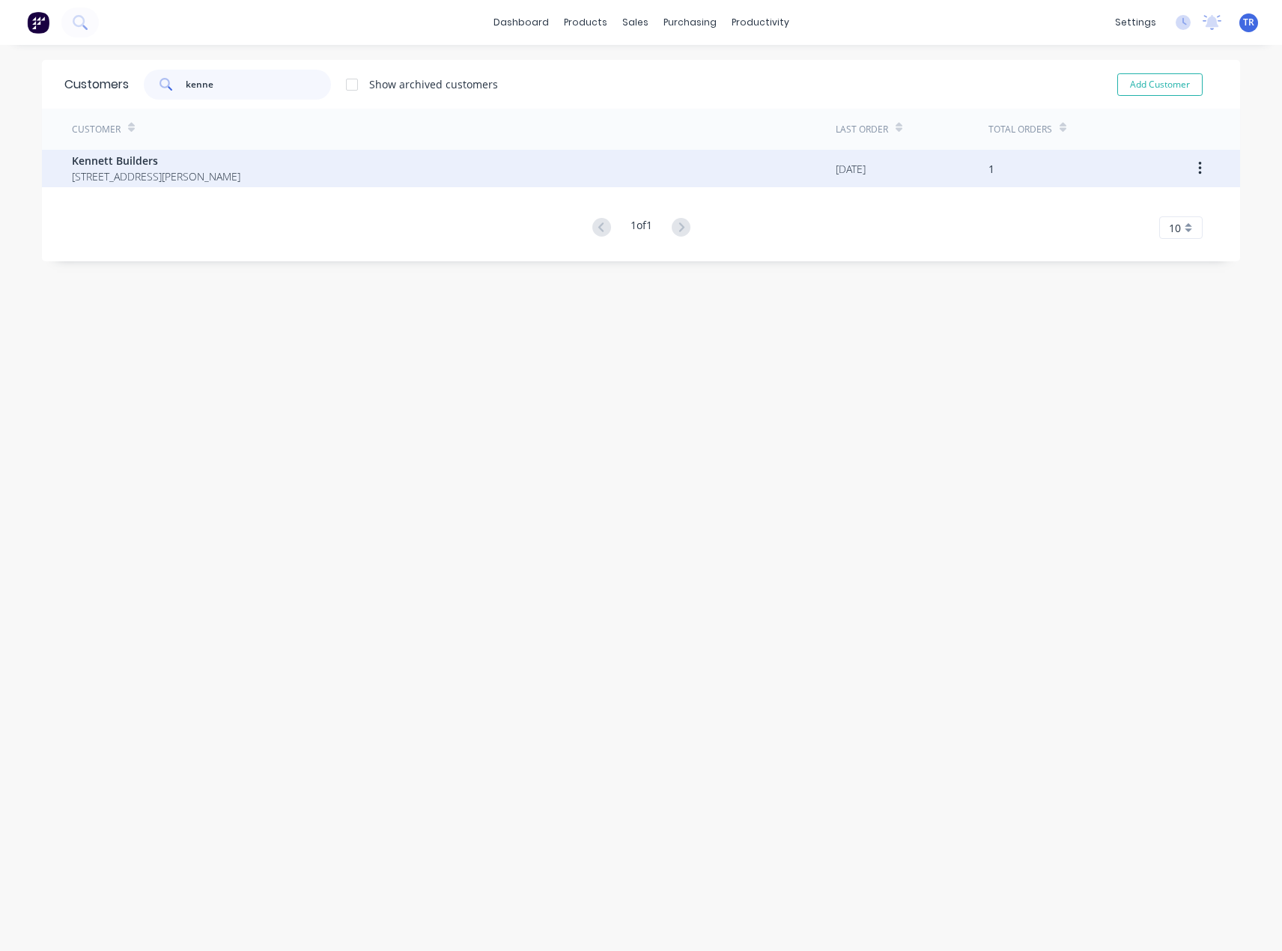
type input "kenne"
click at [240, 174] on span "[STREET_ADDRESS][PERSON_NAME]" at bounding box center [156, 176] width 168 height 16
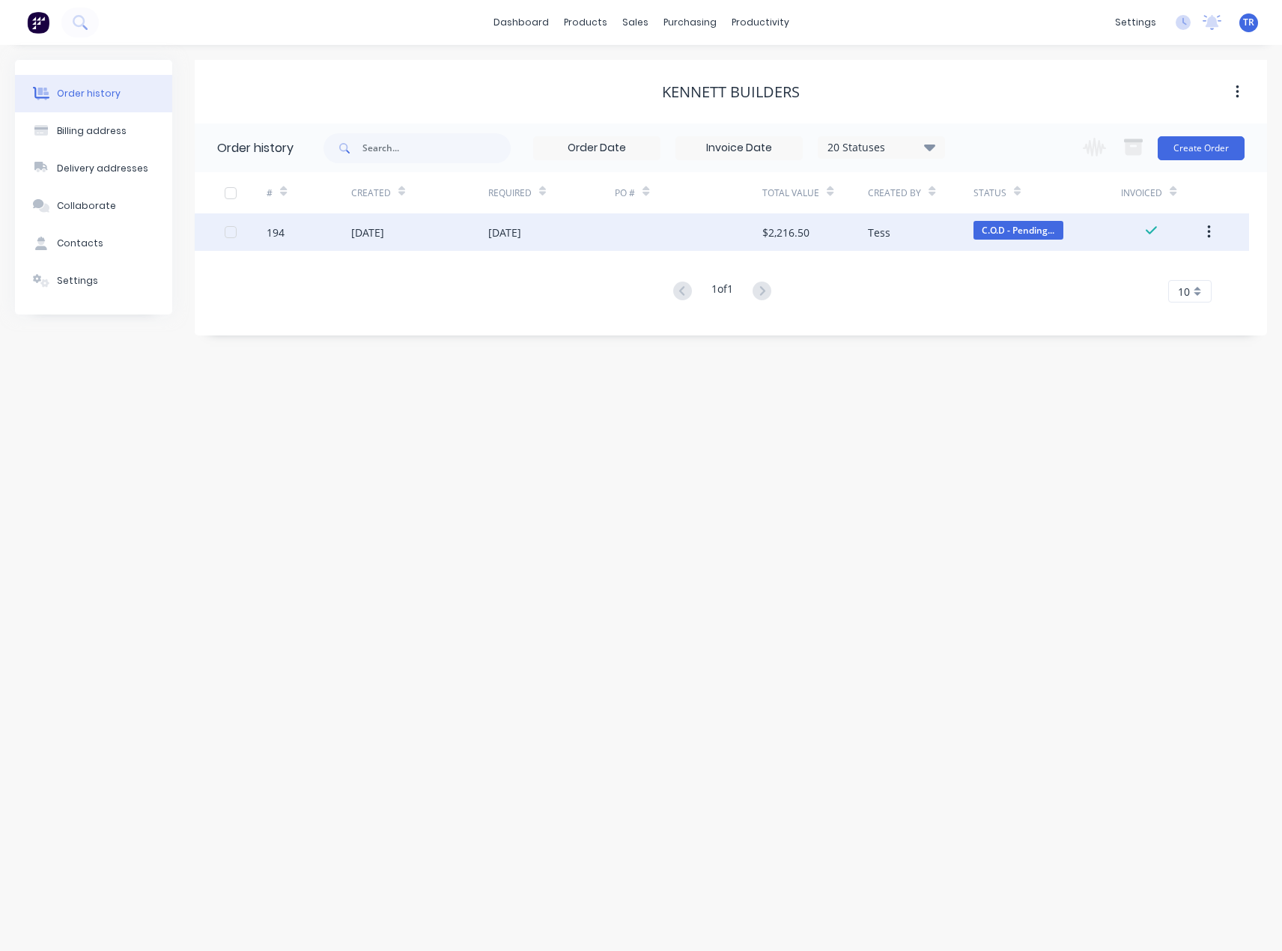
click at [384, 234] on div "[DATE]" at bounding box center [367, 233] width 33 height 16
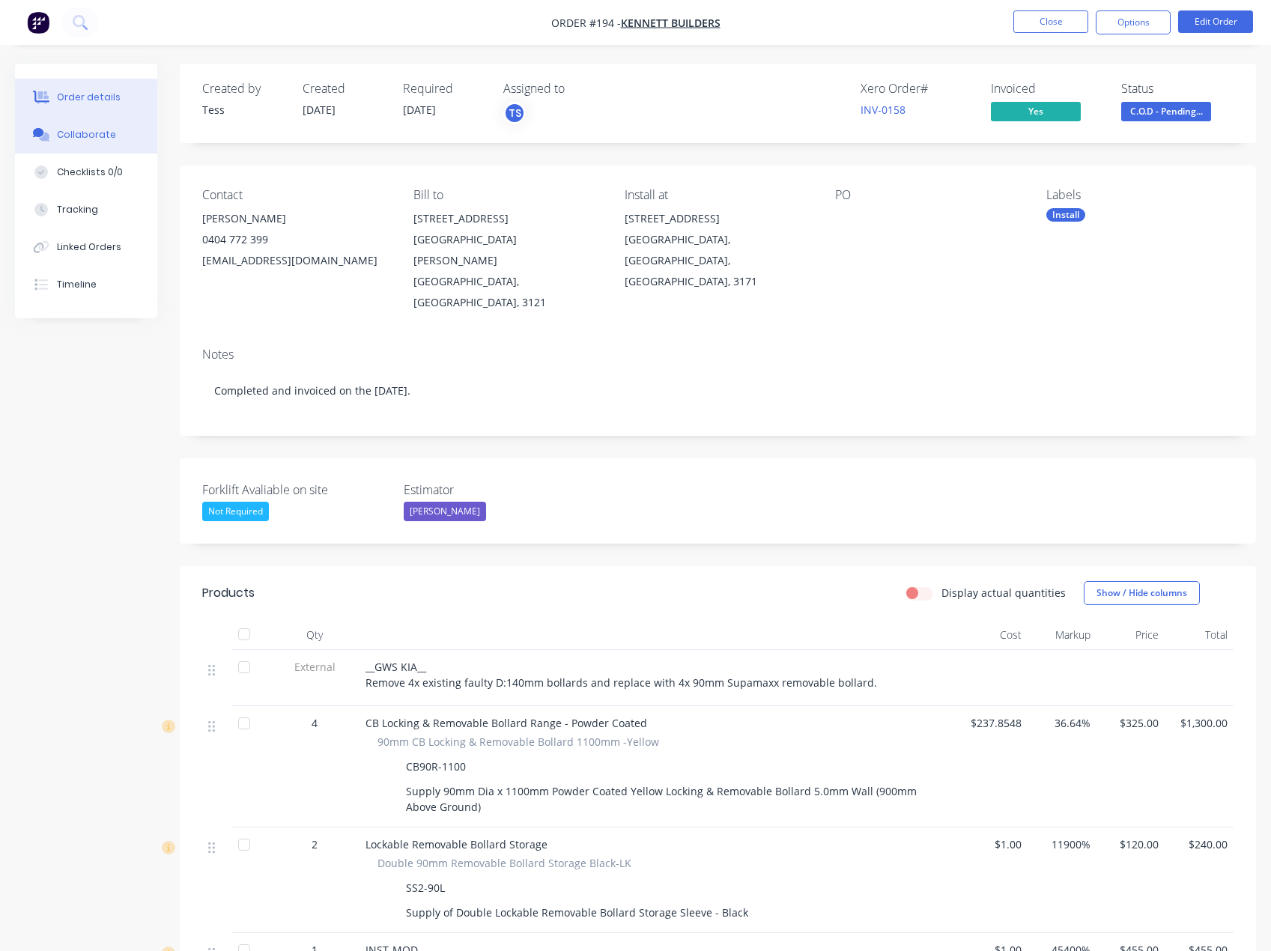
click at [100, 144] on button "Collaborate" at bounding box center [86, 134] width 142 height 37
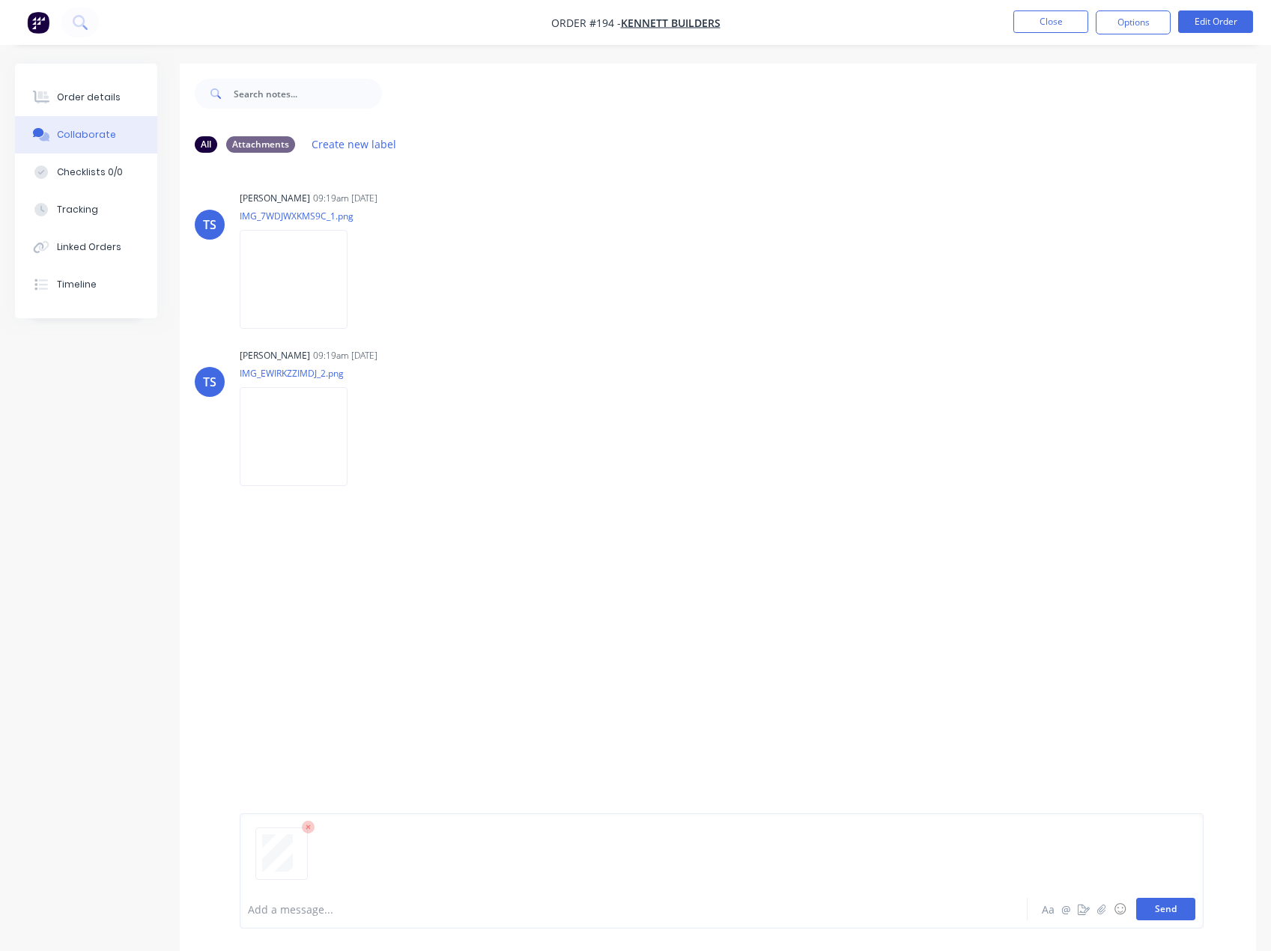
click at [1143, 905] on button "Send" at bounding box center [1165, 909] width 59 height 22
click at [26, 98] on button "Order details" at bounding box center [86, 97] width 142 height 37
